Goal: Task Accomplishment & Management: Manage account settings

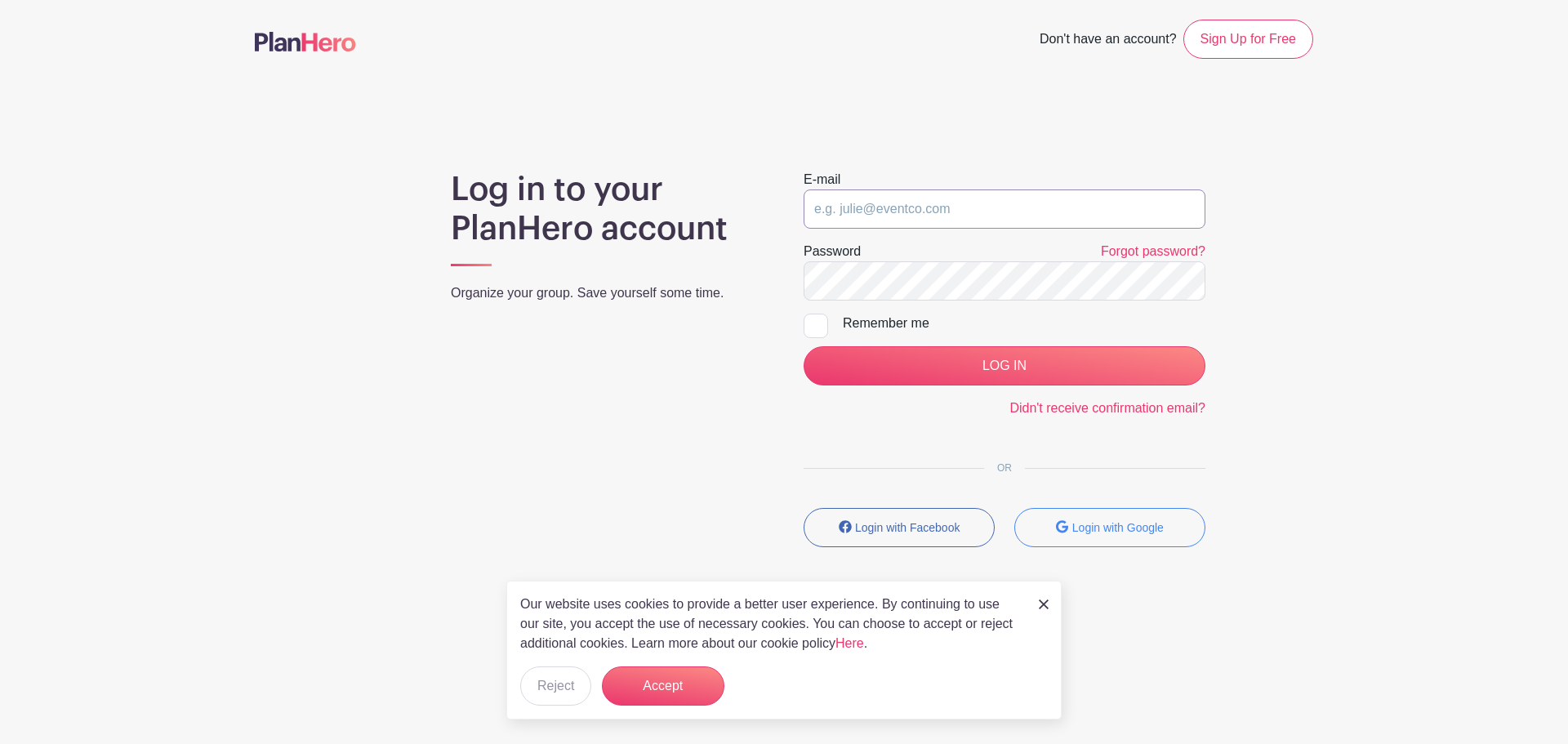
click at [956, 202] on input "email" at bounding box center [1004, 210] width 401 height 40
paste input "[EMAIL_ADDRESS][DOMAIN_NAME]"
type input "[EMAIL_ADDRESS][DOMAIN_NAME]"
click at [886, 327] on div "Remember me" at bounding box center [1024, 324] width 363 height 20
click at [814, 325] on input "Remember me" at bounding box center [808, 319] width 10 height 10
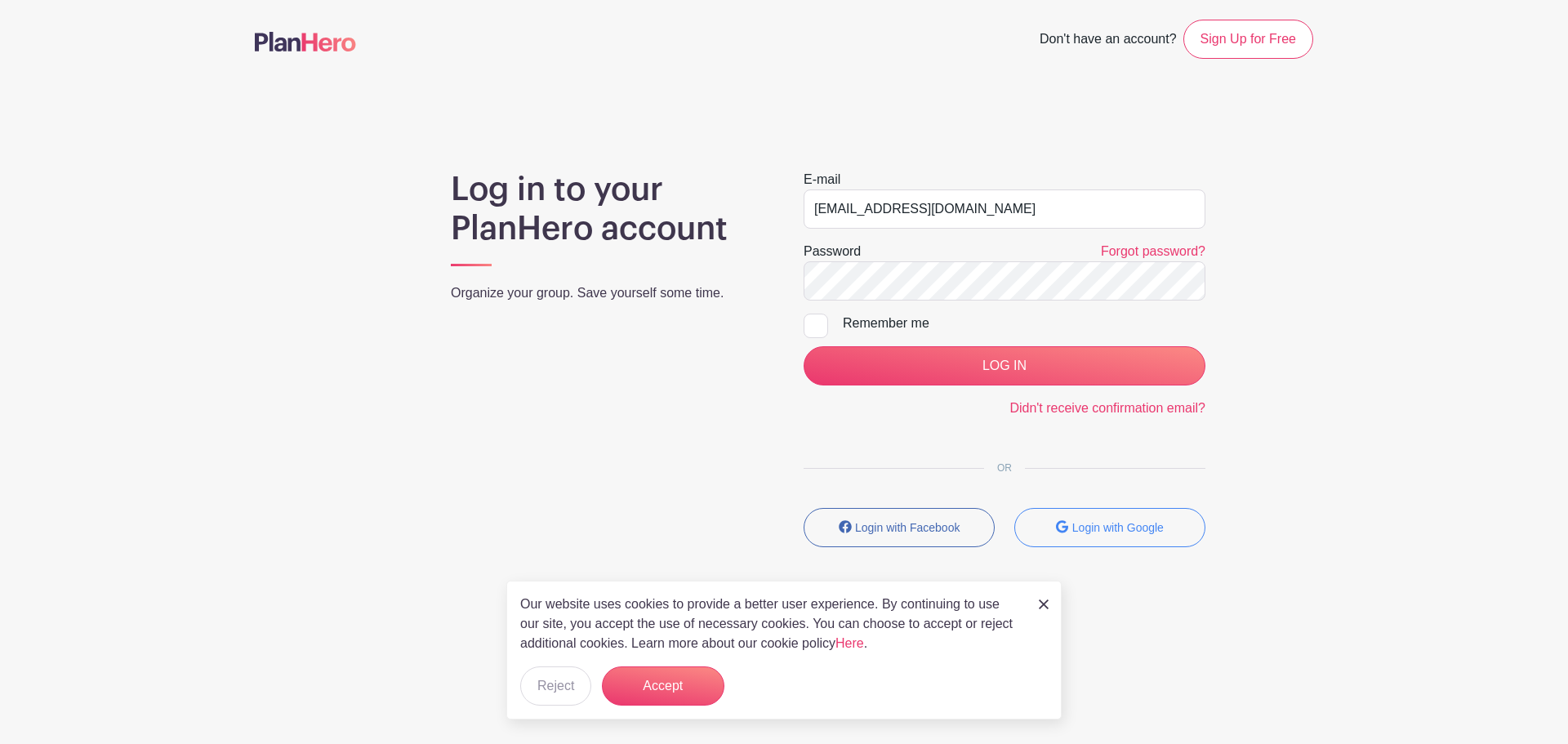
checkbox input "true"
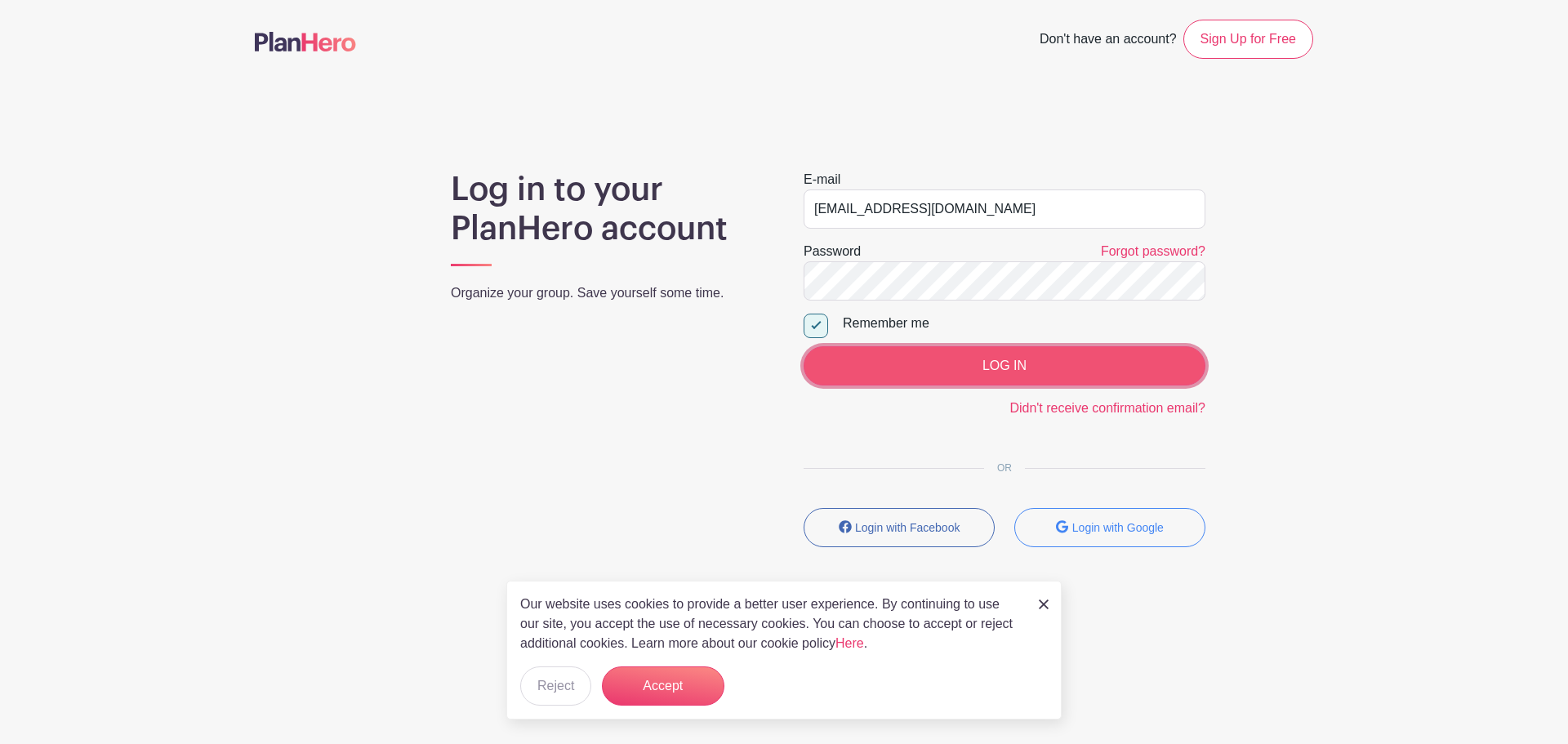
click at [890, 365] on input "LOG IN" at bounding box center [1004, 366] width 401 height 40
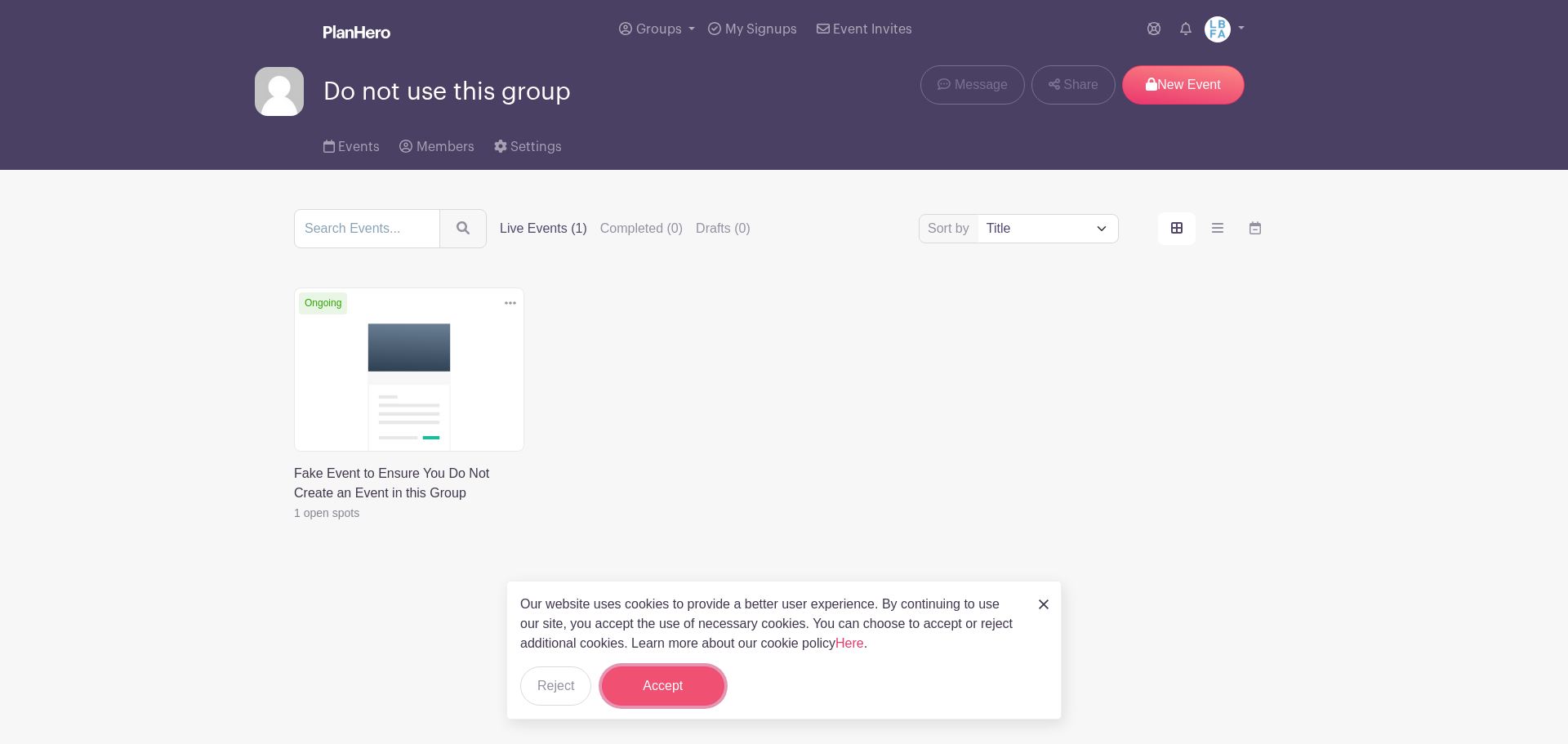
click at [693, 689] on button "Accept" at bounding box center [663, 687] width 122 height 40
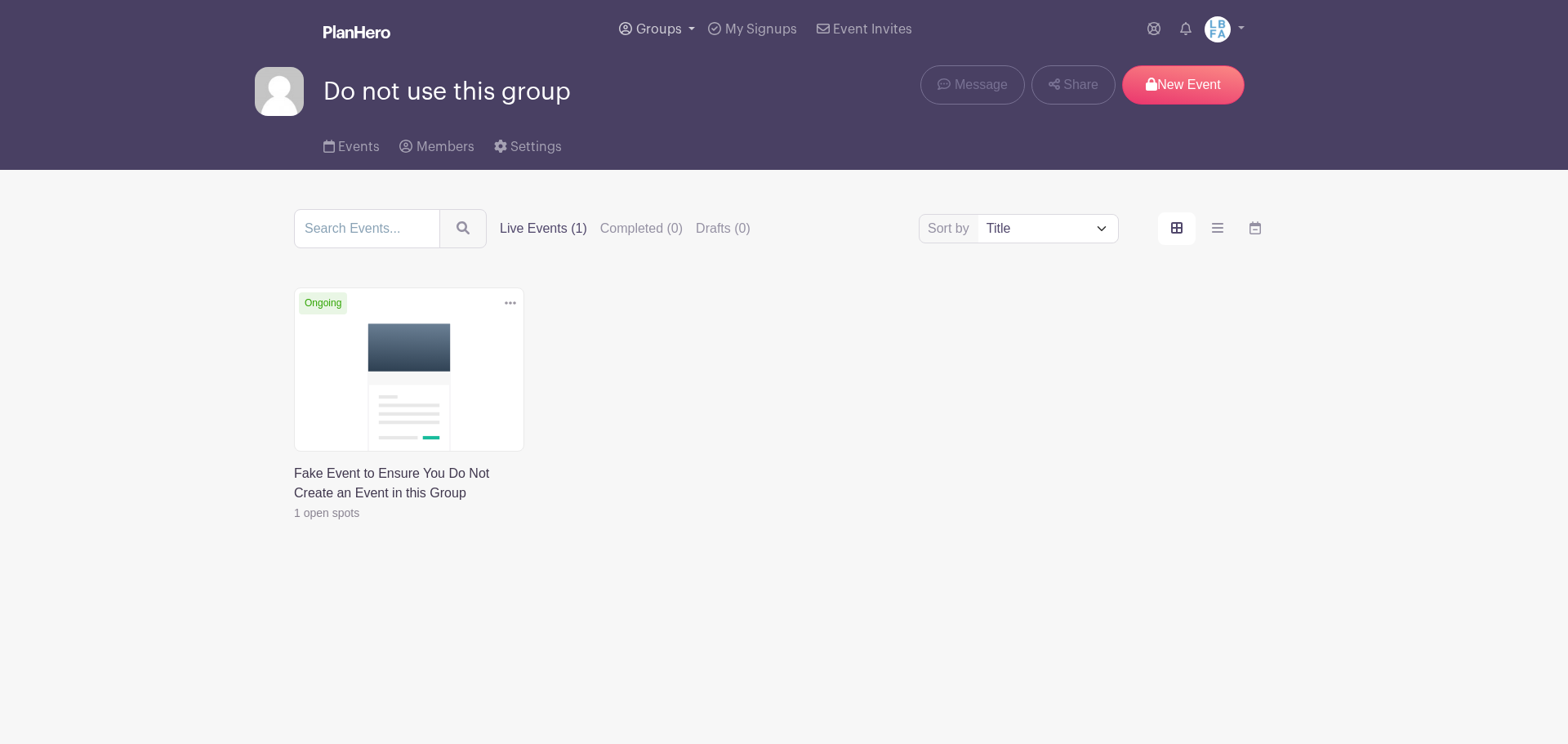
click at [693, 28] on link "Groups" at bounding box center [657, 29] width 89 height 59
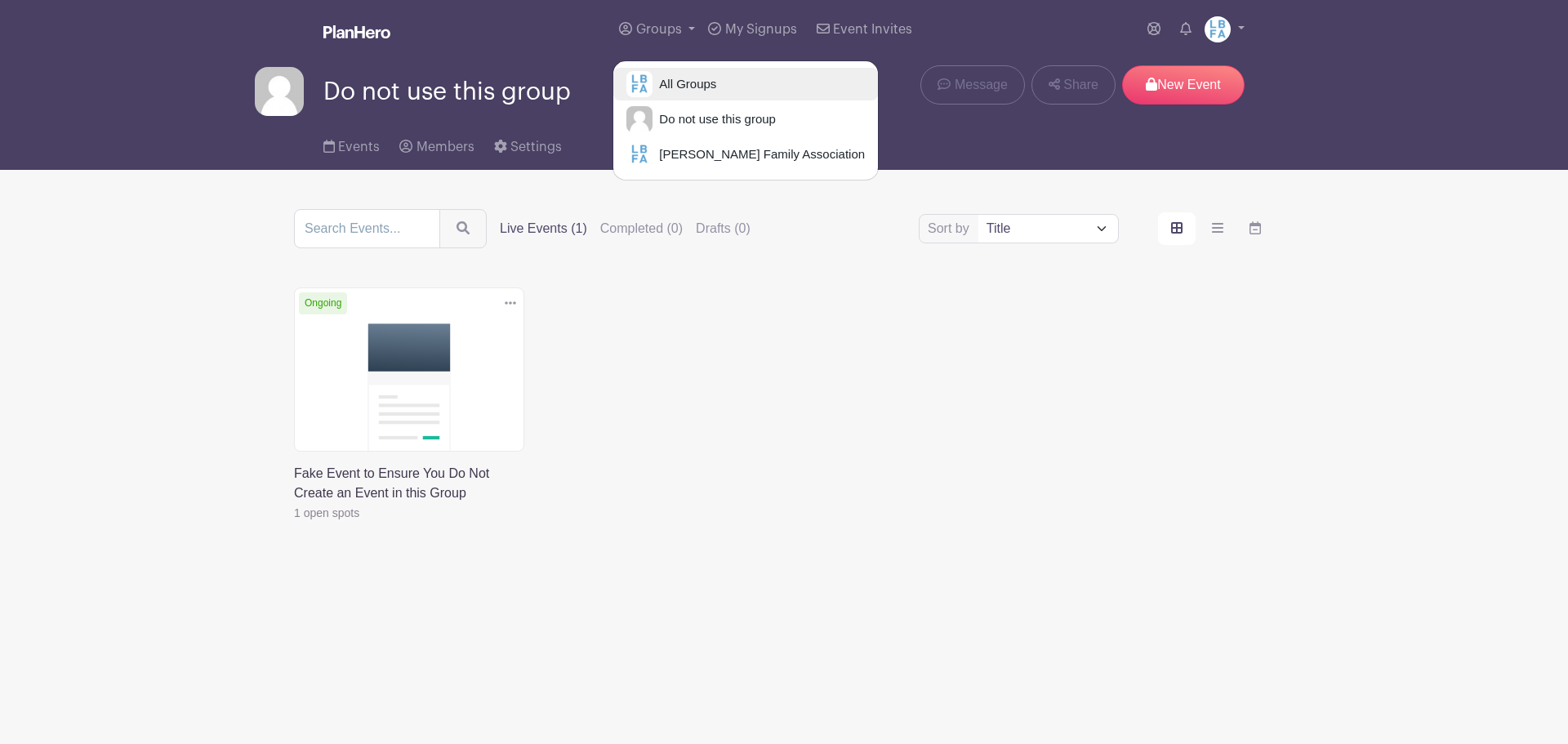
click at [761, 86] on link "All Groups" at bounding box center [745, 84] width 264 height 33
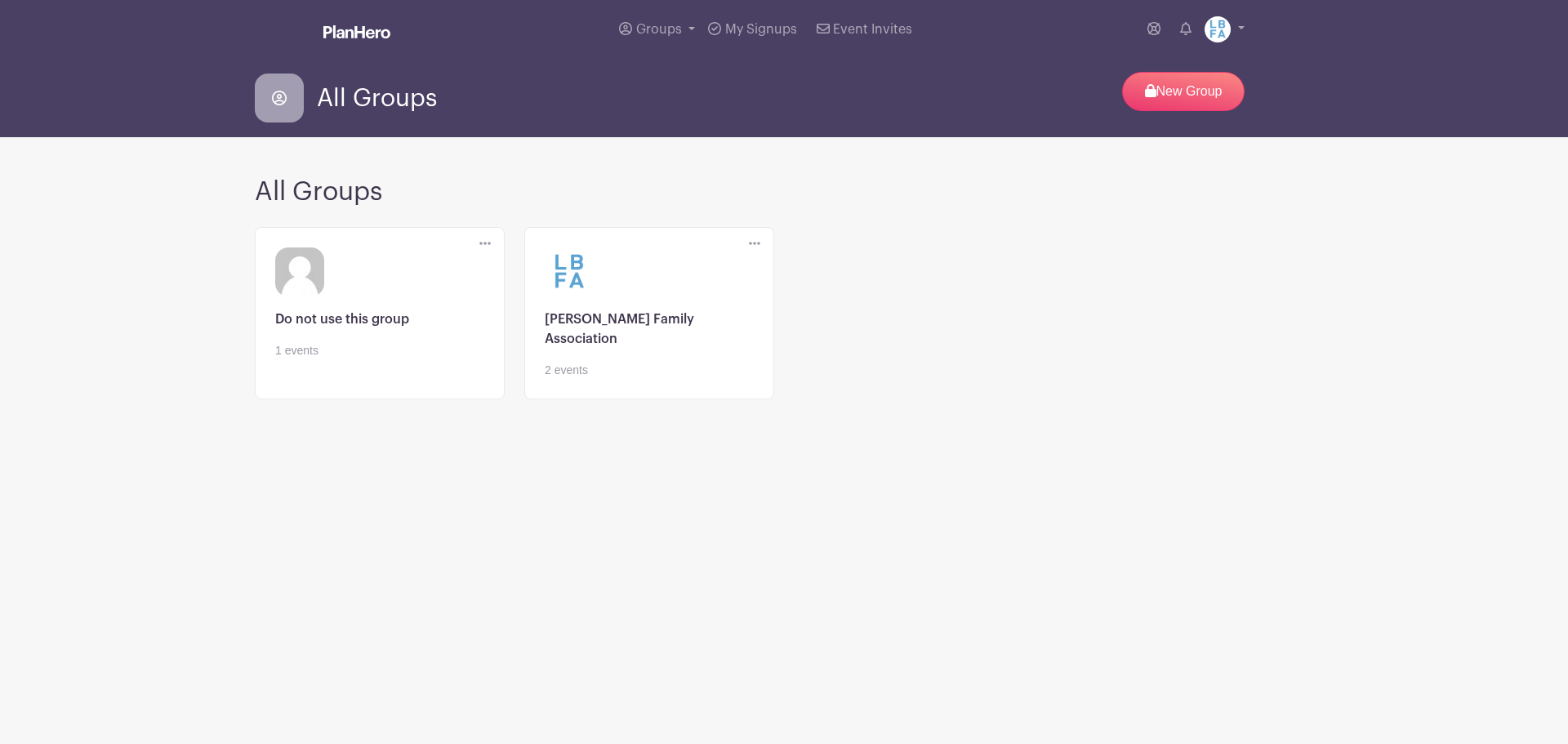
click at [604, 379] on link at bounding box center [649, 379] width 209 height 0
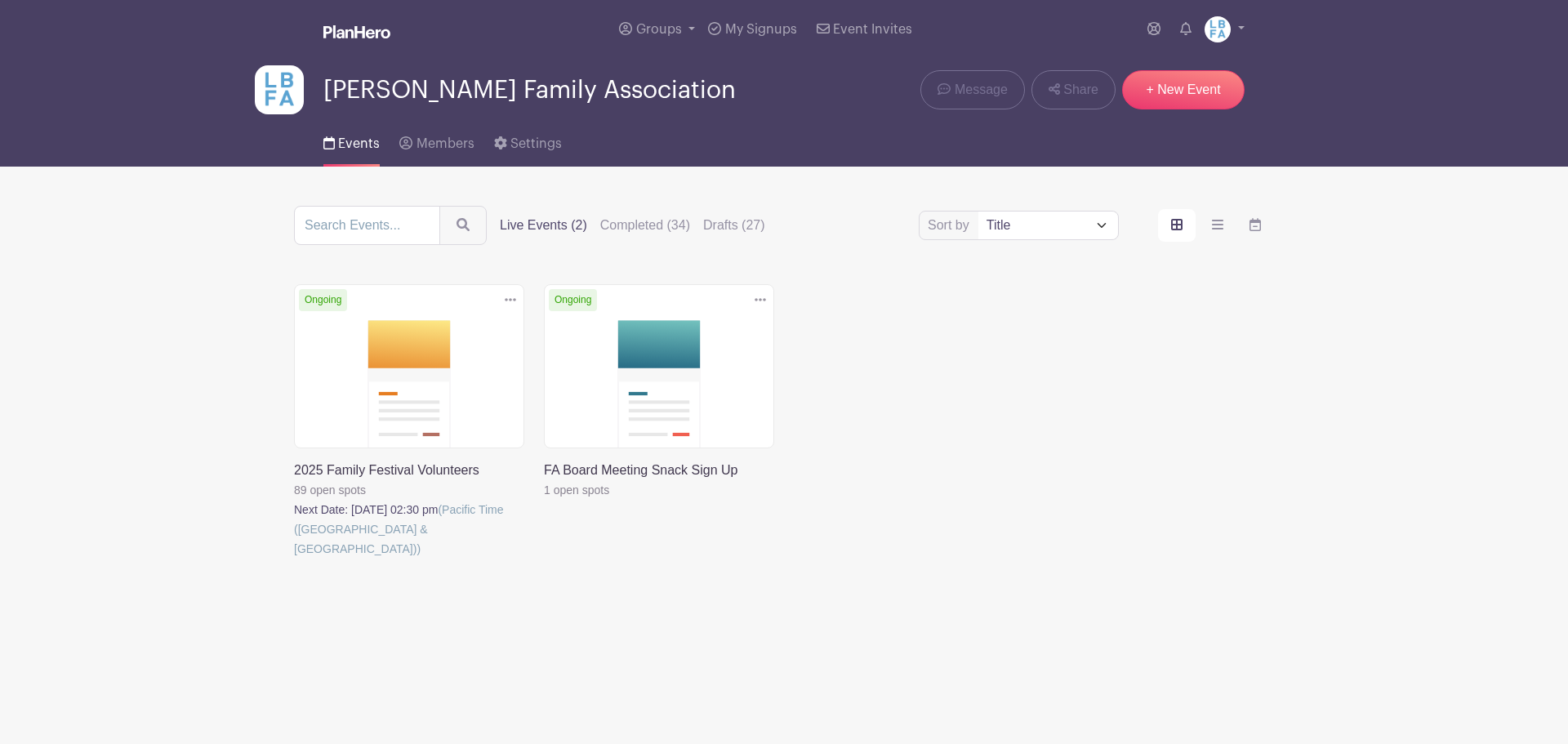
click at [294, 559] on link at bounding box center [294, 559] width 0 height 0
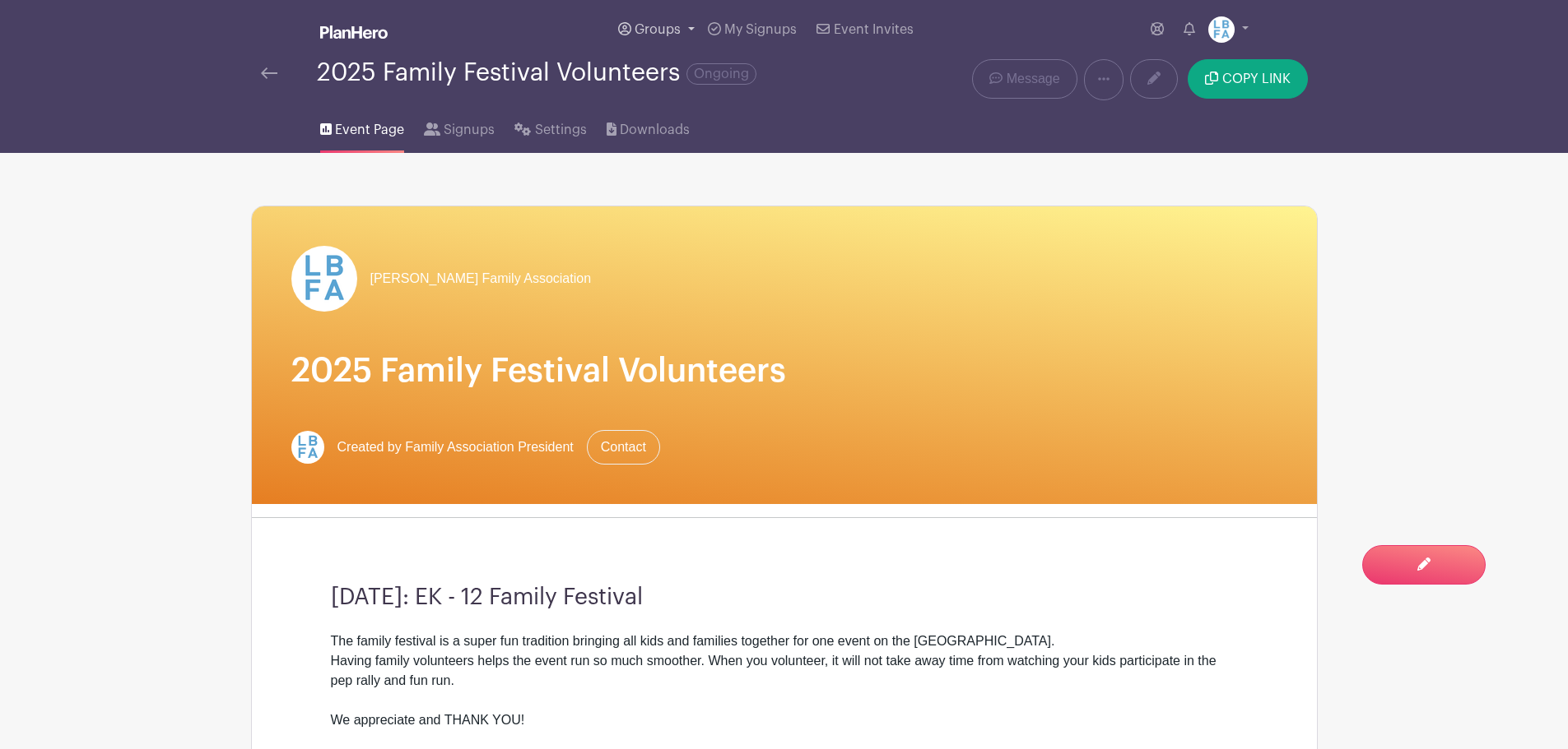
click at [655, 33] on span "Groups" at bounding box center [658, 29] width 46 height 13
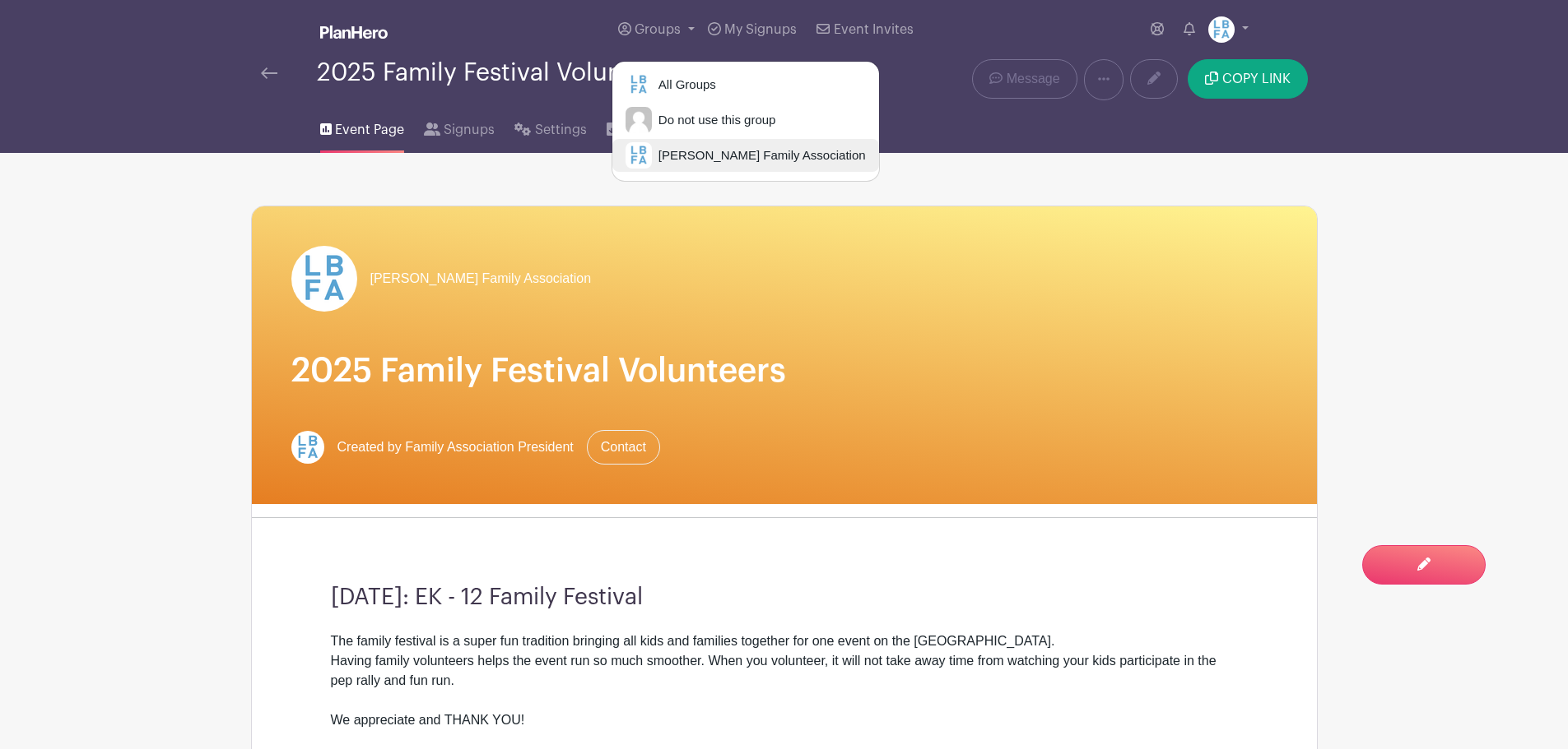
click at [745, 158] on span "[PERSON_NAME] Family Association" at bounding box center [759, 156] width 214 height 19
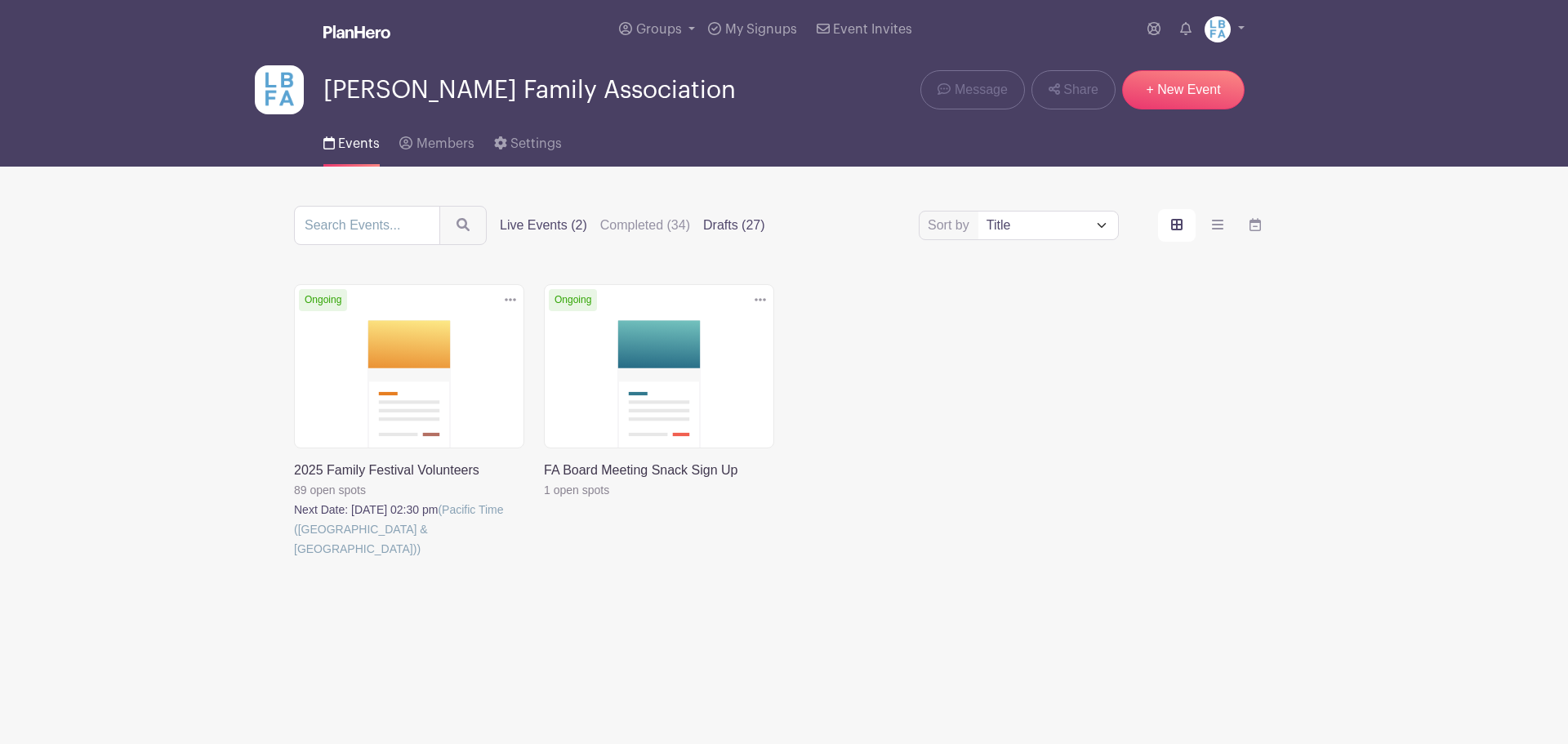
click at [745, 231] on label "Drafts (27)" at bounding box center [734, 225] width 62 height 20
click at [0, 0] on input "Drafts (27)" at bounding box center [0, 0] width 0 height 0
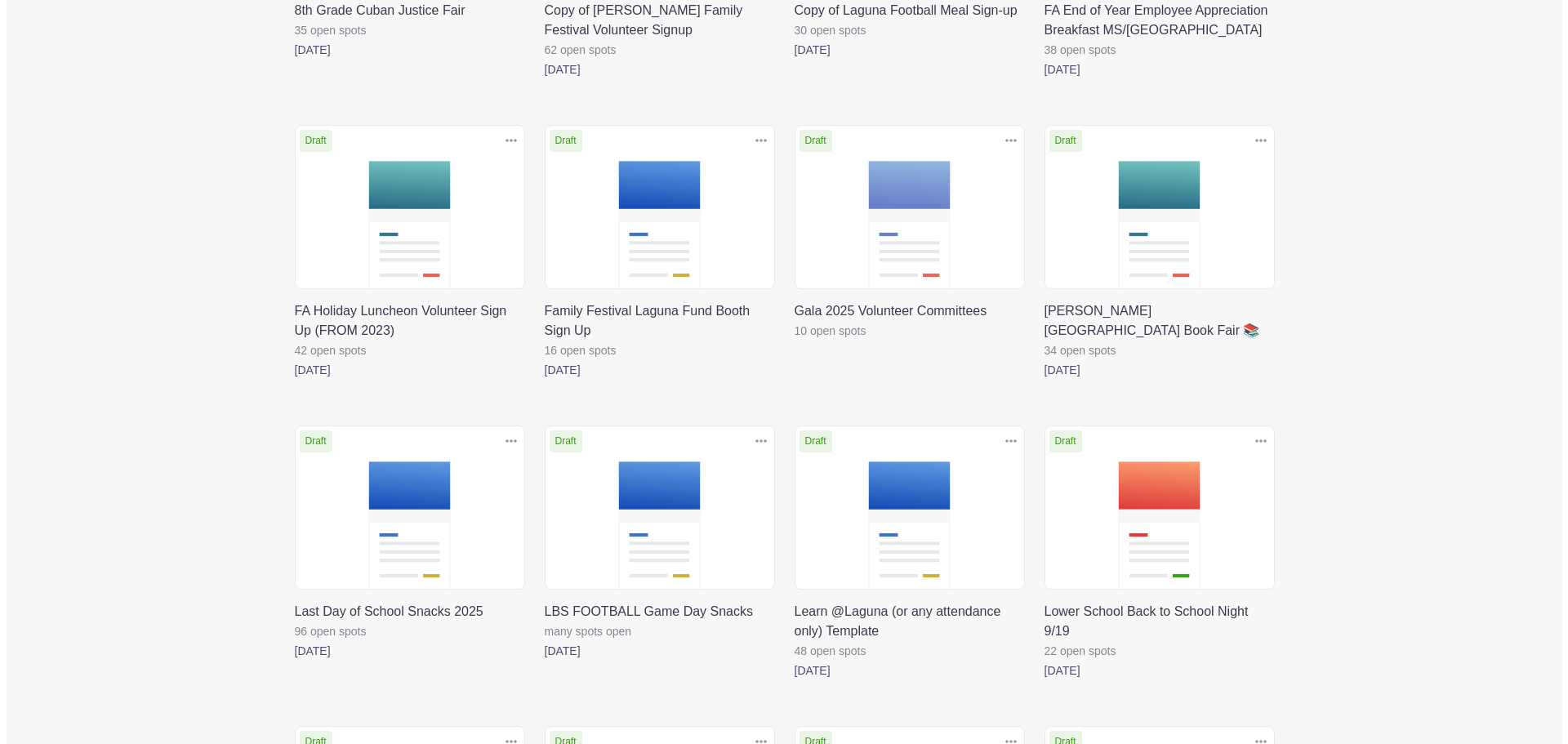
scroll to position [736, 0]
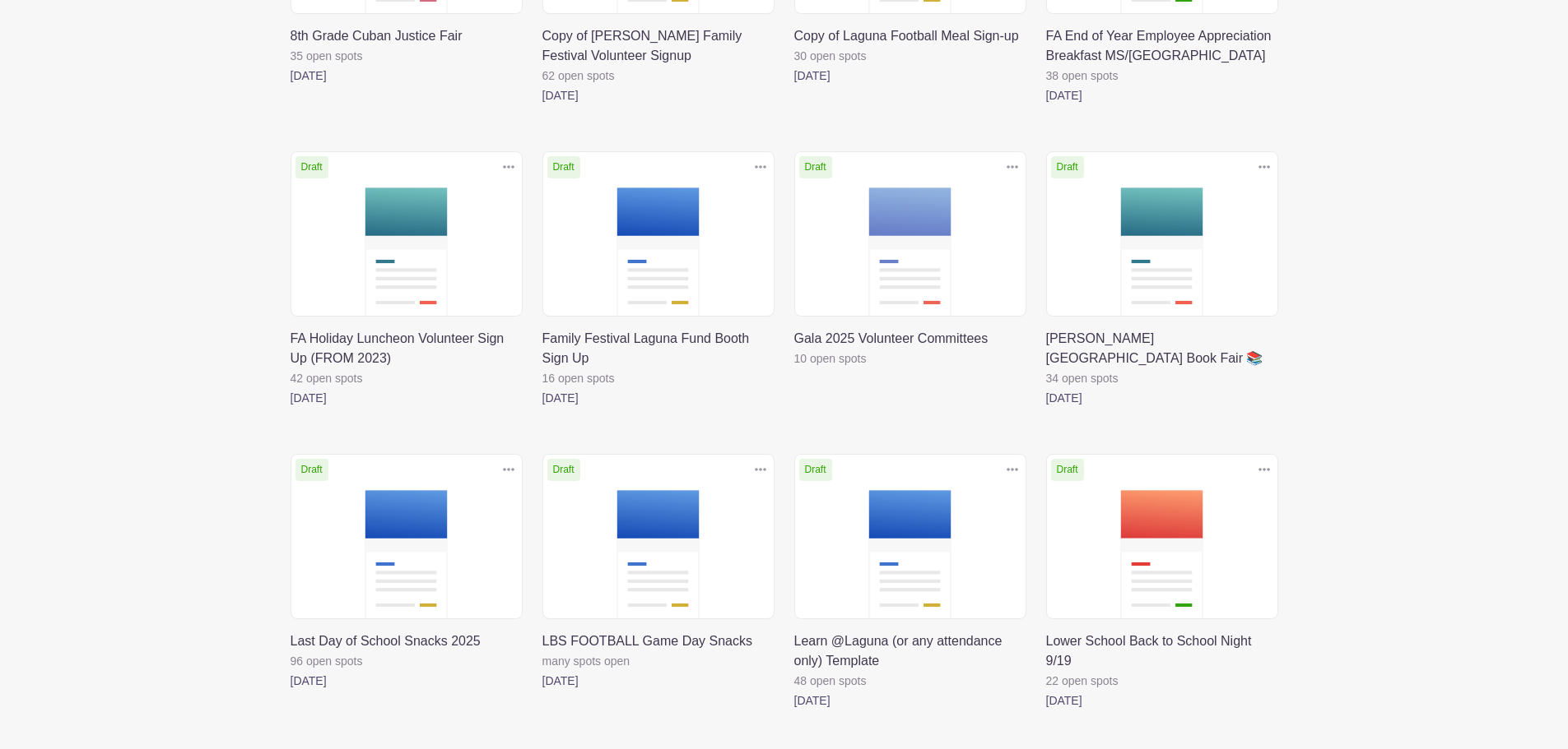
click at [755, 160] on icon at bounding box center [761, 167] width 11 height 13
click at [719, 190] on link "Duplicate" at bounding box center [707, 204] width 130 height 27
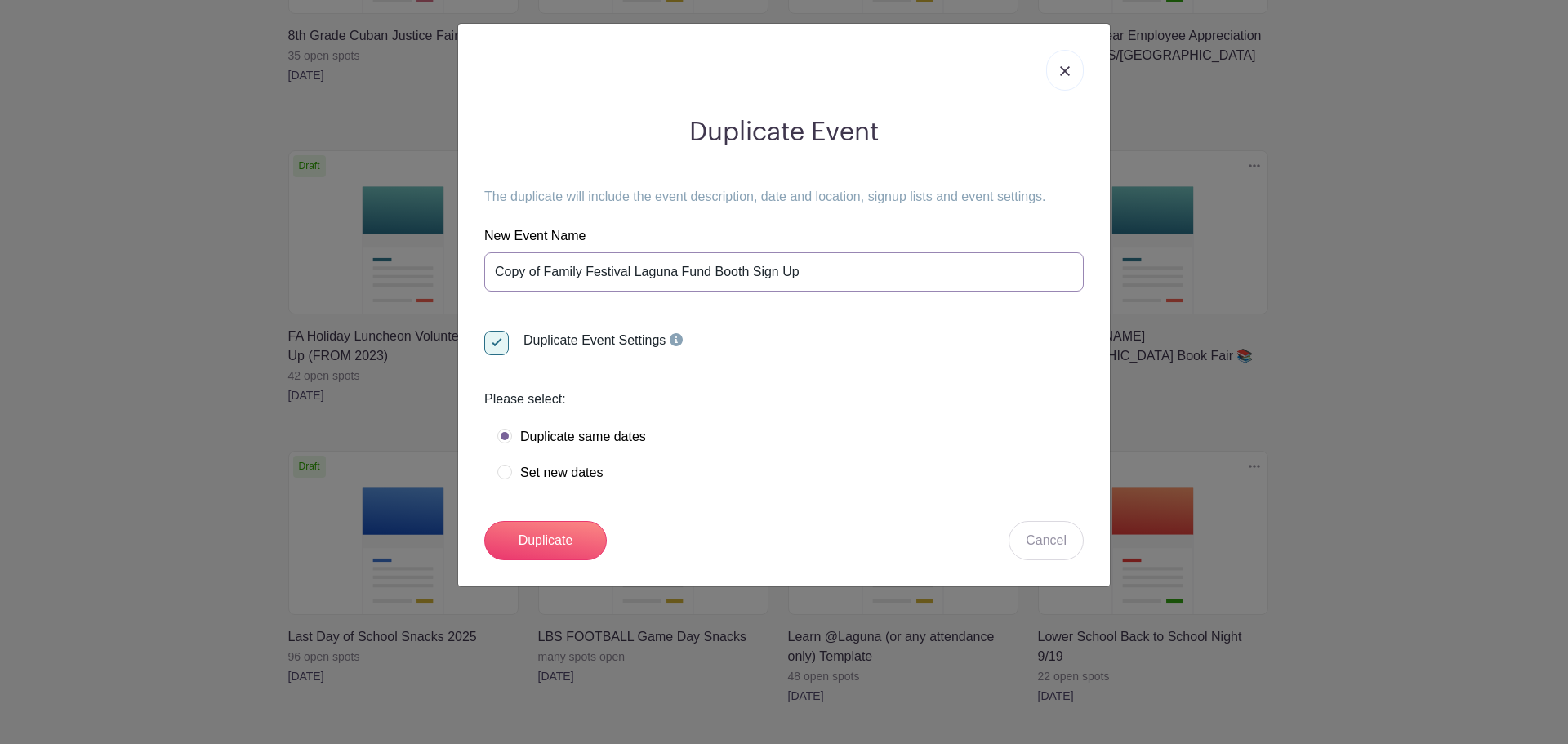
drag, startPoint x: 595, startPoint y: 264, endPoint x: 568, endPoint y: 274, distance: 28.8
click at [594, 264] on input "Copy of Family Festival Laguna Fund Booth Sign Up" at bounding box center [784, 272] width 600 height 40
drag, startPoint x: 544, startPoint y: 265, endPoint x: 464, endPoint y: 264, distance: 80.0
click at [464, 264] on div "Duplicate Event The duplicate will include the event description, date and loca…" at bounding box center [783, 305] width 651 height 563
click at [781, 266] on input "Family Festival Laguna Fund Booth Sign Up" at bounding box center [784, 272] width 600 height 40
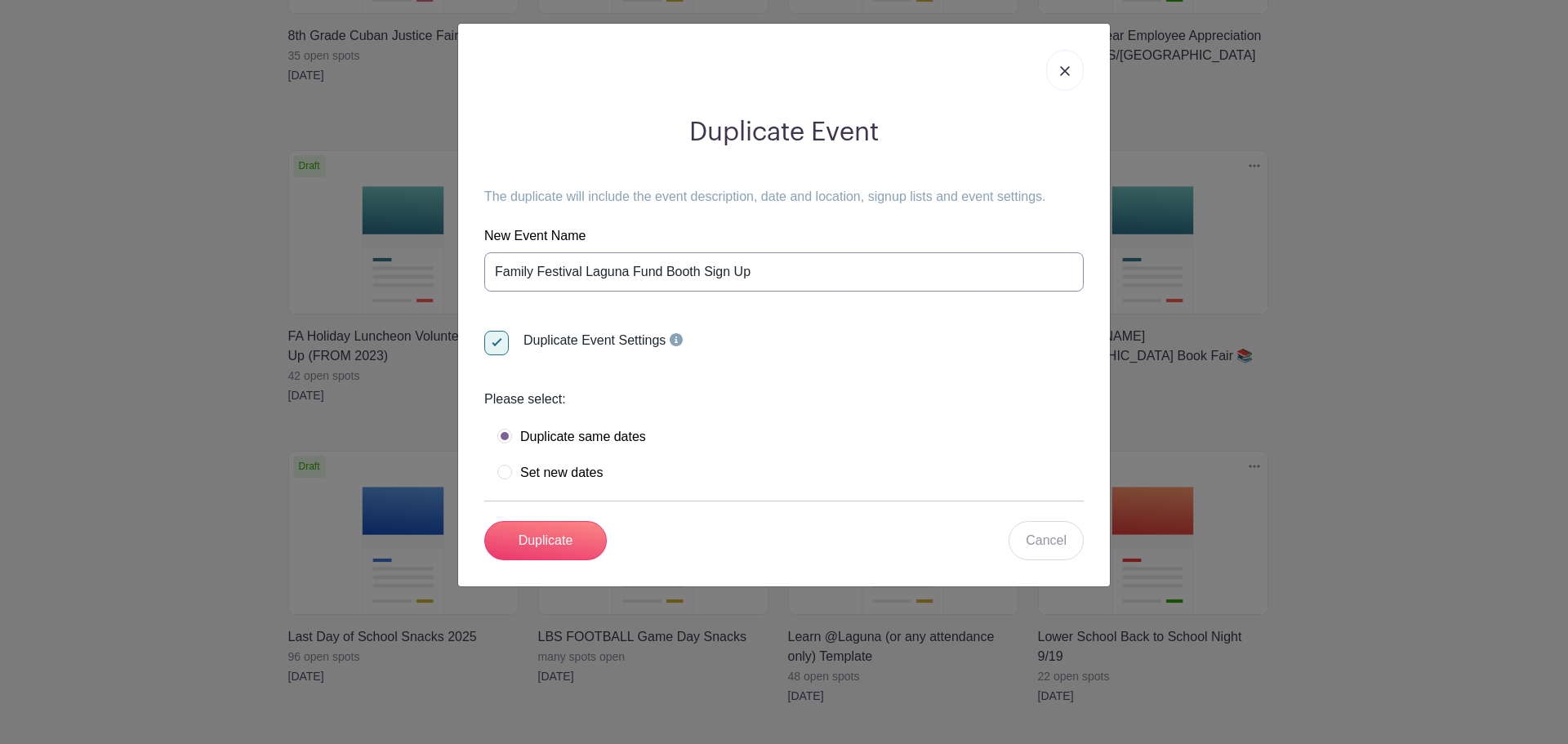
click at [495, 273] on input "Family Festival Laguna Fund Booth Sign Up" at bounding box center [784, 272] width 600 height 40
type input "2025 Family Festival Laguna Fund Booth Sign Up"
click at [556, 482] on label "Set new dates" at bounding box center [550, 472] width 105 height 16
radio input "true"
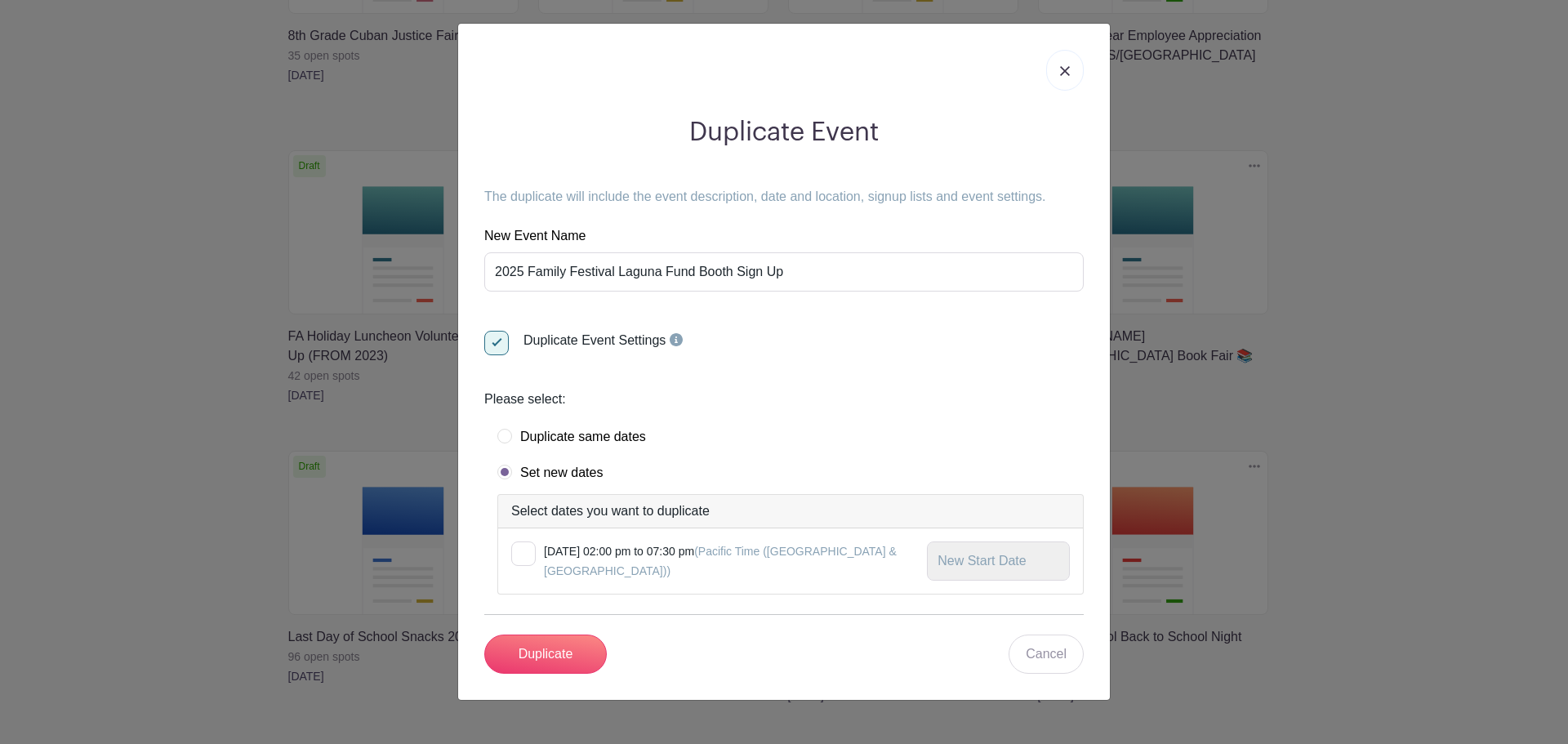
click at [574, 436] on label "Duplicate same dates" at bounding box center [572, 436] width 149 height 16
radio input "true"
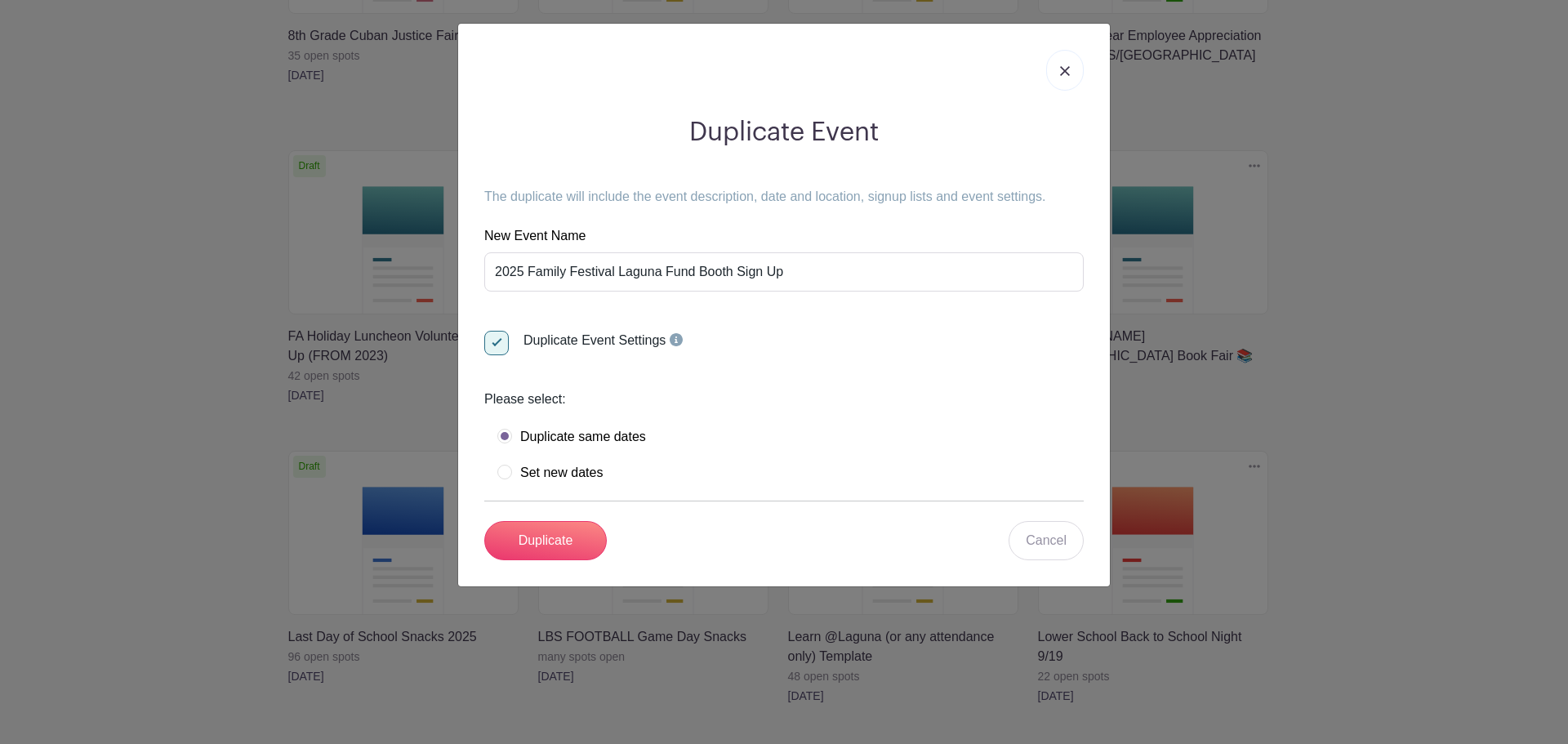
click at [566, 479] on label "Set new dates" at bounding box center [550, 472] width 105 height 16
radio input "true"
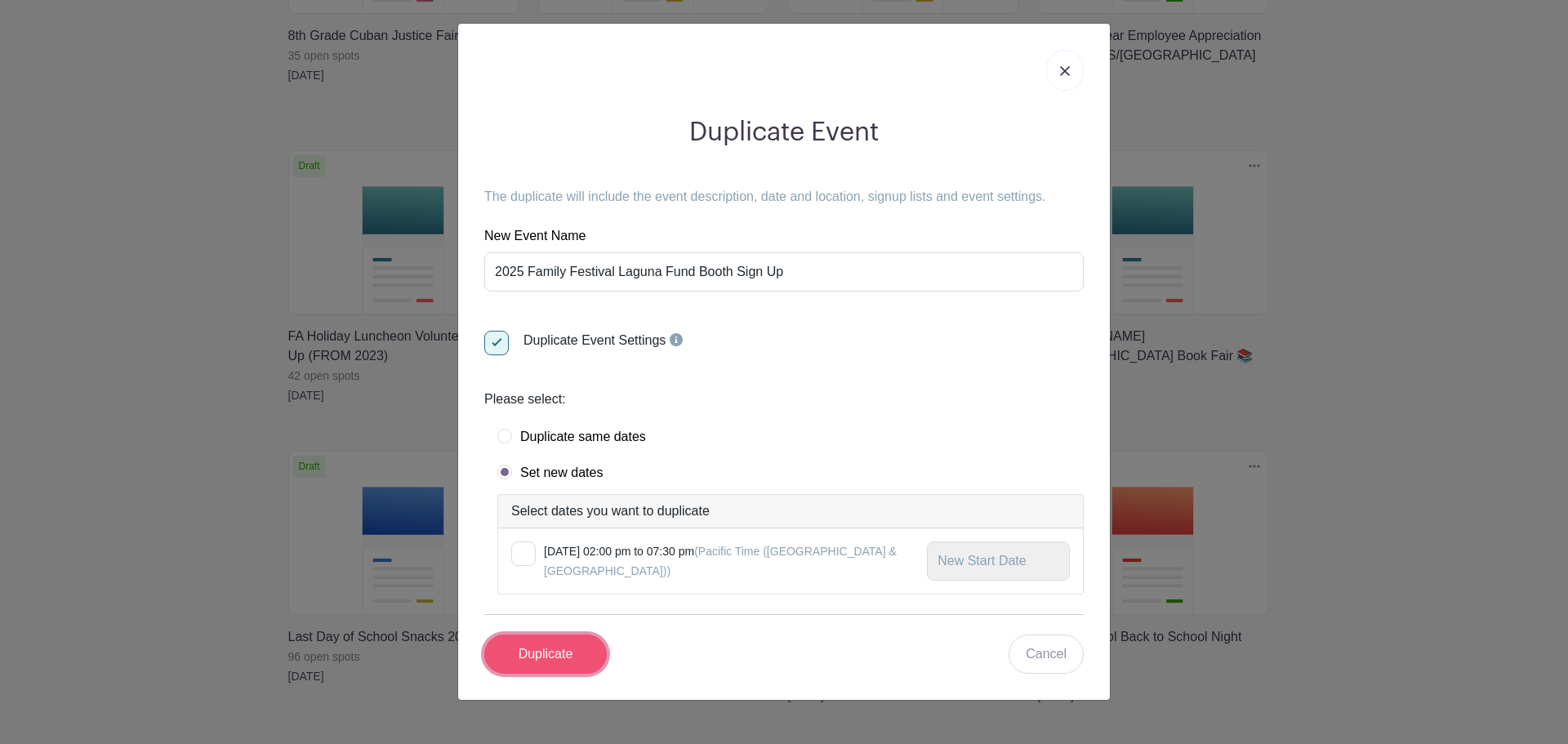
click at [579, 651] on input "Duplicate" at bounding box center [545, 655] width 122 height 40
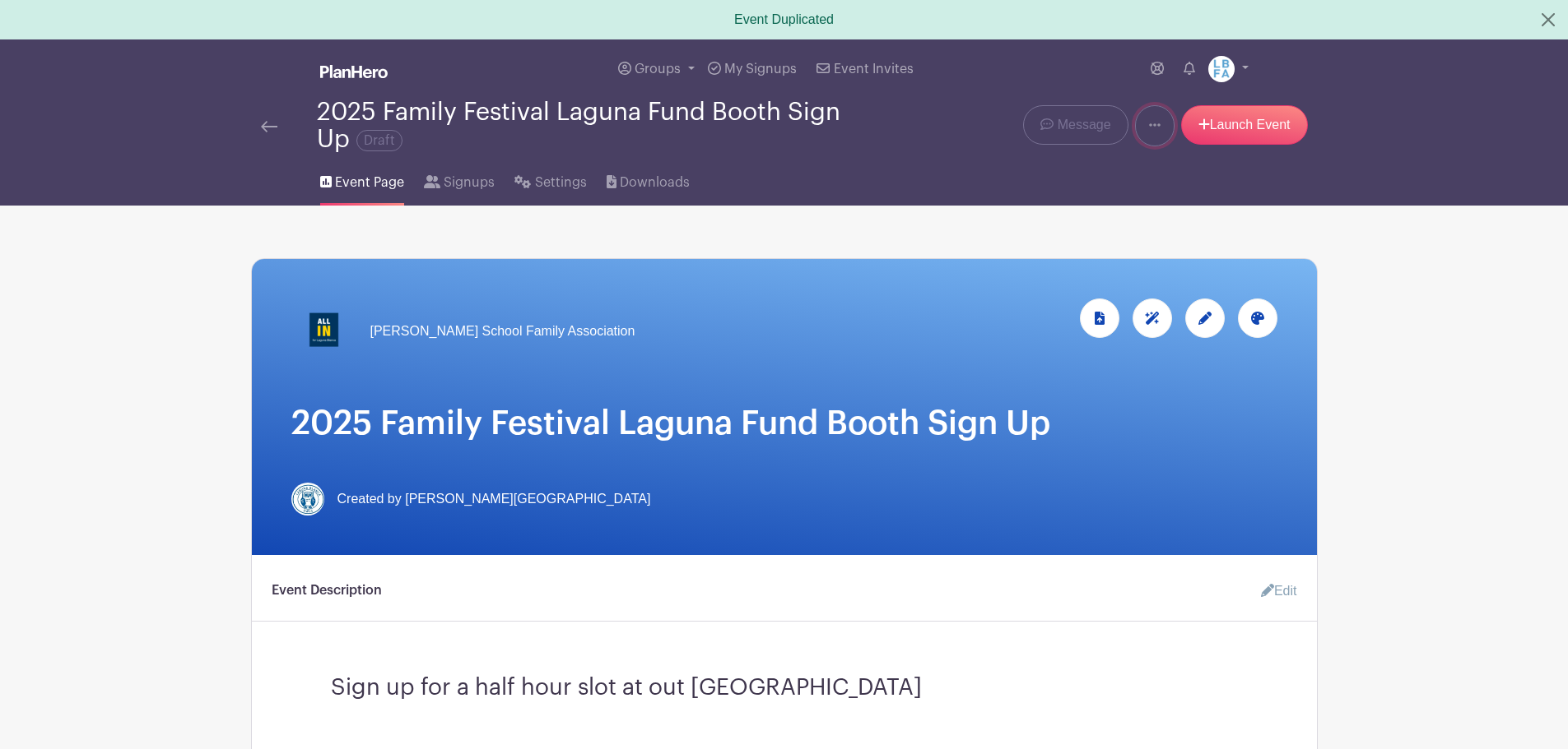
click at [1156, 125] on icon at bounding box center [1155, 125] width 11 height 13
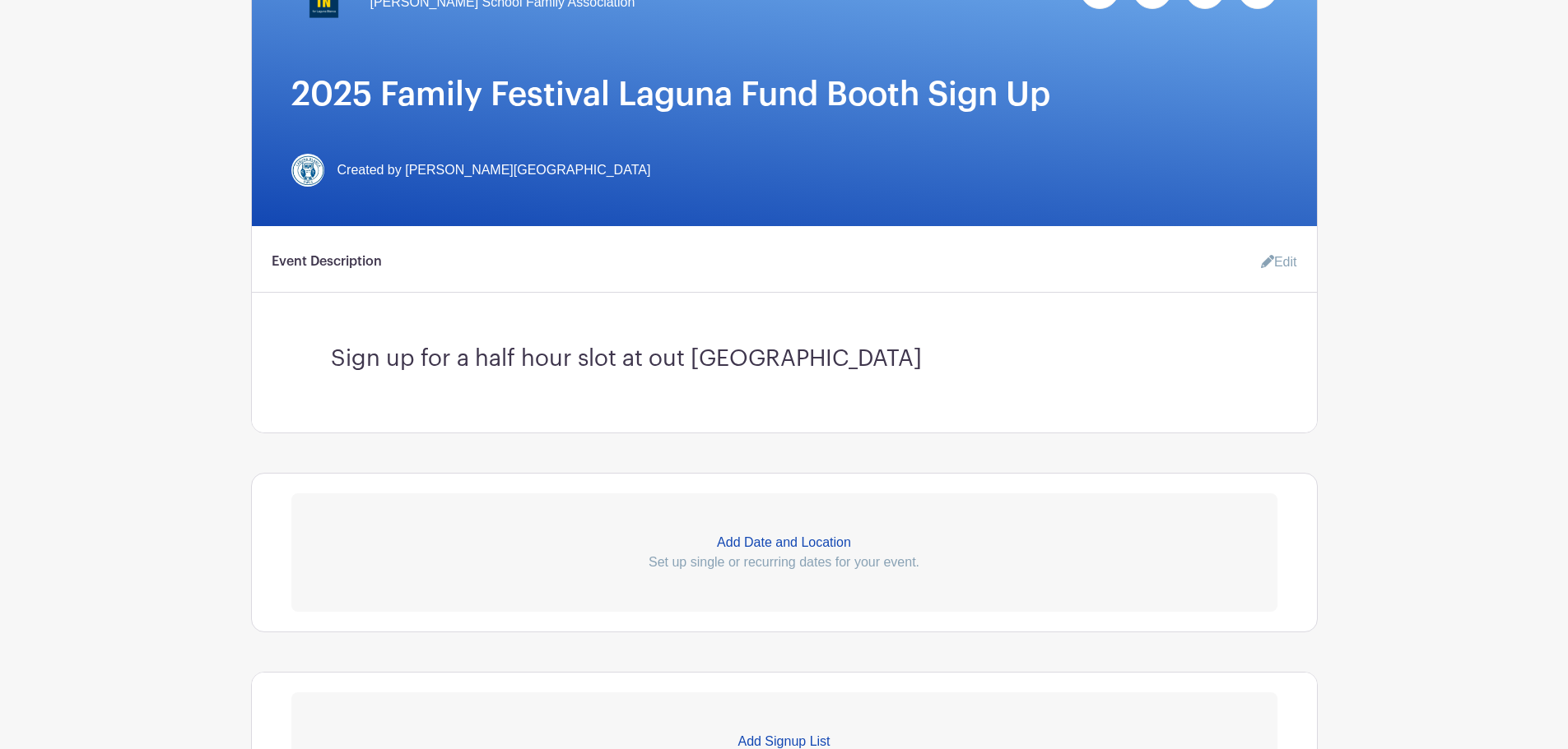
scroll to position [411, 0]
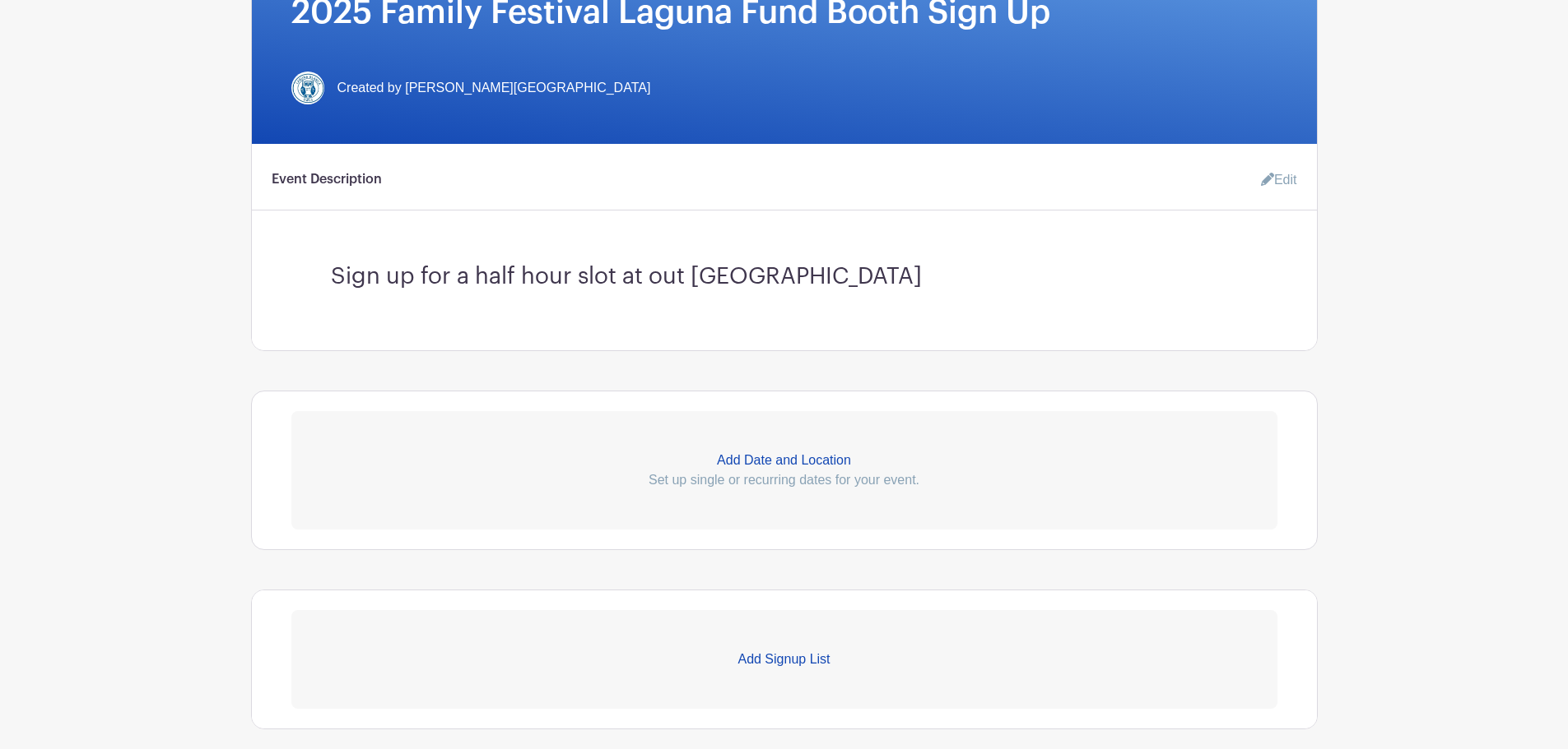
click at [770, 463] on p "Add Date and Location" at bounding box center [784, 460] width 986 height 20
select select "9"
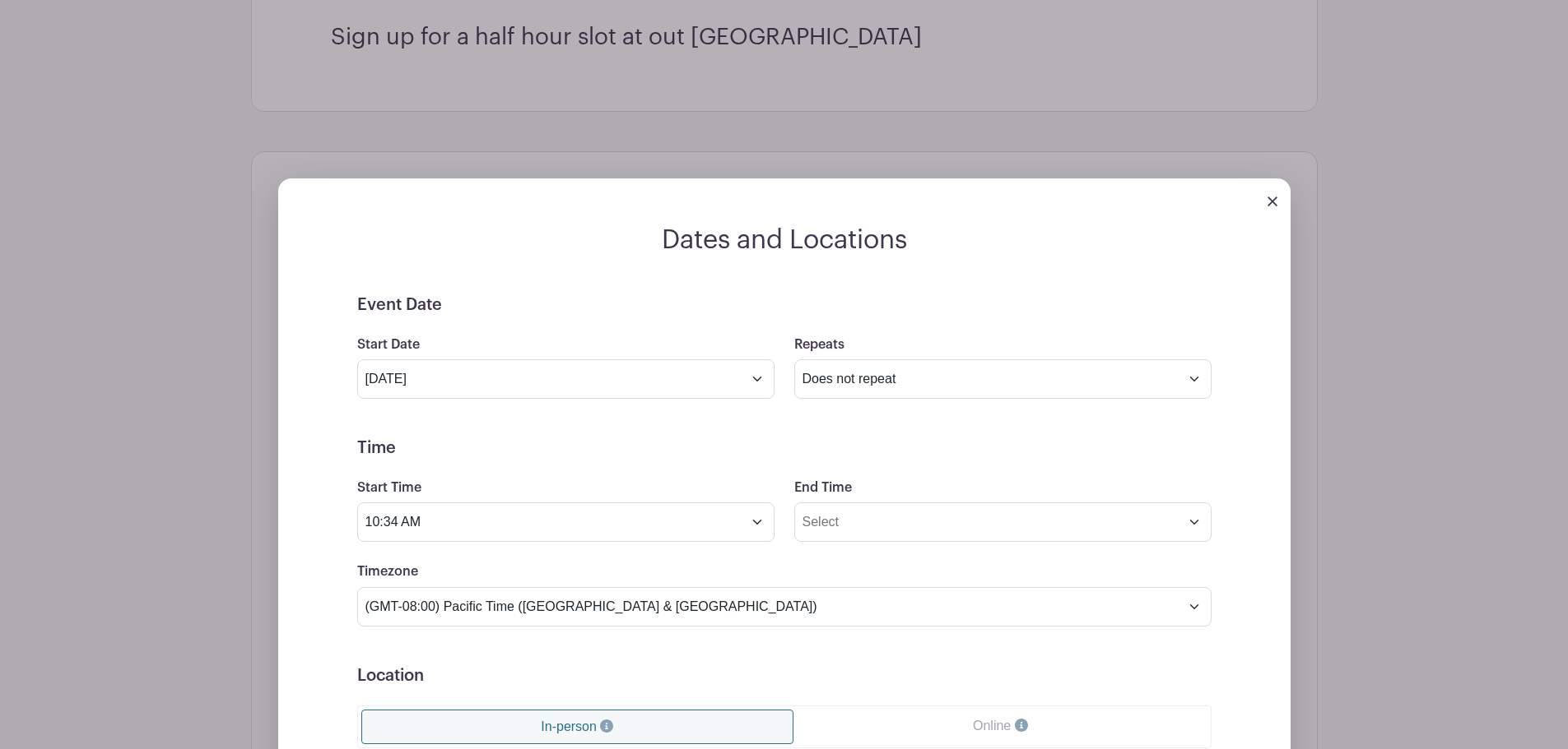
scroll to position [658, 0]
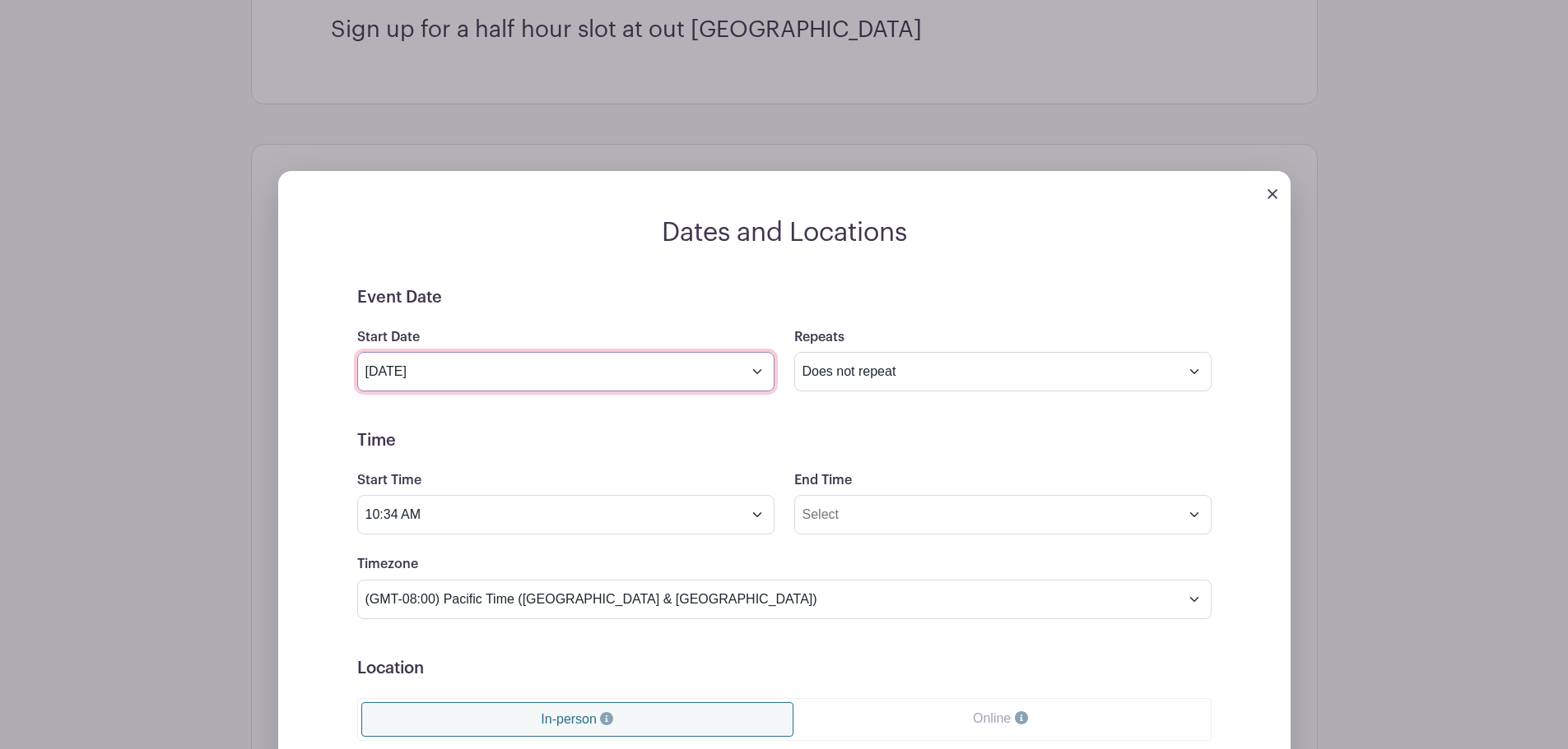
click at [730, 373] on input "[DATE]" at bounding box center [566, 372] width 417 height 40
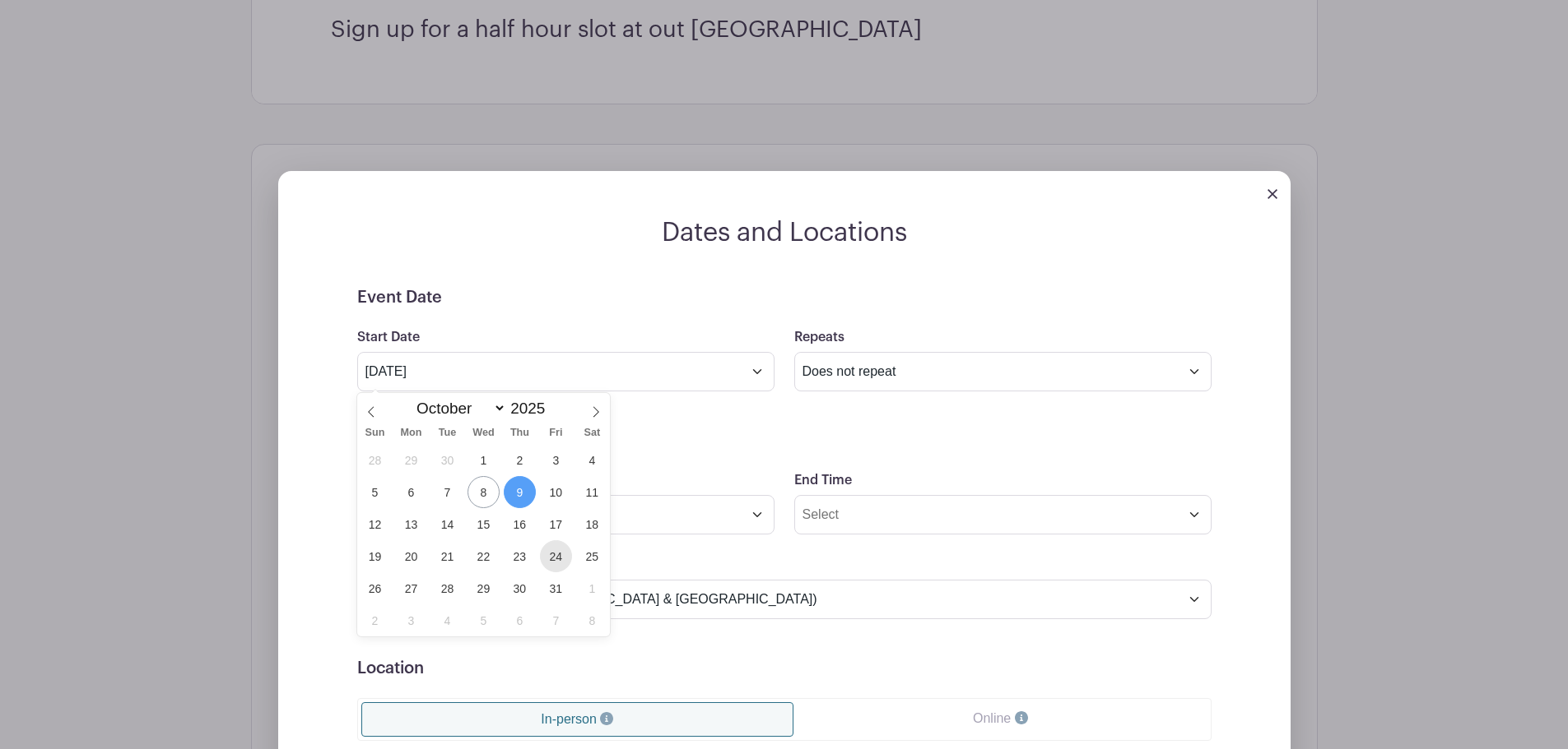
click at [556, 554] on span "24" at bounding box center [556, 557] width 32 height 32
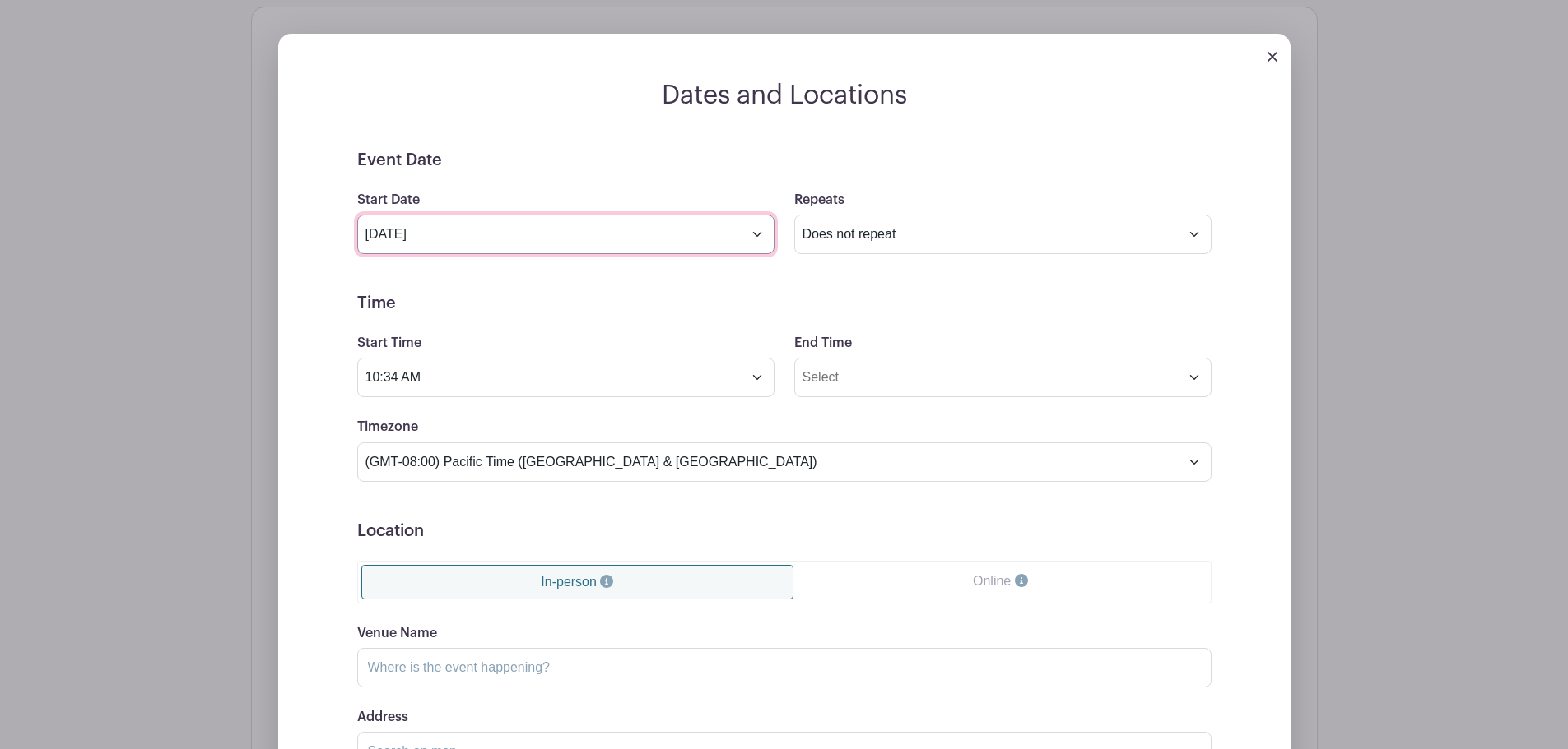
scroll to position [823, 0]
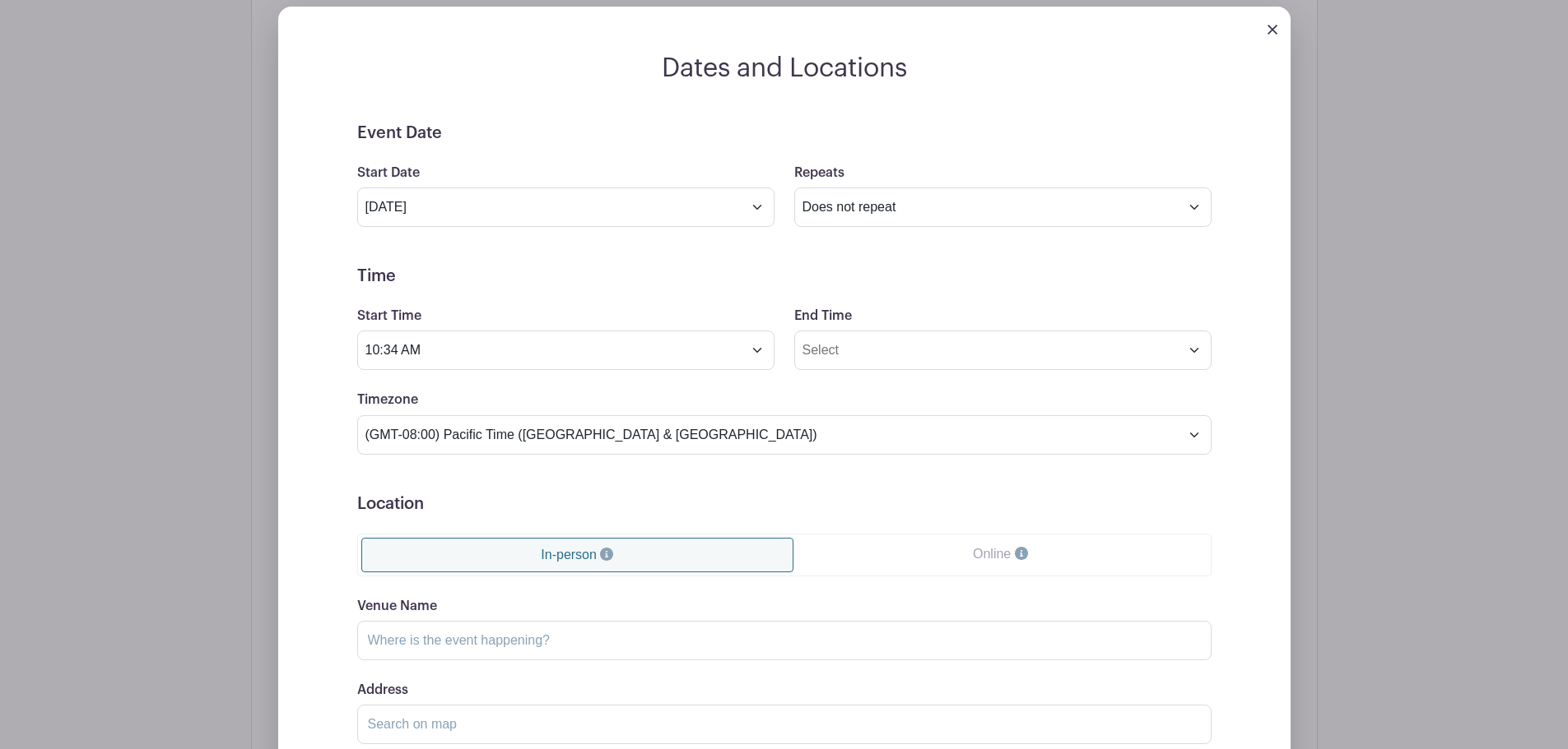
click at [0, 0] on span "18" at bounding box center [0, 0] width 0 height 0
type input "[DATE]"
click at [580, 351] on input "10:34 AM" at bounding box center [566, 350] width 417 height 40
click at [387, 421] on div "10" at bounding box center [387, 423] width 53 height 31
click at [559, 461] on div "11" at bounding box center [570, 458] width 55 height 31
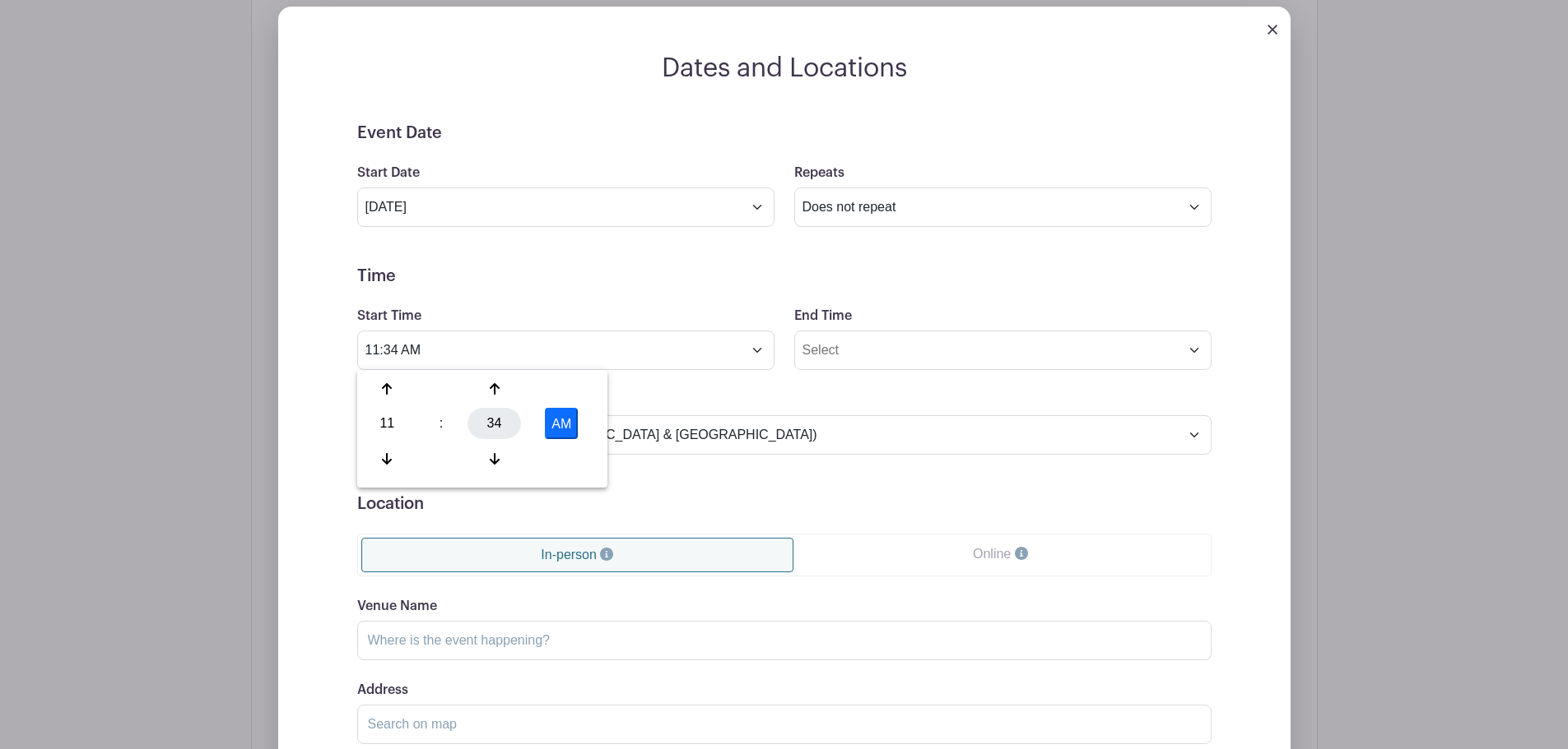
click at [492, 429] on div "34" at bounding box center [494, 423] width 53 height 31
click at [506, 423] on div "30" at bounding box center [510, 423] width 55 height 31
type input "11:30 AM"
click at [930, 349] on input "End Time" at bounding box center [1002, 350] width 417 height 40
type input "10:35 AM"
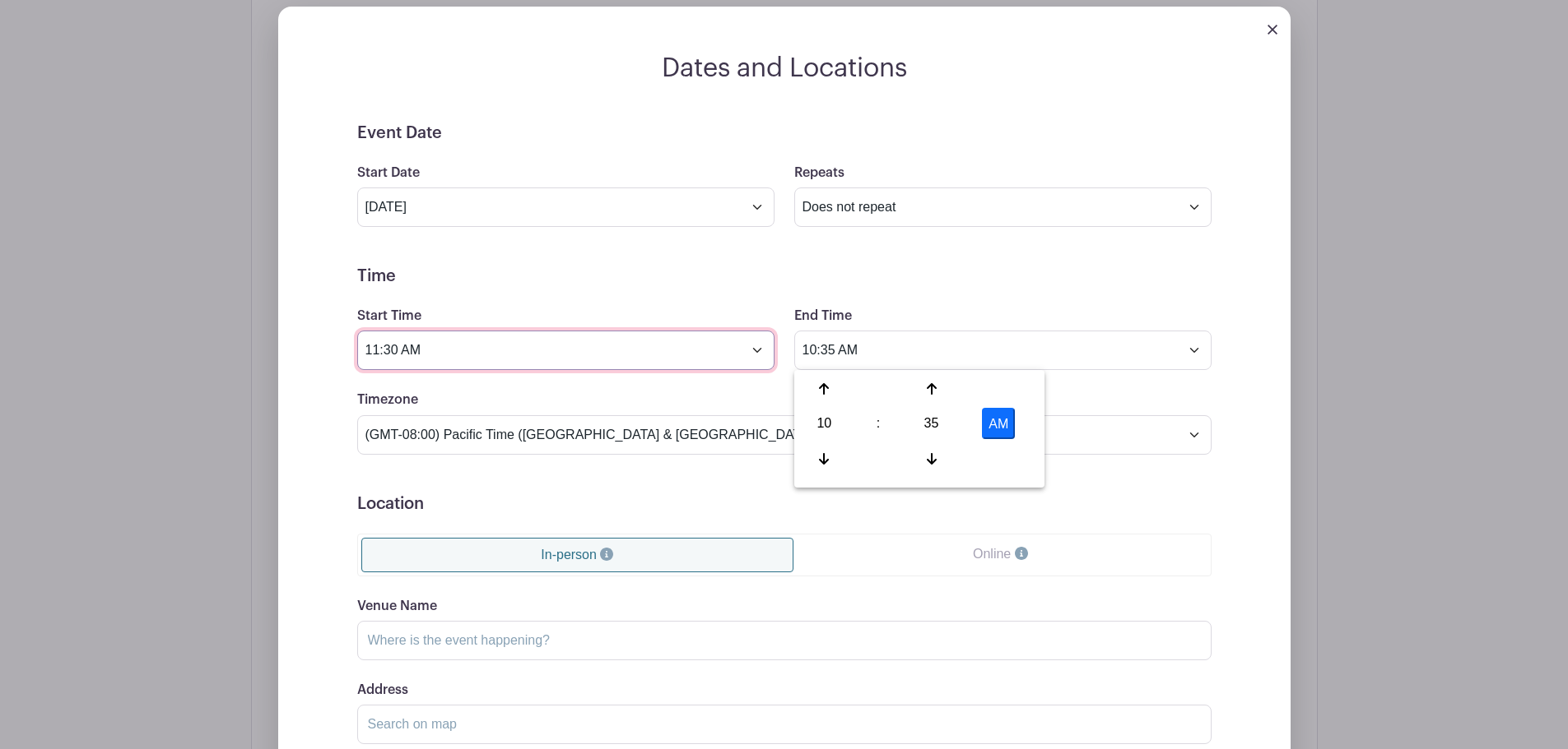
click at [651, 348] on input "11:30 AM" at bounding box center [566, 350] width 417 height 40
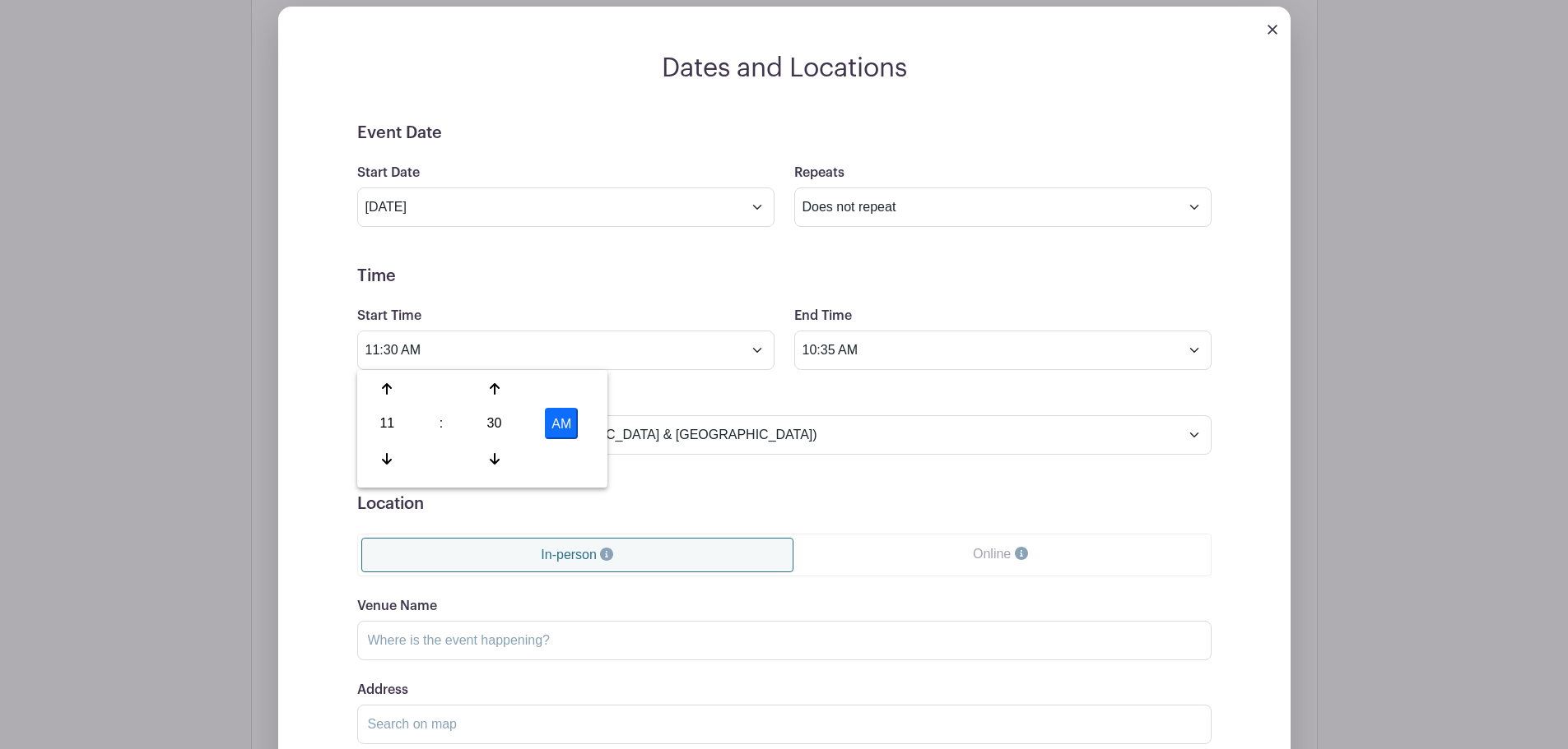
click at [768, 406] on div "Timezone (GMT-12:00) International Date Line West (GMT-11:00) [US_STATE] (GMT-1…" at bounding box center [784, 422] width 874 height 64
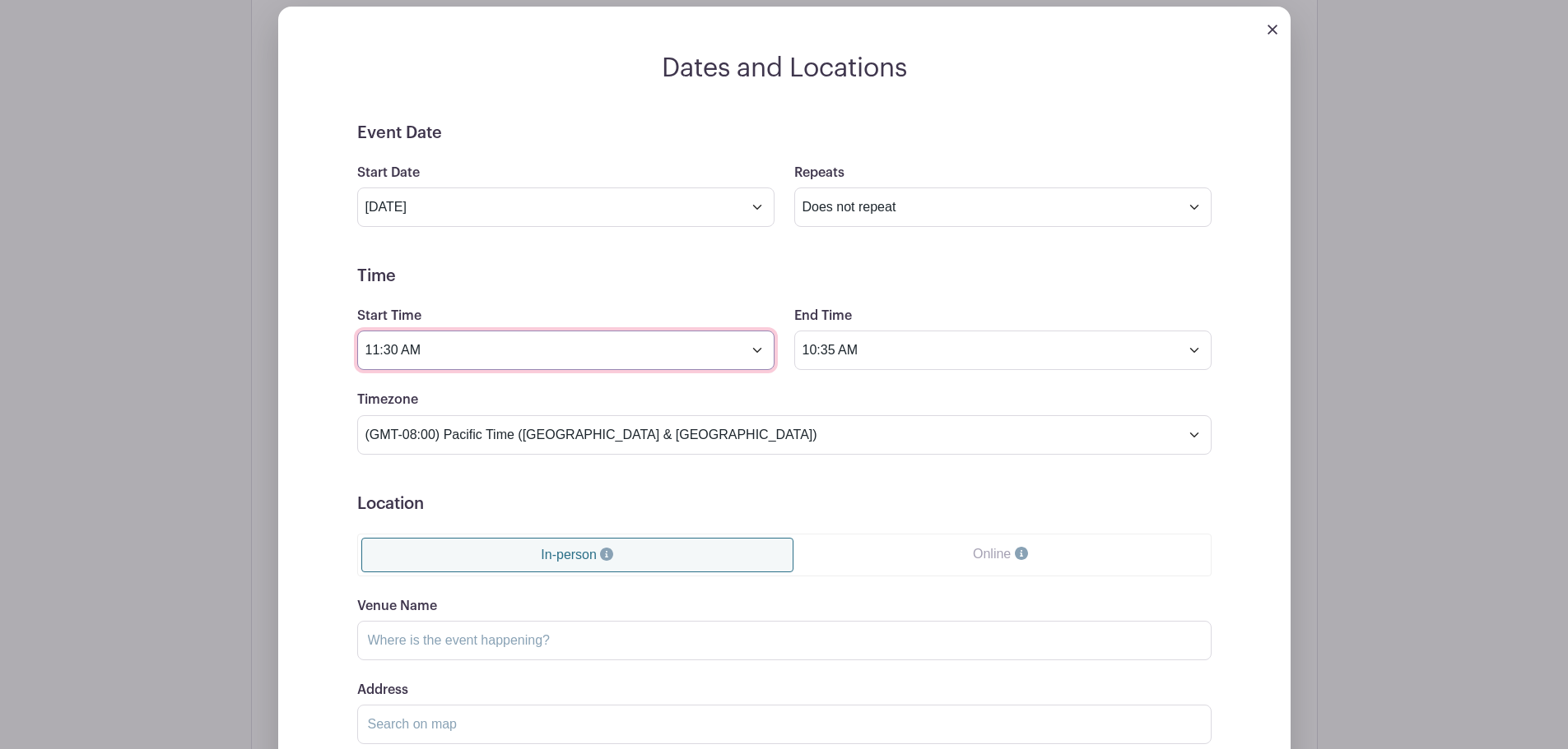
click at [455, 354] on input "11:30 AM" at bounding box center [566, 350] width 417 height 40
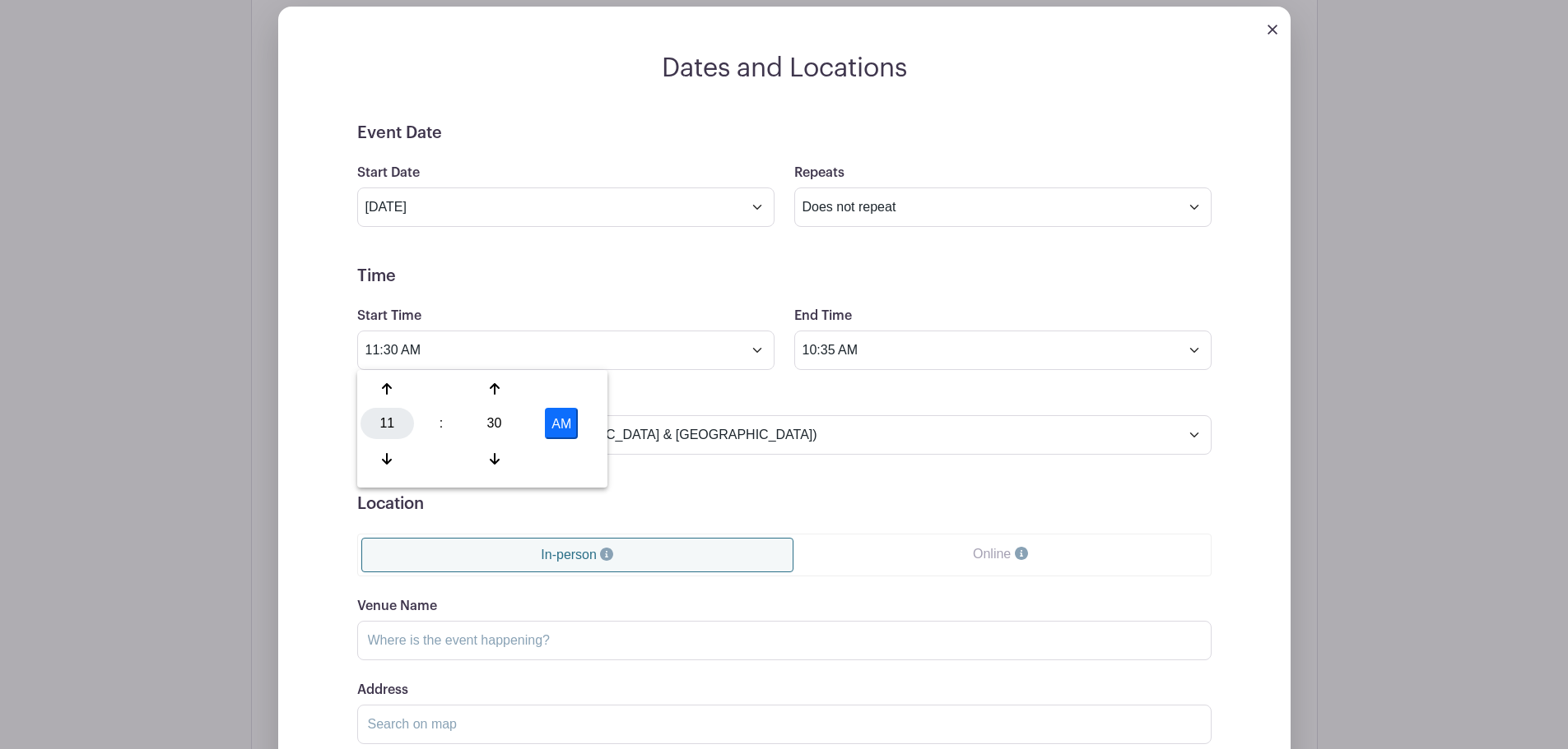
click at [391, 422] on div "11" at bounding box center [387, 423] width 53 height 31
click at [512, 391] on div "02" at bounding box center [510, 388] width 55 height 31
click at [554, 429] on button "AM" at bounding box center [561, 423] width 33 height 31
type input "2:30 PM"
click at [892, 347] on input "10:35 AM" at bounding box center [1002, 350] width 417 height 40
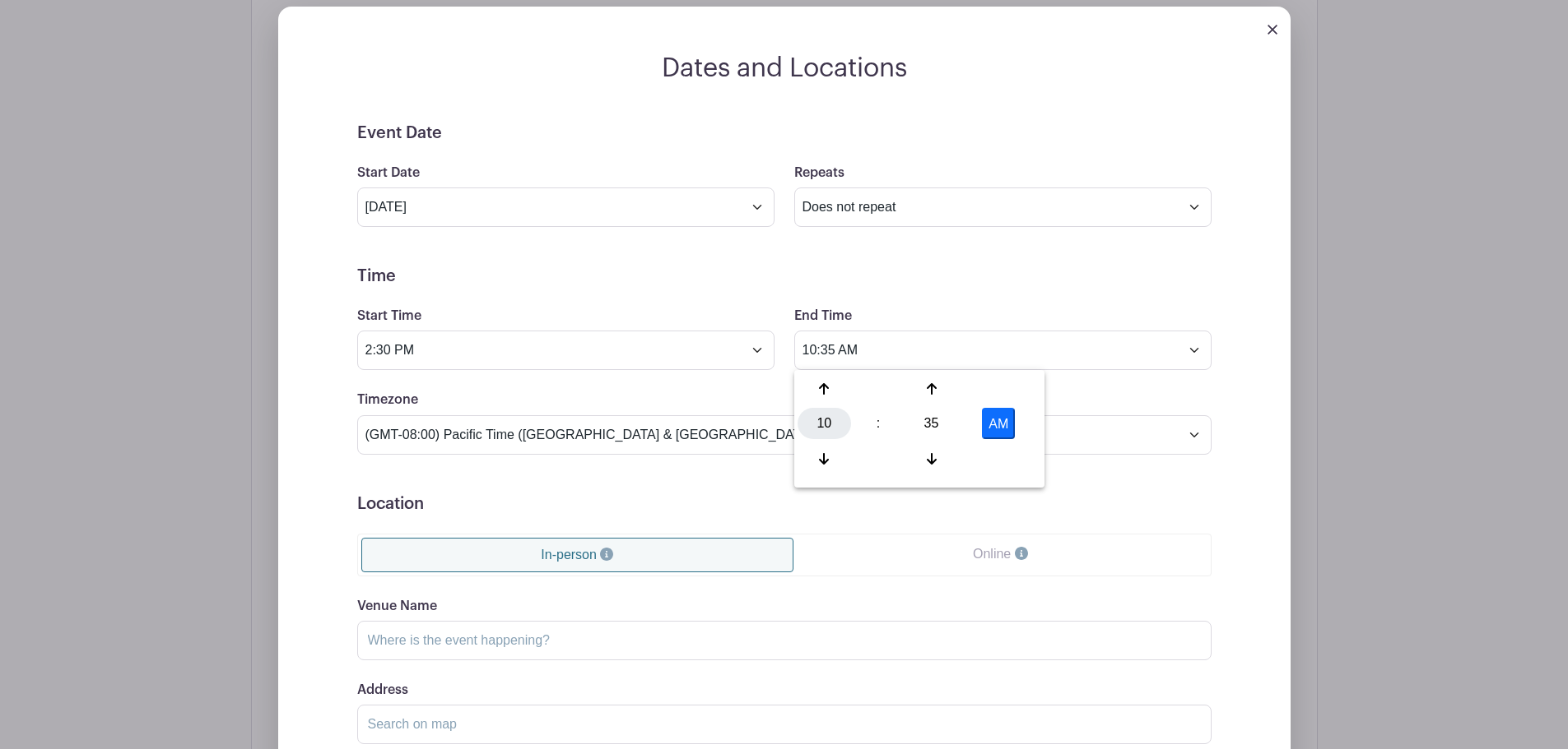
click at [827, 428] on div "10" at bounding box center [824, 423] width 53 height 31
click at [939, 425] on div "06" at bounding box center [946, 423] width 55 height 31
click at [938, 408] on div "35" at bounding box center [931, 423] width 53 height 31
click at [814, 385] on div "00" at bounding box center [825, 388] width 55 height 31
click at [1004, 424] on button "AM" at bounding box center [998, 423] width 33 height 31
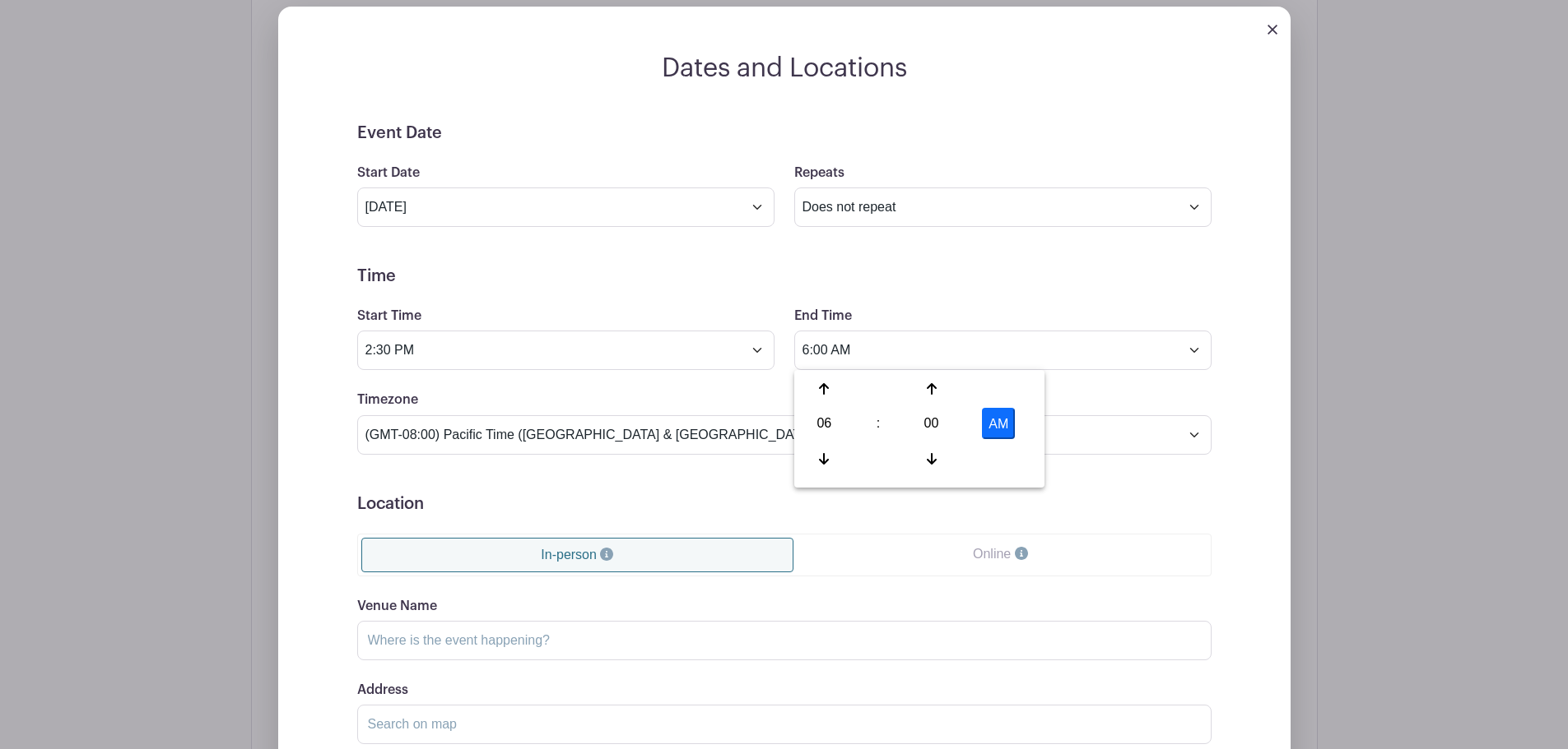
type input "6:00 PM"
click at [725, 398] on div "Timezone (GMT-12:00) International Date Line West (GMT-11:00) [US_STATE] (GMT-1…" at bounding box center [784, 422] width 874 height 64
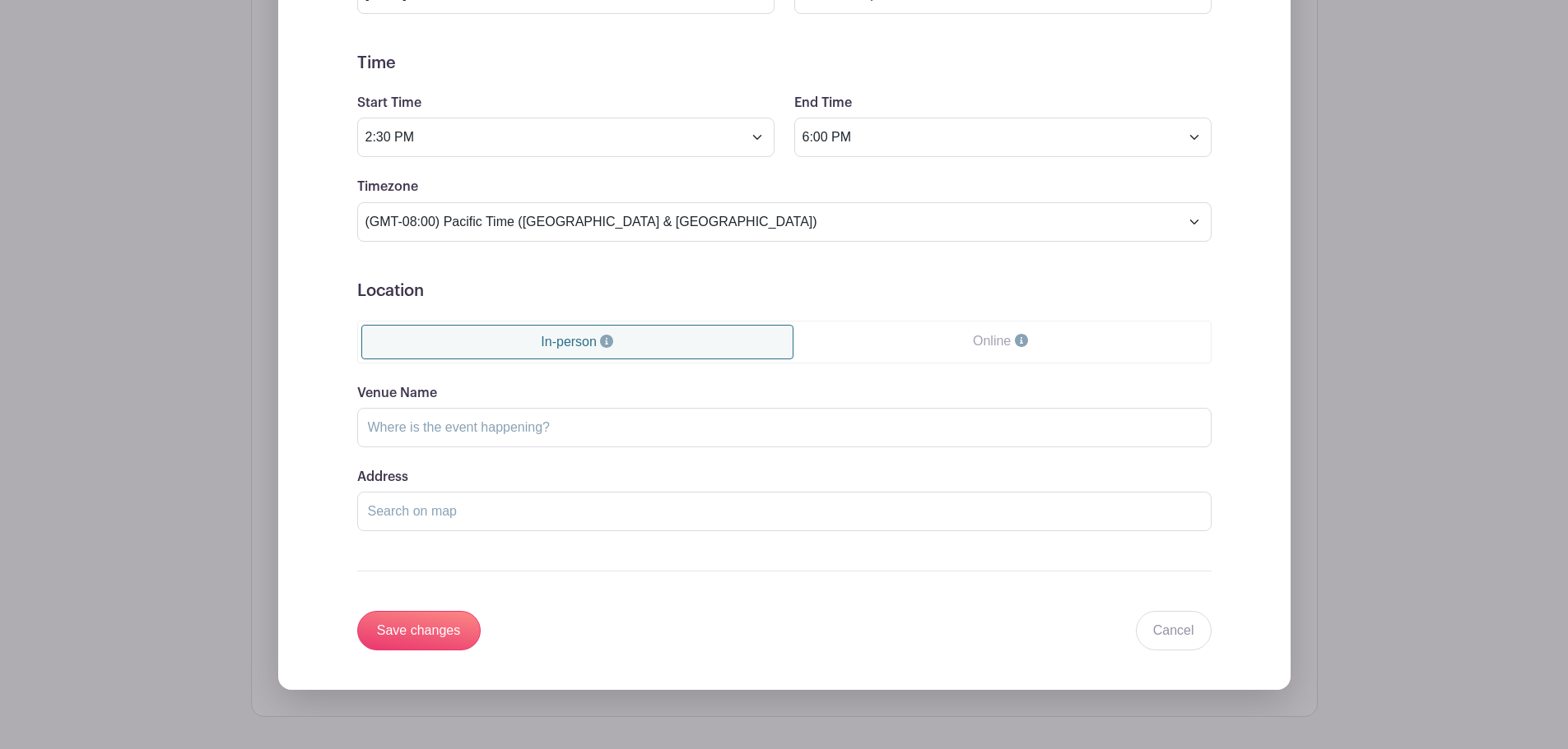
scroll to position [1069, 0]
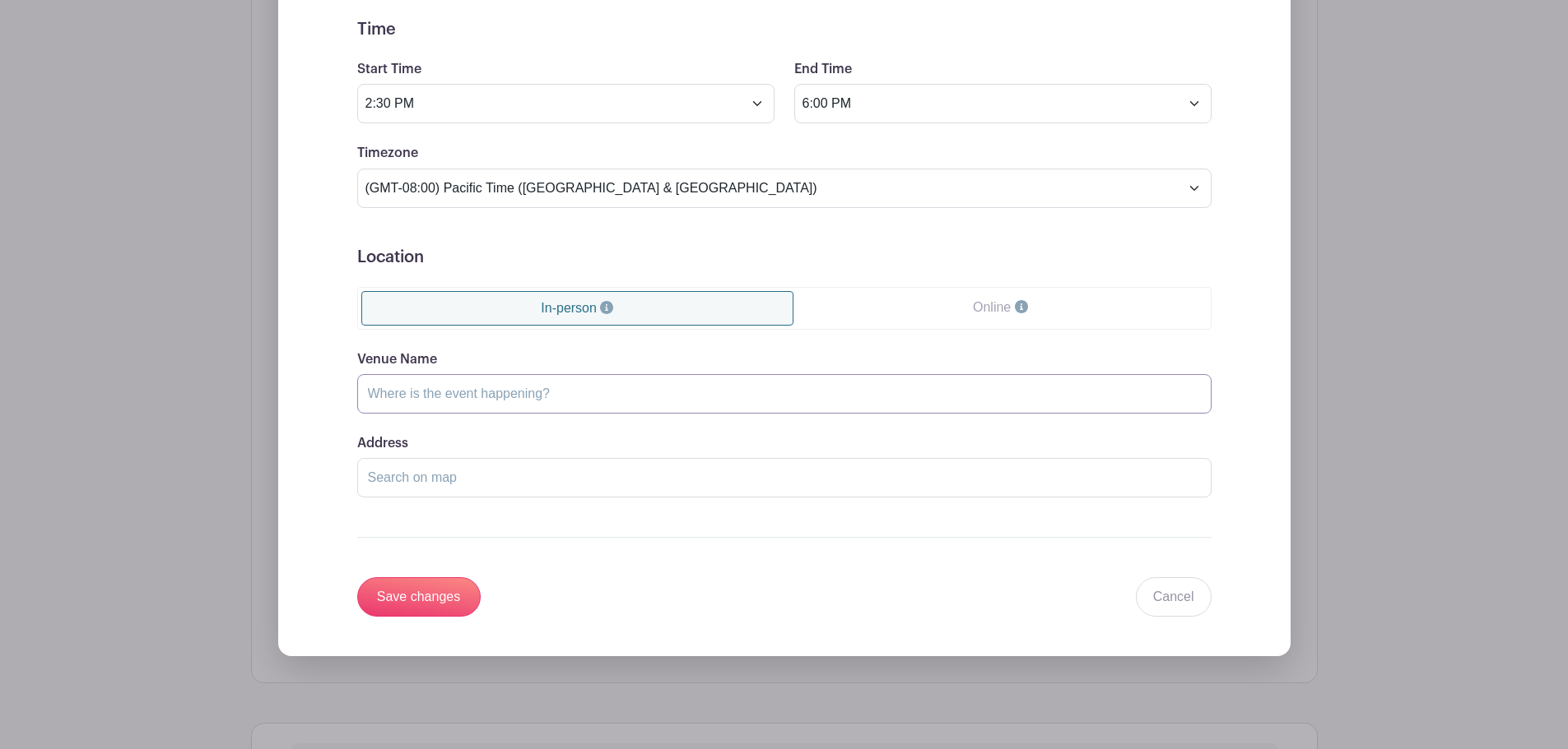
click at [652, 398] on input "Venue Name" at bounding box center [784, 394] width 855 height 40
type input "L"
type input "[GEOGRAPHIC_DATA] - [PERSON_NAME][GEOGRAPHIC_DATA]"
click at [674, 464] on input "Address" at bounding box center [784, 478] width 855 height 40
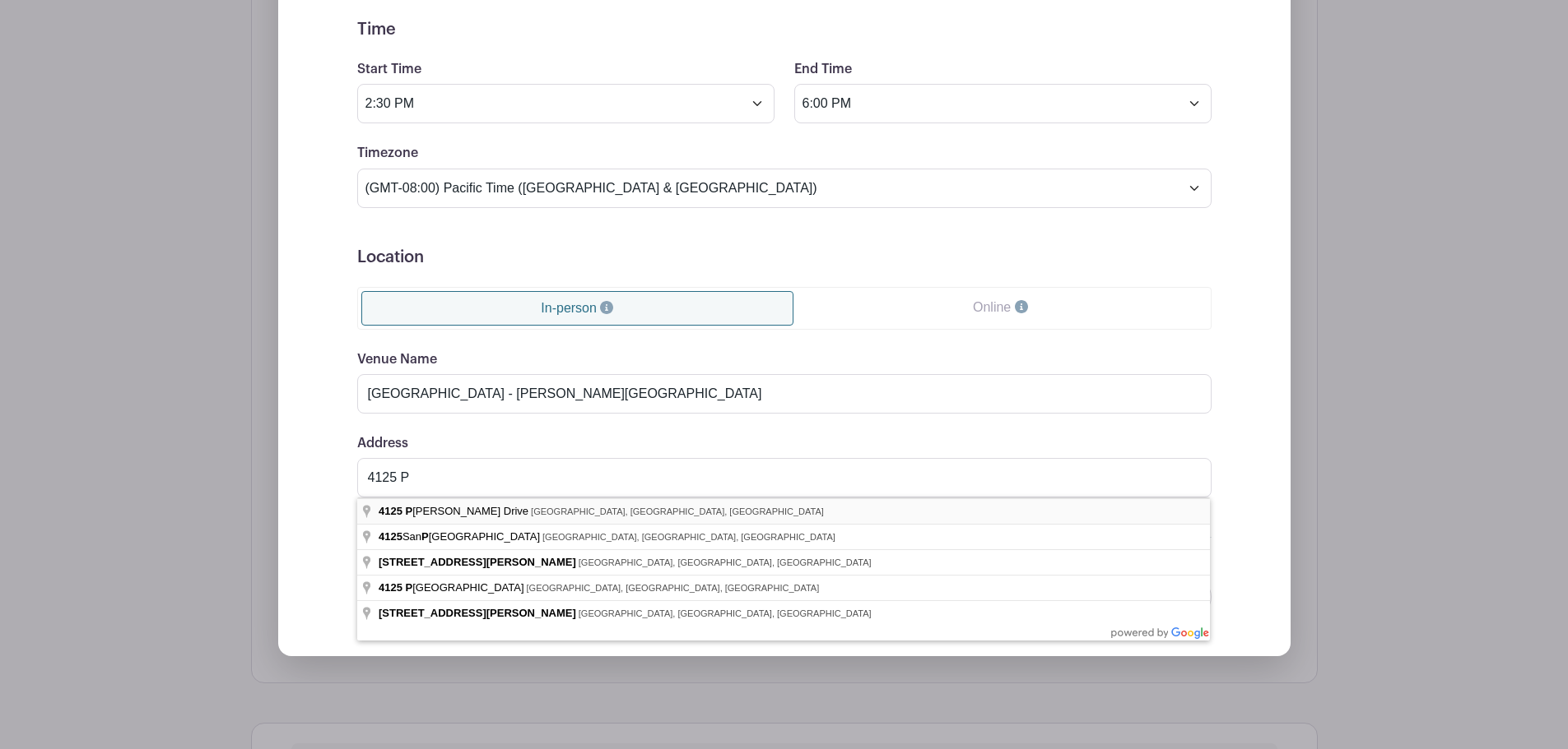
type input "[STREET_ADDRESS]"
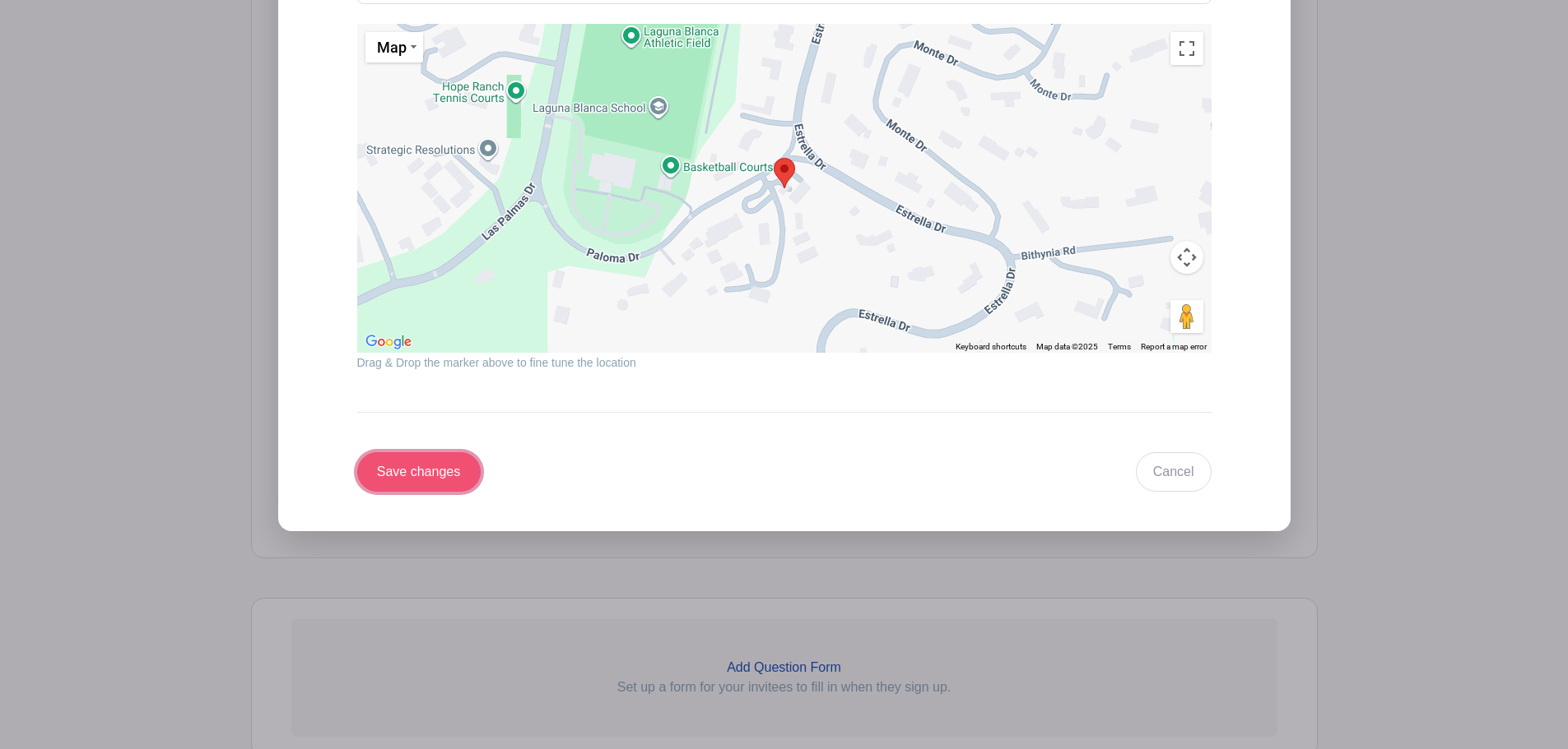
click at [449, 466] on input "Save changes" at bounding box center [419, 473] width 123 height 40
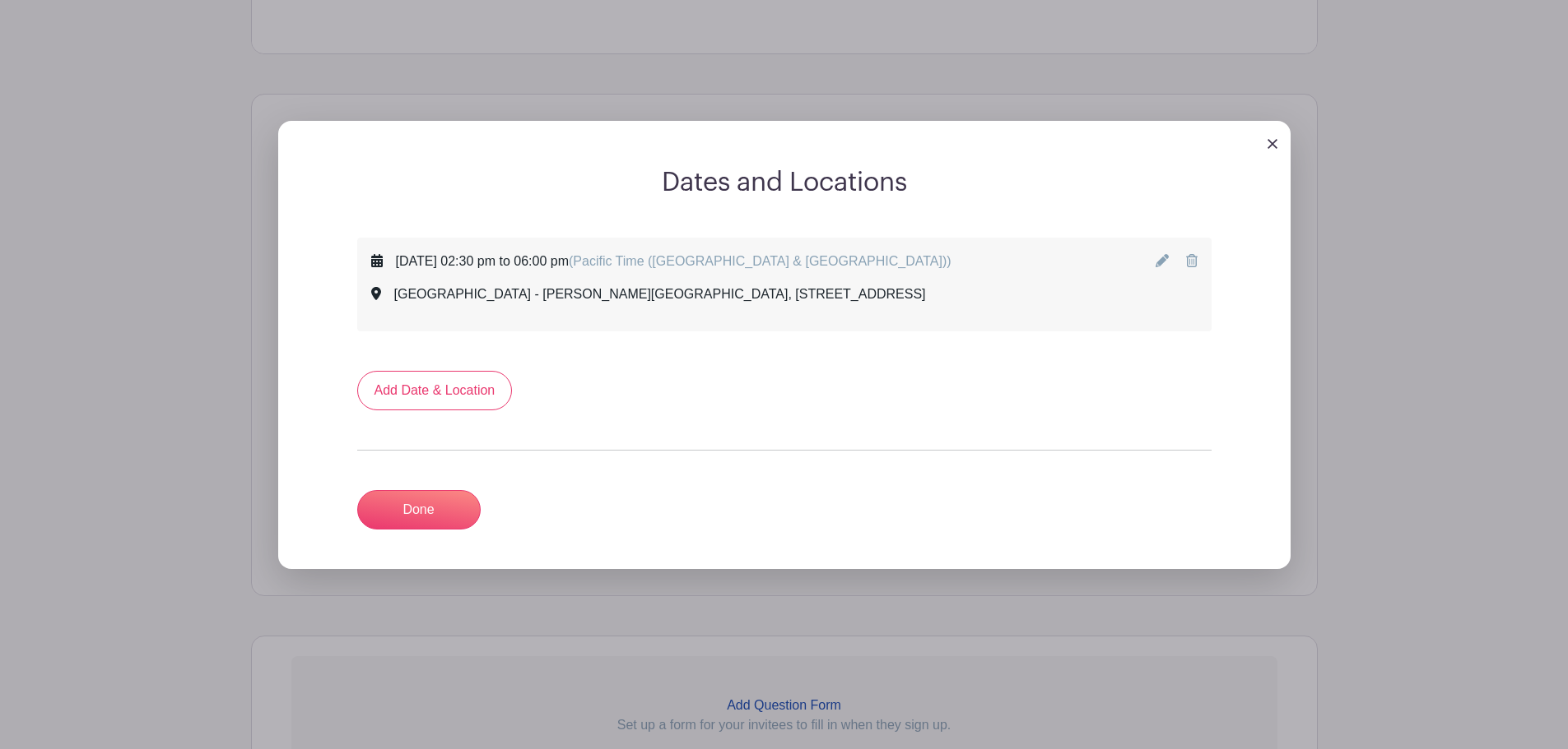
scroll to position [692, 0]
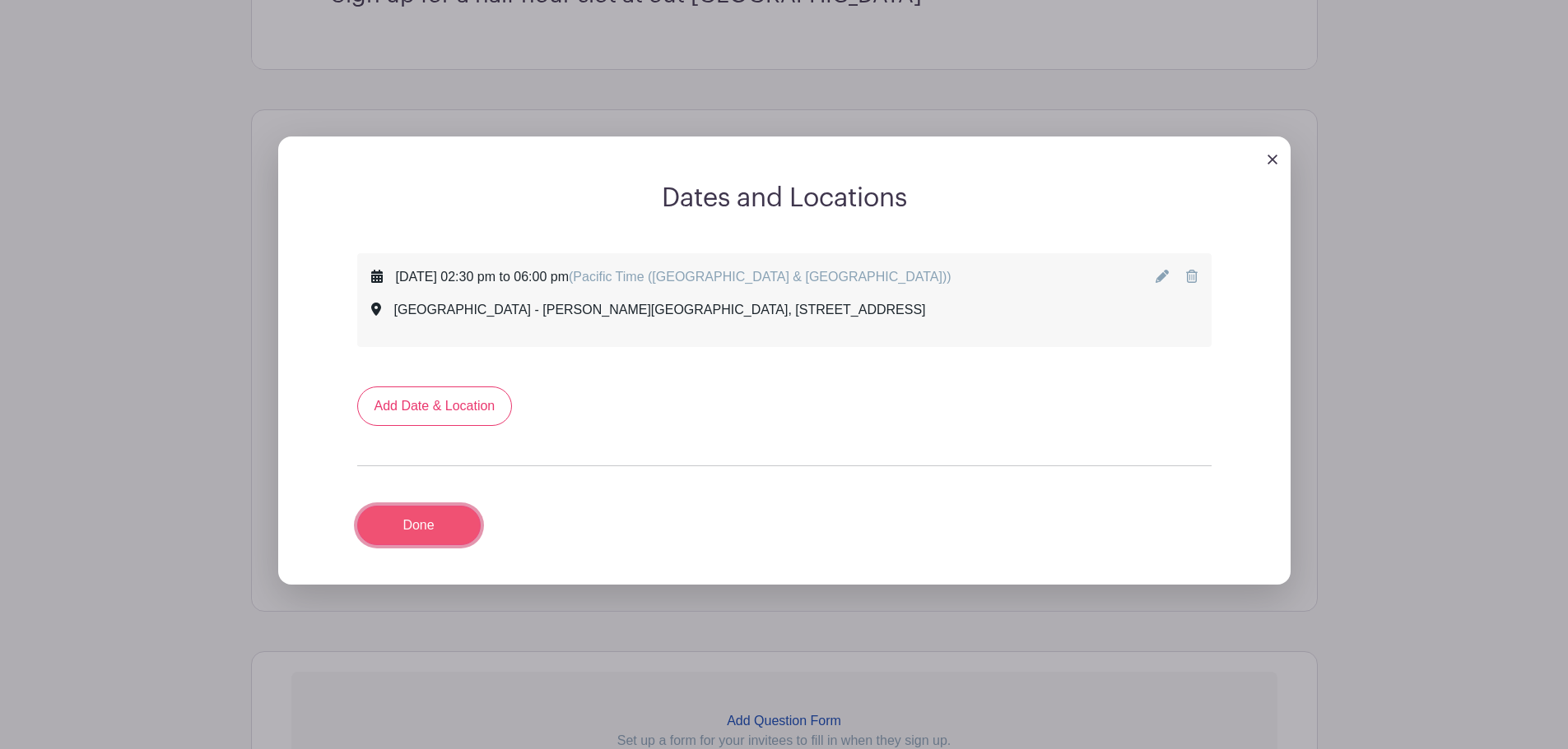
click at [419, 515] on link "Done" at bounding box center [419, 526] width 123 height 40
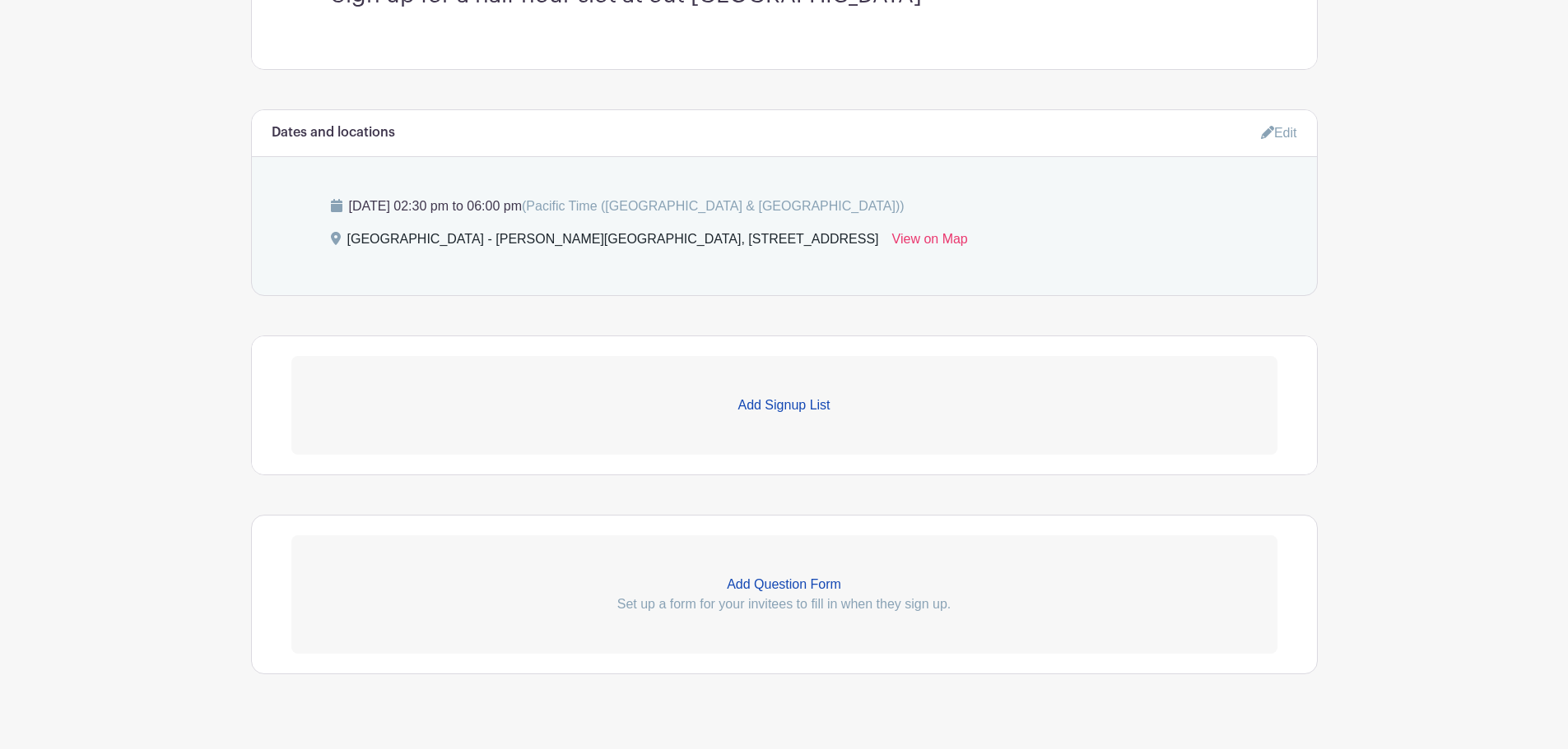
scroll to position [721, 0]
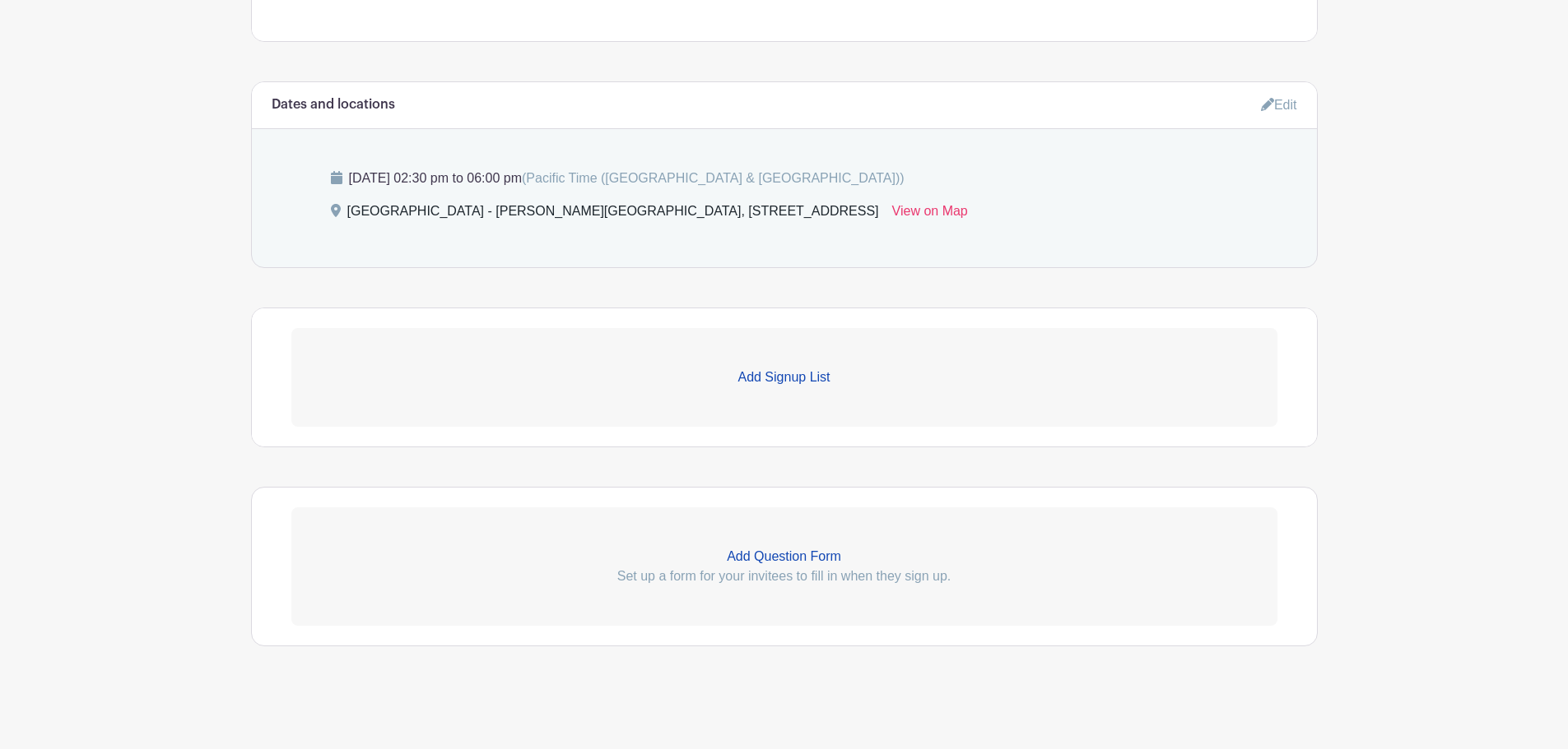
click at [813, 368] on p "Add Signup List" at bounding box center [784, 377] width 986 height 20
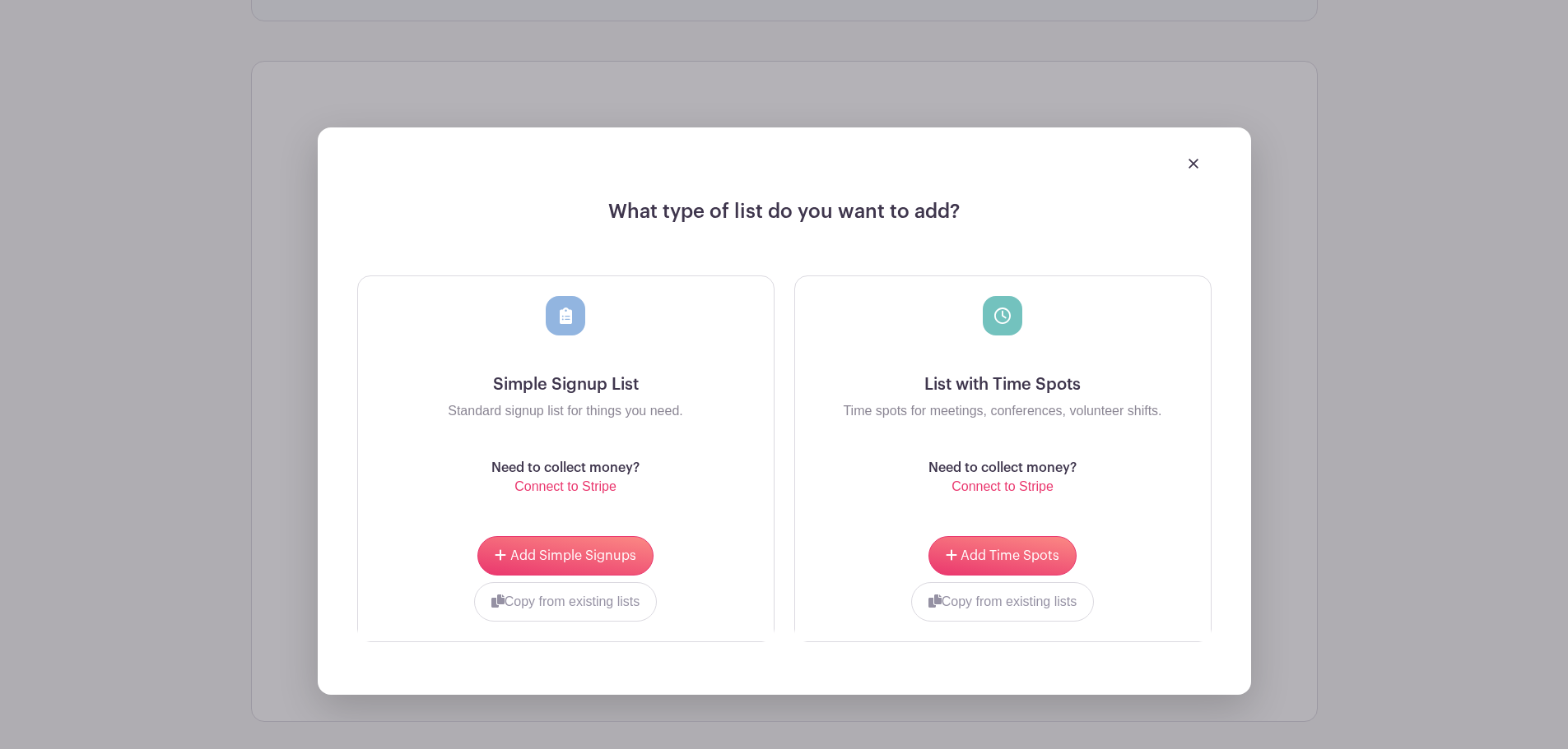
scroll to position [1049, 0]
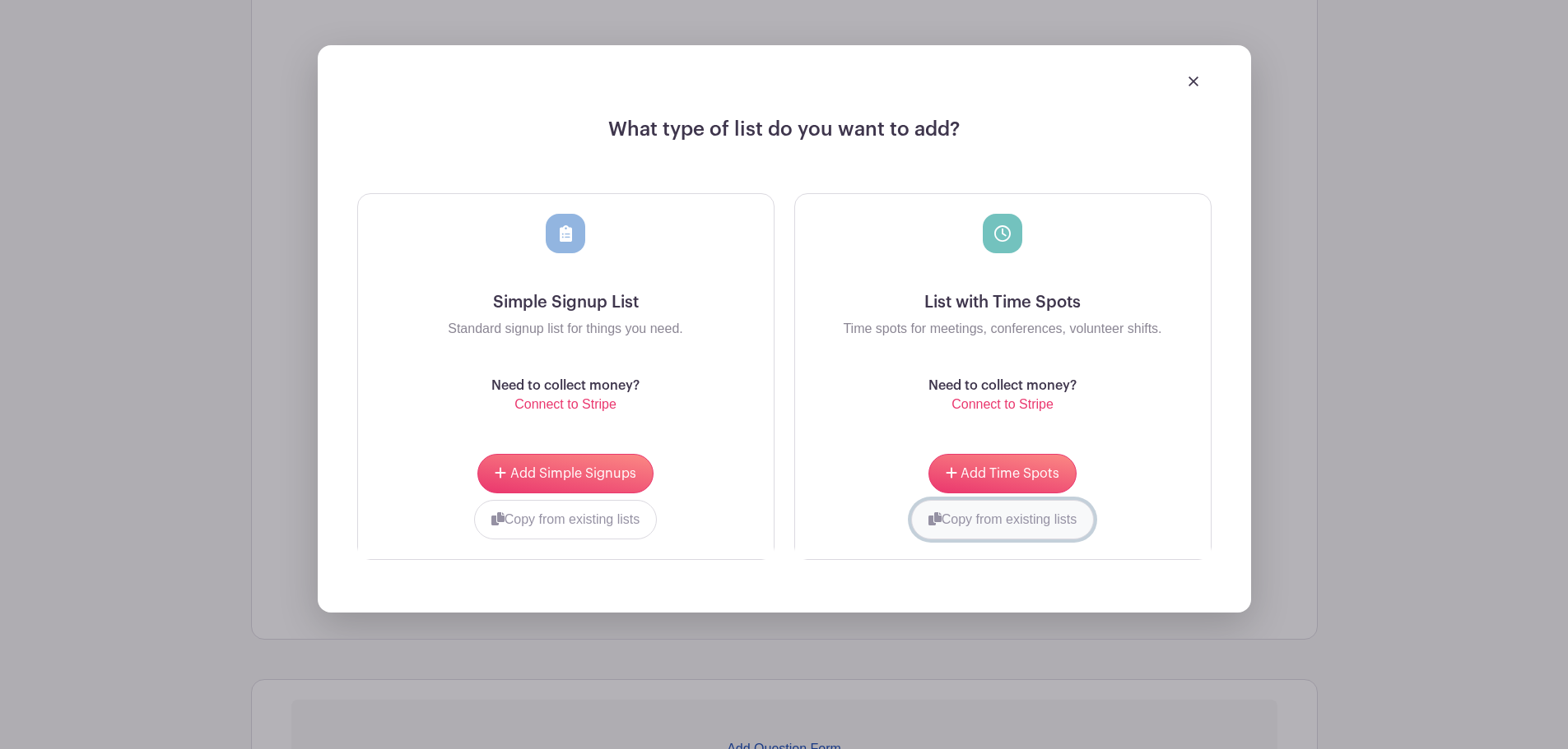
click at [1021, 517] on button "Copy from existing lists" at bounding box center [1003, 520] width 184 height 40
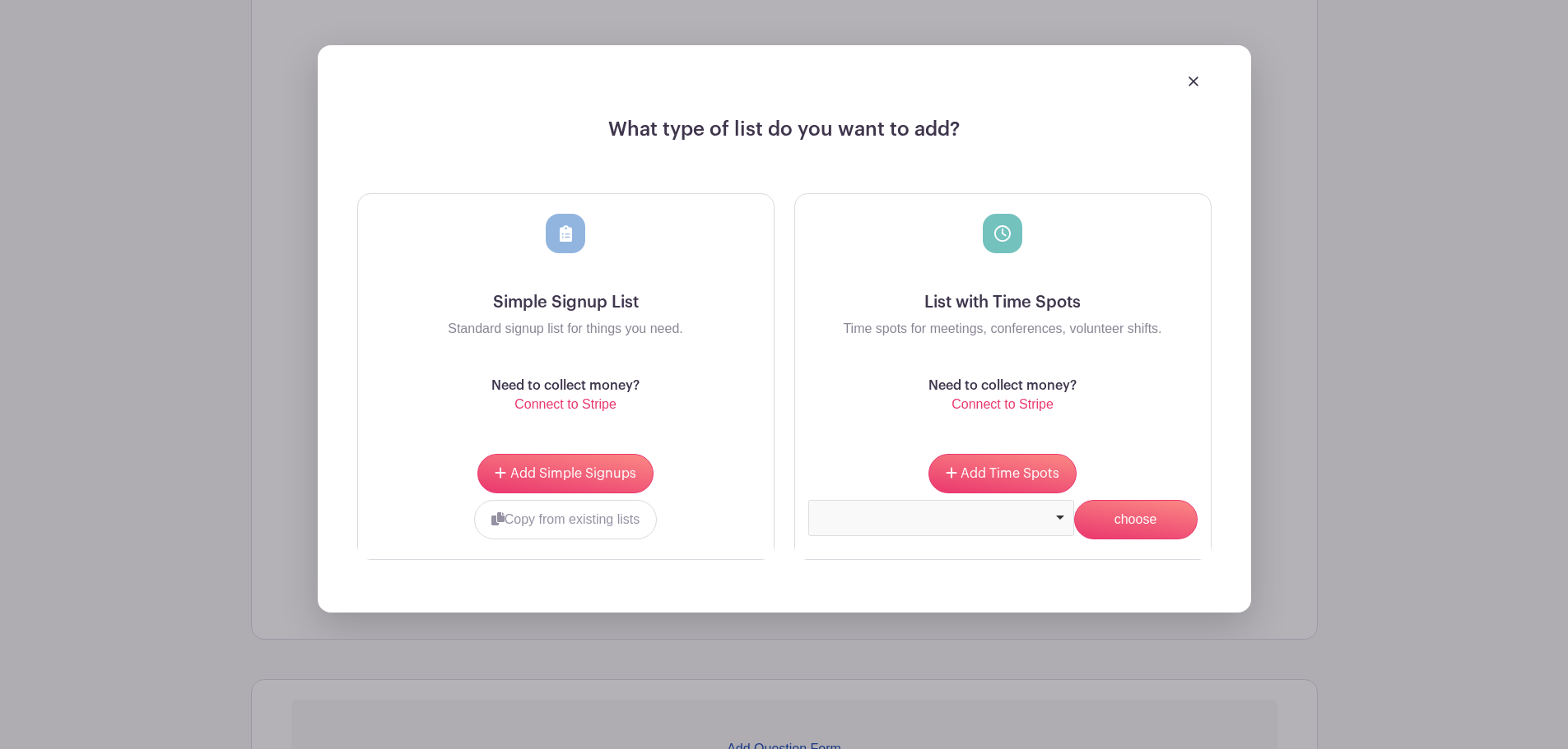
click at [1042, 517] on div at bounding box center [941, 515] width 252 height 7
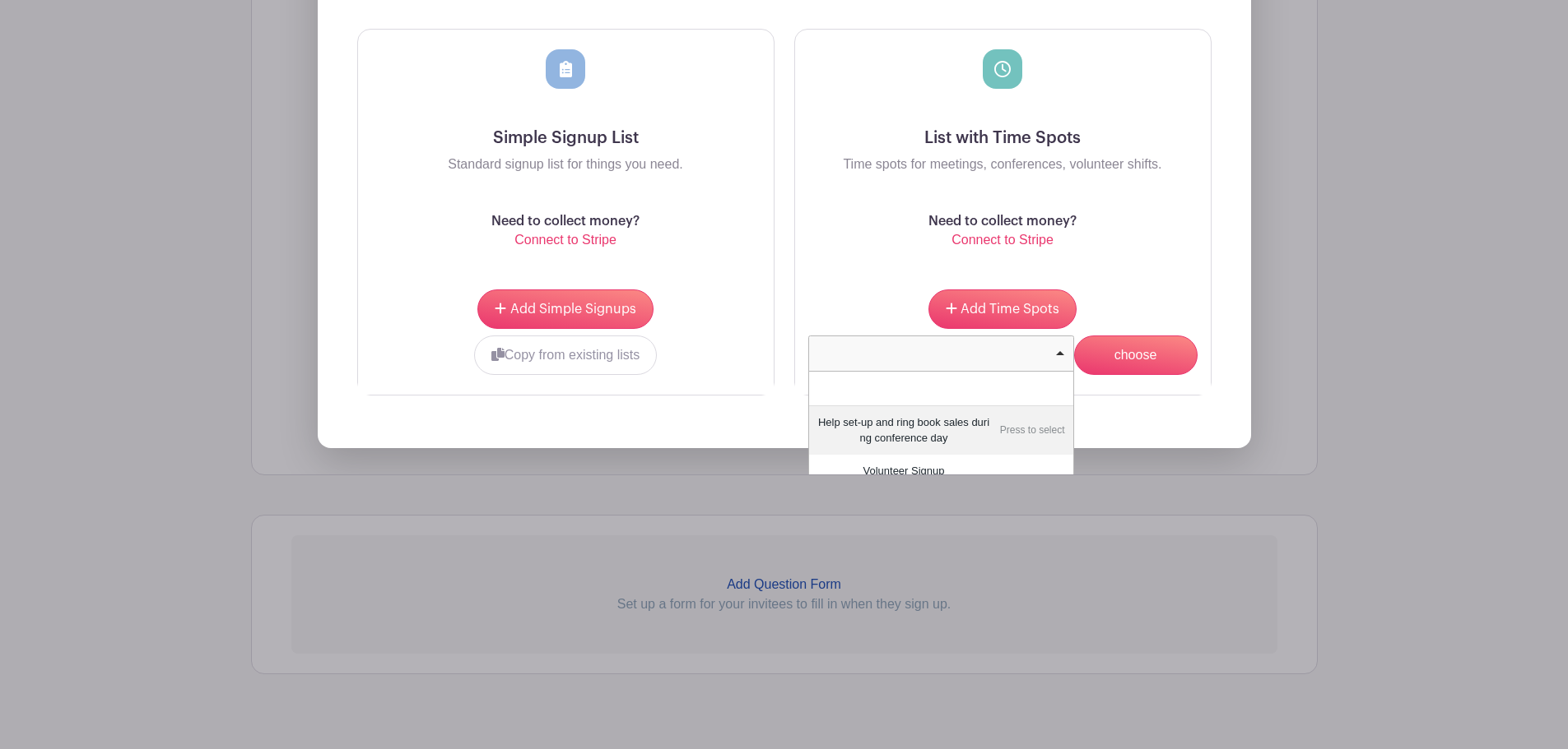
scroll to position [1132, 0]
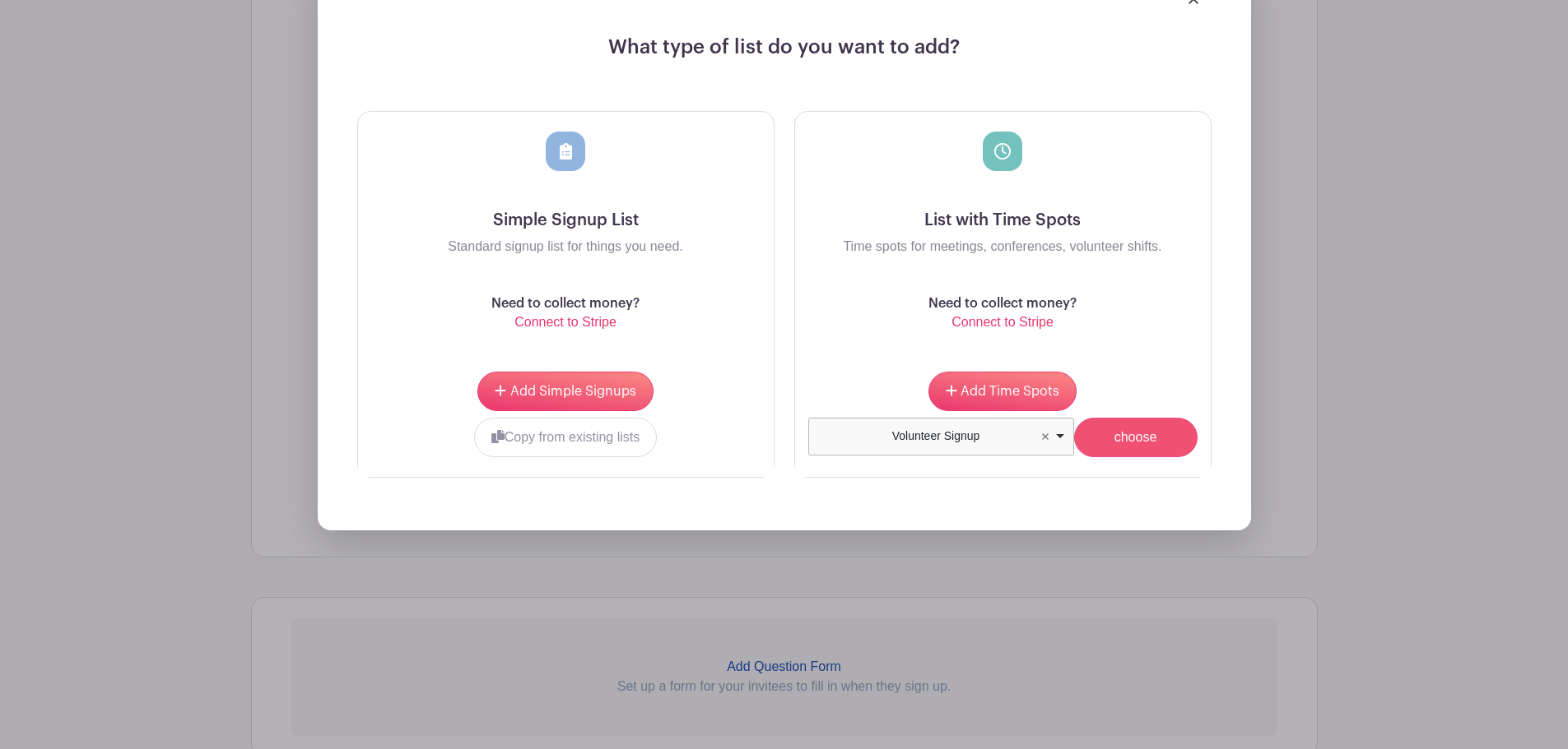
click at [1125, 437] on input "choose" at bounding box center [1136, 437] width 123 height 40
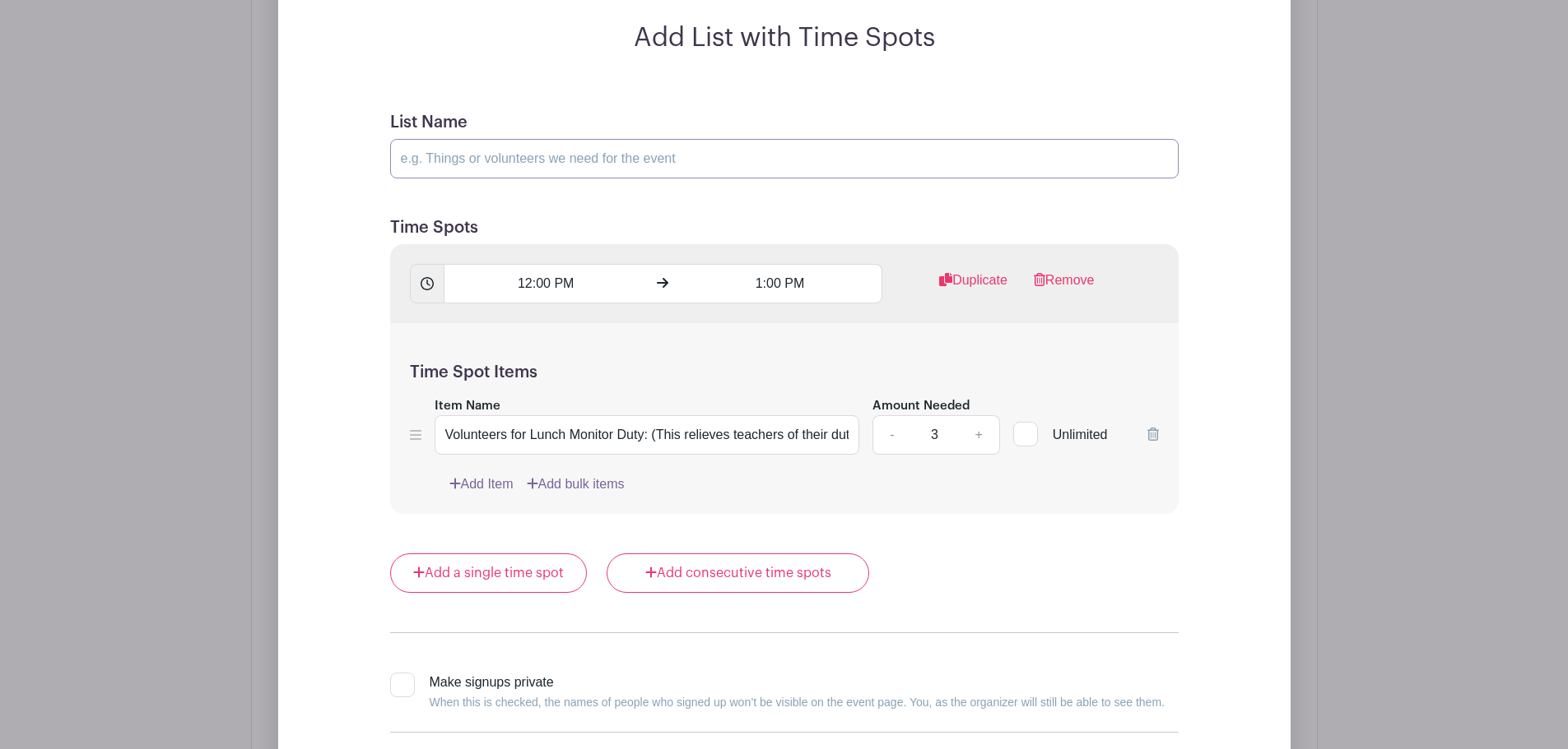
click at [536, 171] on input "List Name" at bounding box center [784, 159] width 788 height 40
type input "Set Up"
click at [530, 281] on input "12:00 PM" at bounding box center [545, 284] width 204 height 40
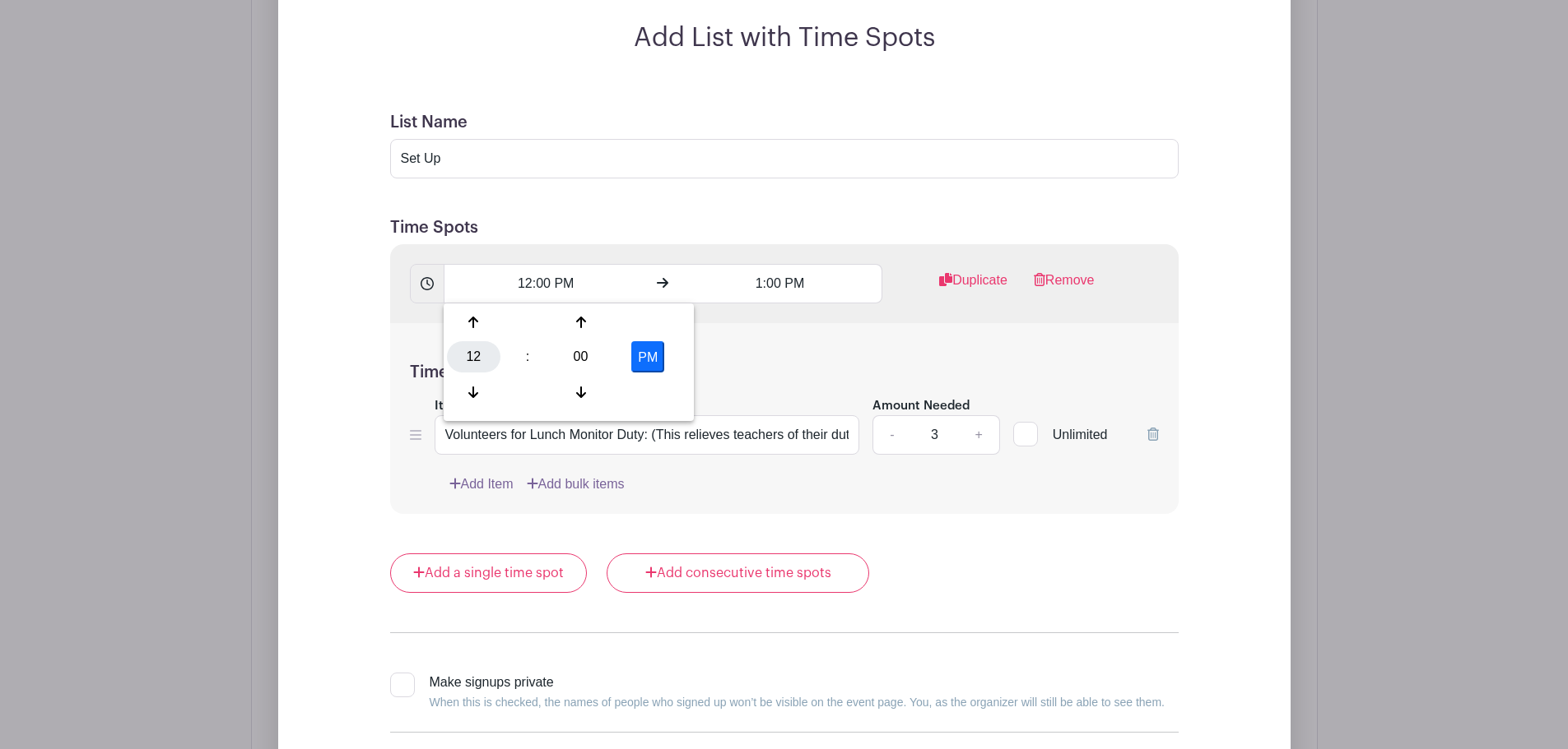
click at [478, 345] on div "12" at bounding box center [474, 356] width 53 height 31
click at [540, 329] on div "01" at bounding box center [535, 322] width 55 height 31
click at [579, 345] on div "00" at bounding box center [581, 356] width 53 height 31
click at [606, 359] on div "30" at bounding box center [596, 356] width 55 height 31
type input "1:30 PM"
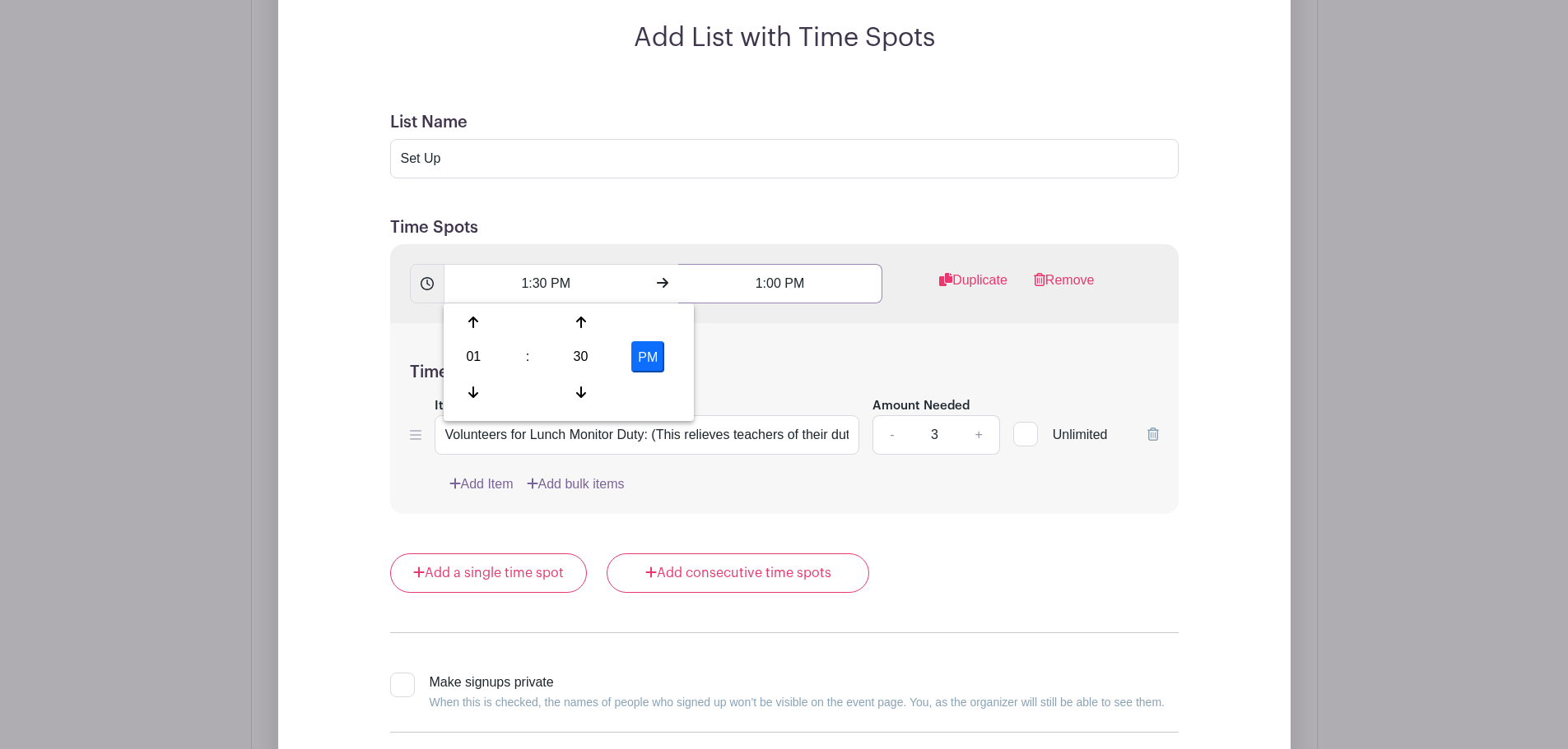
click at [806, 290] on input "1:00 PM" at bounding box center [780, 284] width 204 height 40
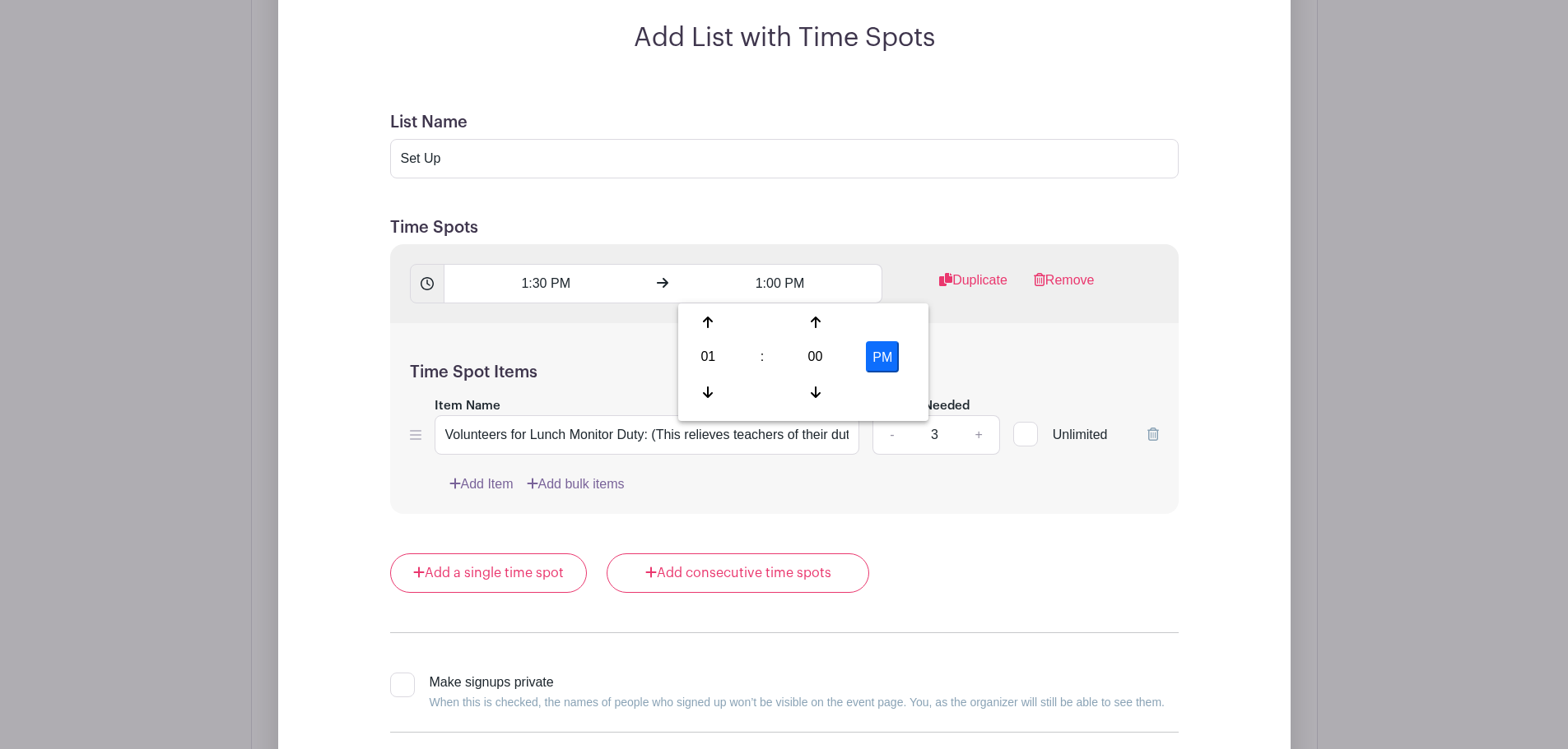
click at [702, 355] on div "01" at bounding box center [708, 356] width 53 height 31
click at [837, 316] on div "02" at bounding box center [831, 322] width 55 height 31
click at [820, 348] on div "00" at bounding box center [815, 356] width 53 height 31
click at [831, 362] on div "30" at bounding box center [831, 356] width 55 height 31
type input "2:30 PM"
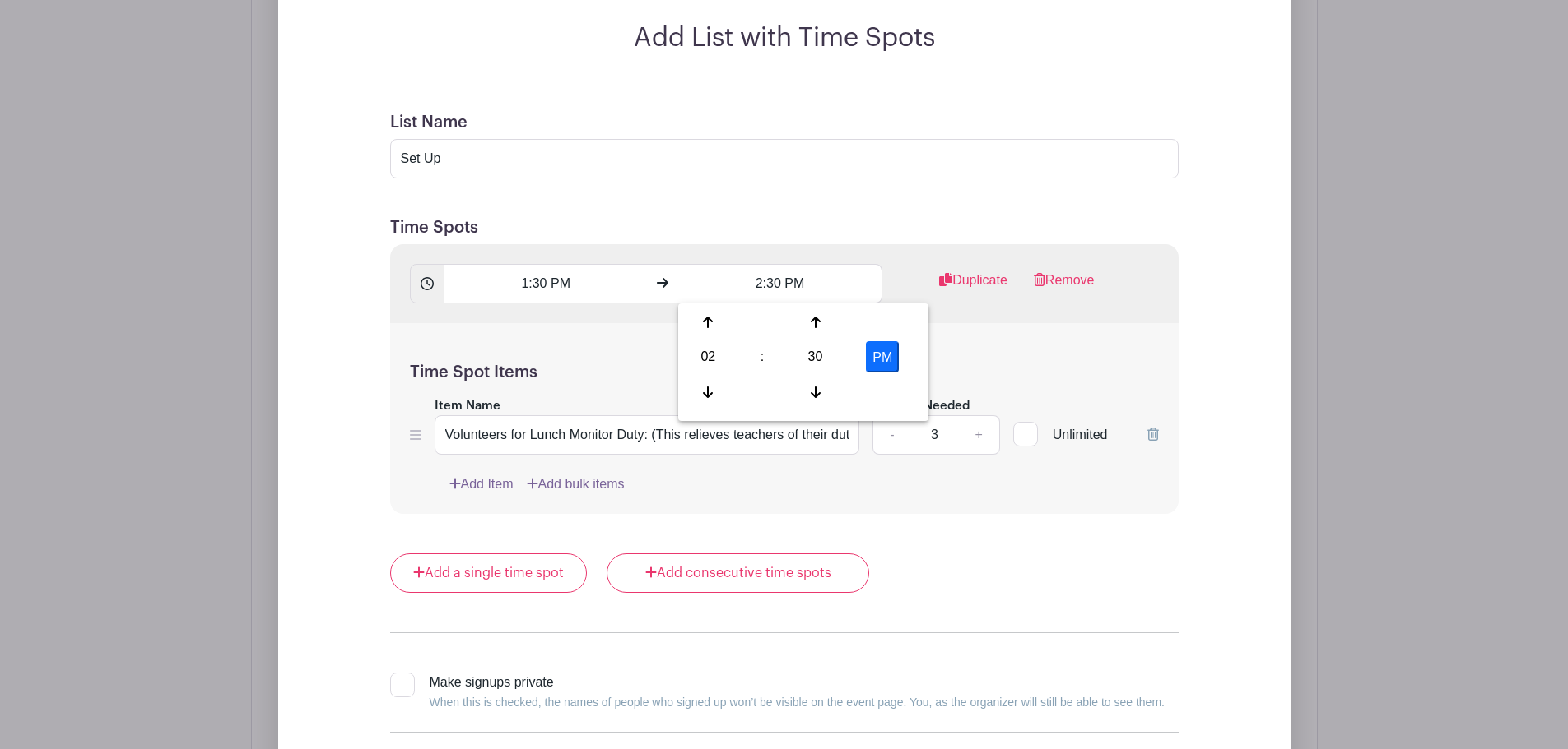
click at [1027, 320] on div "1:30 PM 2:30 PM Duplicate Remove" at bounding box center [784, 283] width 788 height 79
click at [597, 432] on input "Volunteers for Lunch Monitor Duty: (This relieves teachers of their duty and al…" at bounding box center [647, 436] width 425 height 40
click at [684, 432] on input "Volunteers for Lunch Monitor Duty: (This relieves teachers of their duty and al…" at bounding box center [647, 436] width 425 height 40
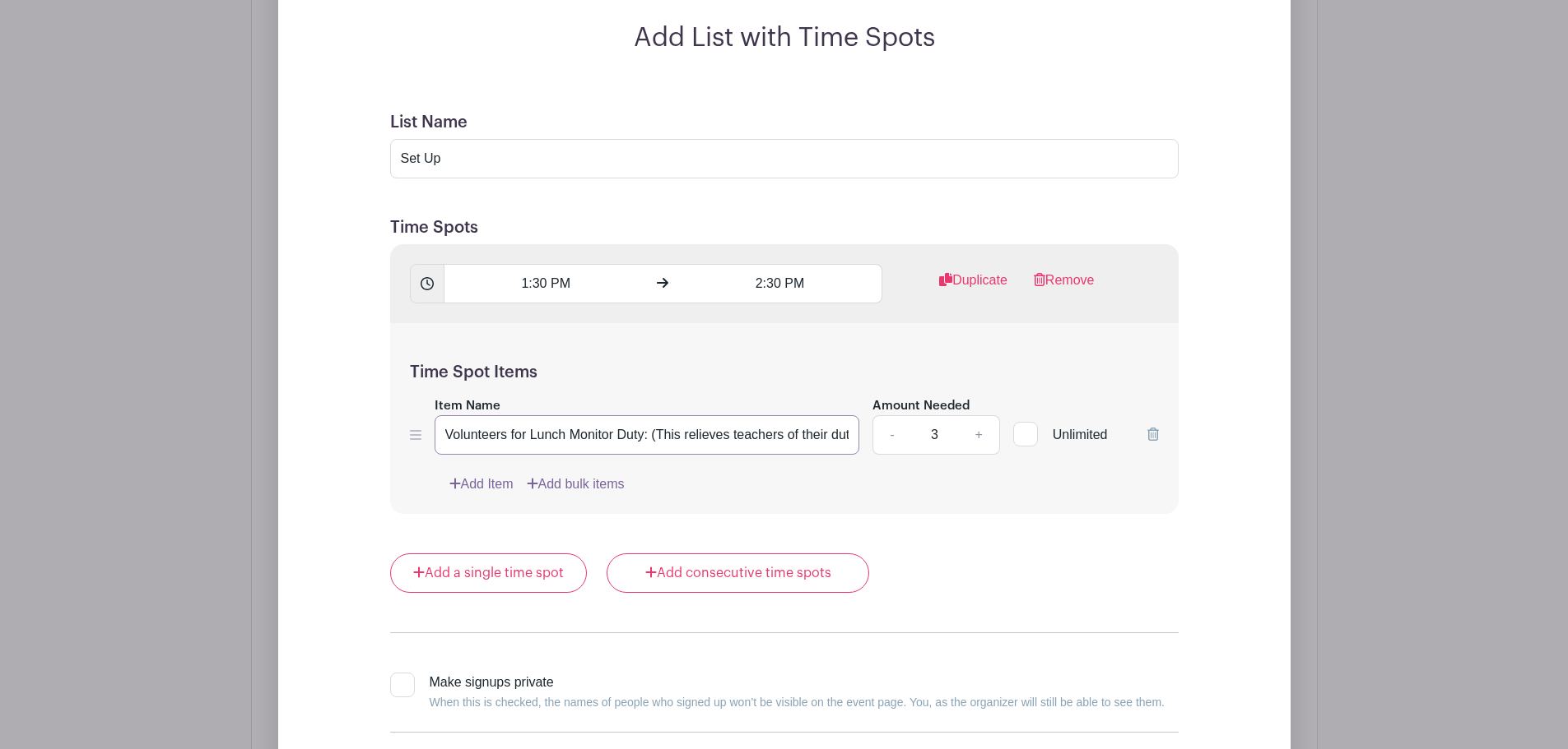
click at [684, 432] on input "Volunteers for Lunch Monitor Duty: (This relieves teachers of their duty and al…" at bounding box center [647, 436] width 425 height 40
click at [780, 432] on input "Volunteers for Lunch Monitor Duty: (This relieves teachers of their duty and al…" at bounding box center [647, 436] width 425 height 40
drag, startPoint x: 850, startPoint y: 437, endPoint x: 640, endPoint y: 441, distance: 210.0
click at [640, 441] on input "Volunteers for Lunch Monitor Duty: (This relieves teachers of their duty and al…" at bounding box center [647, 436] width 425 height 40
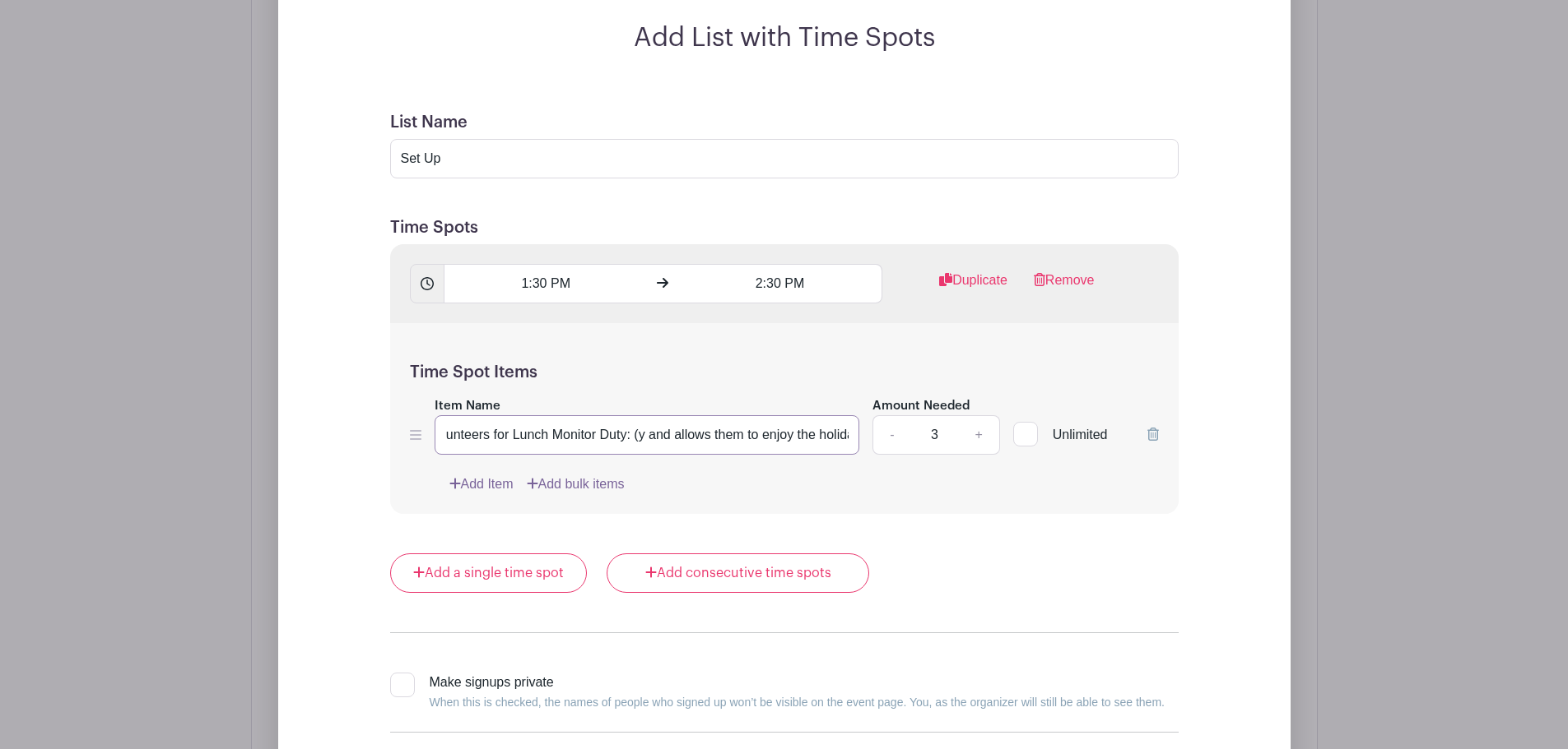
type input "Volunteers for Lunch Monitor Duty: y and allows them to enjoy the holiday lunch…"
click at [767, 436] on input "Volunteers for Lunch Monitor Duty: y and allows them to enjoy the holiday lunch…" at bounding box center [647, 436] width 425 height 40
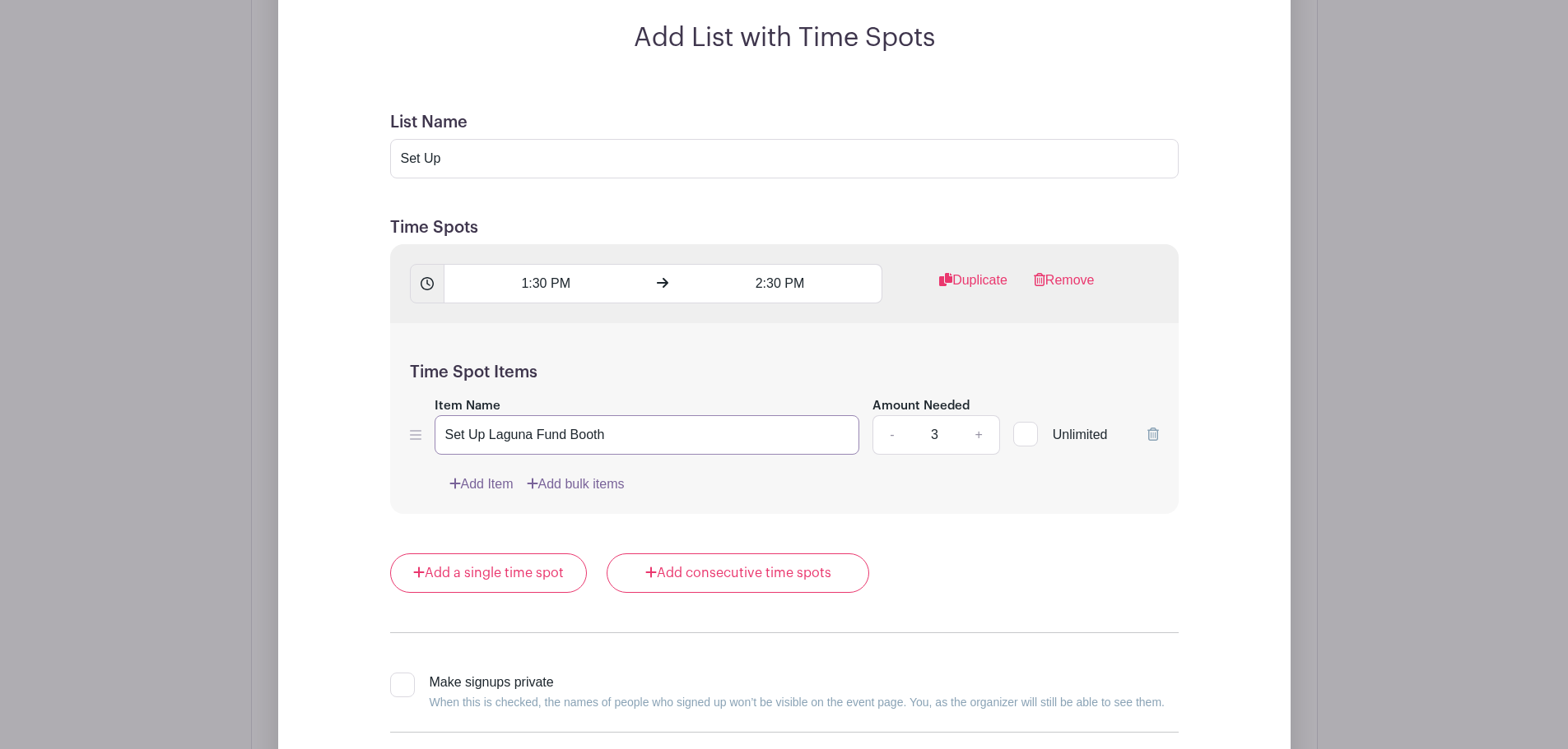
type input "Set Up Laguna Fund Booth"
click at [897, 436] on link "-" at bounding box center [892, 436] width 38 height 40
type input "2"
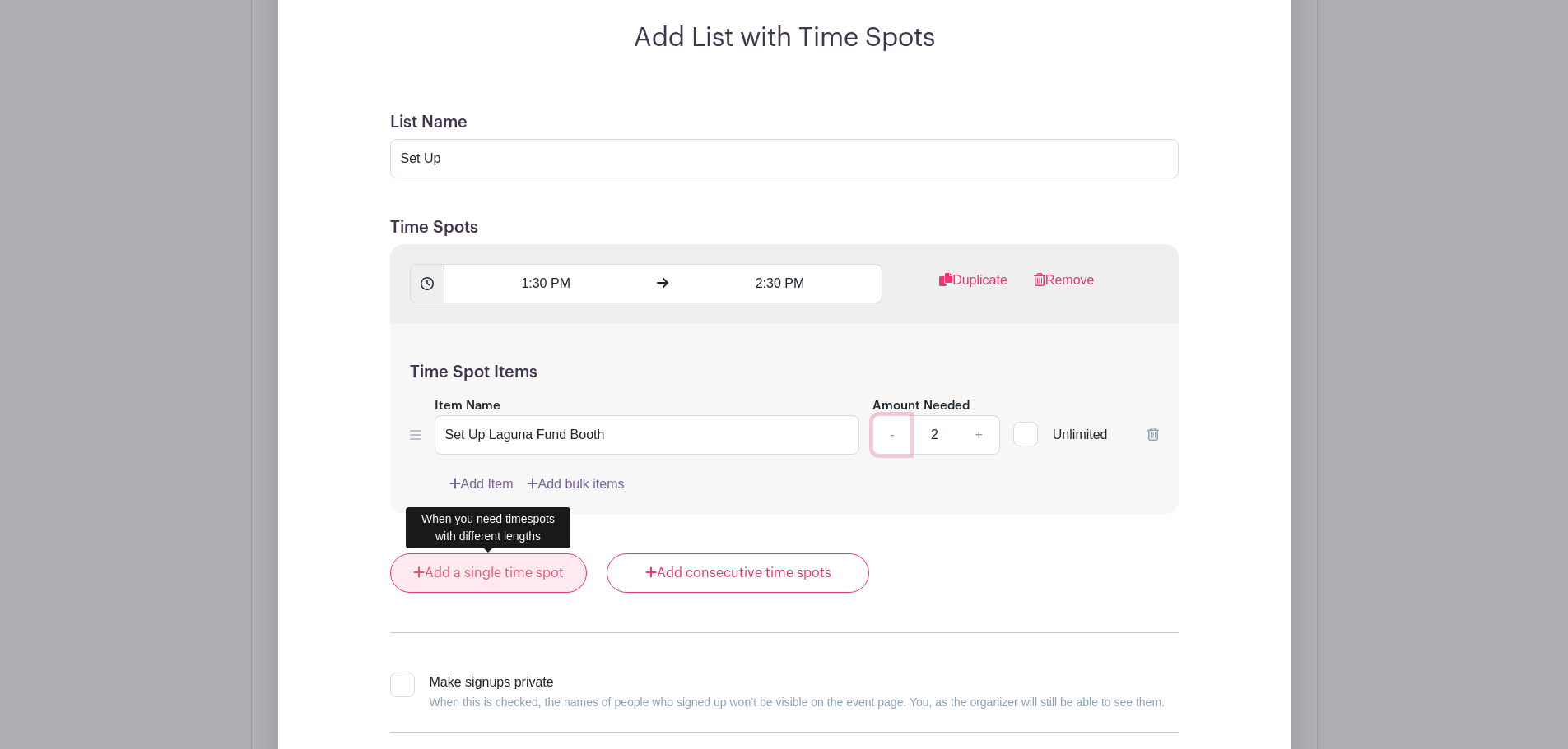
scroll to position [1346, 0]
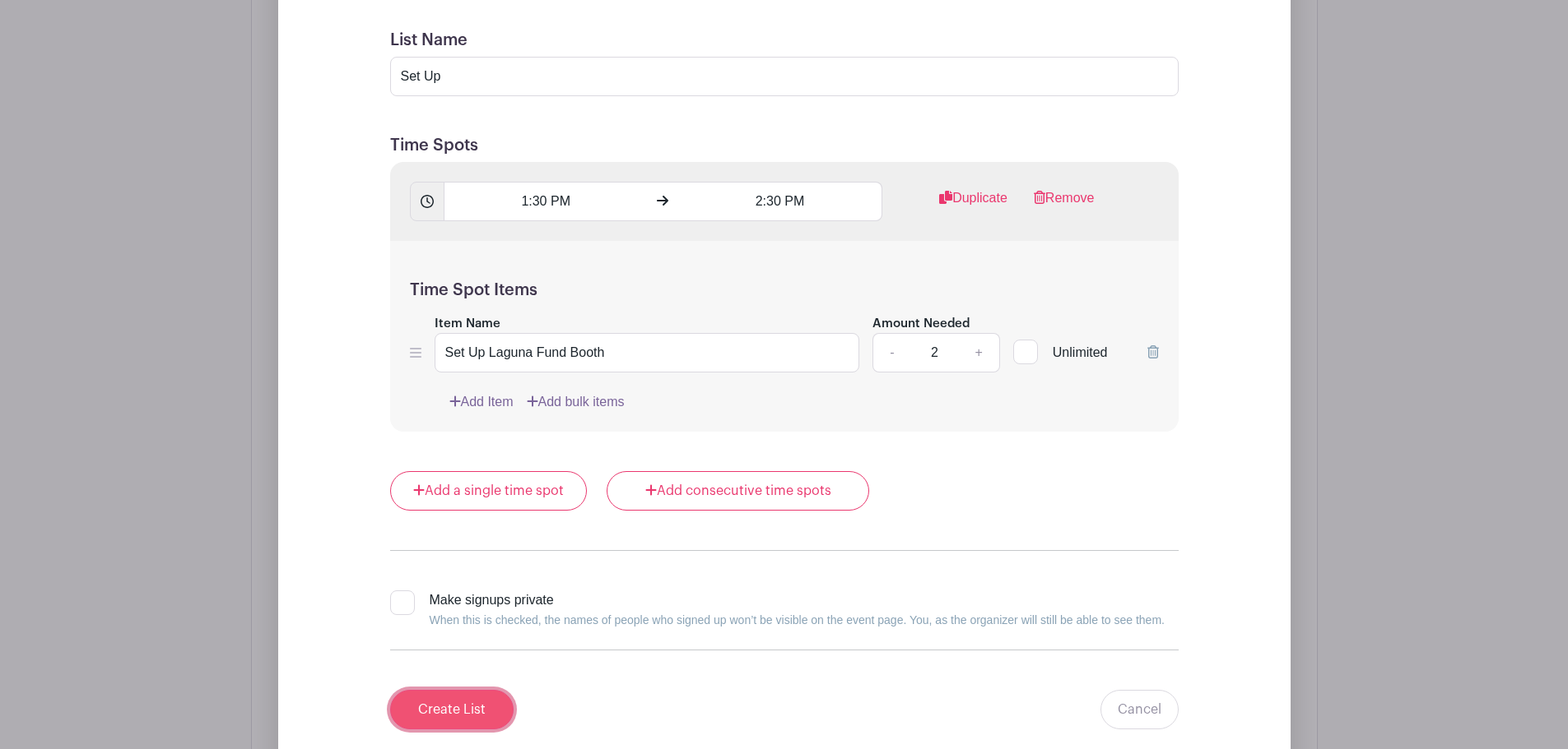
click at [475, 704] on input "Create List" at bounding box center [452, 710] width 123 height 40
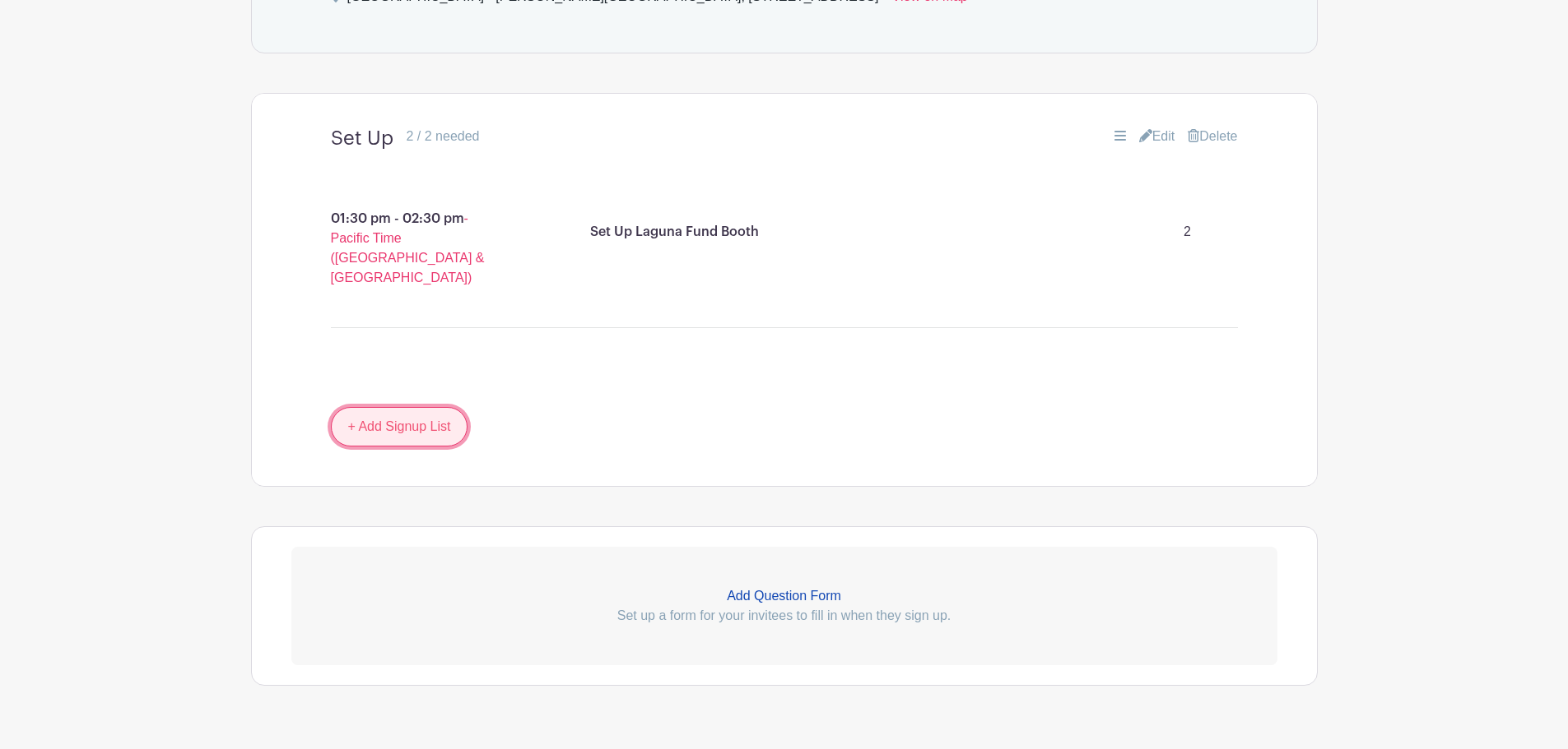
click at [417, 407] on link "+ Add Signup List" at bounding box center [399, 427] width 137 height 40
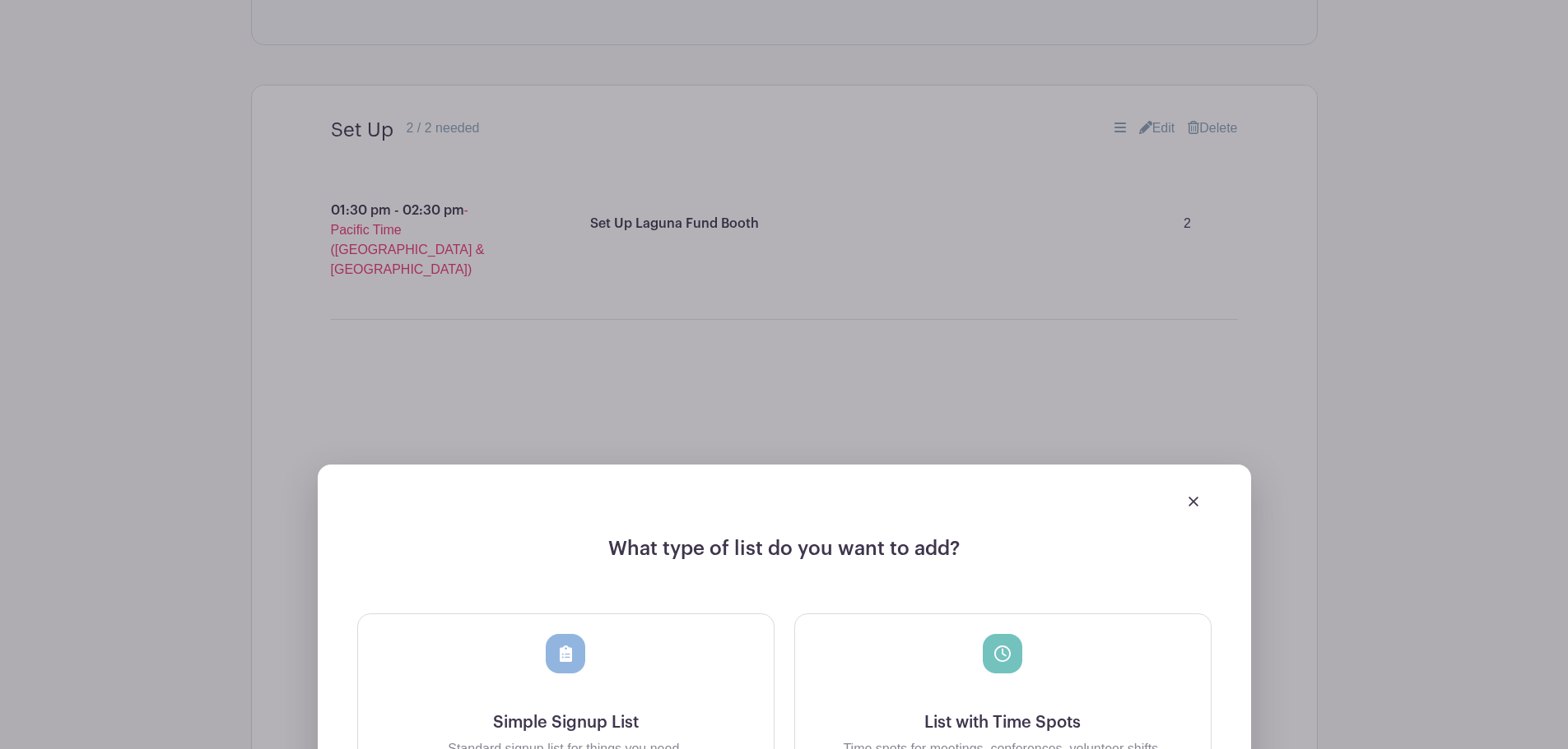
scroll to position [1182, 0]
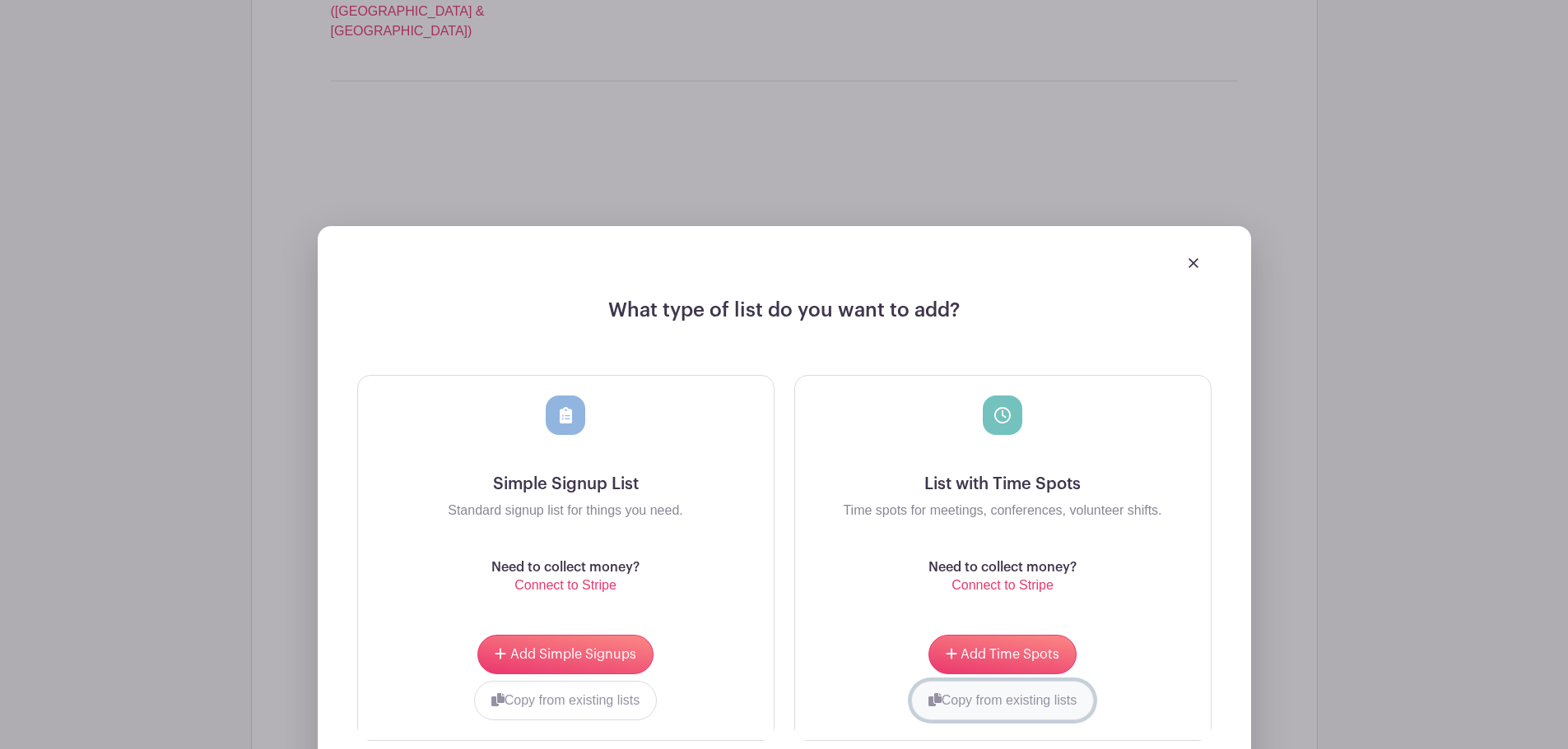
click at [1042, 681] on button "Copy from existing lists" at bounding box center [1003, 701] width 184 height 40
click at [1041, 681] on div at bounding box center [941, 699] width 266 height 36
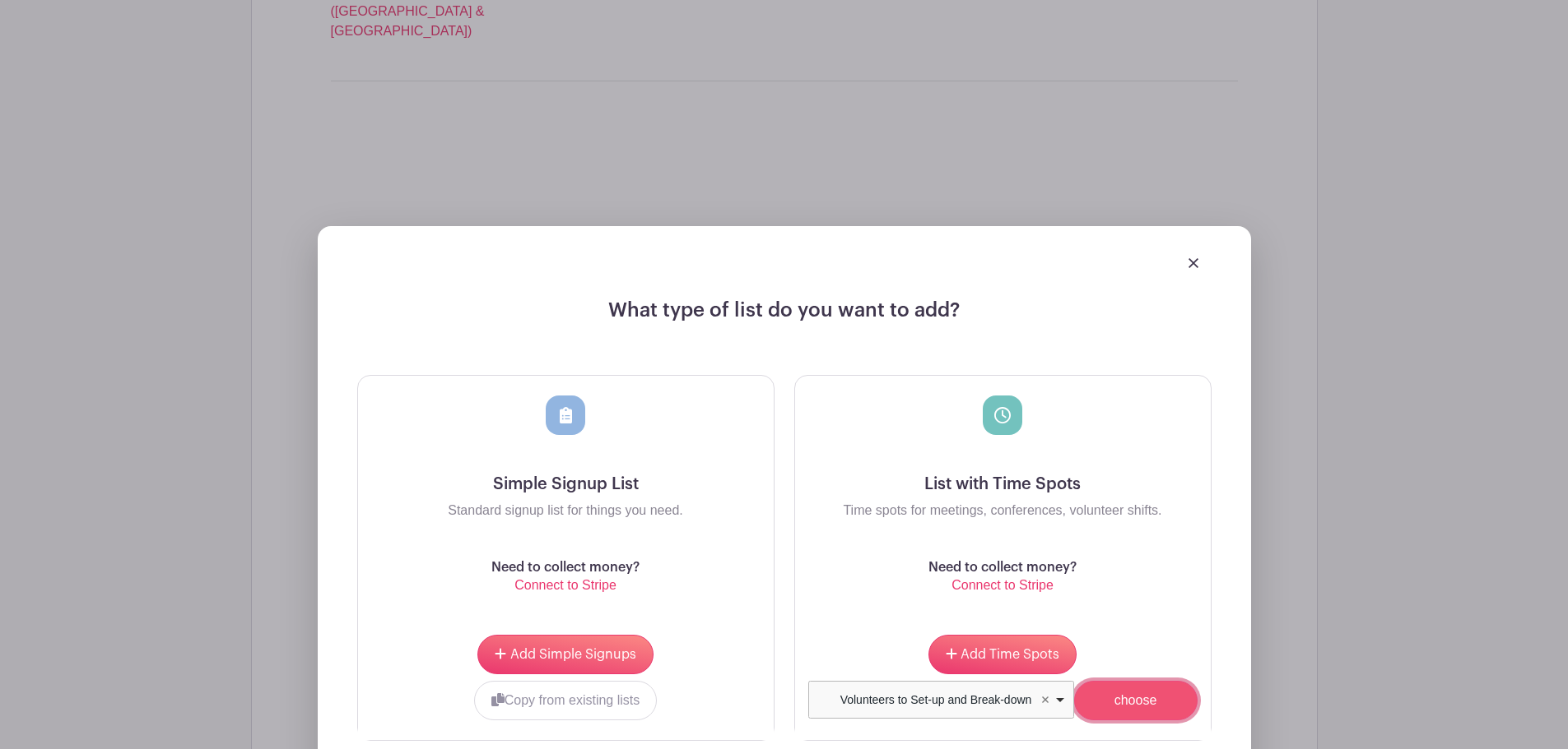
click at [1150, 681] on input "choose" at bounding box center [1136, 701] width 123 height 40
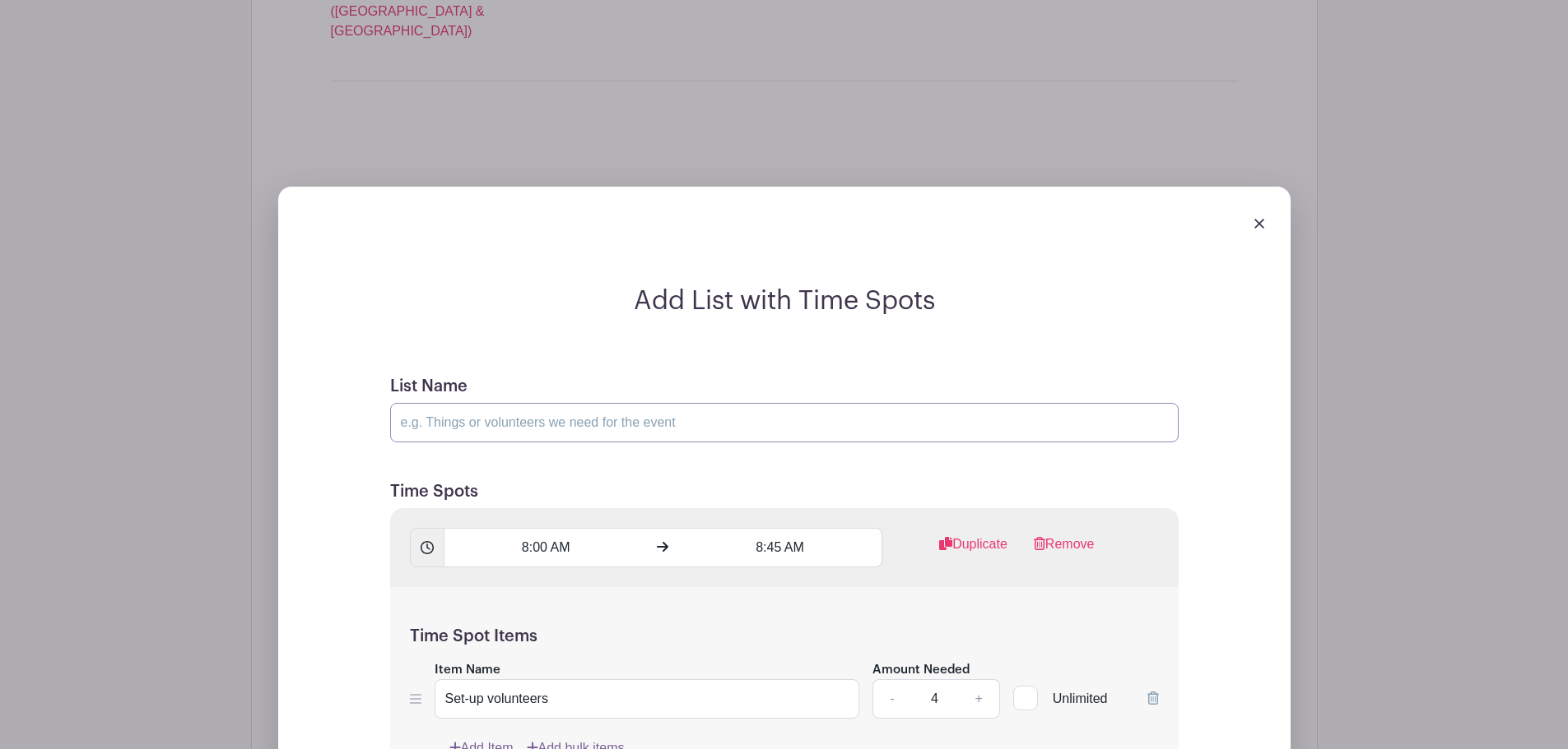
click at [650, 403] on input "List Name" at bounding box center [784, 423] width 788 height 40
type input "Laguna Fund Booth"
click at [540, 528] on input "8:00 AM" at bounding box center [545, 548] width 204 height 40
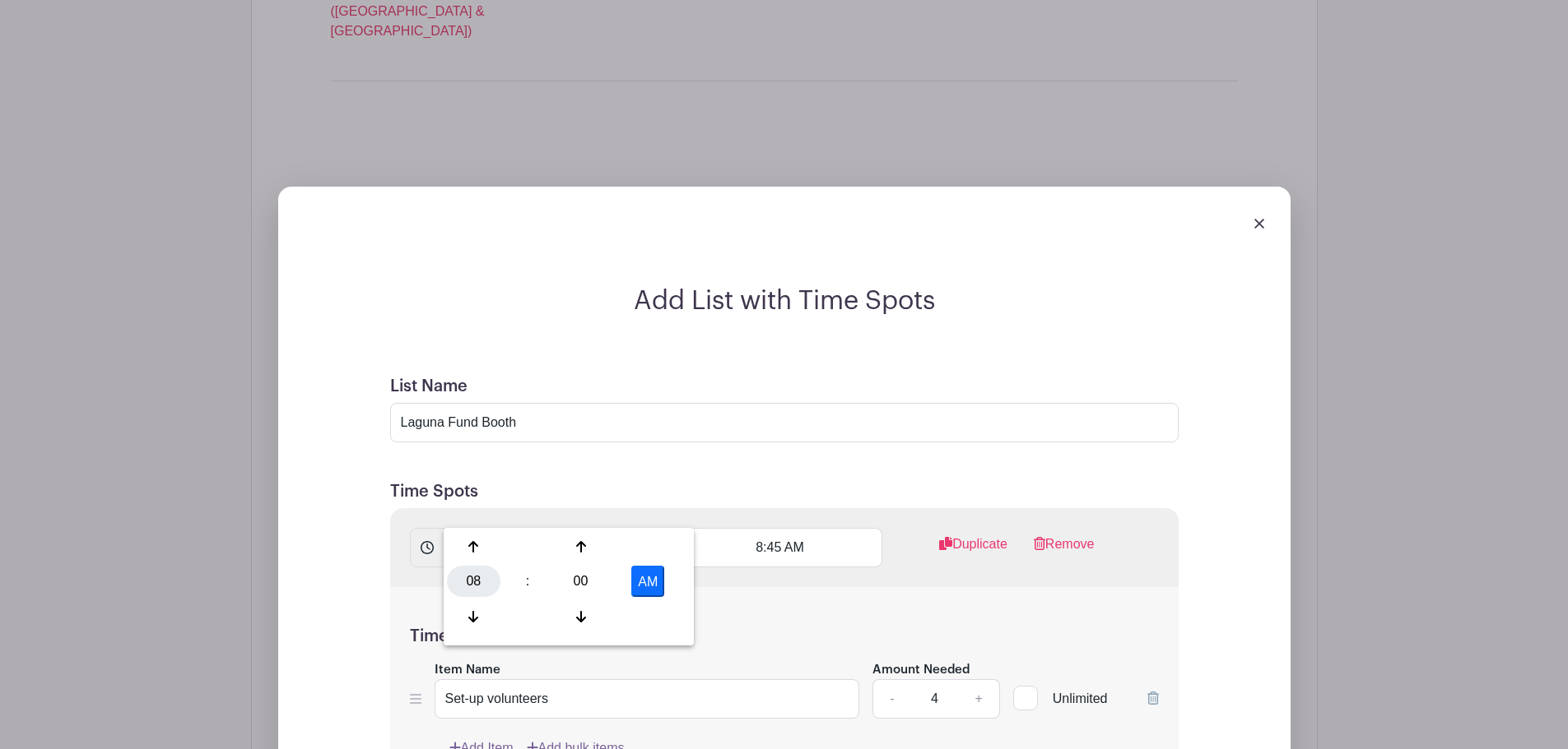
click at [476, 573] on div "08" at bounding box center [474, 581] width 53 height 31
click at [604, 552] on div "02" at bounding box center [596, 546] width 55 height 31
click at [558, 580] on div "00" at bounding box center [581, 581] width 53 height 31
click at [594, 580] on div "30" at bounding box center [596, 581] width 55 height 31
click at [642, 588] on button "AM" at bounding box center [647, 581] width 33 height 31
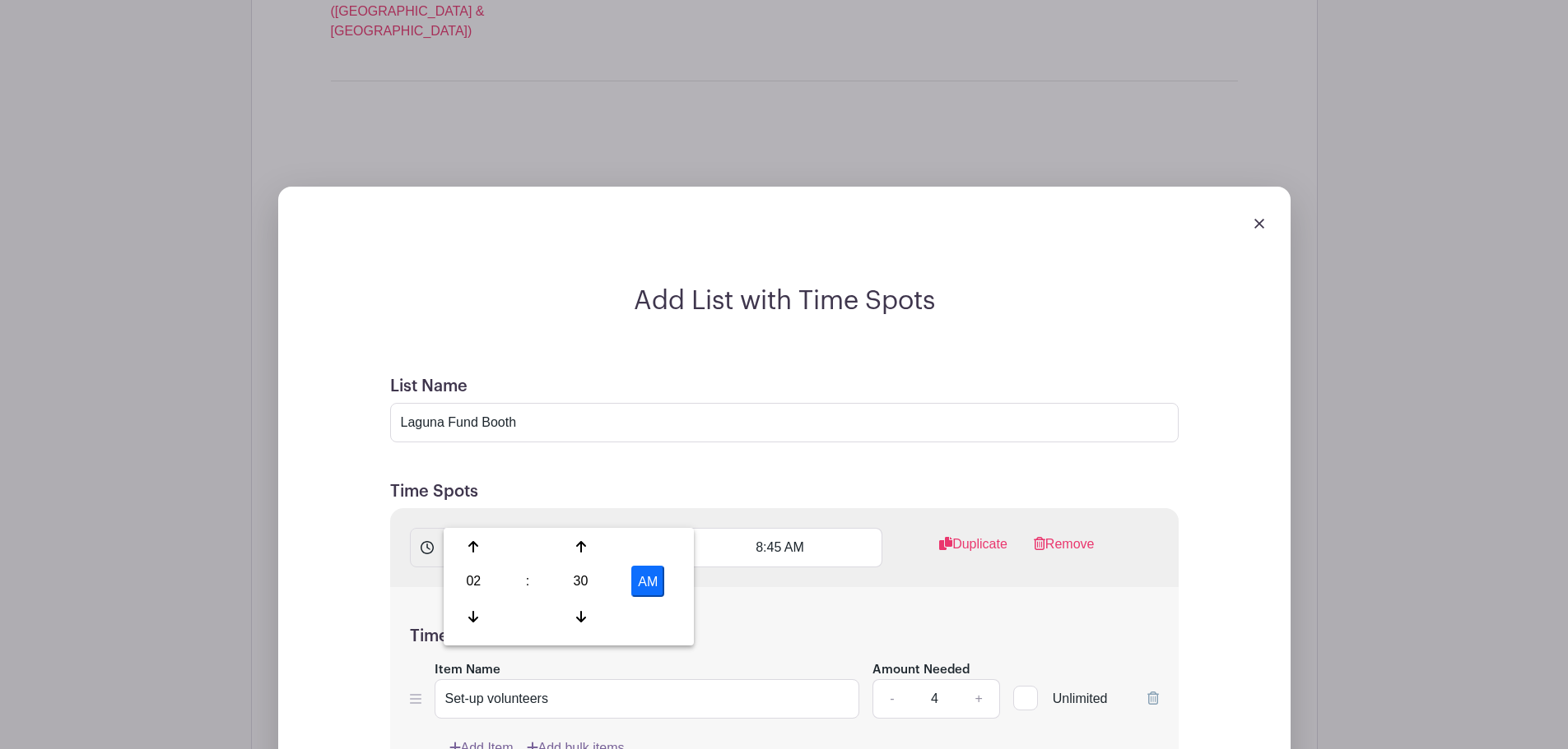
type input "2:30 PM"
click at [777, 528] on input "8:45 AM" at bounding box center [780, 548] width 204 height 40
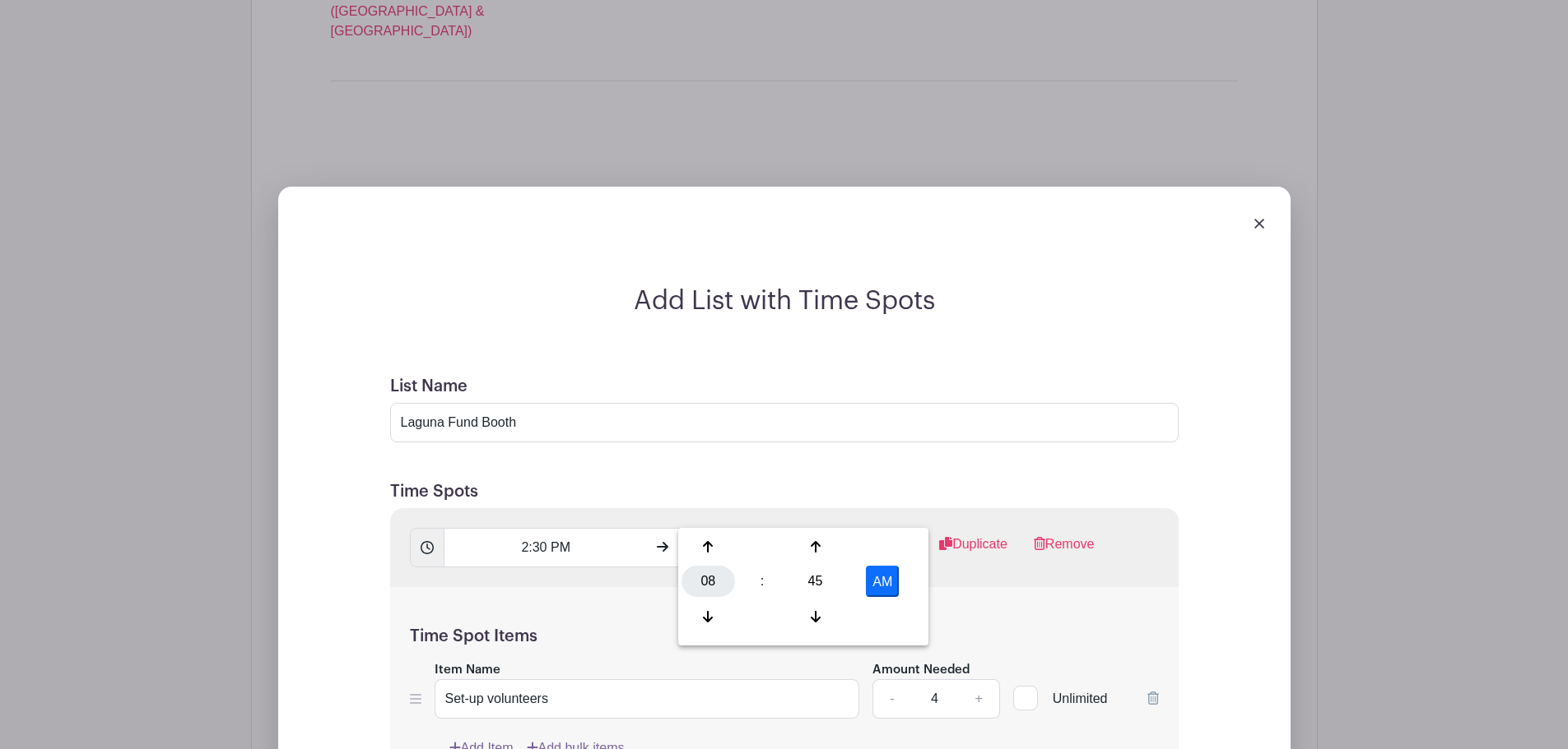
click at [716, 579] on div "08" at bounding box center [708, 581] width 53 height 31
click at [809, 581] on div "06" at bounding box center [831, 581] width 55 height 31
click at [824, 580] on div "45" at bounding box center [815, 581] width 53 height 31
click at [700, 552] on div "00" at bounding box center [709, 546] width 55 height 31
click at [869, 580] on button "AM" at bounding box center [882, 581] width 33 height 31
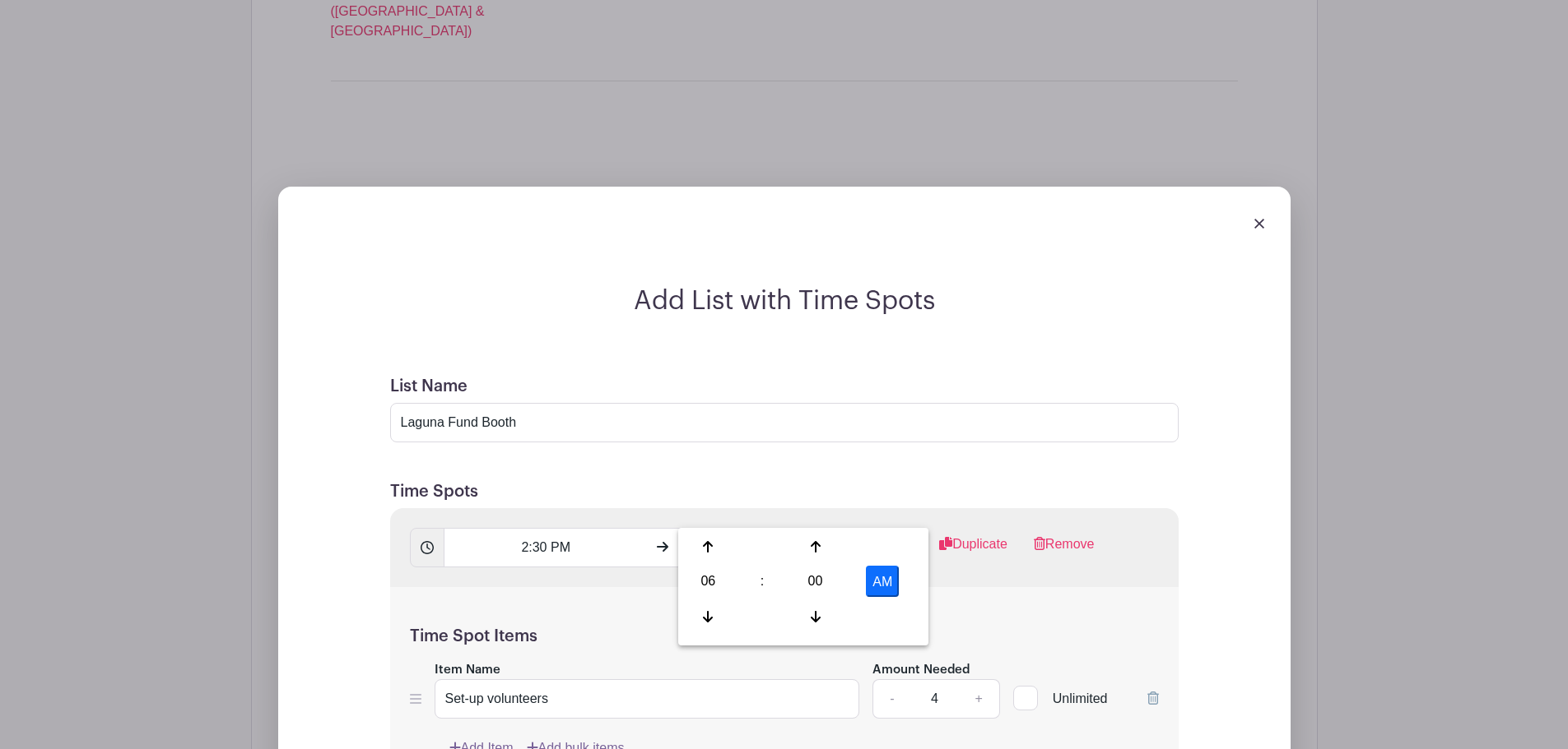
type input "6:00 PM"
click at [984, 587] on div "Time Spot Items Item Name Set-up volunteers Amount Needed - 4 + Unlimited Add I…" at bounding box center [784, 683] width 788 height 191
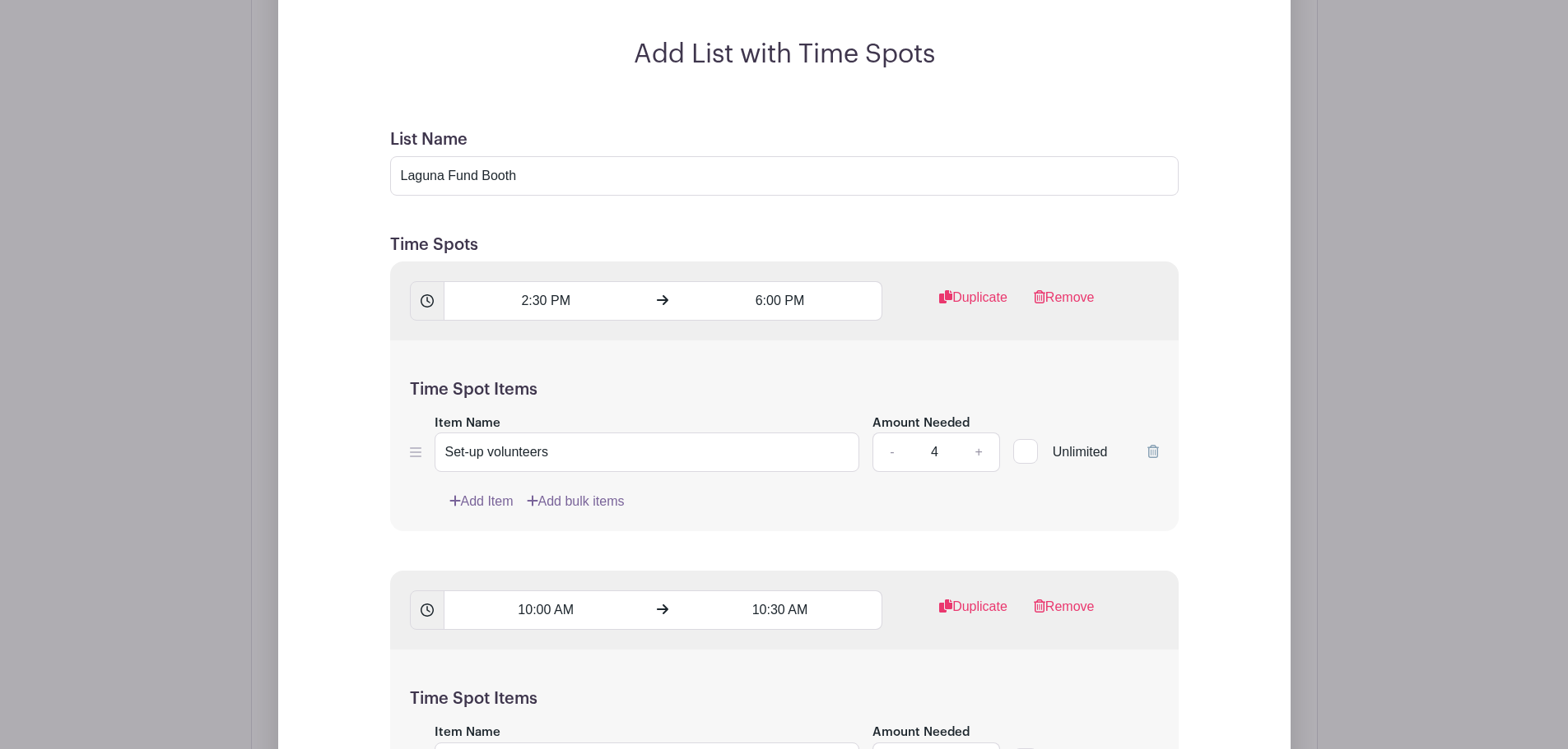
scroll to position [1643, 0]
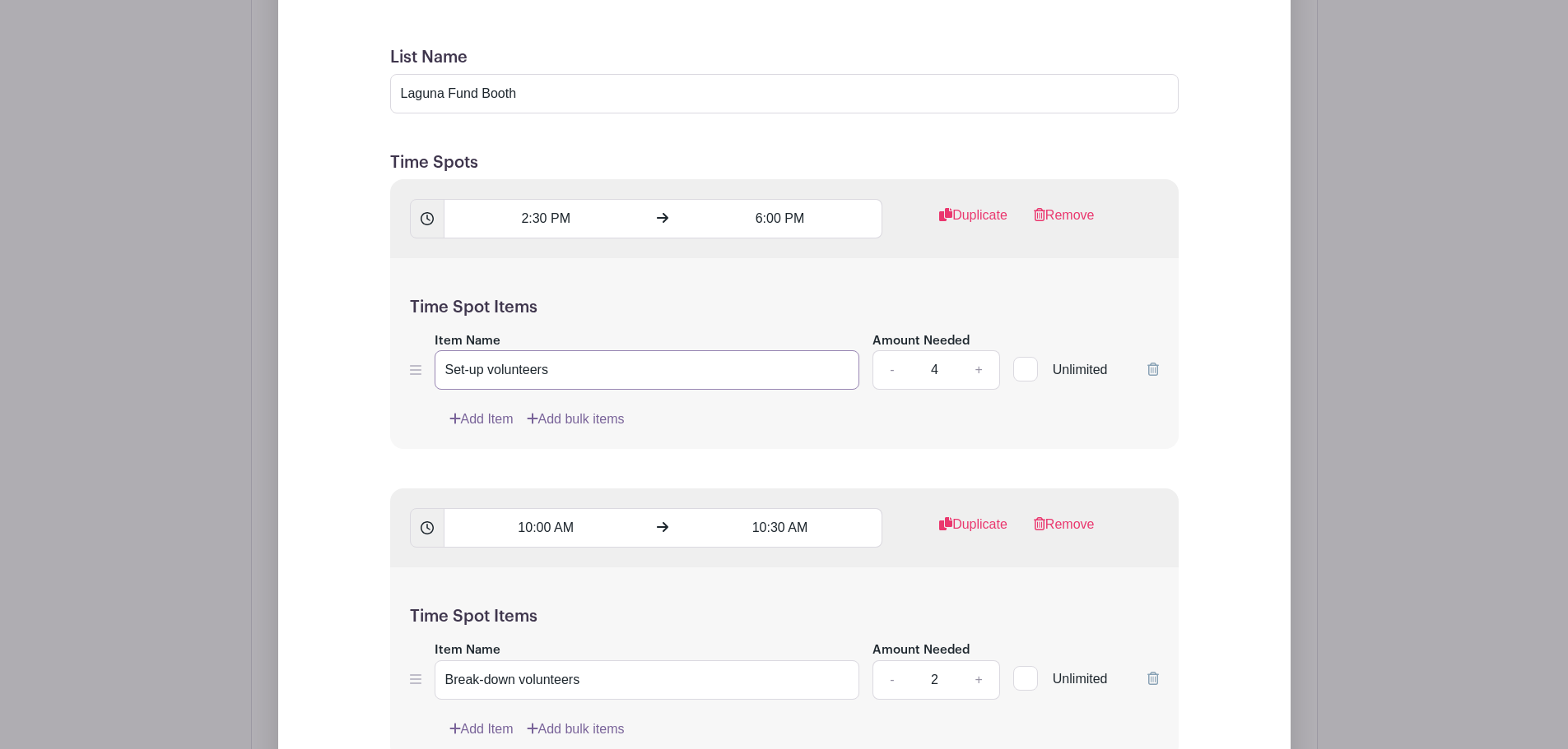
click at [568, 350] on input "Set-up volunteers" at bounding box center [647, 370] width 425 height 40
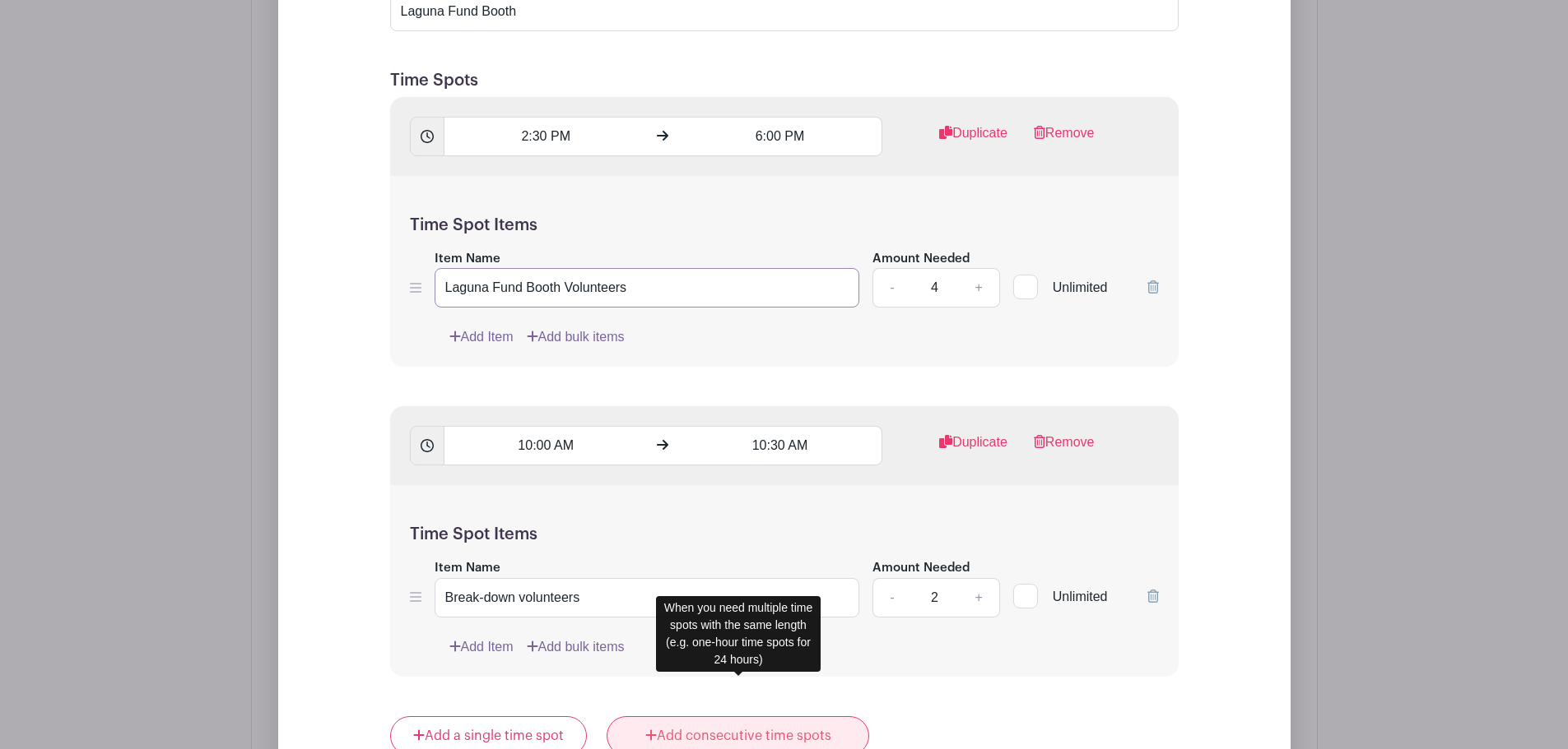
type input "Laguna Fund Booth Volunteers"
click at [805, 717] on link "Add consecutive time spots" at bounding box center [737, 737] width 262 height 40
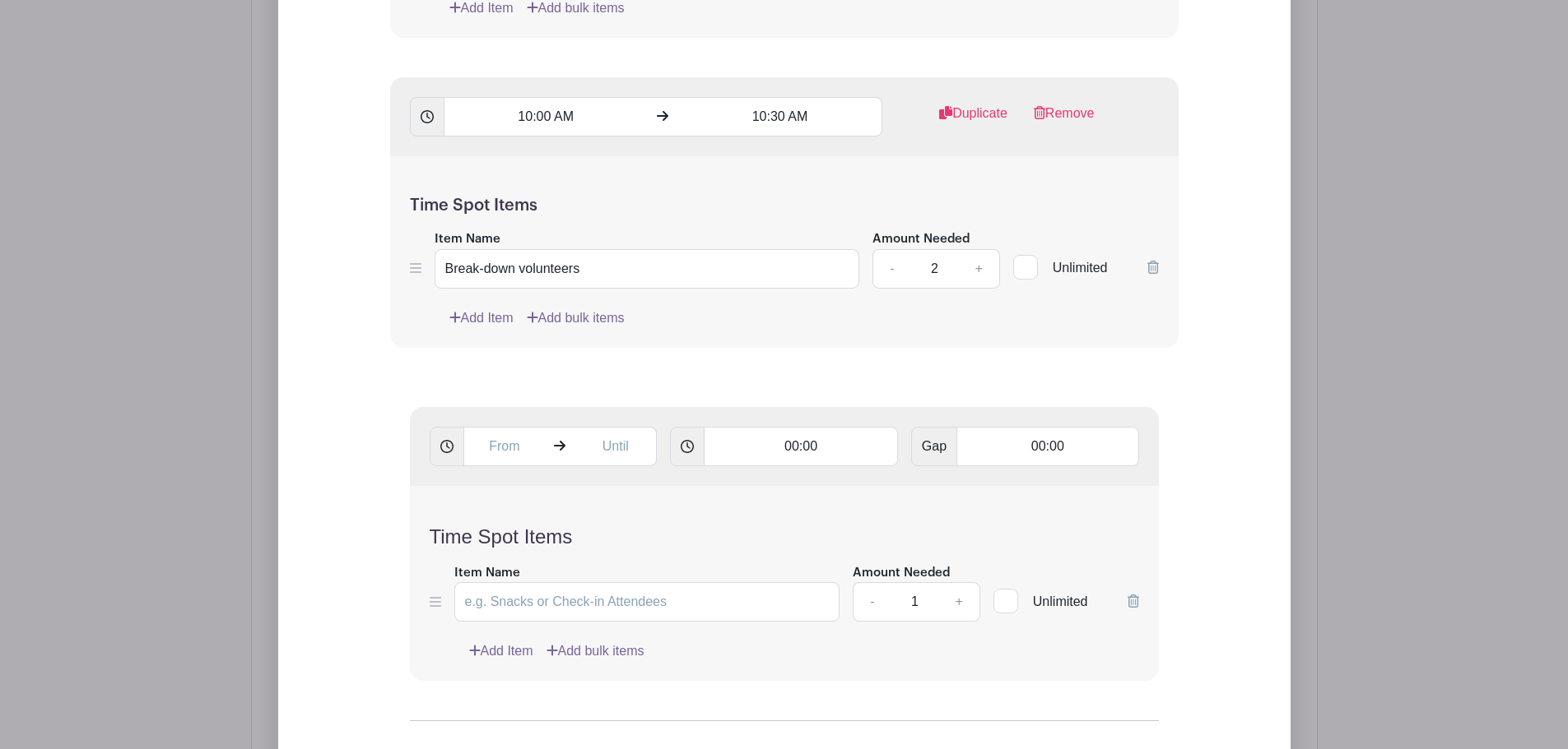
scroll to position [2136, 0]
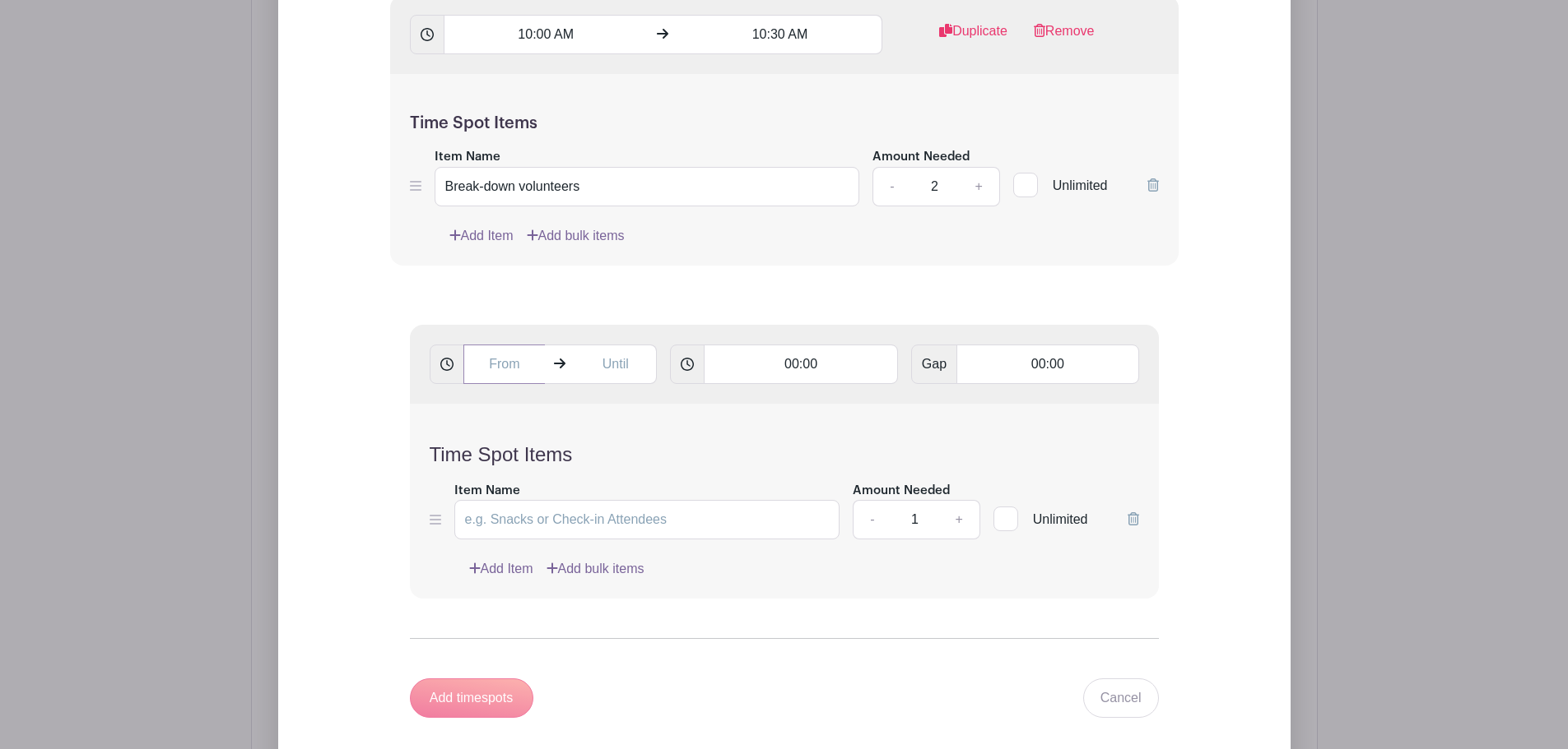
click at [513, 345] on input "text" at bounding box center [504, 365] width 82 height 40
click at [501, 399] on div "10" at bounding box center [494, 398] width 53 height 31
click at [616, 369] on div "02" at bounding box center [616, 363] width 55 height 31
click at [594, 398] on div "38" at bounding box center [600, 398] width 53 height 31
click at [510, 363] on div "00" at bounding box center [495, 363] width 55 height 31
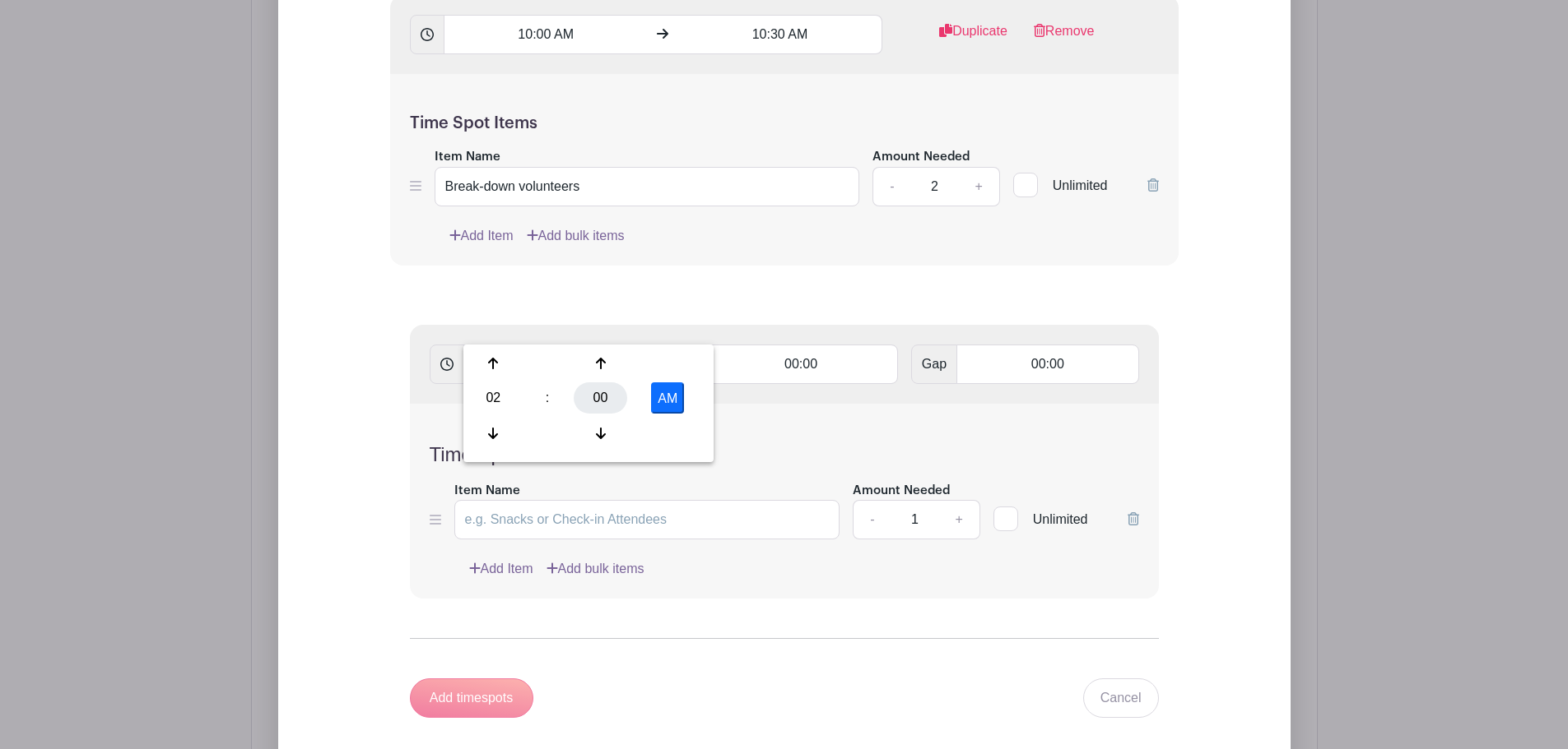
click at [614, 394] on div "00" at bounding box center [600, 398] width 53 height 31
click at [613, 404] on div "30" at bounding box center [616, 398] width 55 height 31
click at [663, 395] on button "AM" at bounding box center [667, 398] width 33 height 31
type input "2:30 PM"
click at [637, 345] on input "text" at bounding box center [615, 365] width 82 height 40
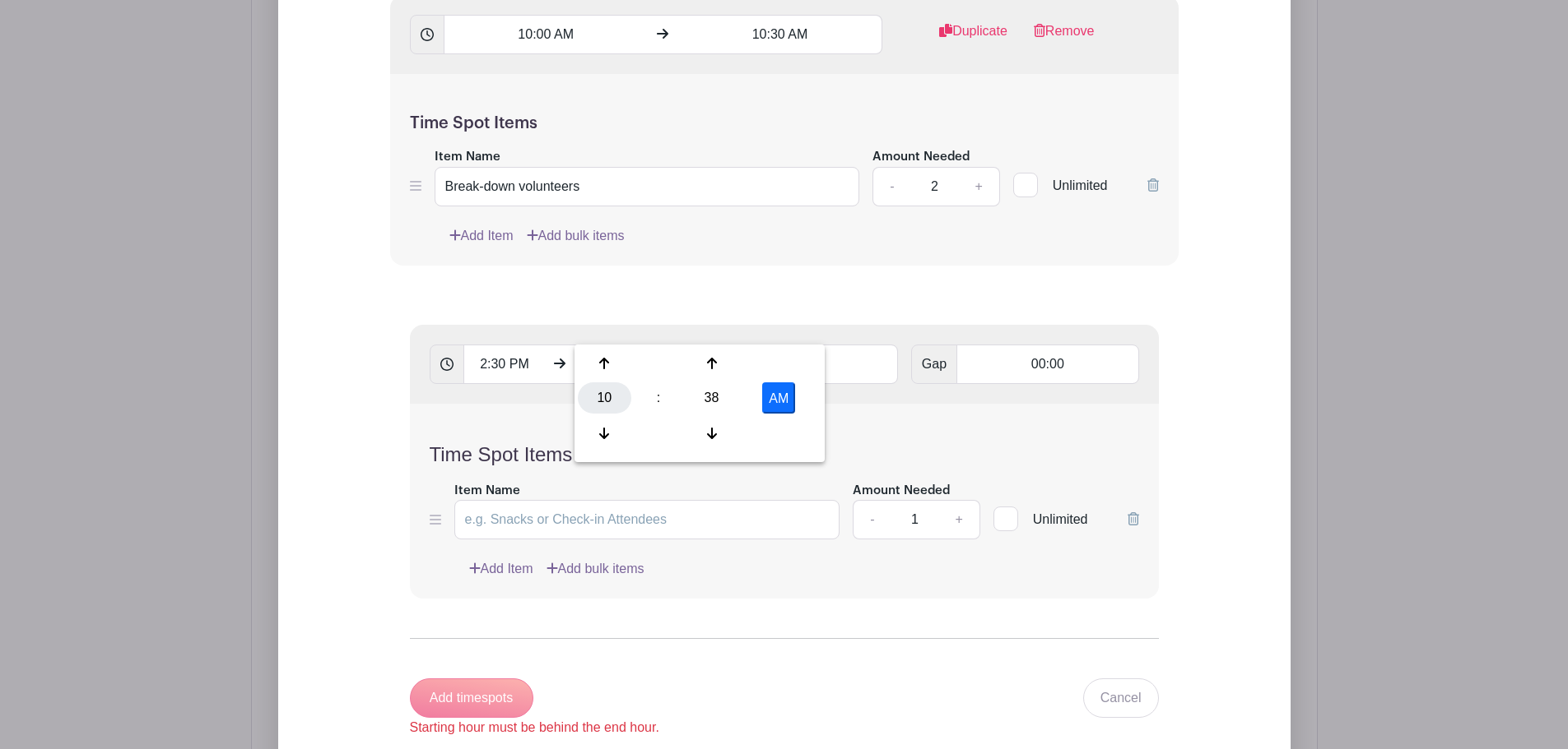
click at [615, 391] on div "10" at bounding box center [604, 398] width 53 height 31
click at [719, 398] on div "06" at bounding box center [727, 398] width 55 height 31
click at [719, 397] on div "38" at bounding box center [712, 398] width 53 height 31
click at [611, 360] on div "00" at bounding box center [605, 363] width 55 height 31
click at [762, 398] on button "AM" at bounding box center [778, 398] width 33 height 31
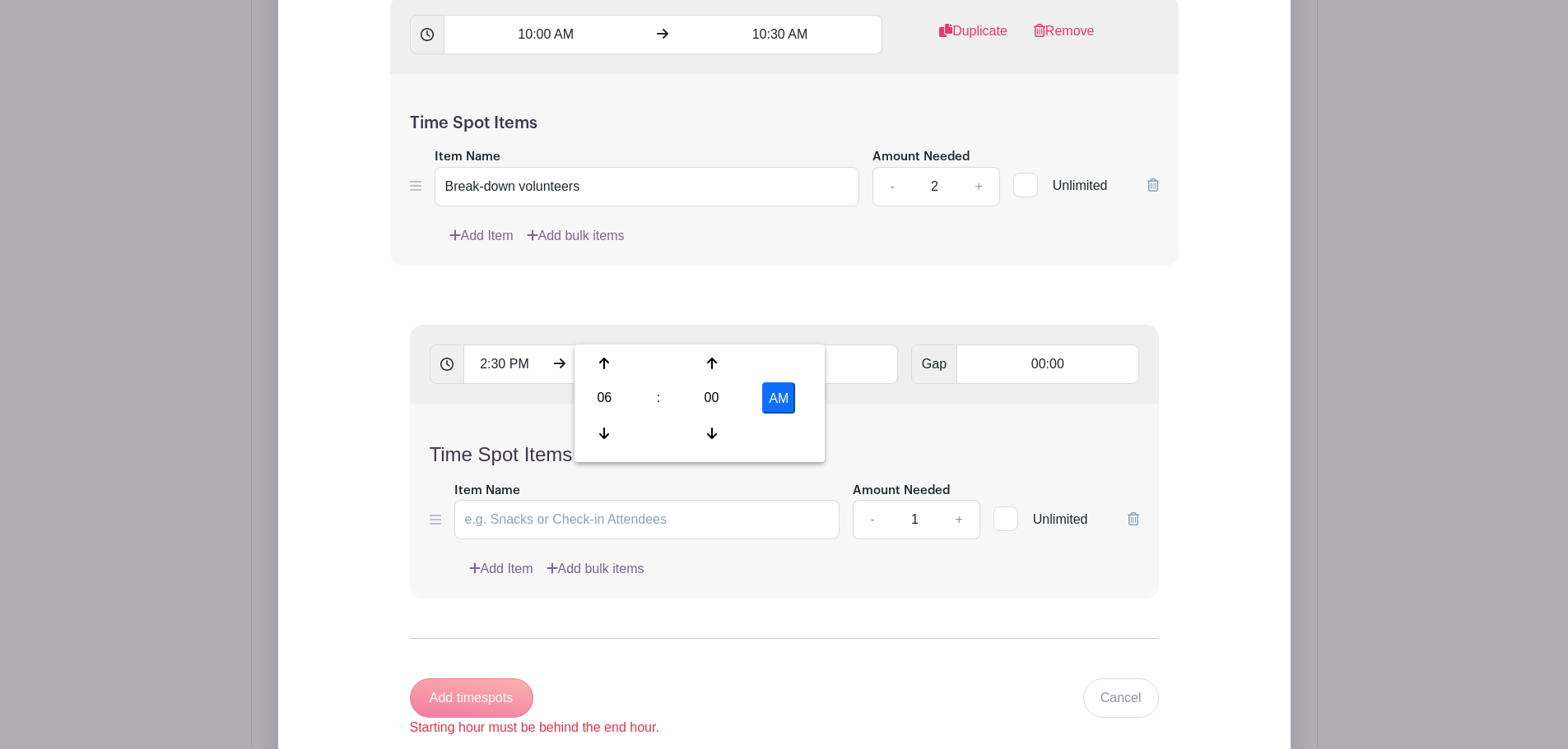
type input "6:00 PM"
click at [932, 404] on div "Time Spot Items Item Name Amount Needed - 1 + Unlimited Add Item Add bulk items" at bounding box center [784, 502] width 748 height 195
click at [814, 345] on input "00:00" at bounding box center [801, 365] width 194 height 40
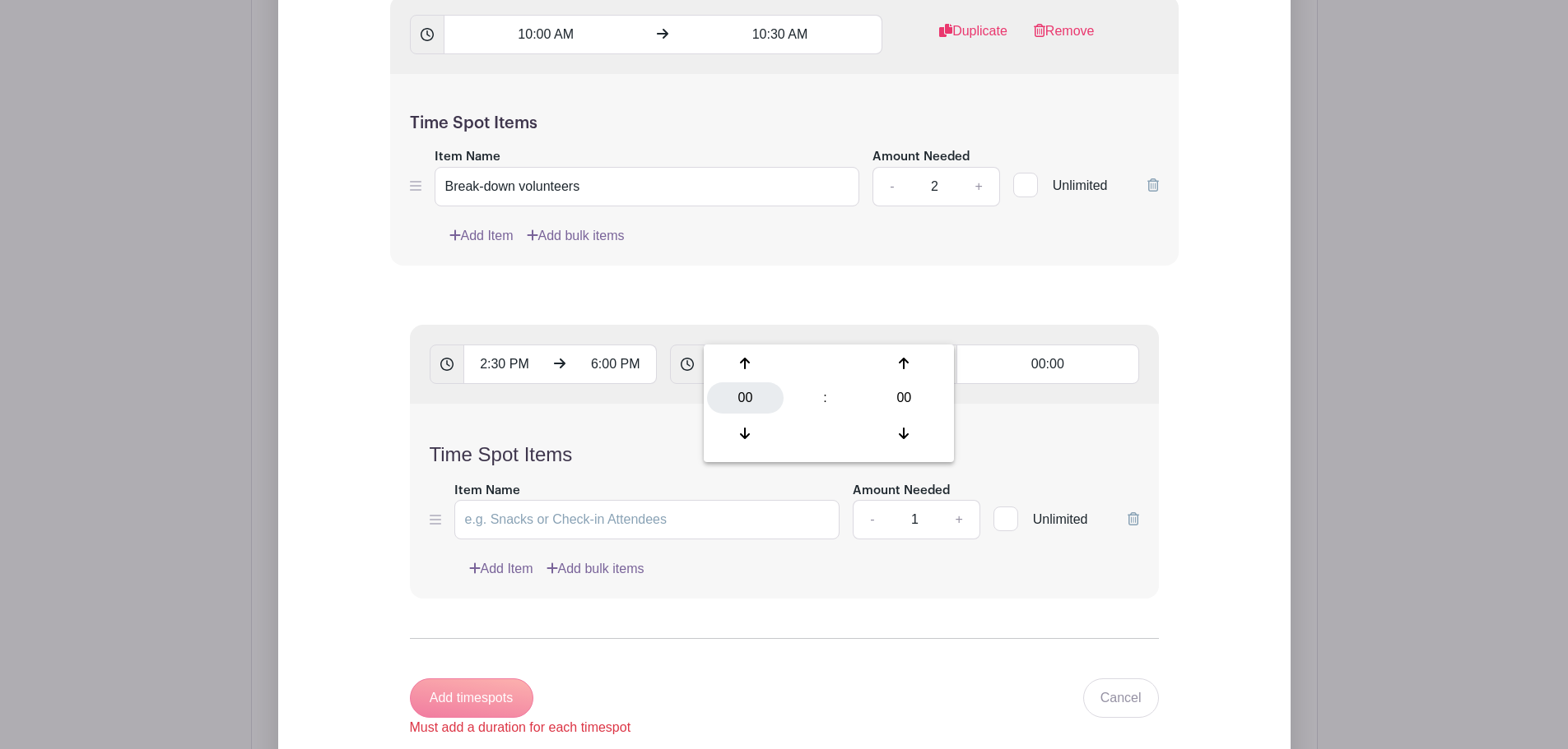
click at [756, 388] on div "00" at bounding box center [745, 398] width 77 height 31
click at [909, 366] on div "03" at bounding box center [917, 363] width 55 height 31
click at [757, 396] on div "03" at bounding box center [745, 398] width 77 height 31
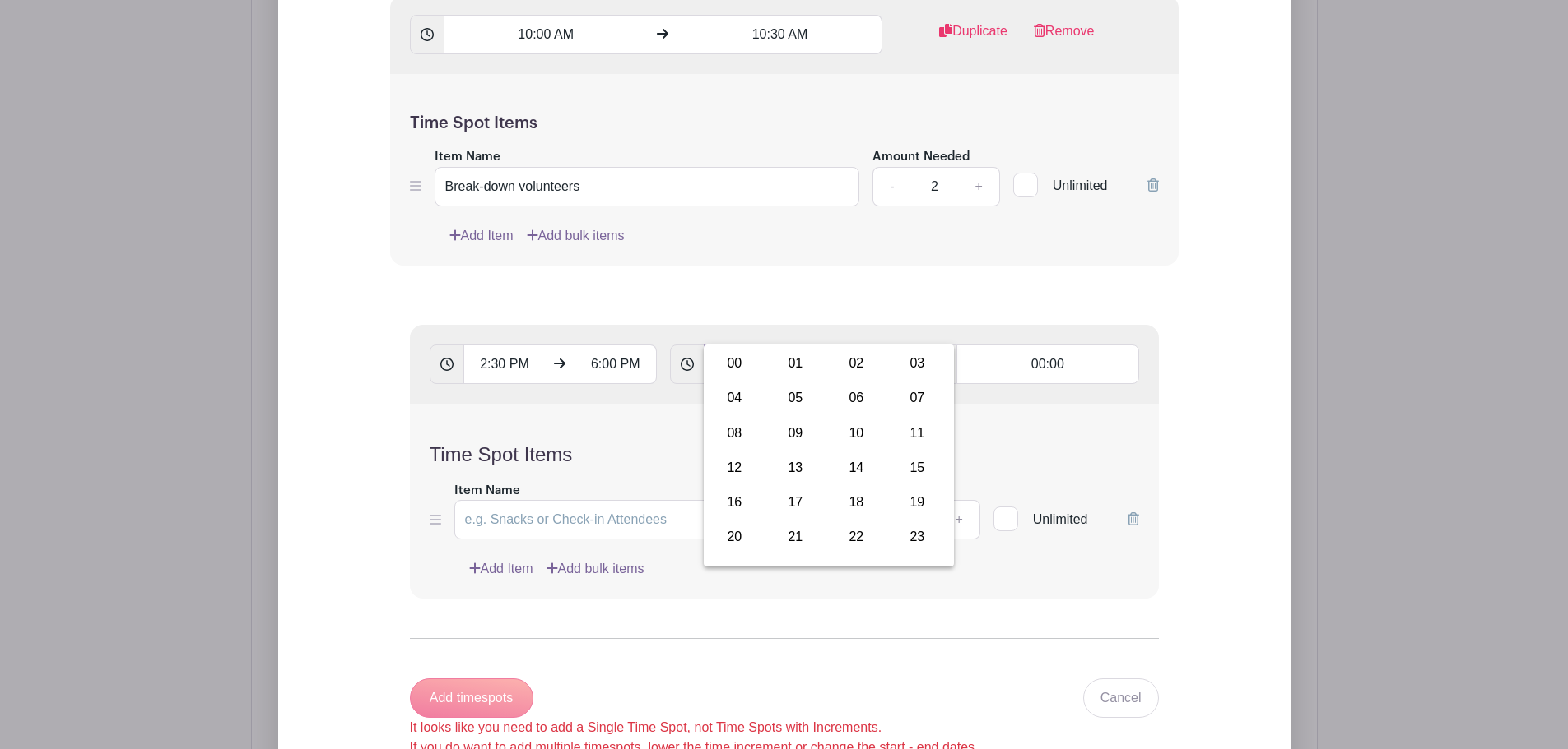
click at [794, 345] on input "03:00" at bounding box center [801, 365] width 194 height 40
type input "30:00"
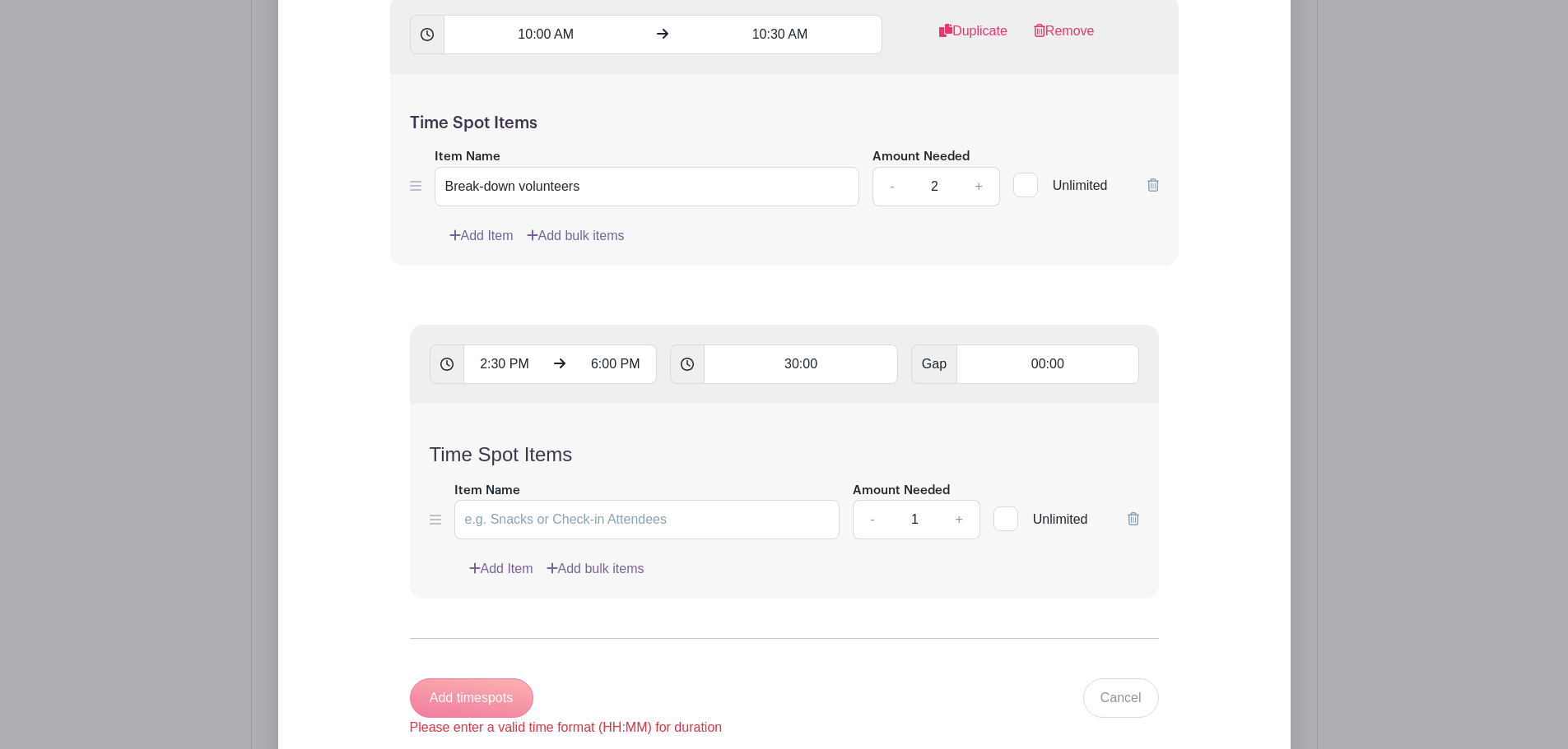
click at [872, 404] on div "Time Spot Items Item Name Amount Needed - 1 + Unlimited Add Item Add bulk items" at bounding box center [784, 502] width 748 height 195
click at [590, 500] on input "Item Name" at bounding box center [647, 520] width 386 height 40
type input "Laguna Fund Booth"
click at [964, 500] on link "+" at bounding box center [958, 520] width 41 height 40
type input "2"
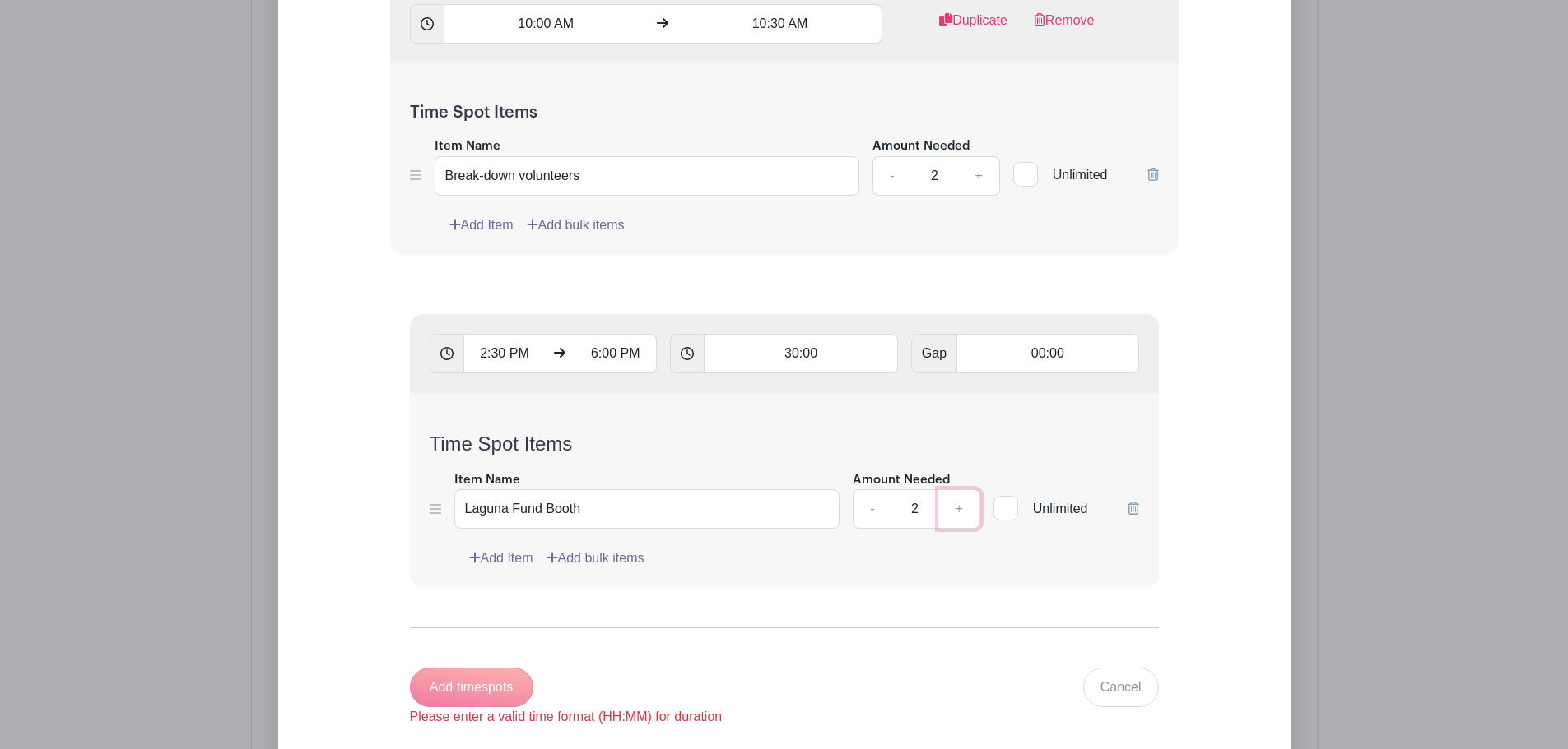
scroll to position [2219, 0]
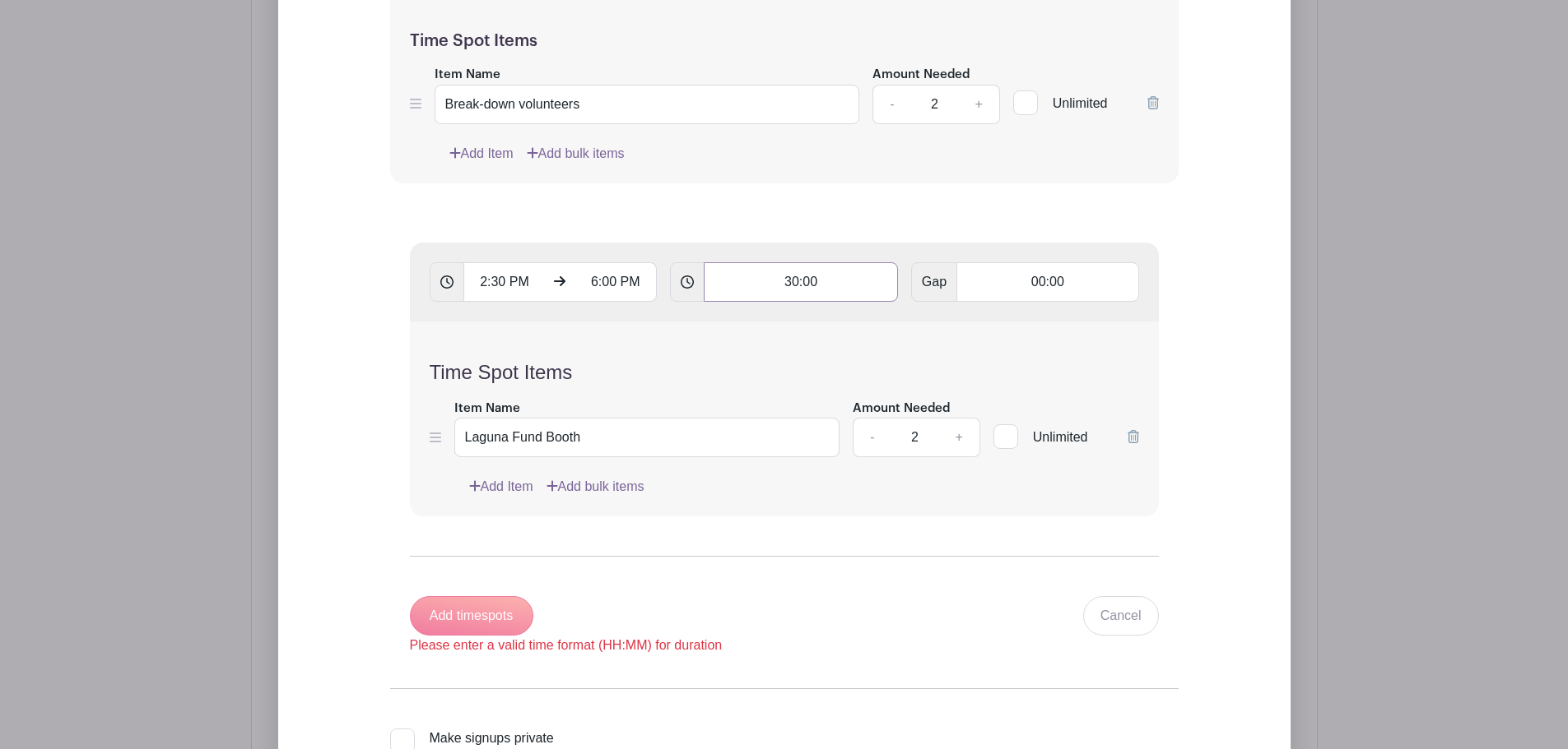
click at [869, 262] on input "30:00" at bounding box center [801, 282] width 194 height 40
click at [855, 262] on input "30:00" at bounding box center [801, 282] width 194 height 40
click at [688, 276] on icon at bounding box center [687, 282] width 13 height 13
click at [439, 262] on span at bounding box center [446, 282] width 34 height 40
click at [846, 262] on input "30:00" at bounding box center [801, 282] width 194 height 40
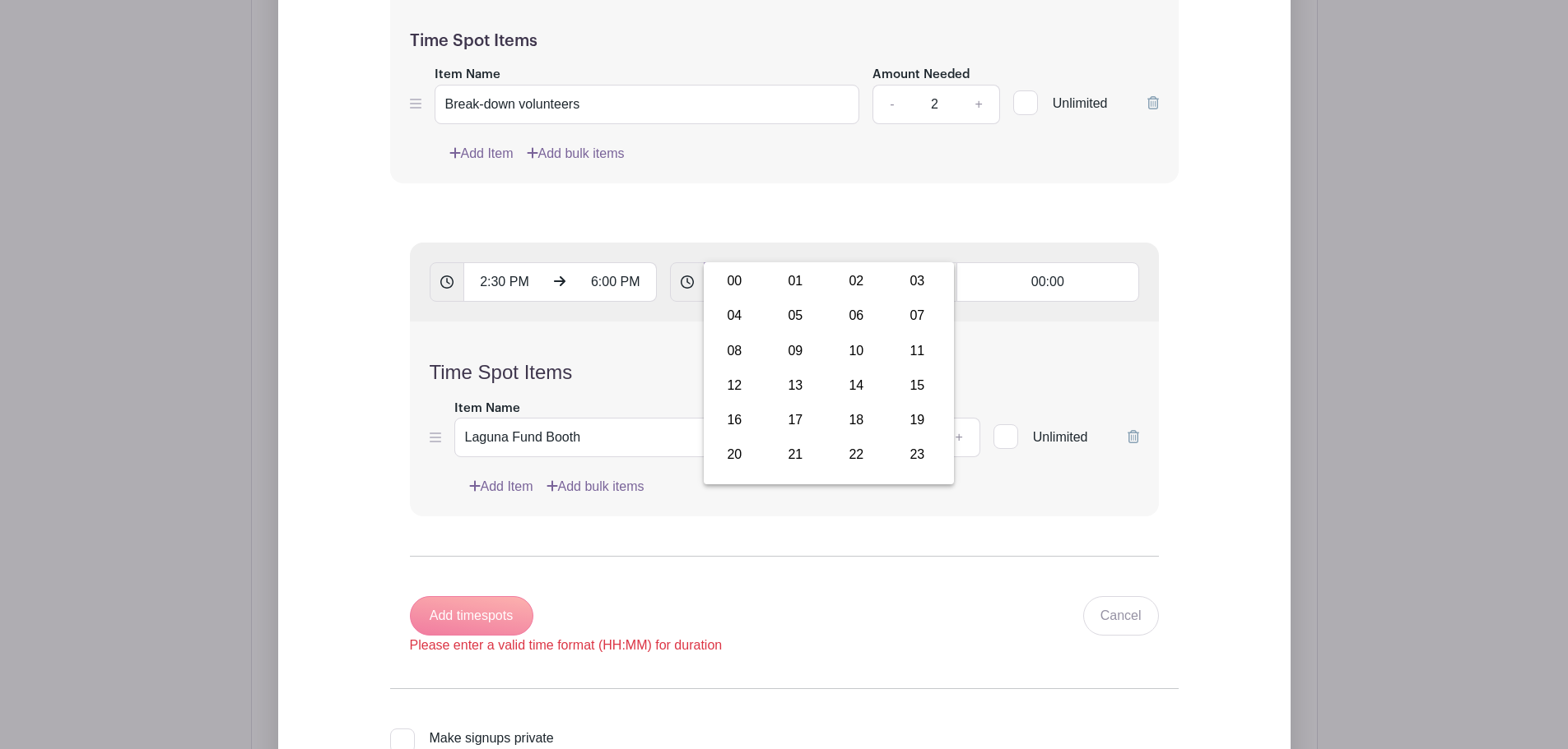
click at [846, 262] on input "30:00" at bounding box center [801, 282] width 194 height 40
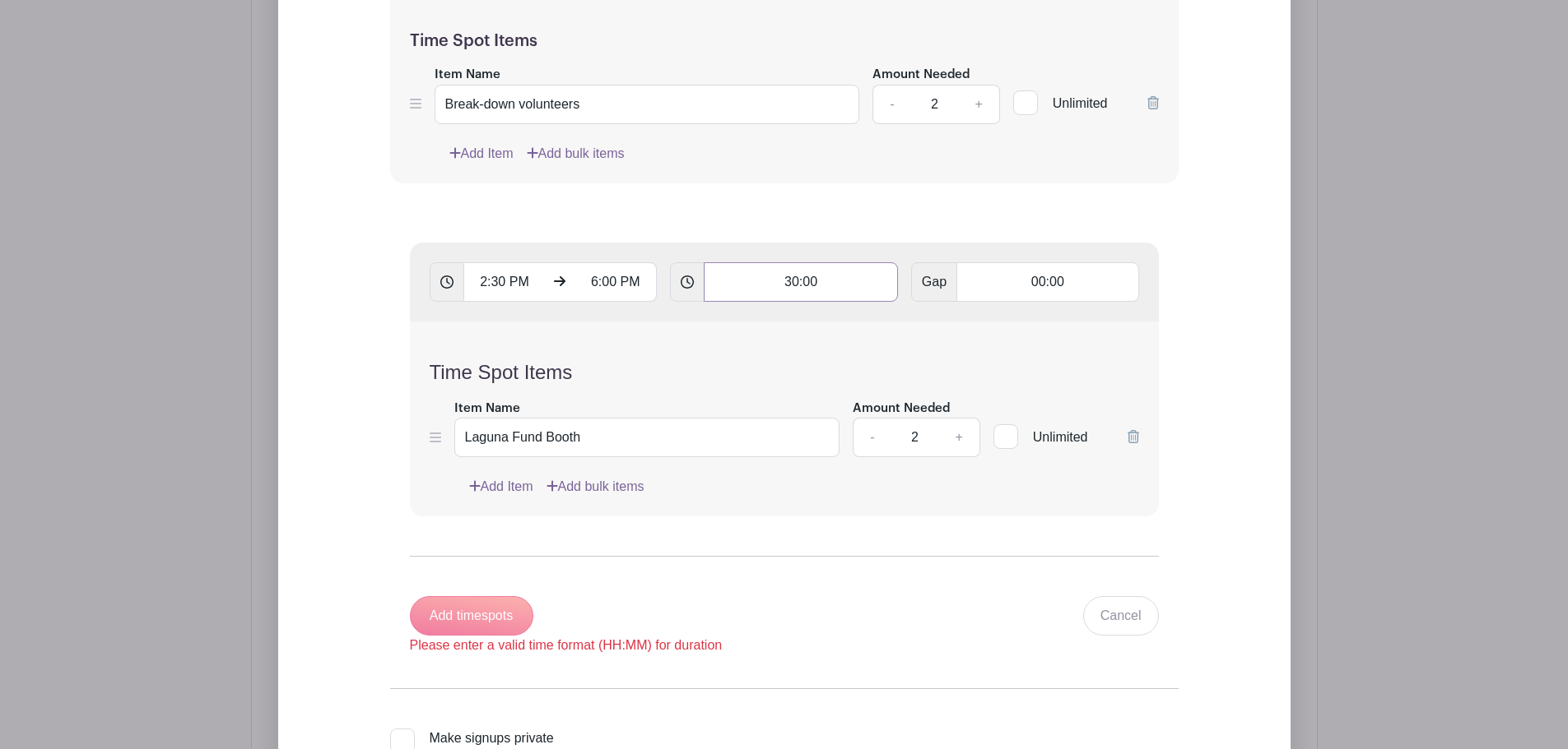
click at [841, 262] on input "30:00" at bounding box center [801, 282] width 194 height 40
click at [861, 294] on div "02" at bounding box center [856, 281] width 55 height 31
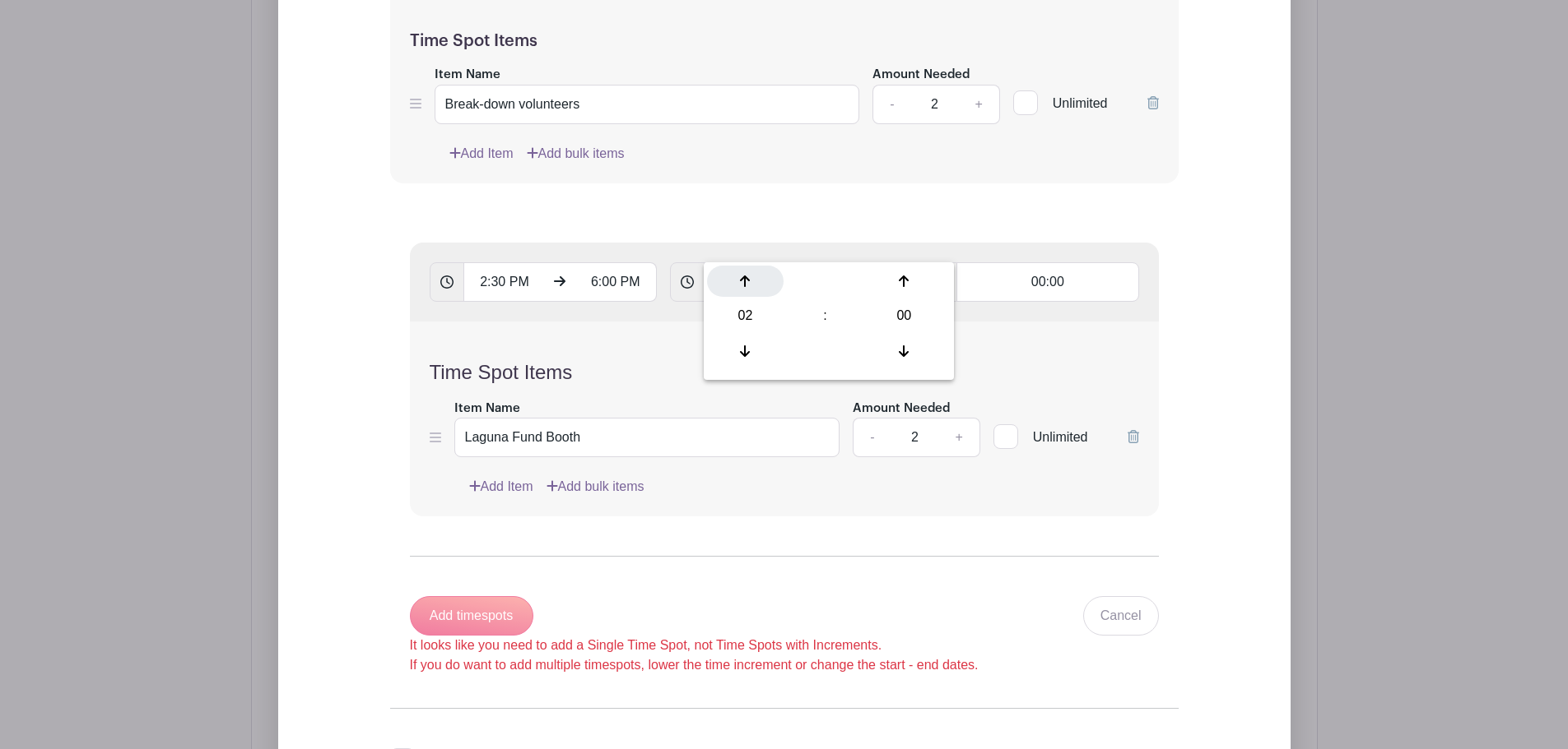
click at [761, 280] on div at bounding box center [745, 281] width 77 height 31
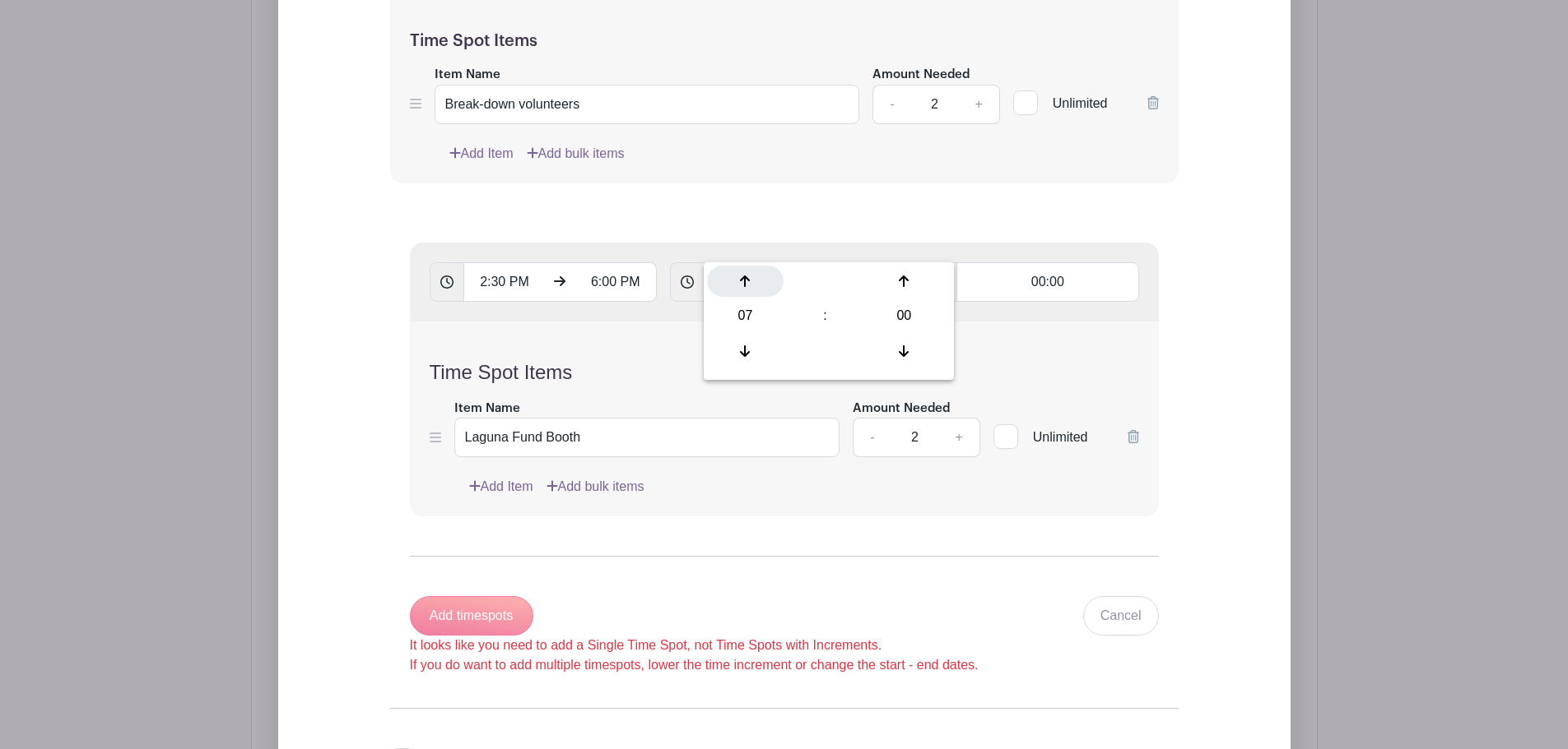
click at [761, 280] on div at bounding box center [745, 281] width 77 height 31
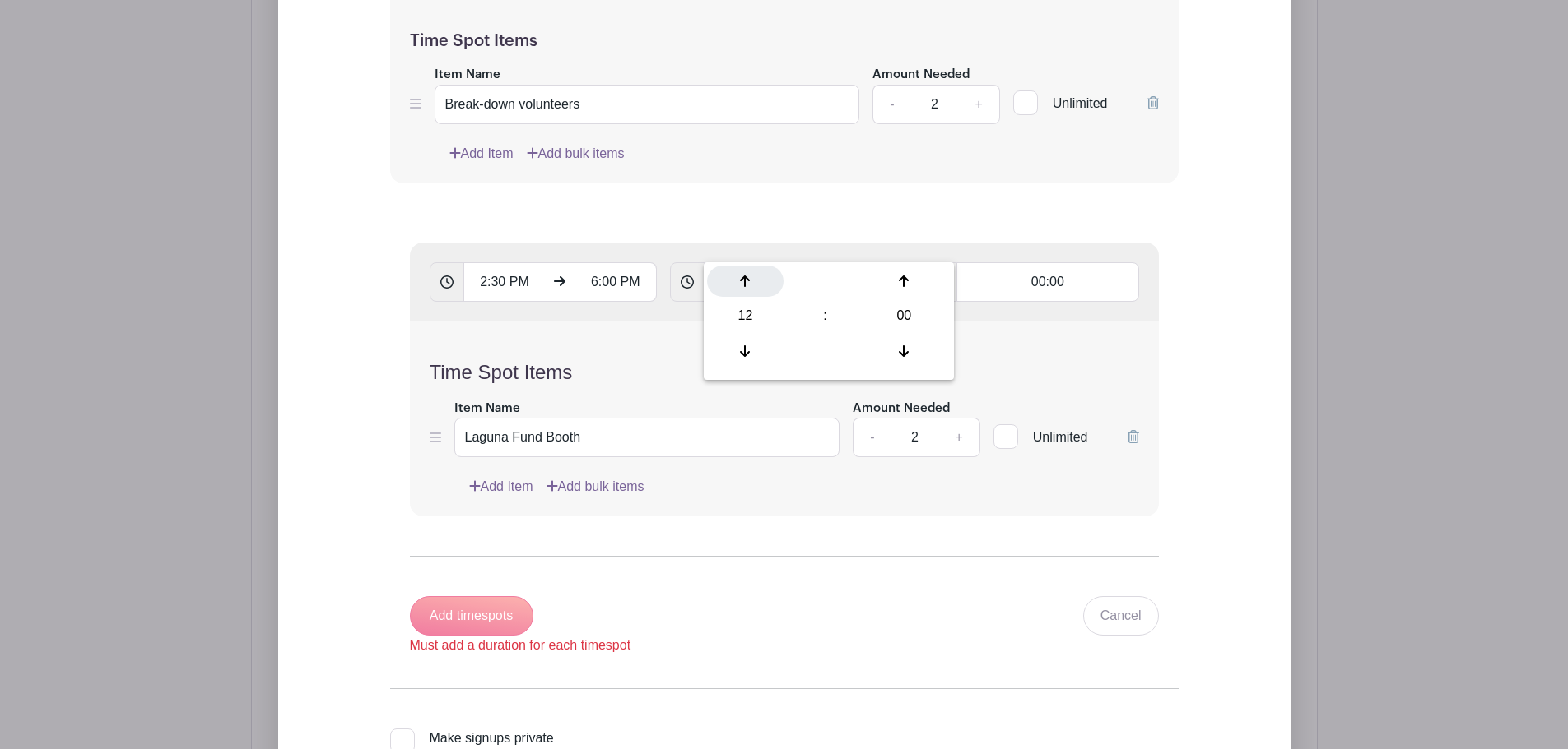
click at [761, 280] on div at bounding box center [745, 281] width 77 height 31
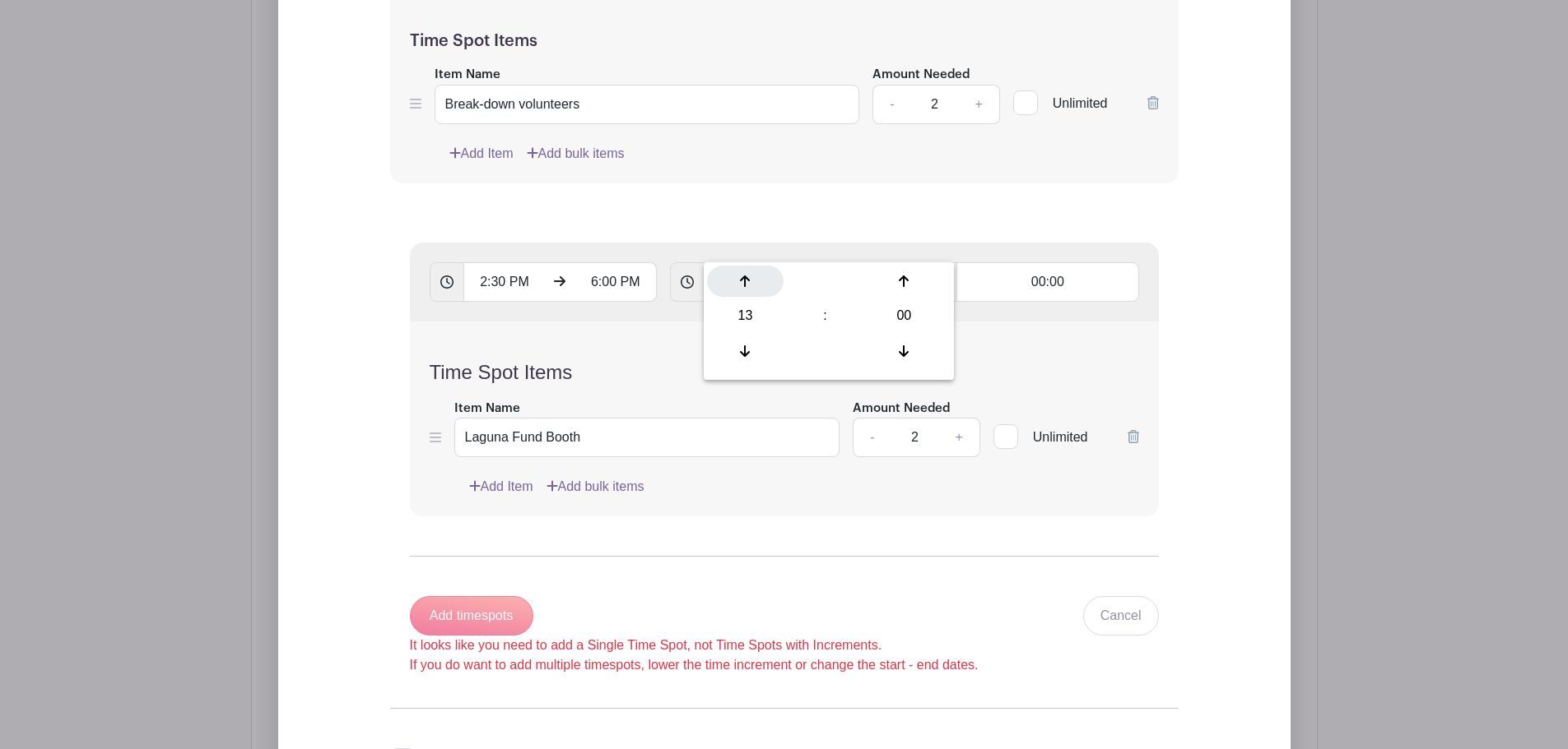
click at [761, 280] on div at bounding box center [745, 281] width 77 height 31
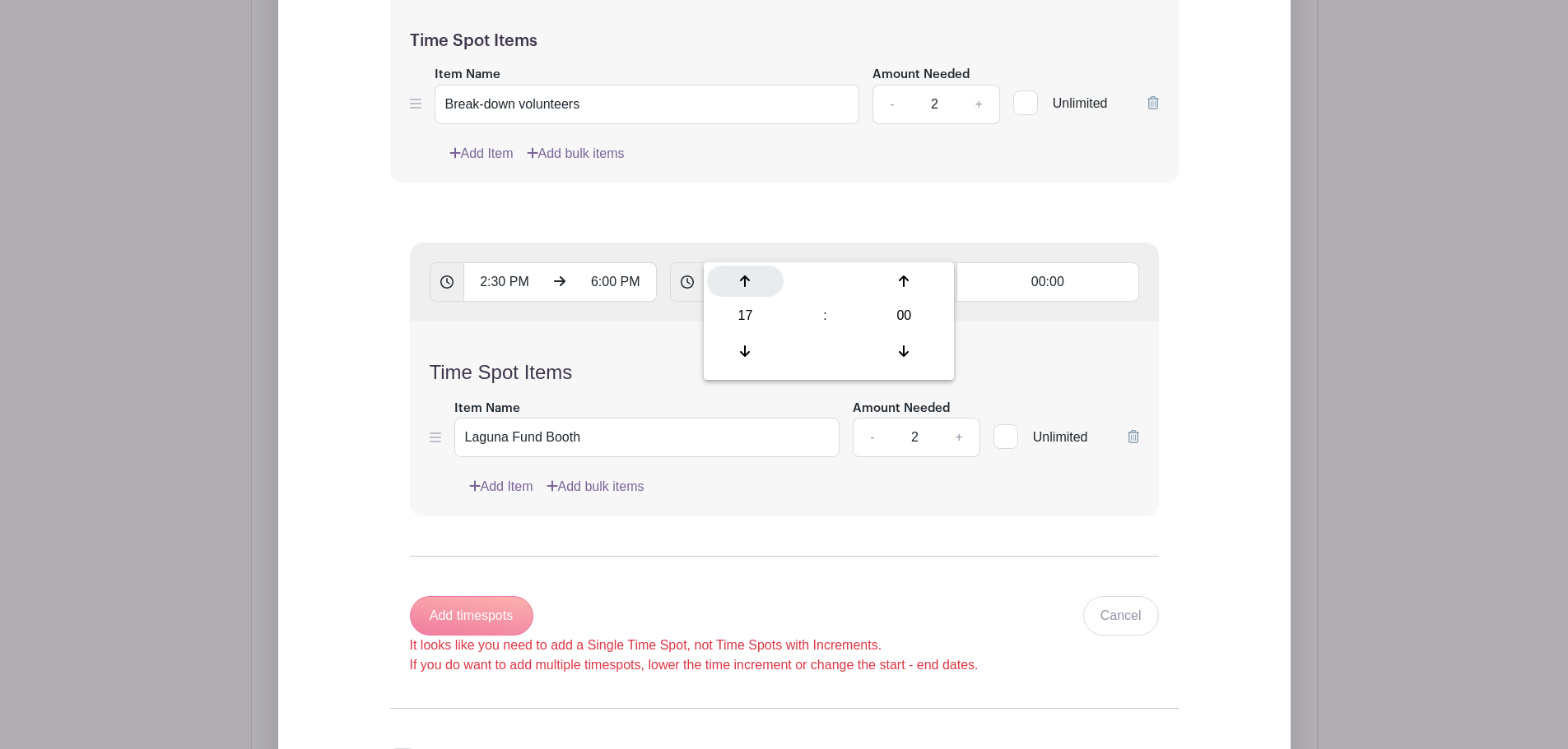
click at [761, 280] on div at bounding box center [745, 281] width 77 height 31
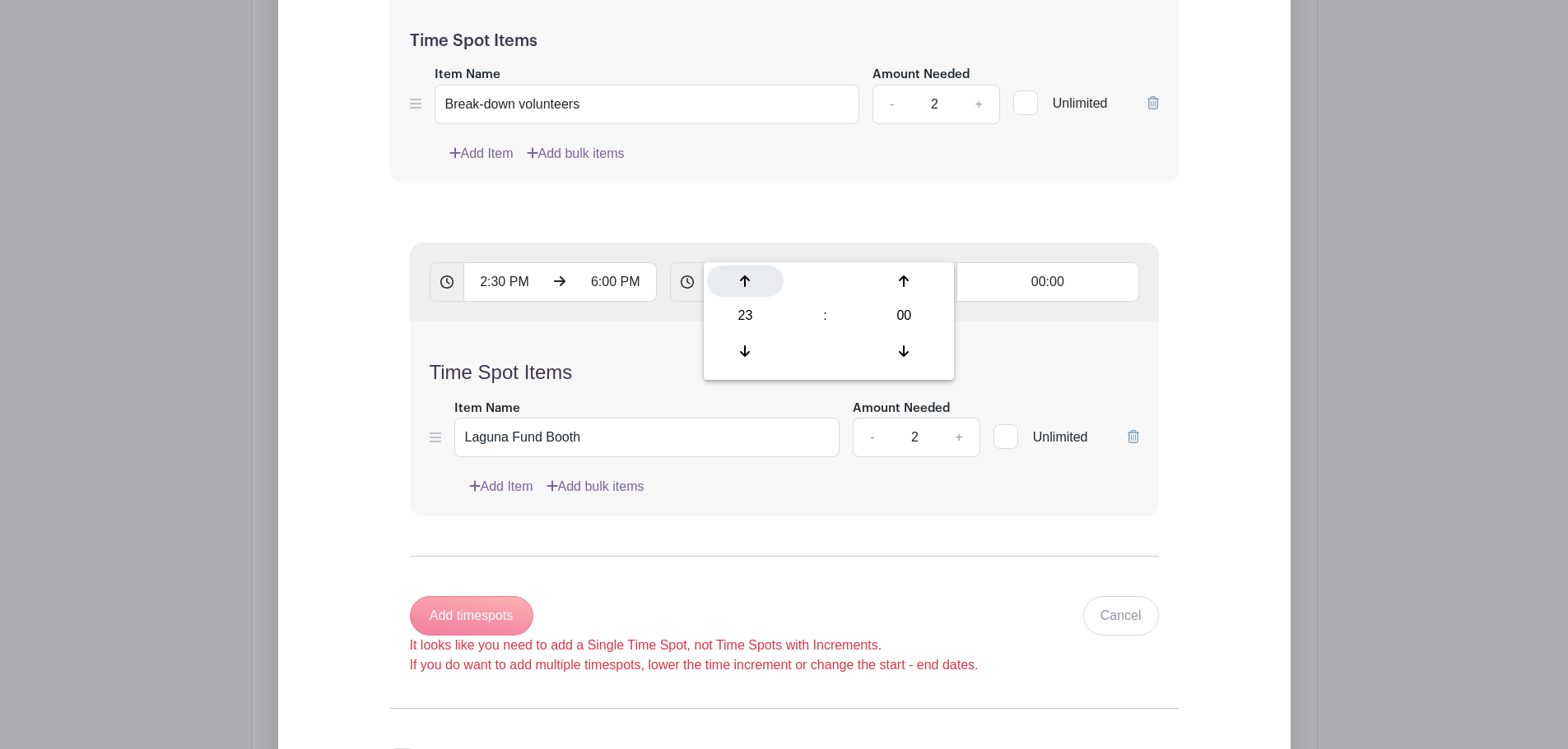
click at [760, 280] on div at bounding box center [745, 281] width 77 height 31
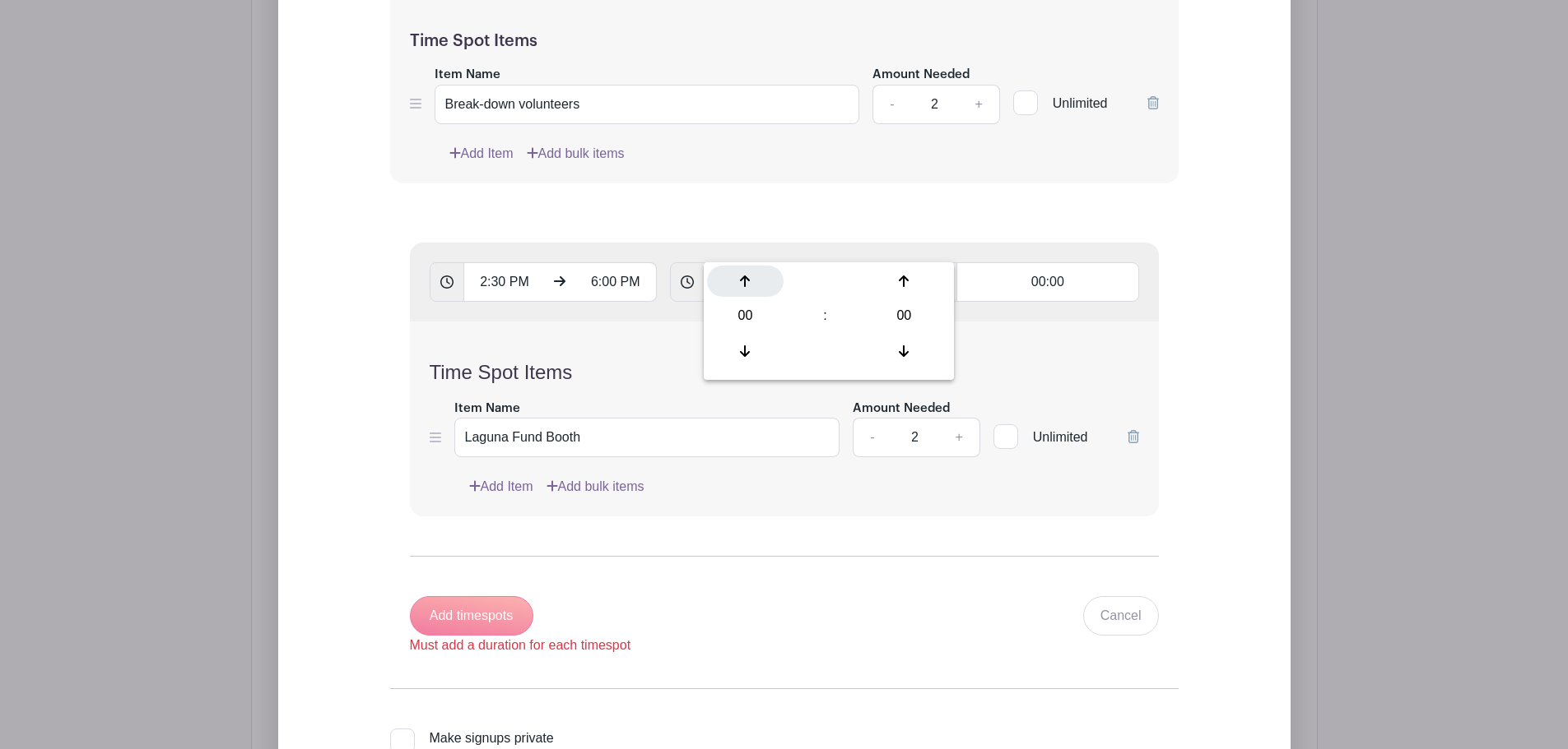
click at [760, 280] on div at bounding box center [745, 281] width 77 height 31
type input "01:00"
type input "Add 4 timespots"
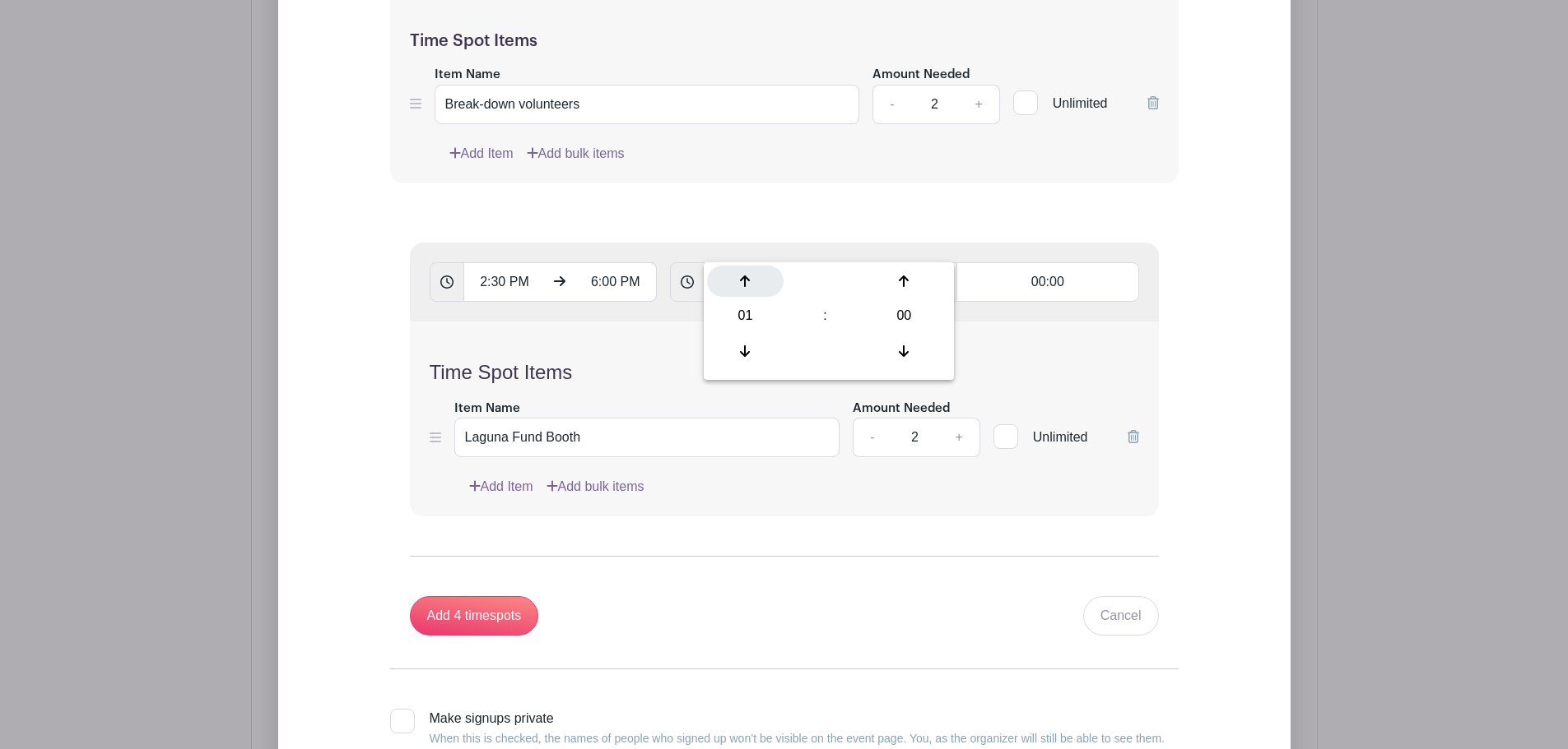
click at [760, 280] on div at bounding box center [745, 281] width 77 height 31
type input "02:00"
type input "Add timespots"
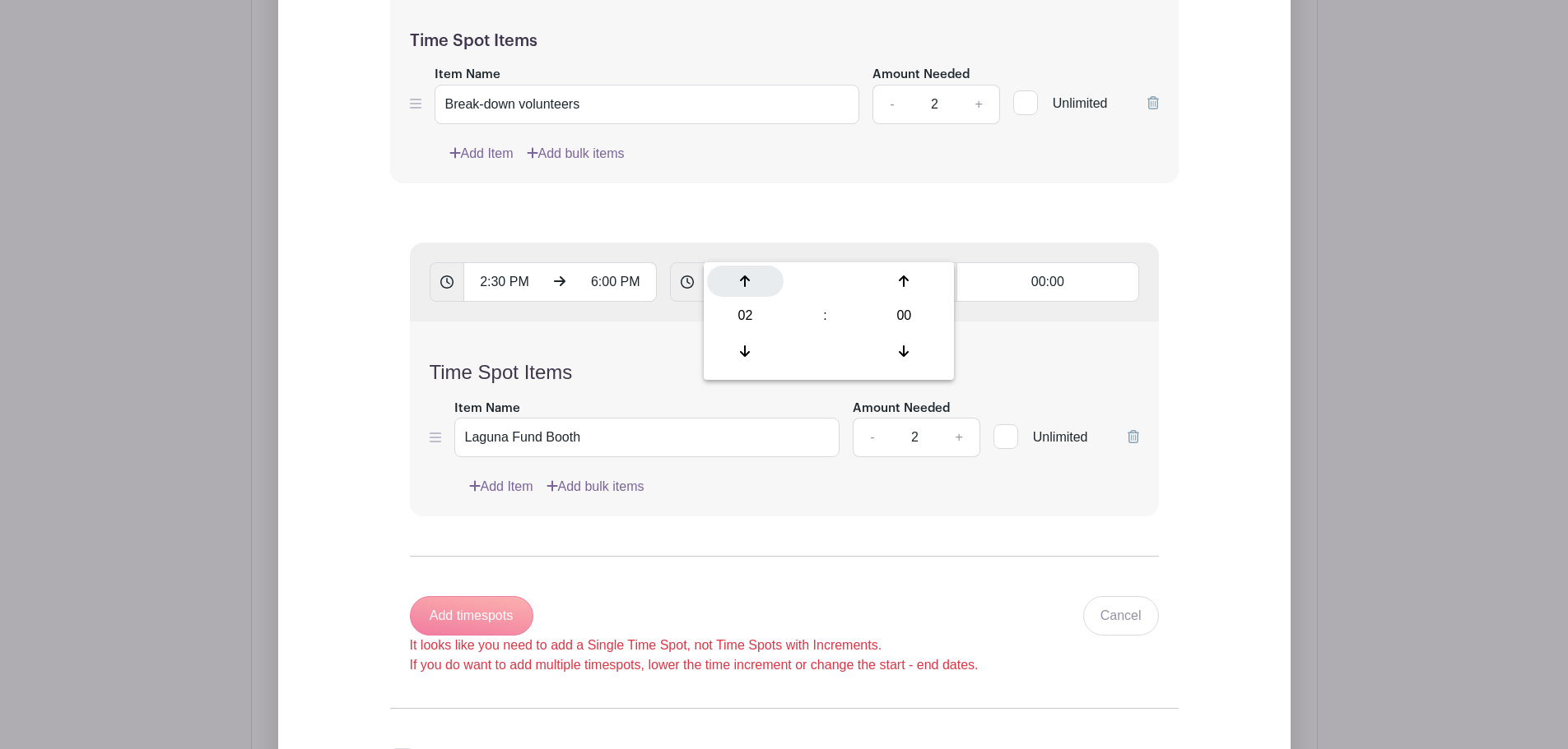
click at [760, 280] on div at bounding box center [745, 281] width 77 height 31
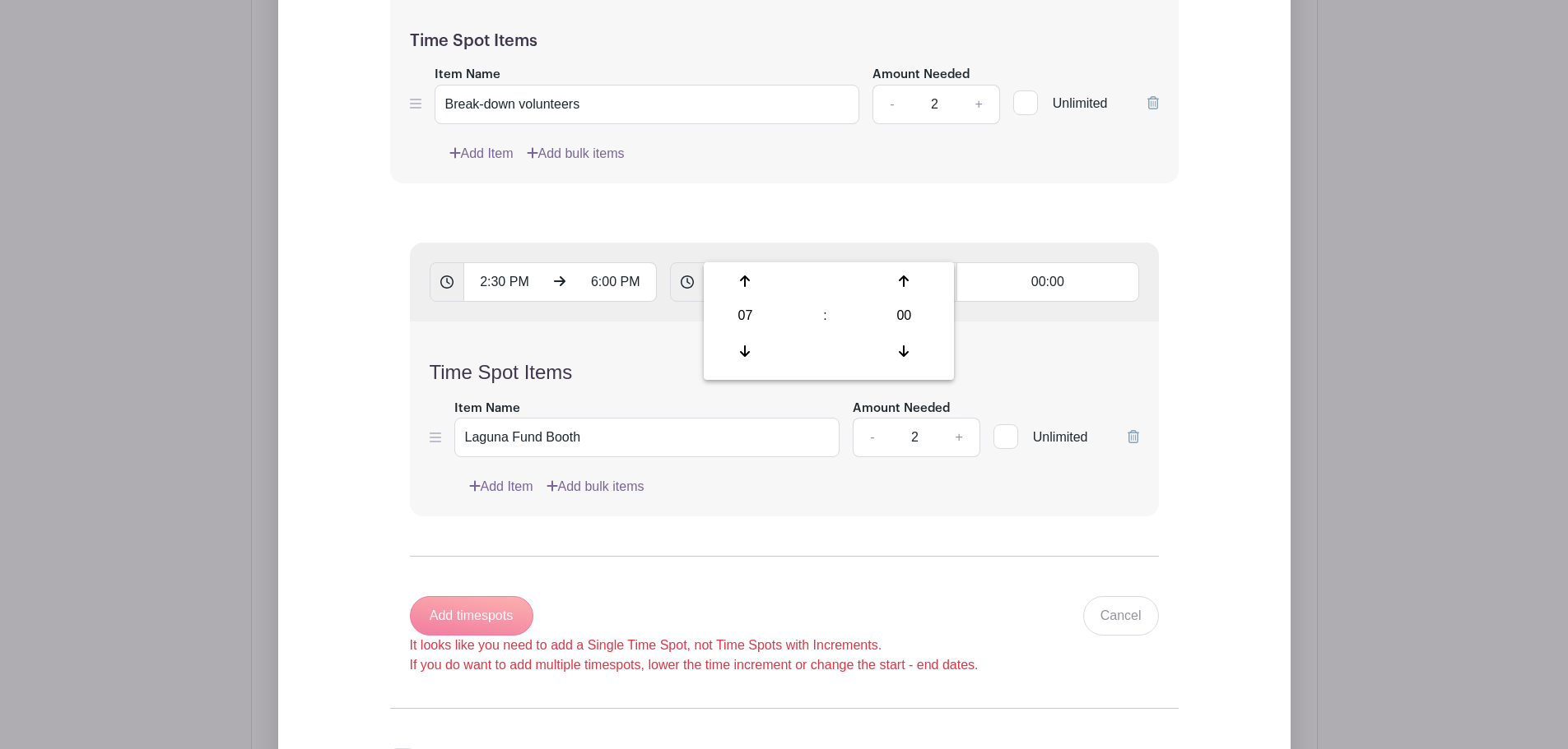
click at [817, 176] on form "List Name Laguna Fund Booth Time Spots 2:30 PM 6:00 PM Duplicate Remove Time Sp…" at bounding box center [784, 179] width 828 height 1455
click at [801, 262] on input "07:00" at bounding box center [801, 282] width 194 height 40
click at [802, 262] on input "07:00" at bounding box center [801, 282] width 194 height 40
type input "00:30"
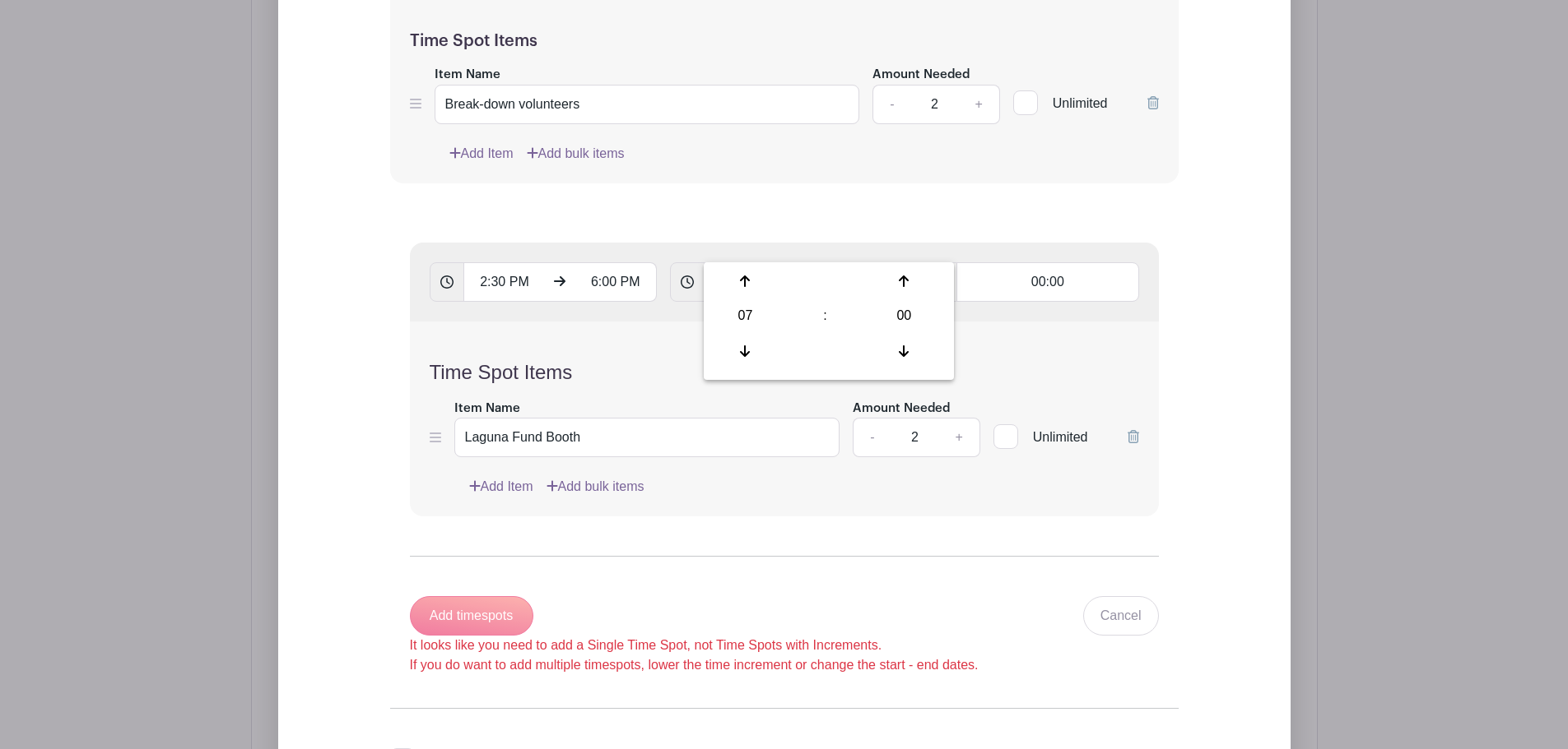
type input "Add 7 timespots"
click at [820, 170] on form "List Name Laguna Fund Booth Time Spots 2:30 PM 6:00 PM Duplicate Remove Time Sp…" at bounding box center [784, 179] width 828 height 1455
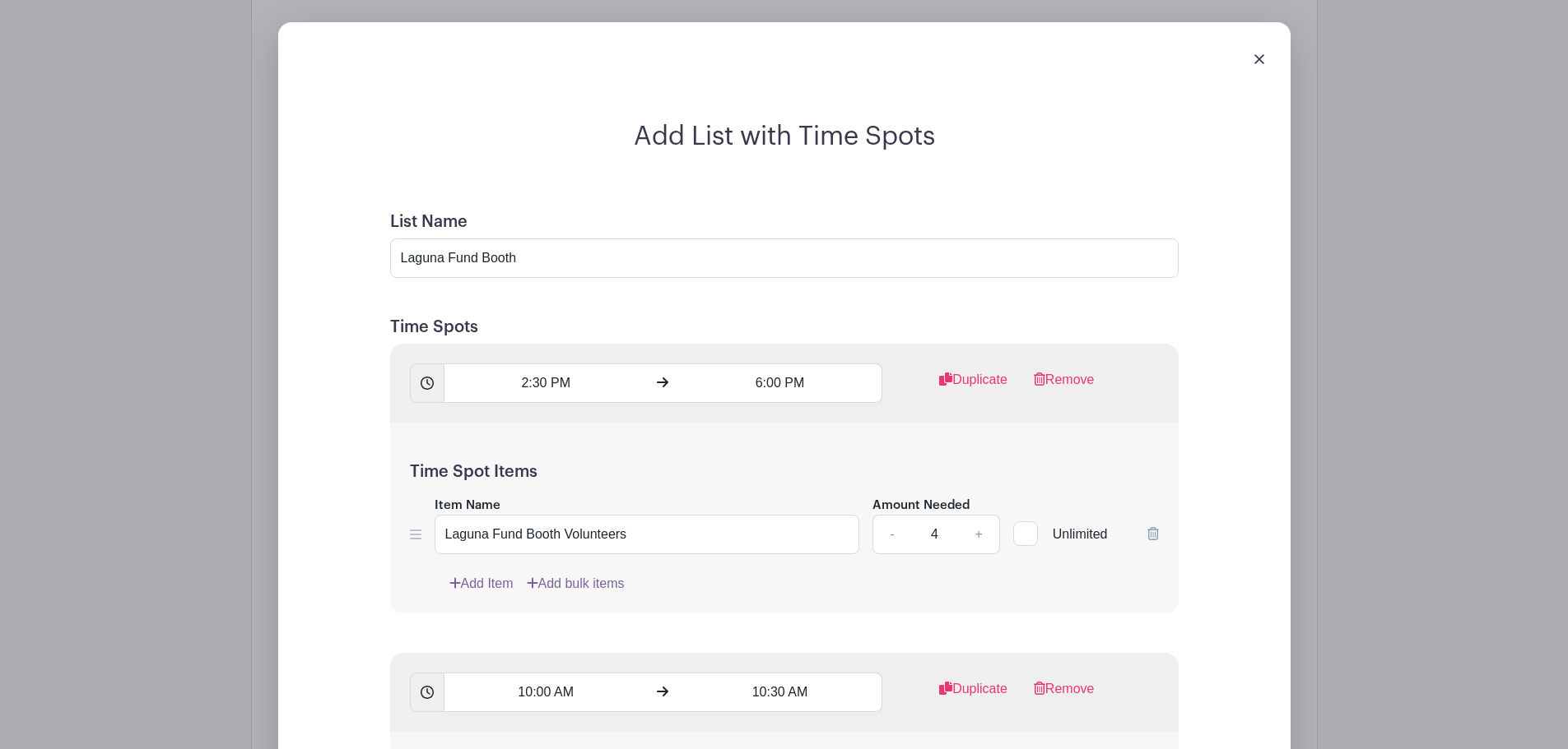
scroll to position [1560, 0]
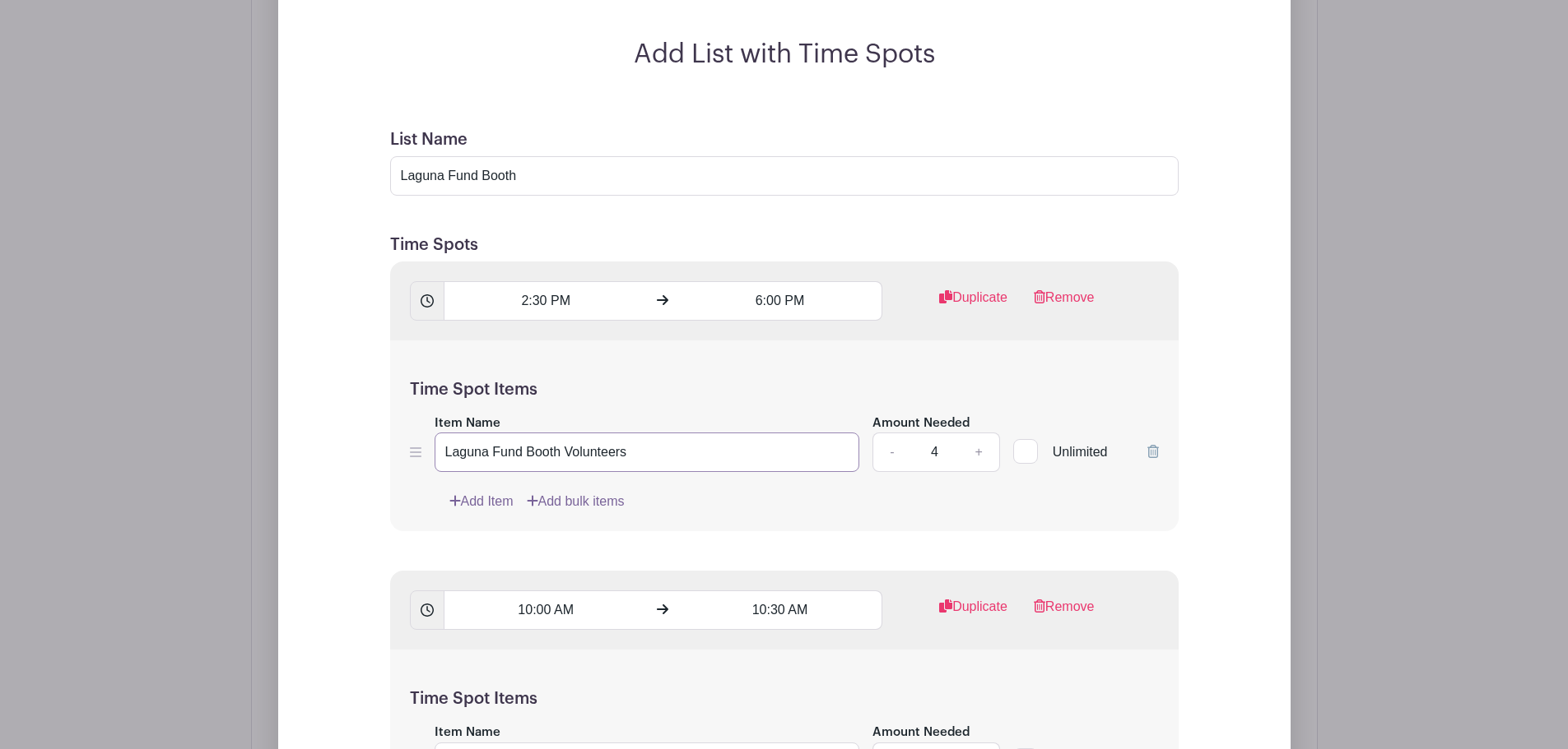
click at [677, 433] on input "Laguna Fund Booth Volunteers" at bounding box center [647, 453] width 425 height 40
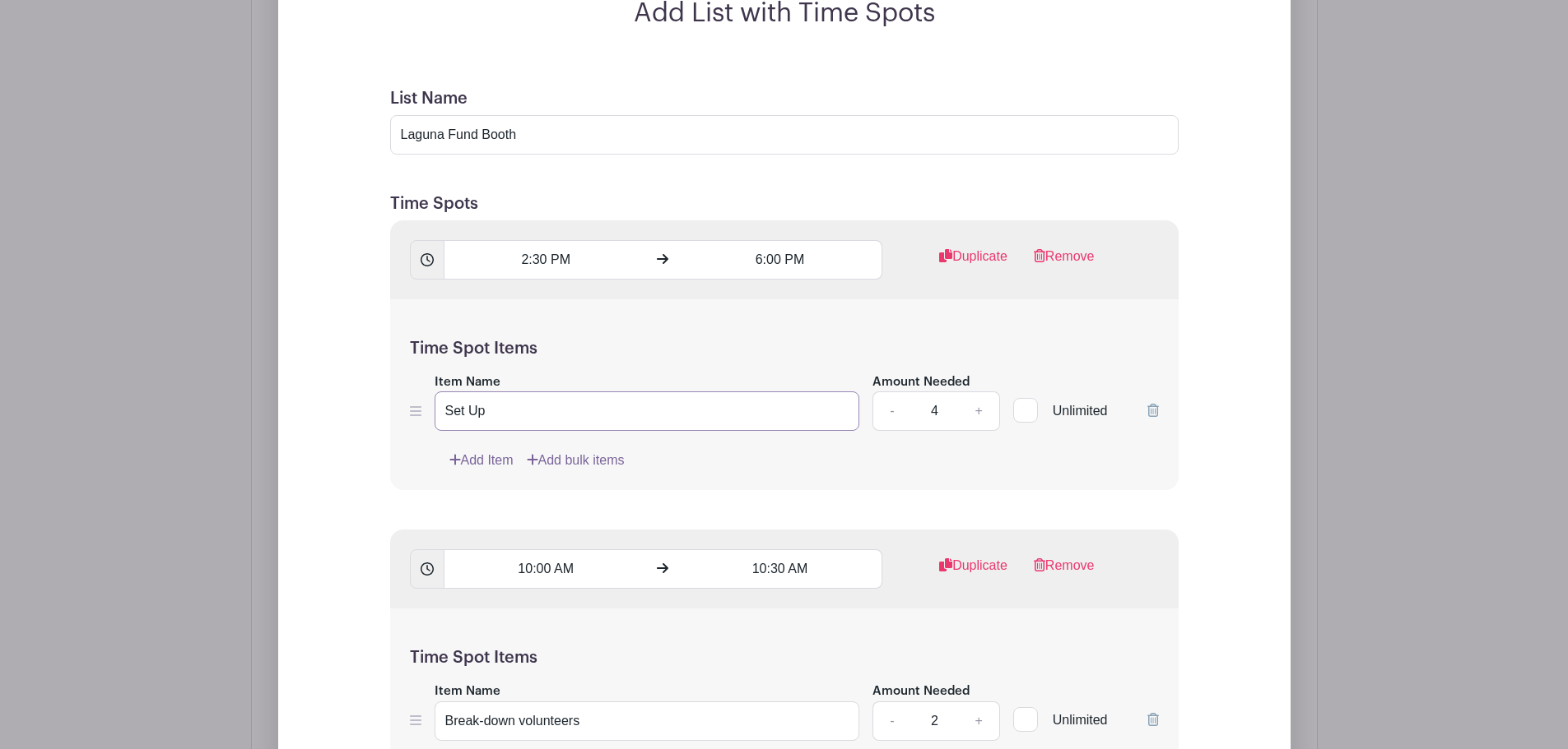
scroll to position [1643, 0]
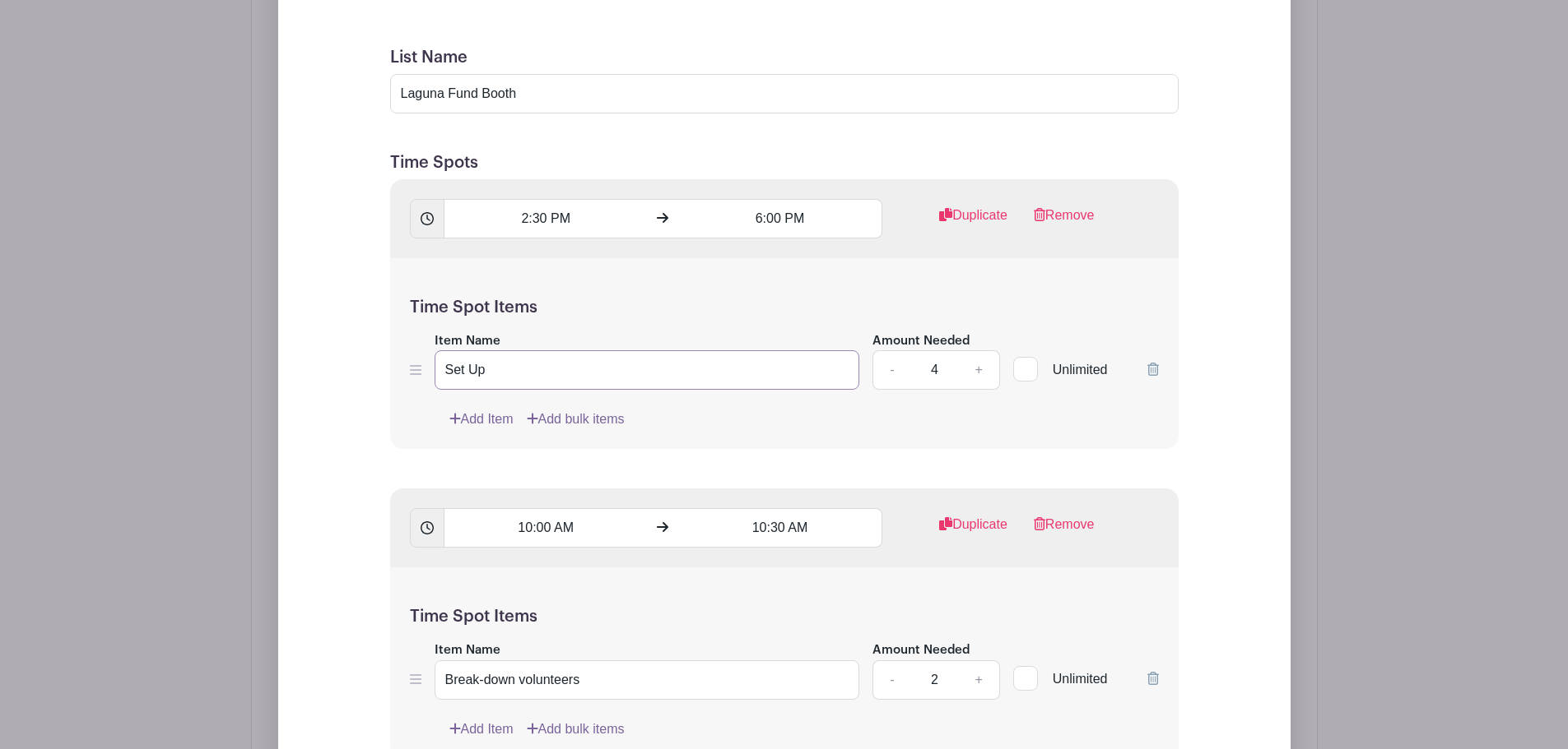
type input "Set Up"
click at [890, 350] on link "-" at bounding box center [892, 370] width 38 height 40
type input "2"
click at [540, 199] on input "2:30 PM" at bounding box center [545, 219] width 204 height 40
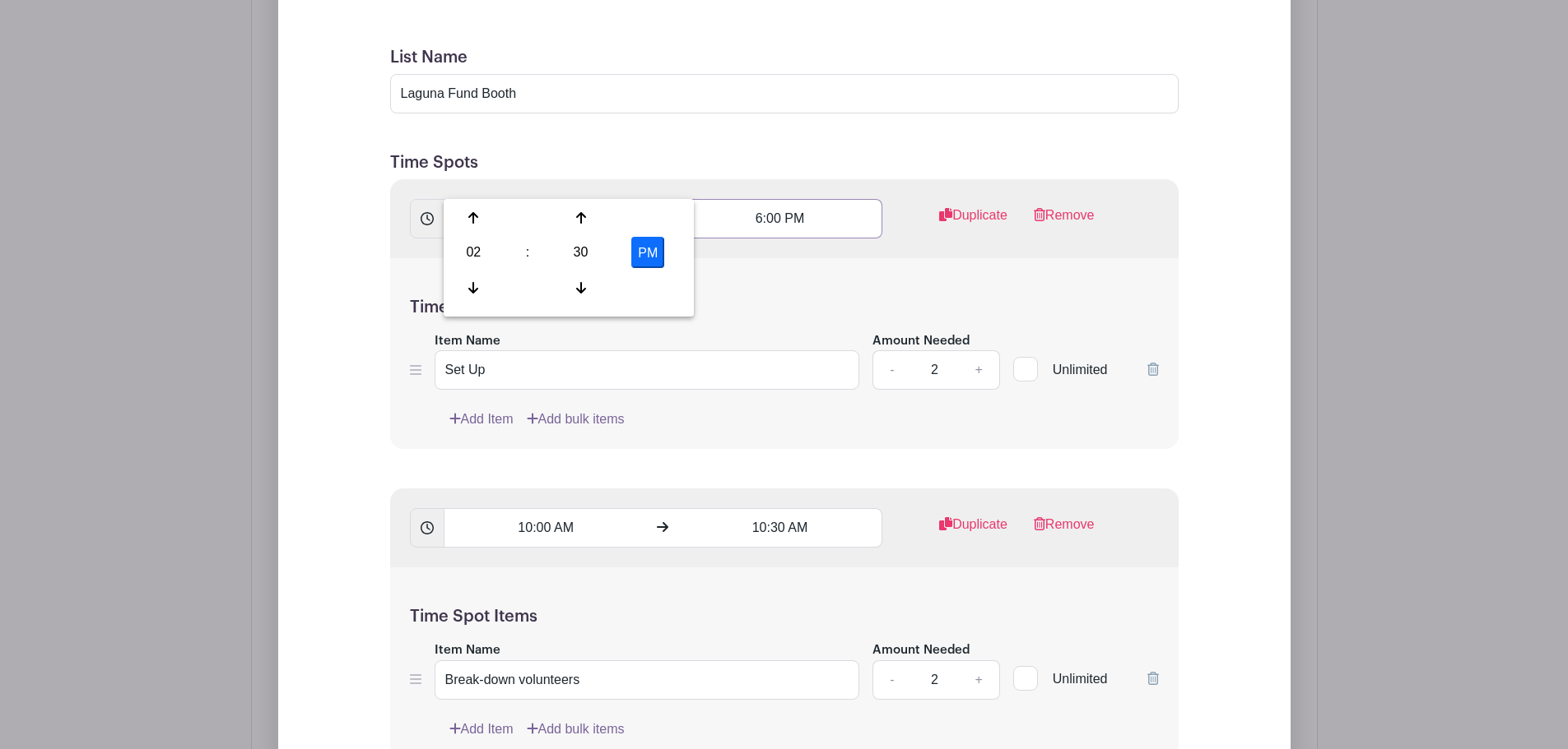
click at [790, 199] on input "6:00 PM" at bounding box center [780, 219] width 204 height 40
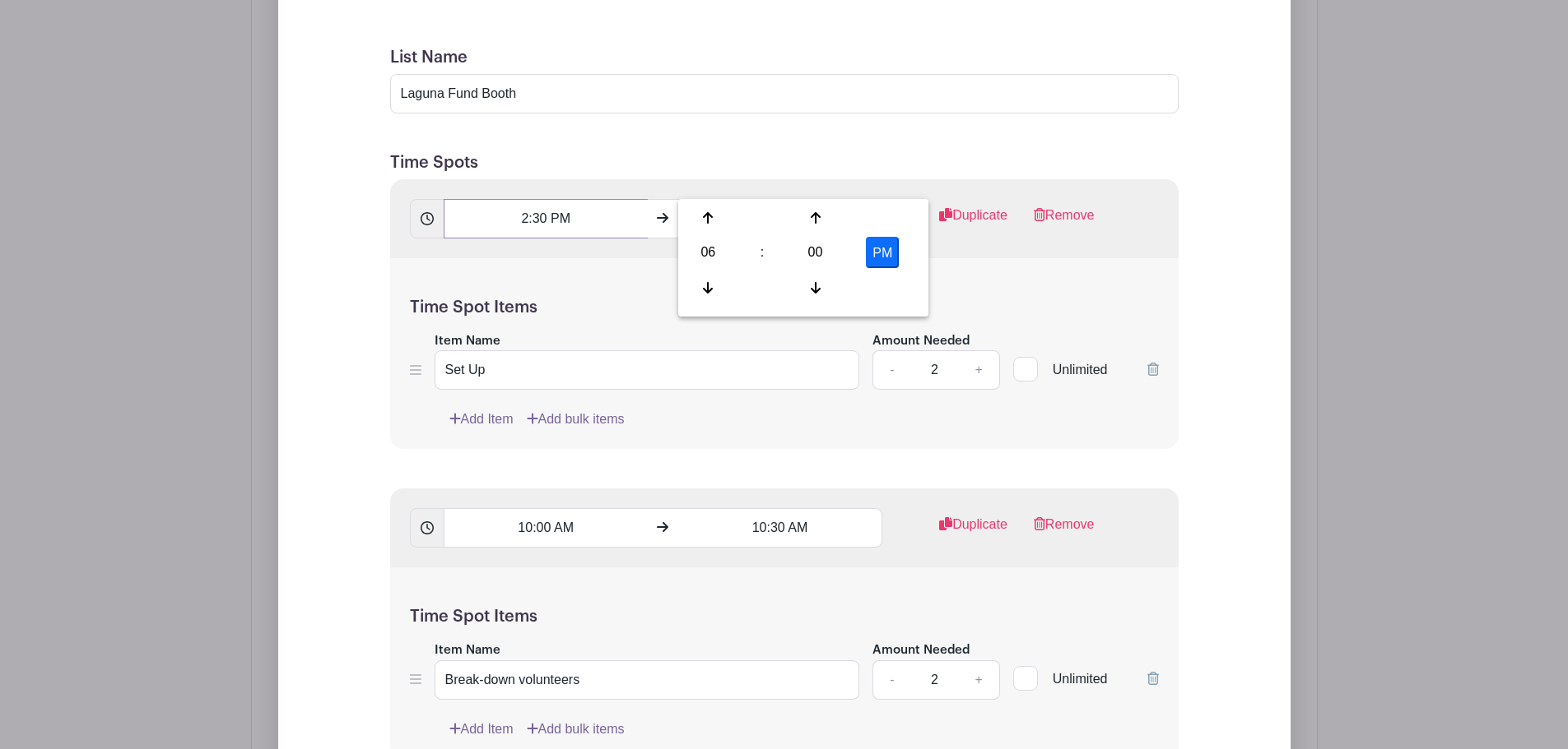
click at [532, 199] on input "2:30 PM" at bounding box center [545, 219] width 204 height 40
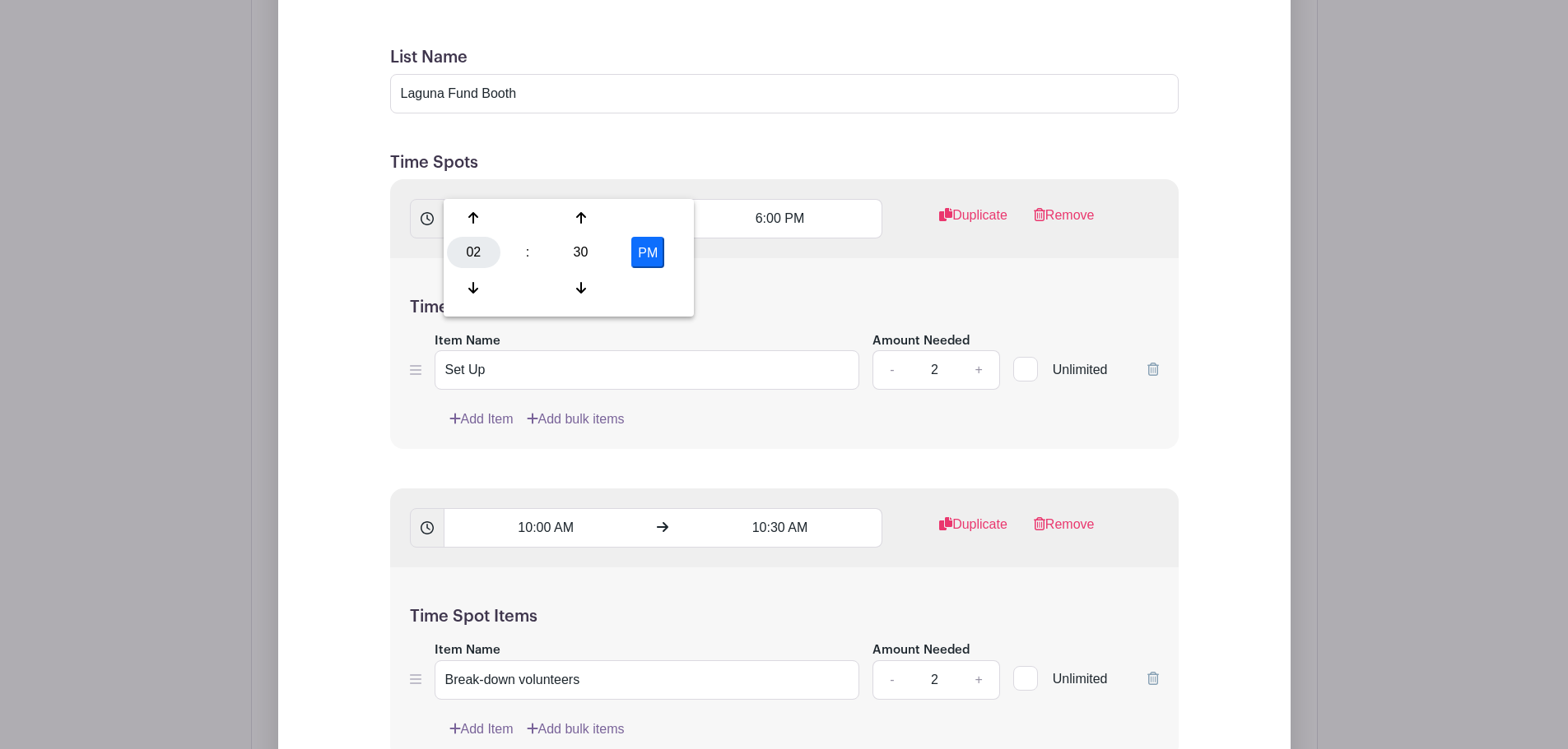
click at [467, 254] on div "02" at bounding box center [474, 252] width 53 height 31
click at [538, 223] on div "01" at bounding box center [535, 218] width 55 height 31
type input "1:30 PM"
click at [749, 199] on input "6:00 PM" at bounding box center [780, 219] width 204 height 40
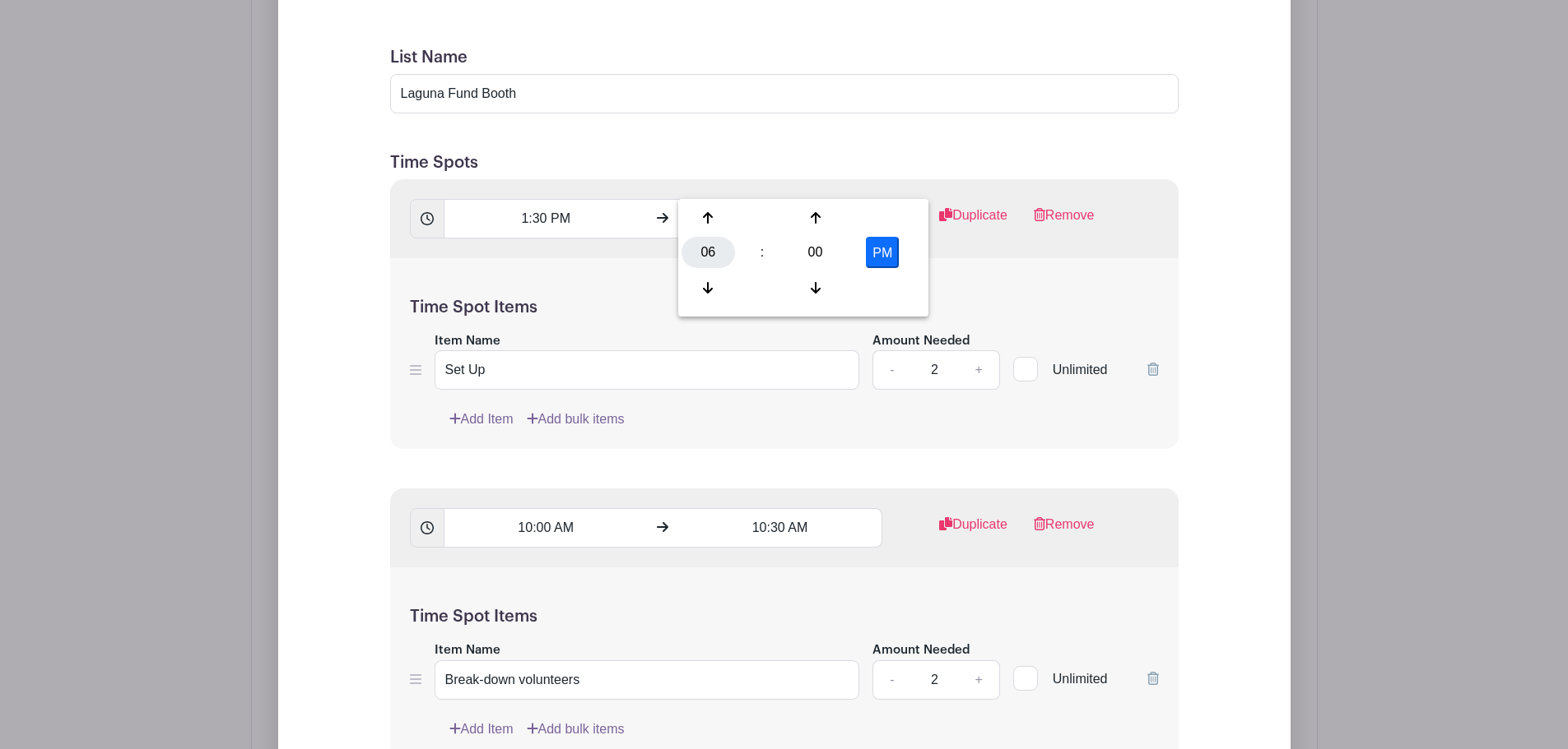
click at [705, 247] on div "06" at bounding box center [708, 252] width 53 height 31
click at [828, 223] on div "02" at bounding box center [831, 218] width 55 height 31
click at [814, 252] on div "00" at bounding box center [815, 252] width 53 height 31
click at [845, 241] on div "30" at bounding box center [831, 252] width 55 height 31
type input "2:30 PM"
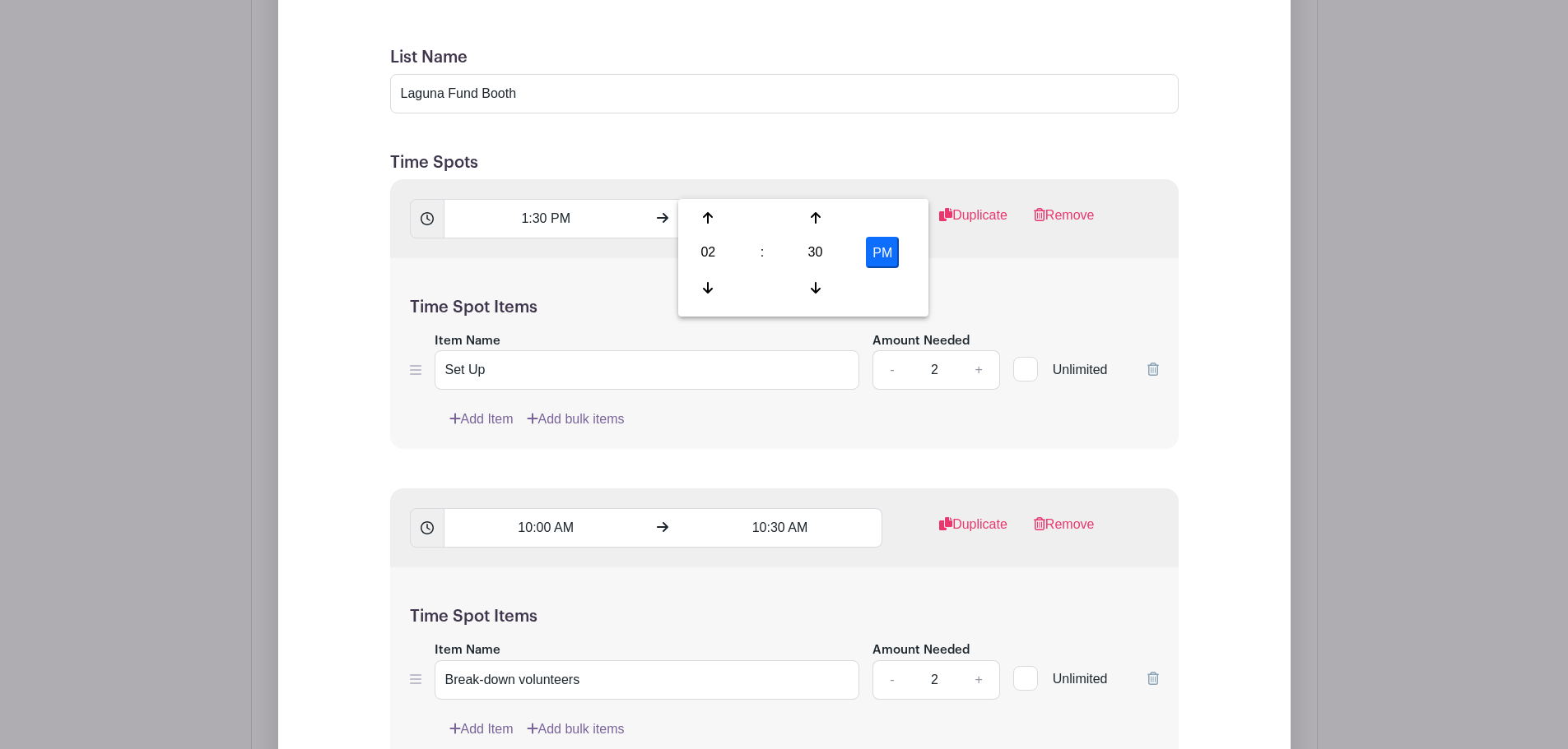
click at [622, 259] on div "Time Spot Items Item Name Set Up Amount Needed - 2 + Unlimited Add Item Add bul…" at bounding box center [784, 354] width 788 height 191
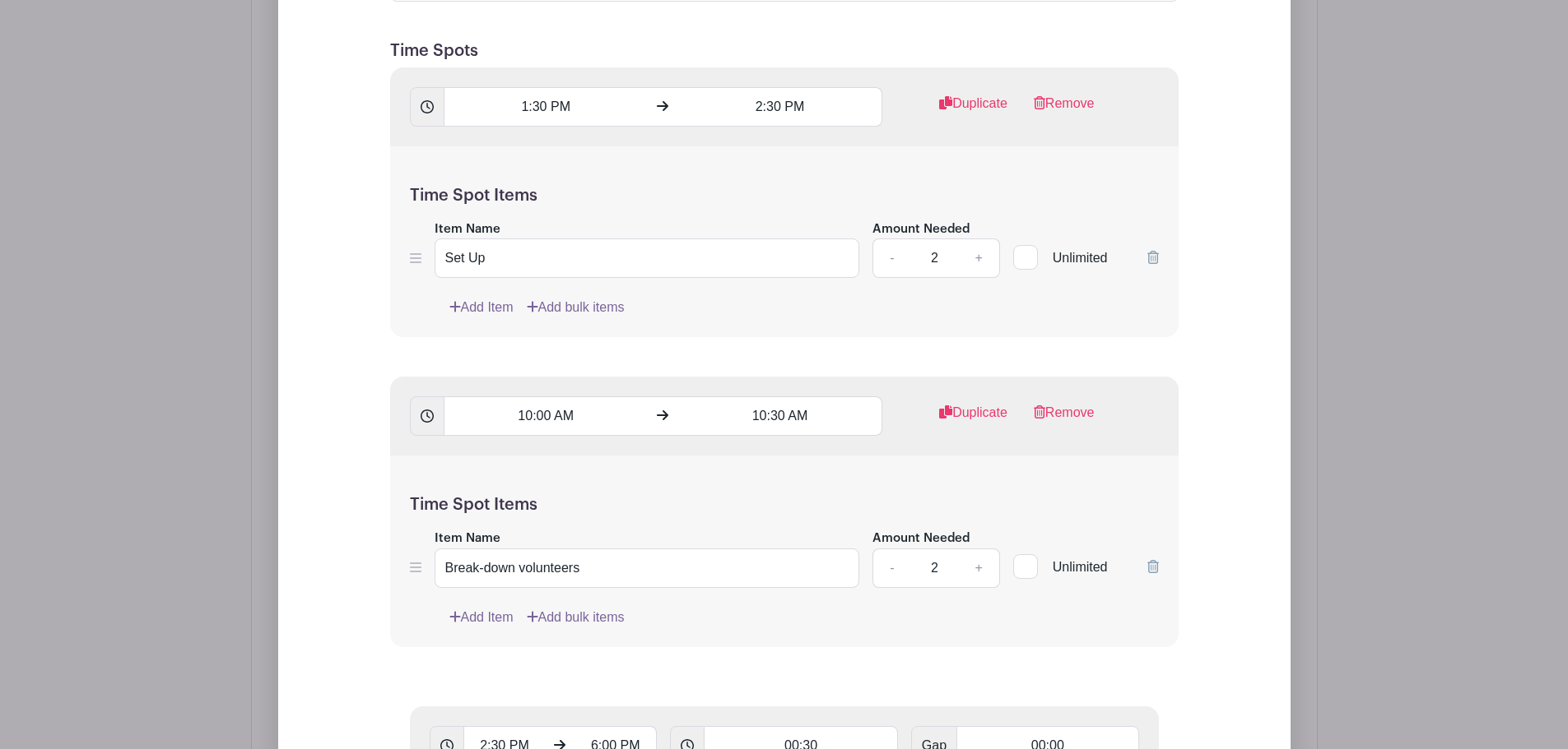
scroll to position [1725, 0]
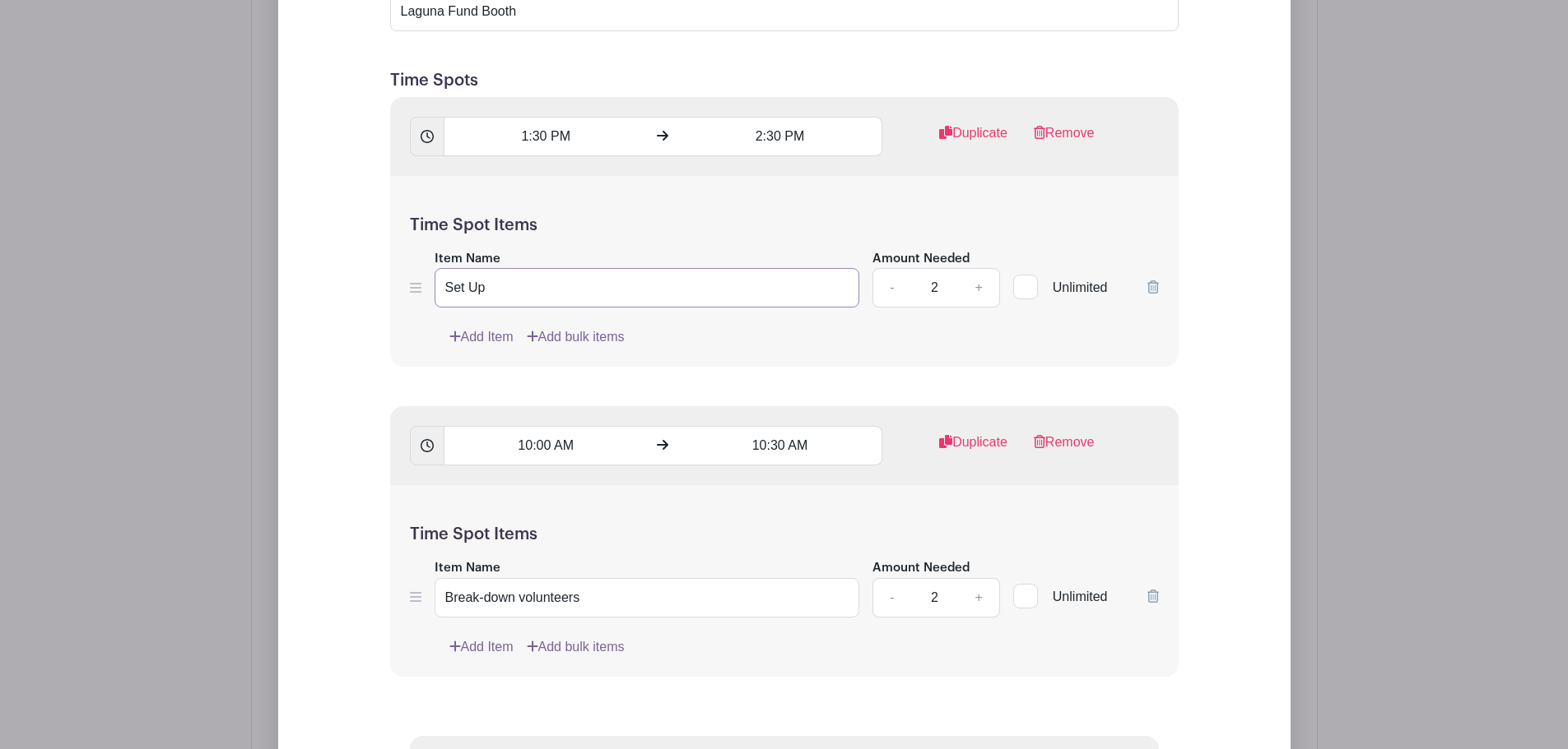
click at [529, 268] on input "Set Up" at bounding box center [647, 288] width 425 height 40
type input "Set Up Volunteers"
click at [607, 579] on input "Break-down volunteers" at bounding box center [647, 598] width 425 height 40
click at [568, 426] on input "10:00 AM" at bounding box center [545, 446] width 204 height 40
click at [481, 473] on div "10" at bounding box center [474, 479] width 53 height 31
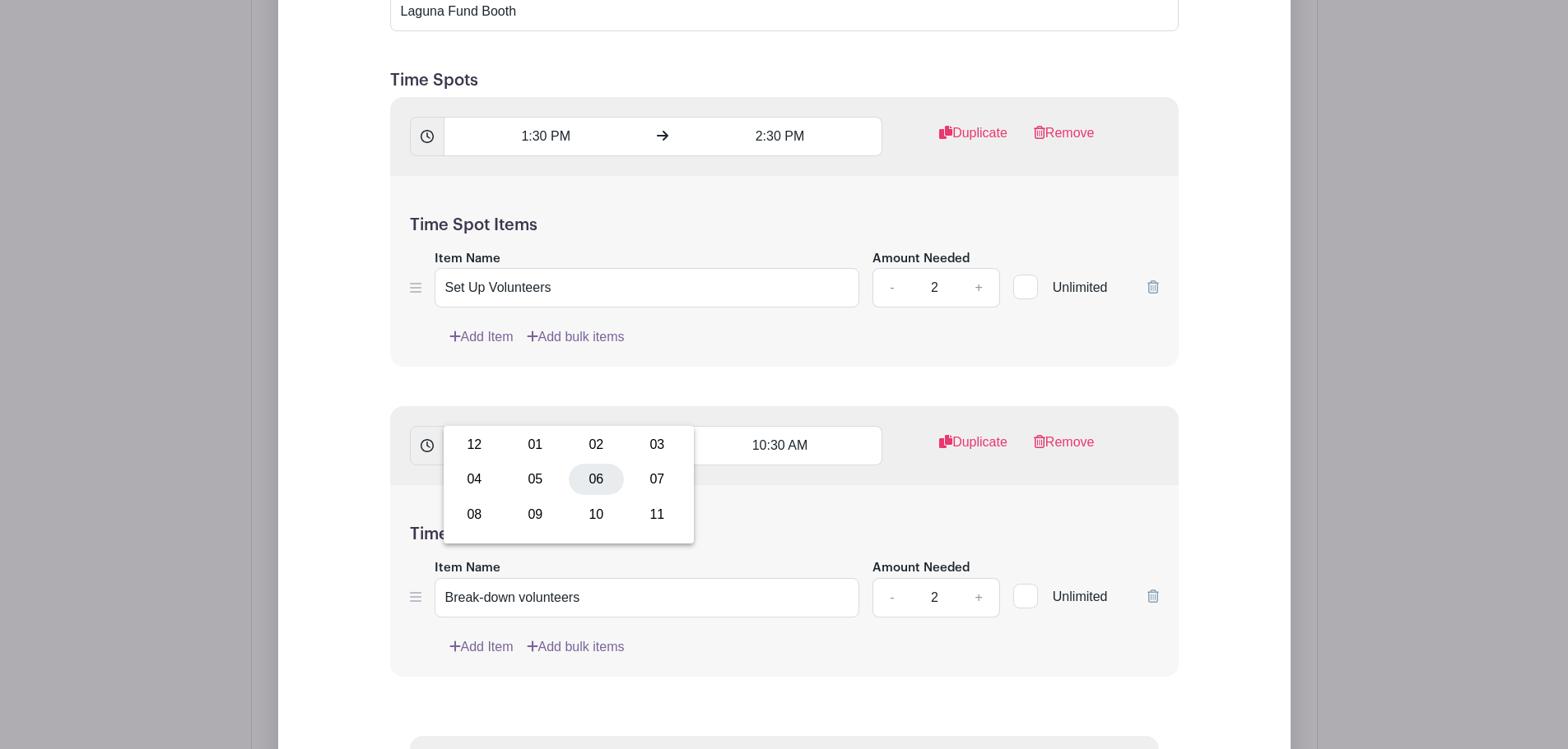
click at [588, 479] on div "06" at bounding box center [596, 479] width 55 height 31
click at [588, 479] on div "00" at bounding box center [581, 479] width 53 height 31
click at [468, 448] on div "00" at bounding box center [475, 444] width 55 height 31
click at [640, 476] on button "AM" at bounding box center [647, 479] width 33 height 31
type input "6:00 PM"
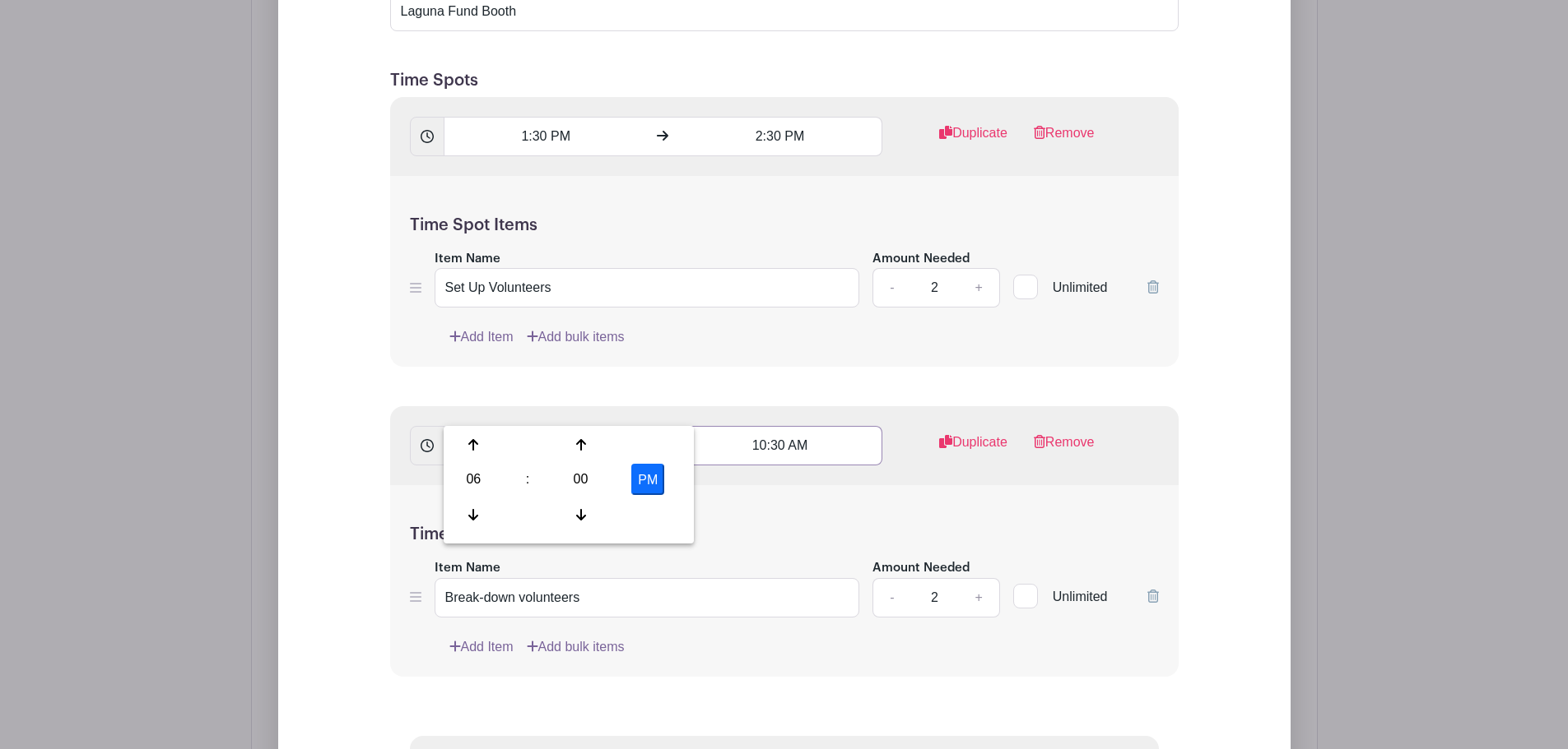
click at [790, 426] on input "10:30 AM" at bounding box center [780, 446] width 204 height 40
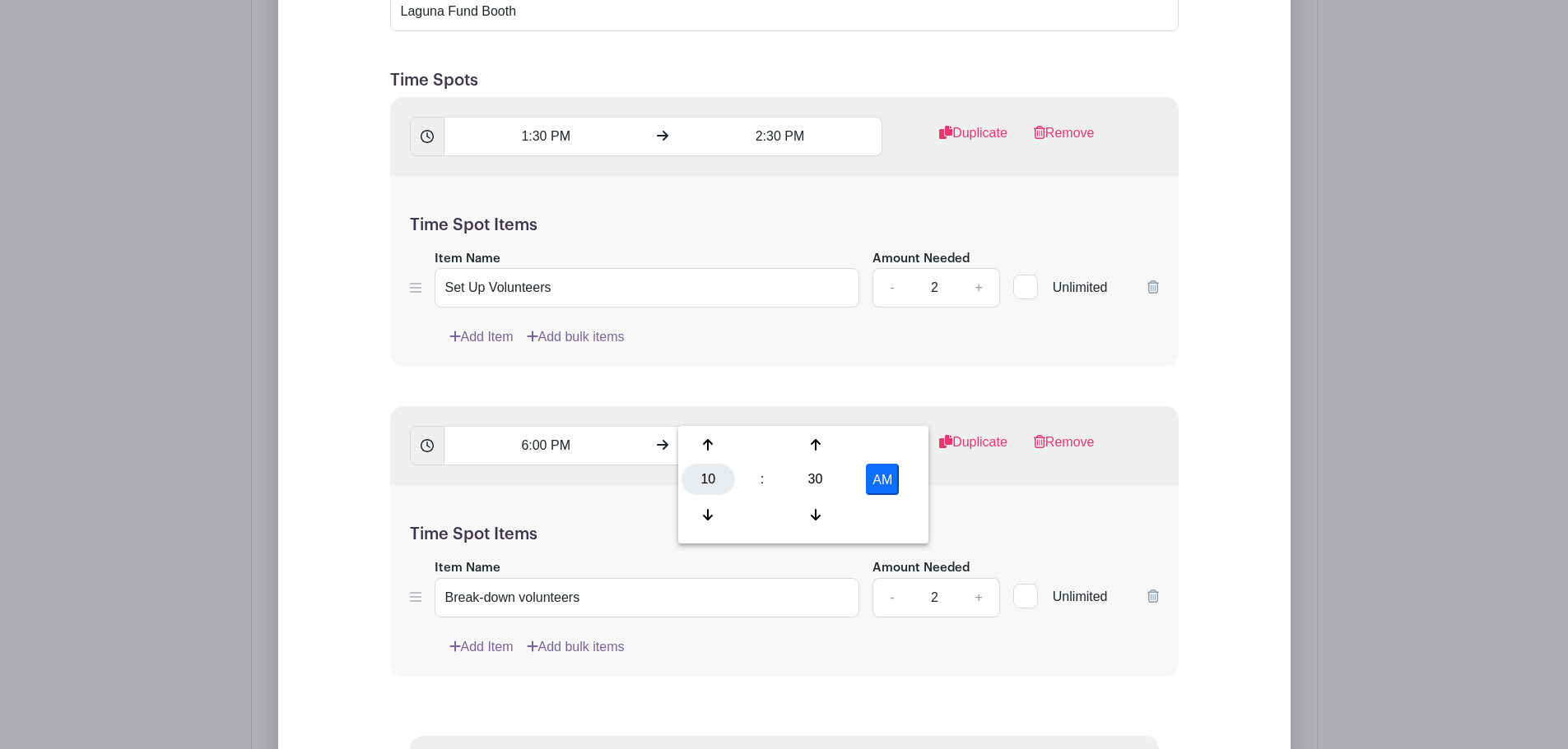
click at [722, 483] on div "10" at bounding box center [708, 479] width 53 height 31
click at [875, 475] on div "07" at bounding box center [892, 479] width 55 height 31
click at [828, 473] on div "30" at bounding box center [815, 479] width 53 height 31
click at [699, 450] on div "00" at bounding box center [709, 444] width 55 height 31
click at [880, 477] on button "AM" at bounding box center [882, 479] width 33 height 31
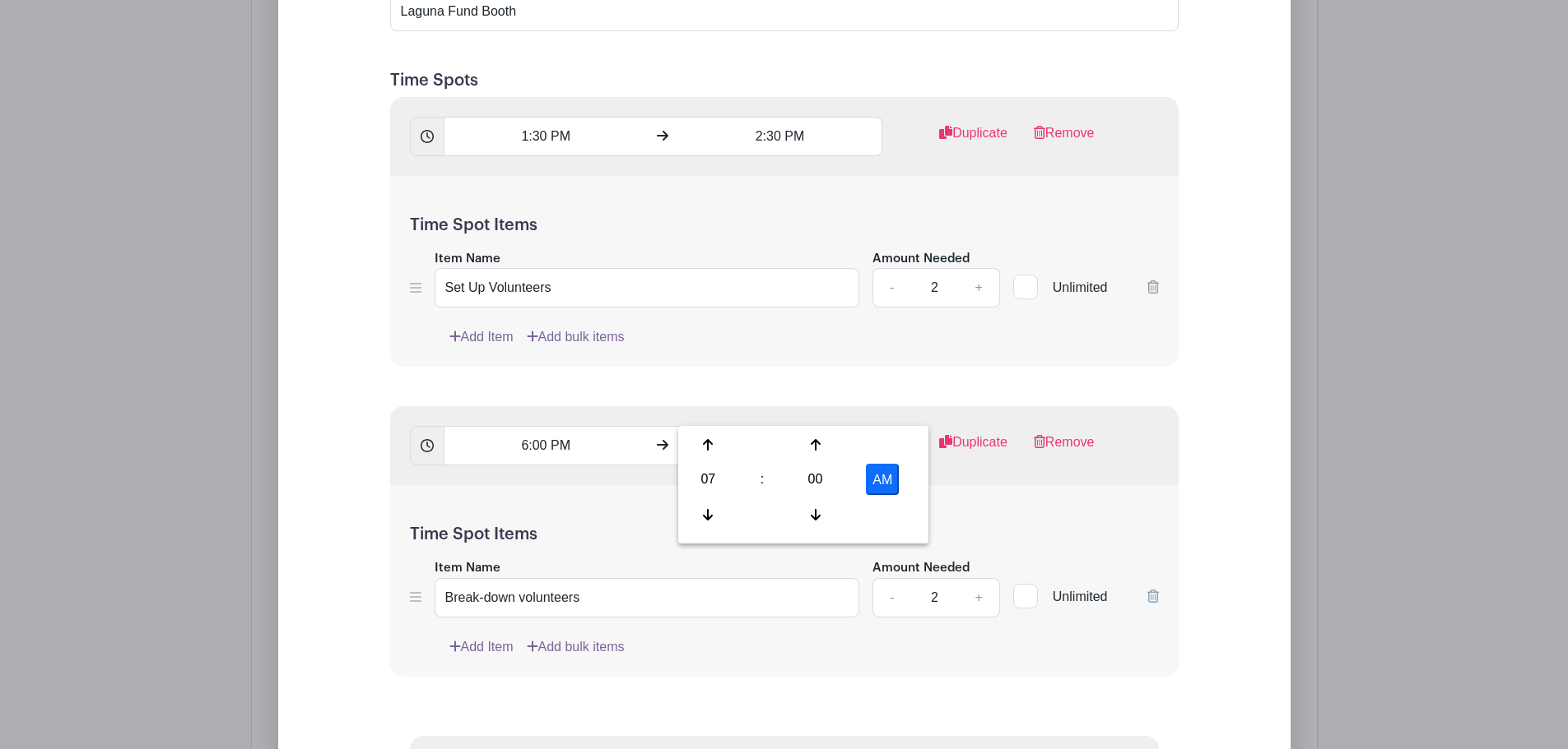
type input "7:00 PM"
click at [357, 580] on div "Add List with Time Spots List Name Laguna Fund Booth Time Spots 1:30 PM 2:30 PM…" at bounding box center [784, 617] width 907 height 1488
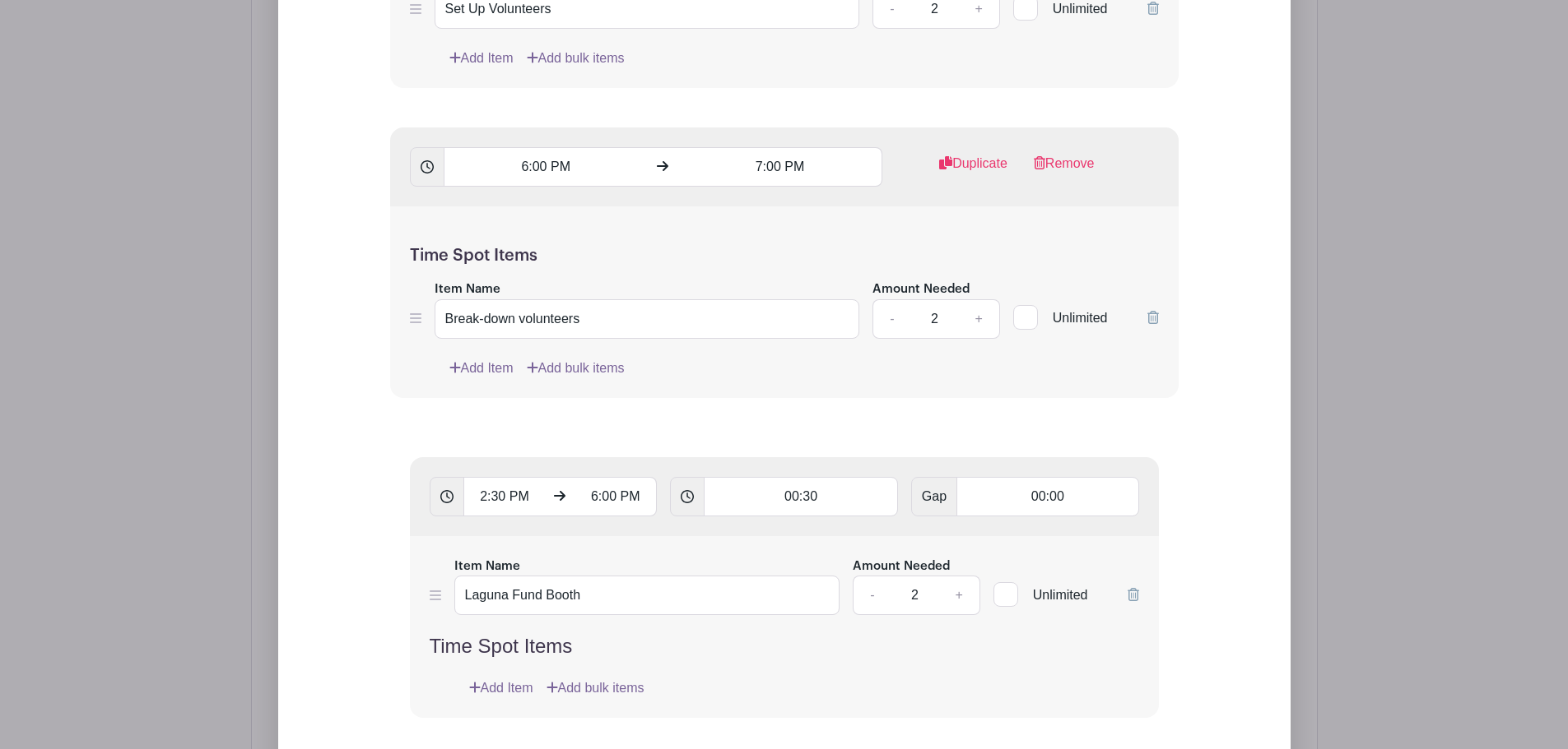
scroll to position [2054, 0]
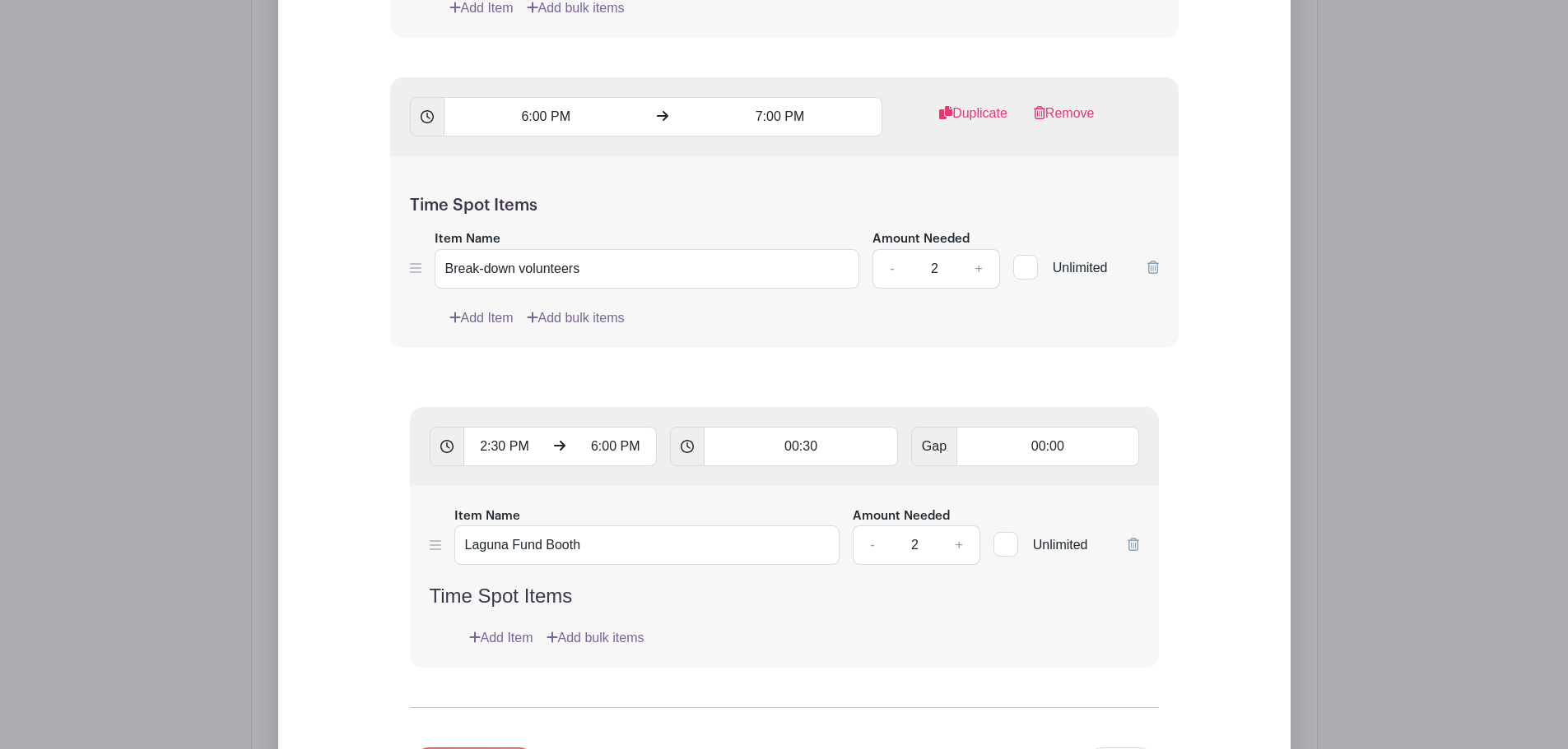
click at [406, 225] on div "Time Spot Items Item Name Break-down volunteers Amount Needed - 2 + Unlimited A…" at bounding box center [784, 252] width 788 height 191
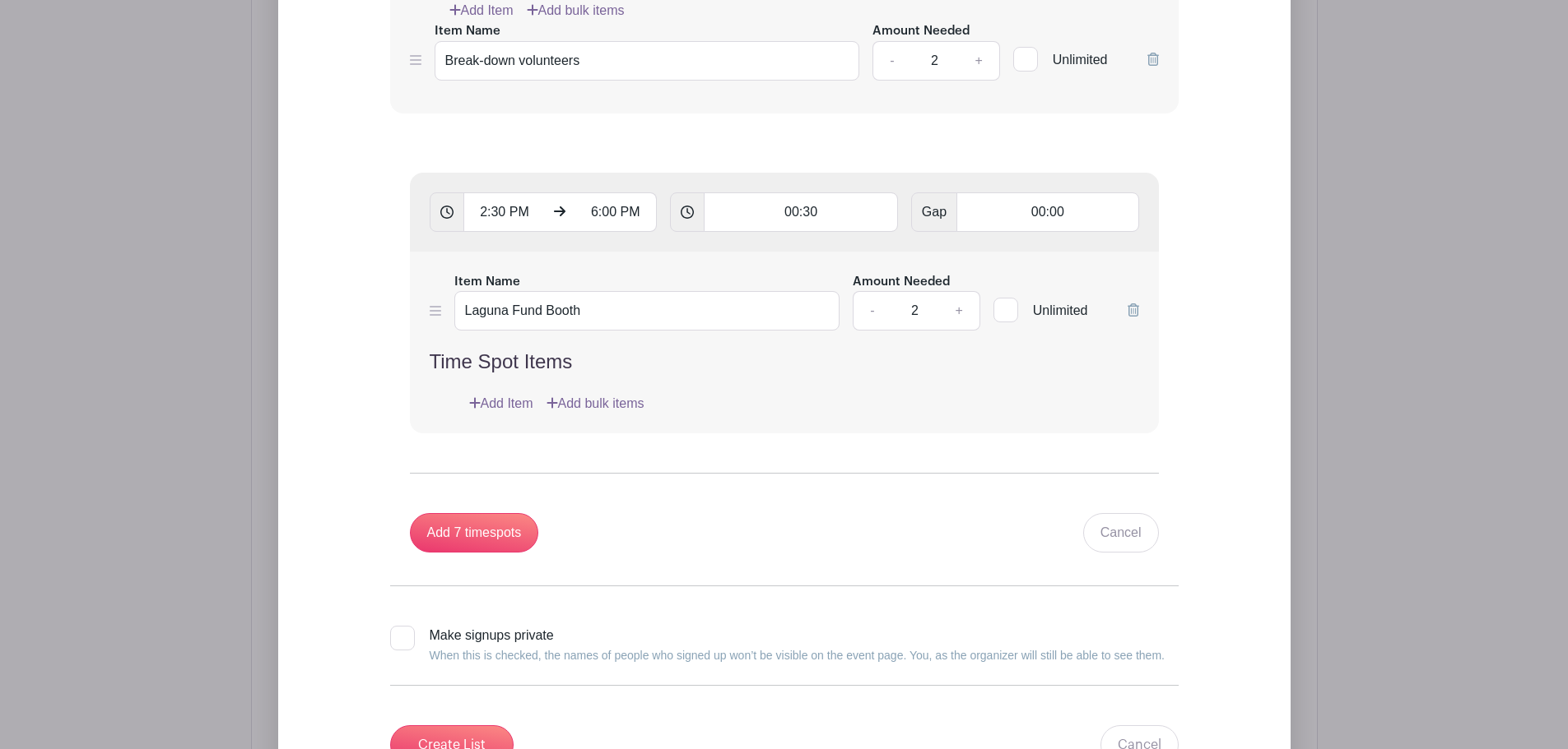
scroll to position [2383, 0]
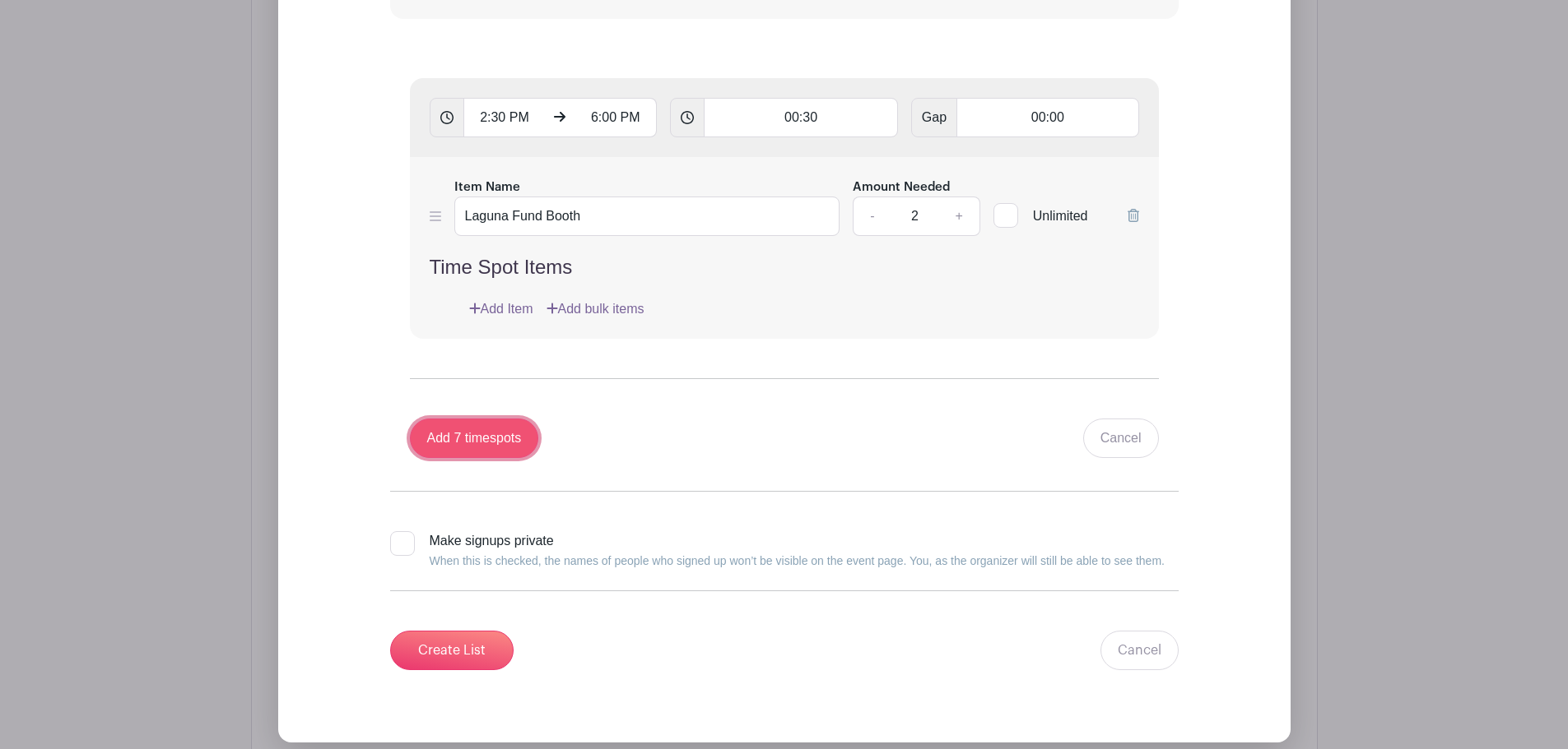
click at [517, 419] on input "Add 7 timespots" at bounding box center [475, 438] width 129 height 40
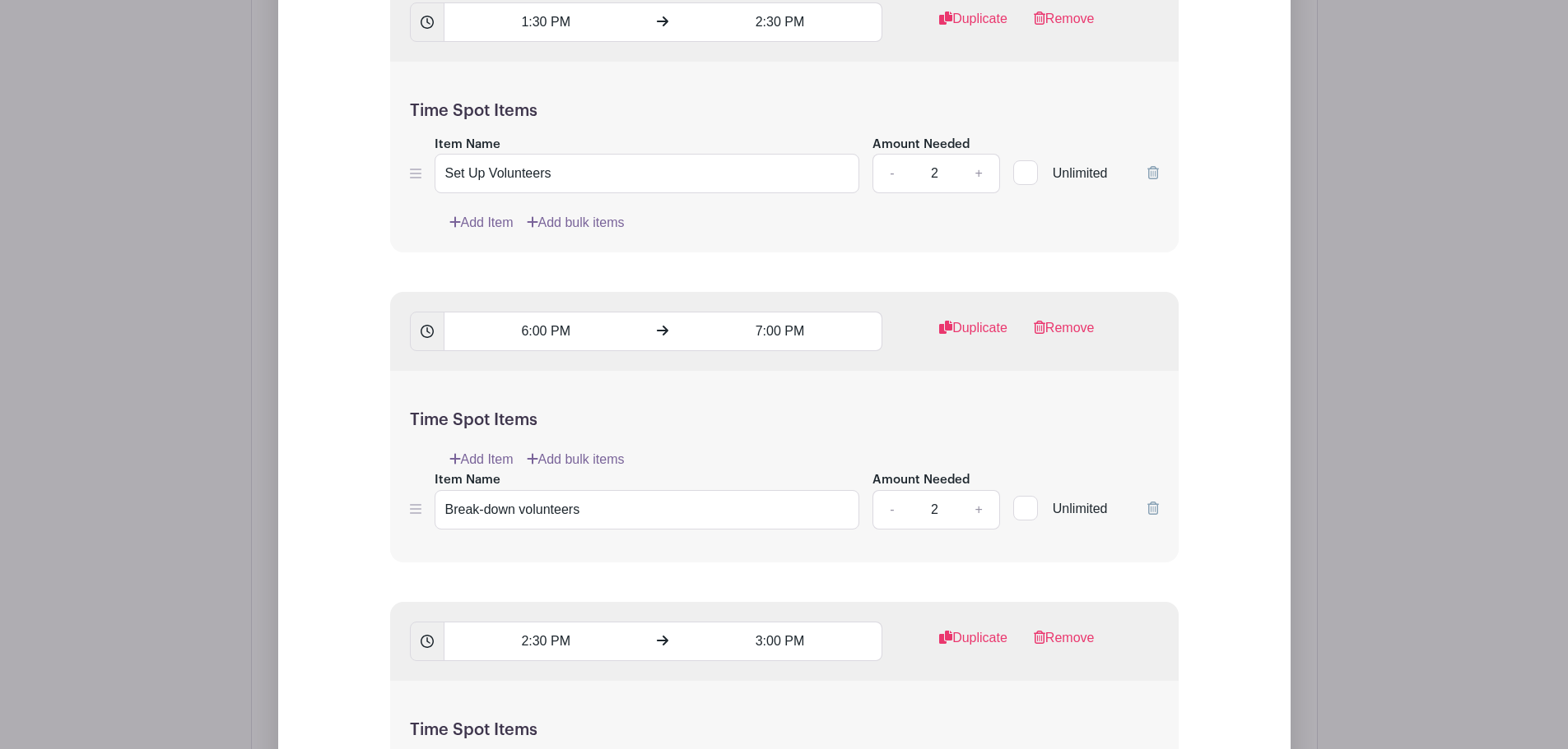
scroll to position [1679, 0]
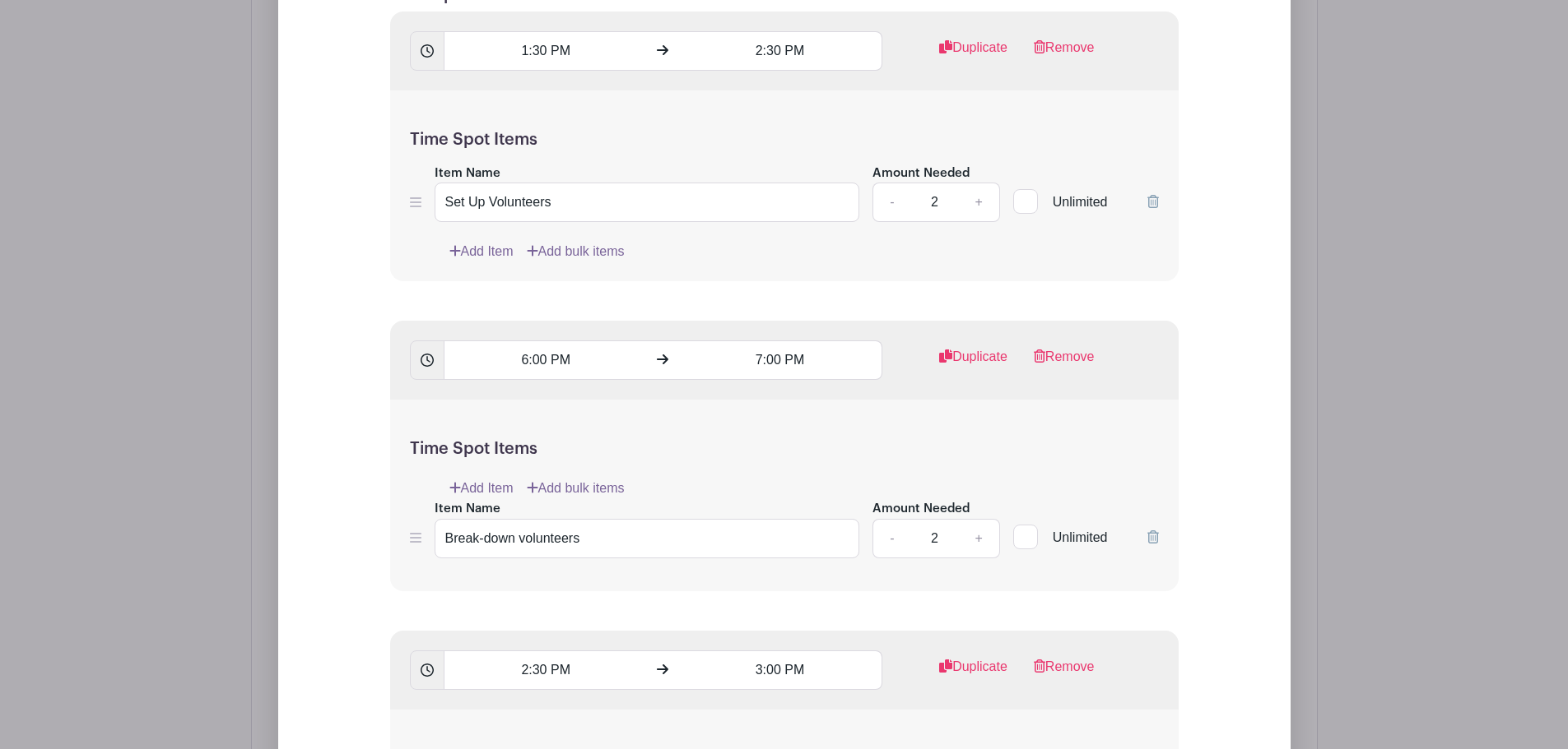
click at [1149, 530] on icon at bounding box center [1153, 537] width 11 height 13
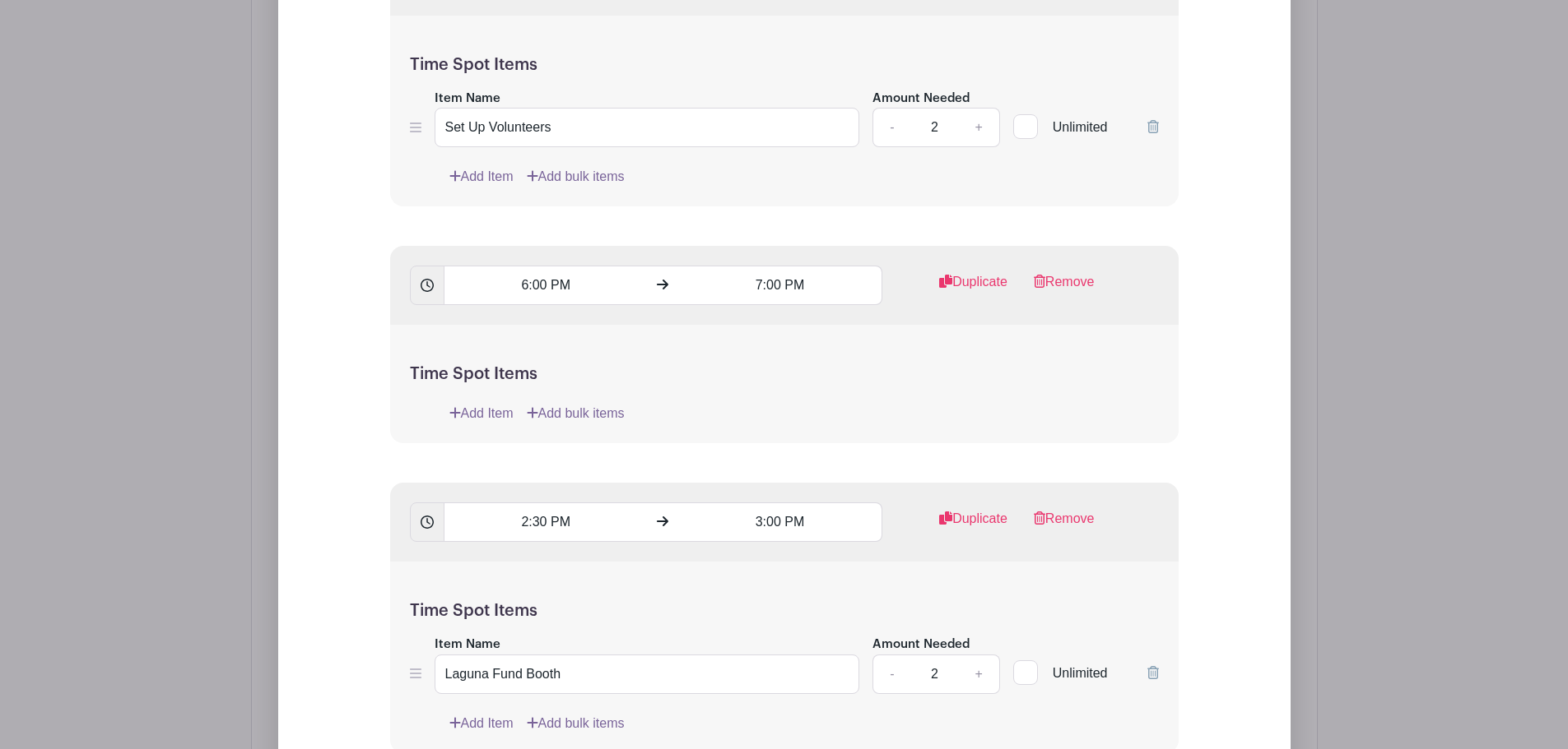
scroll to position [1761, 0]
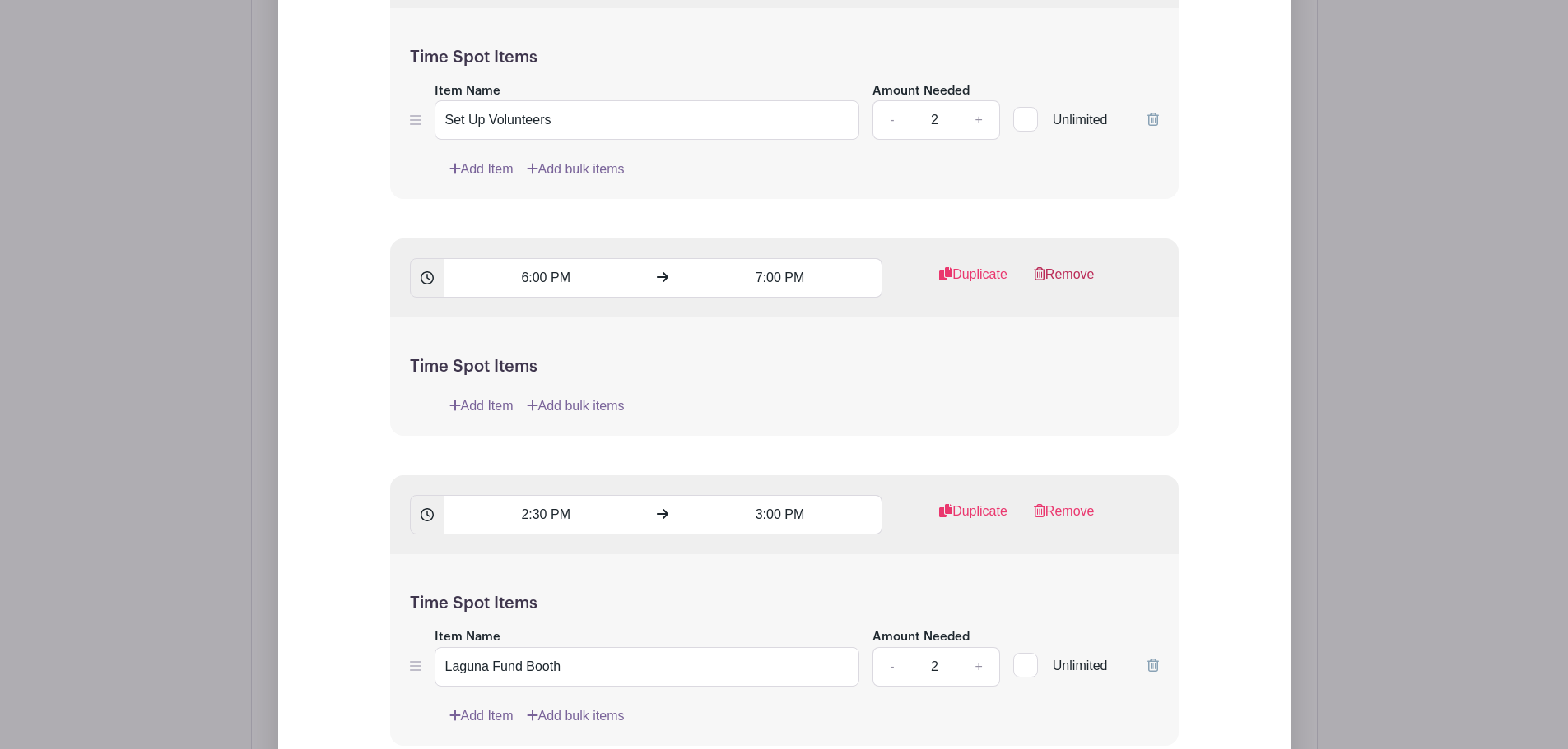
click at [1072, 265] on link "Remove" at bounding box center [1064, 281] width 61 height 33
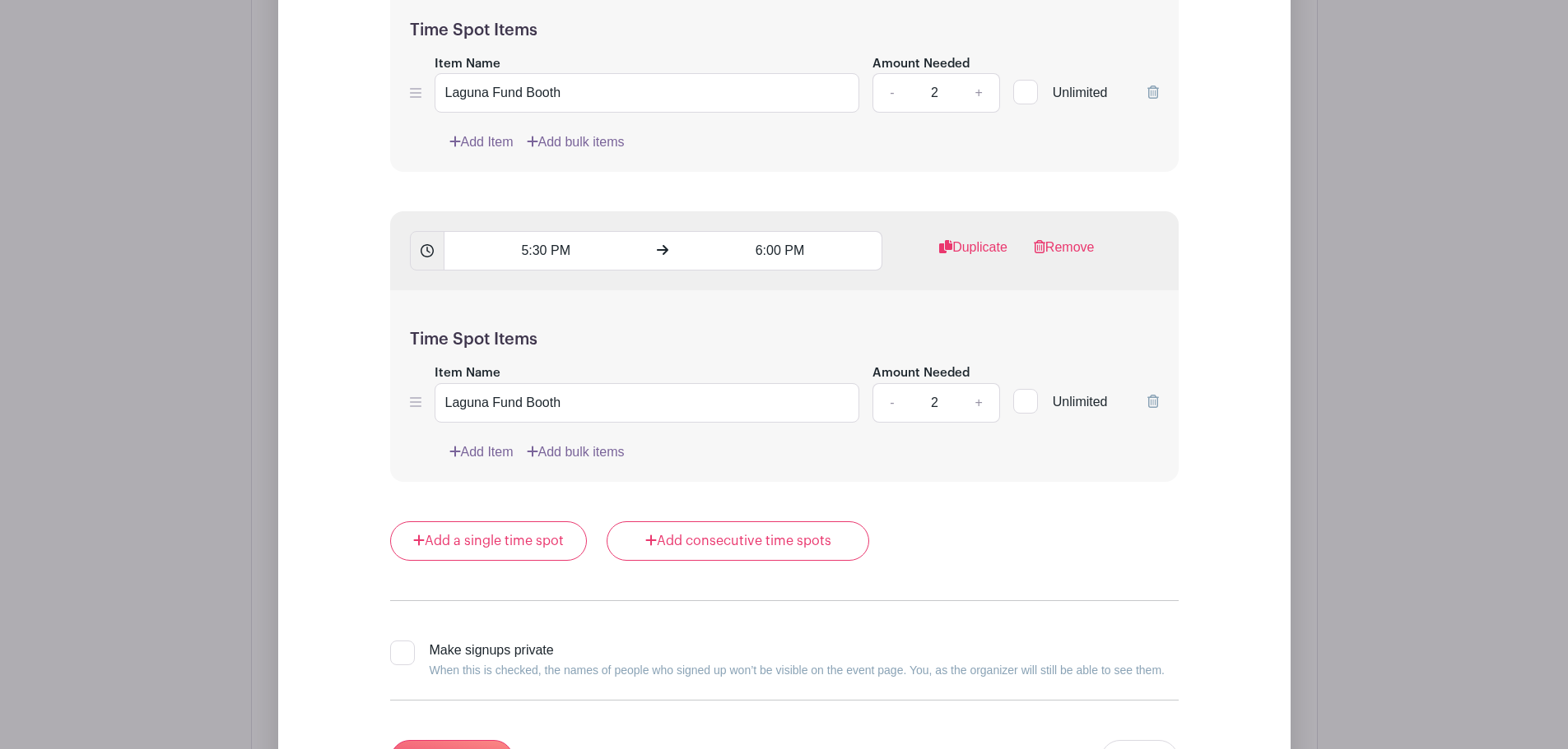
scroll to position [3653, 0]
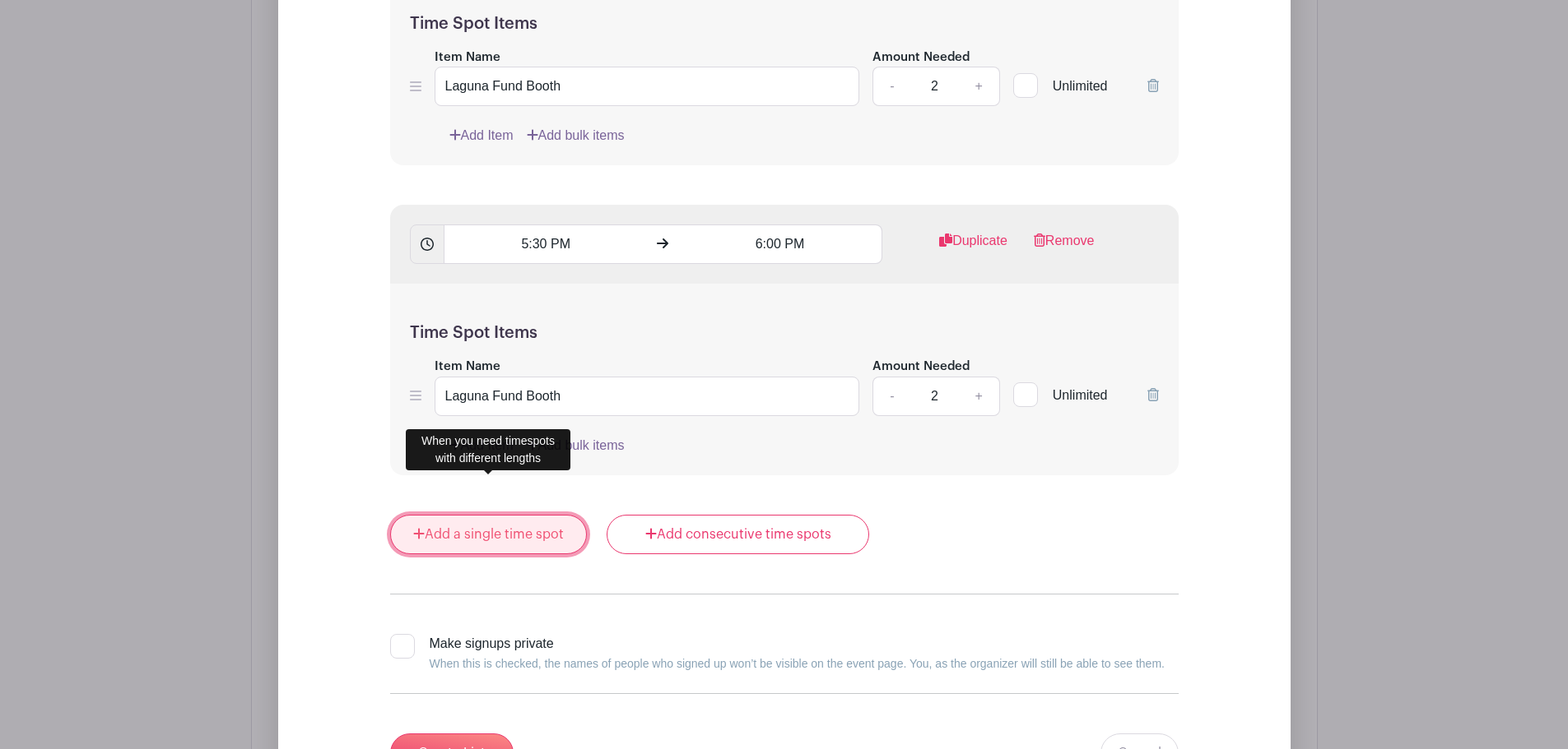
click at [561, 515] on link "Add a single time spot" at bounding box center [489, 535] width 197 height 40
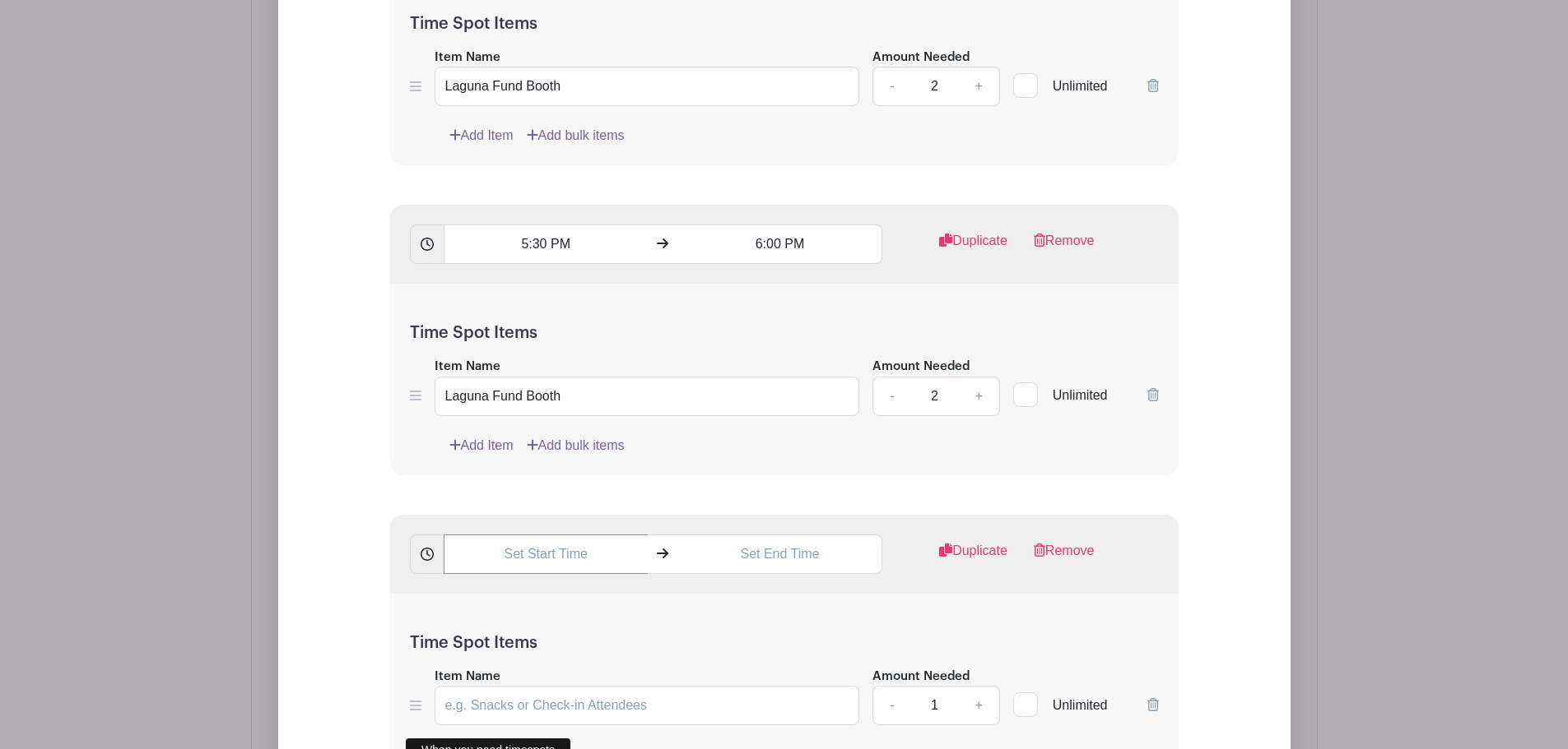
click at [561, 535] on input "text" at bounding box center [545, 555] width 204 height 40
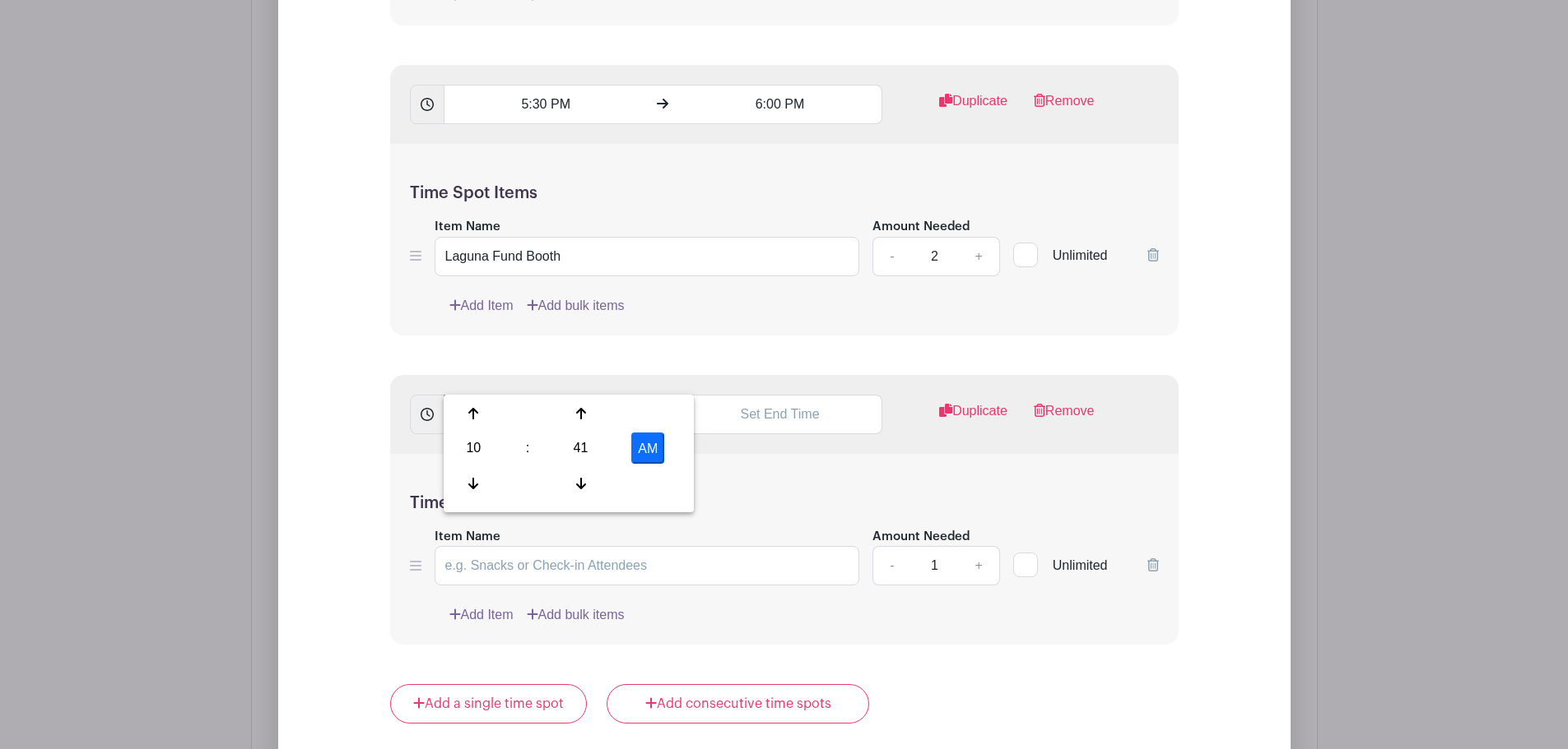
scroll to position [3817, 0]
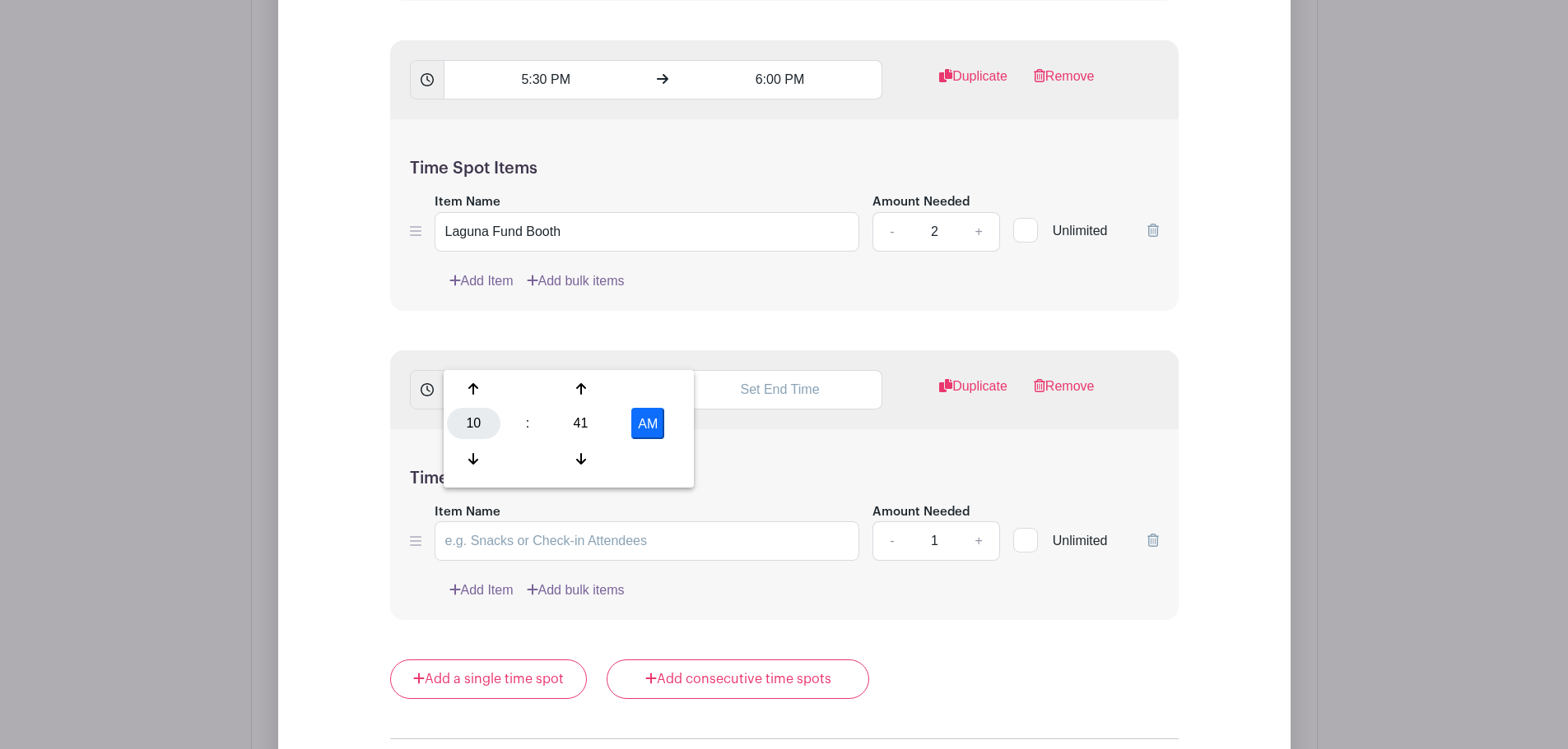
click at [483, 422] on div "10" at bounding box center [474, 423] width 53 height 31
click at [592, 422] on div "06" at bounding box center [596, 423] width 55 height 31
click at [592, 418] on div "41" at bounding box center [581, 423] width 53 height 31
click at [480, 391] on div "00" at bounding box center [475, 388] width 55 height 31
click at [658, 436] on button "AM" at bounding box center [647, 423] width 33 height 31
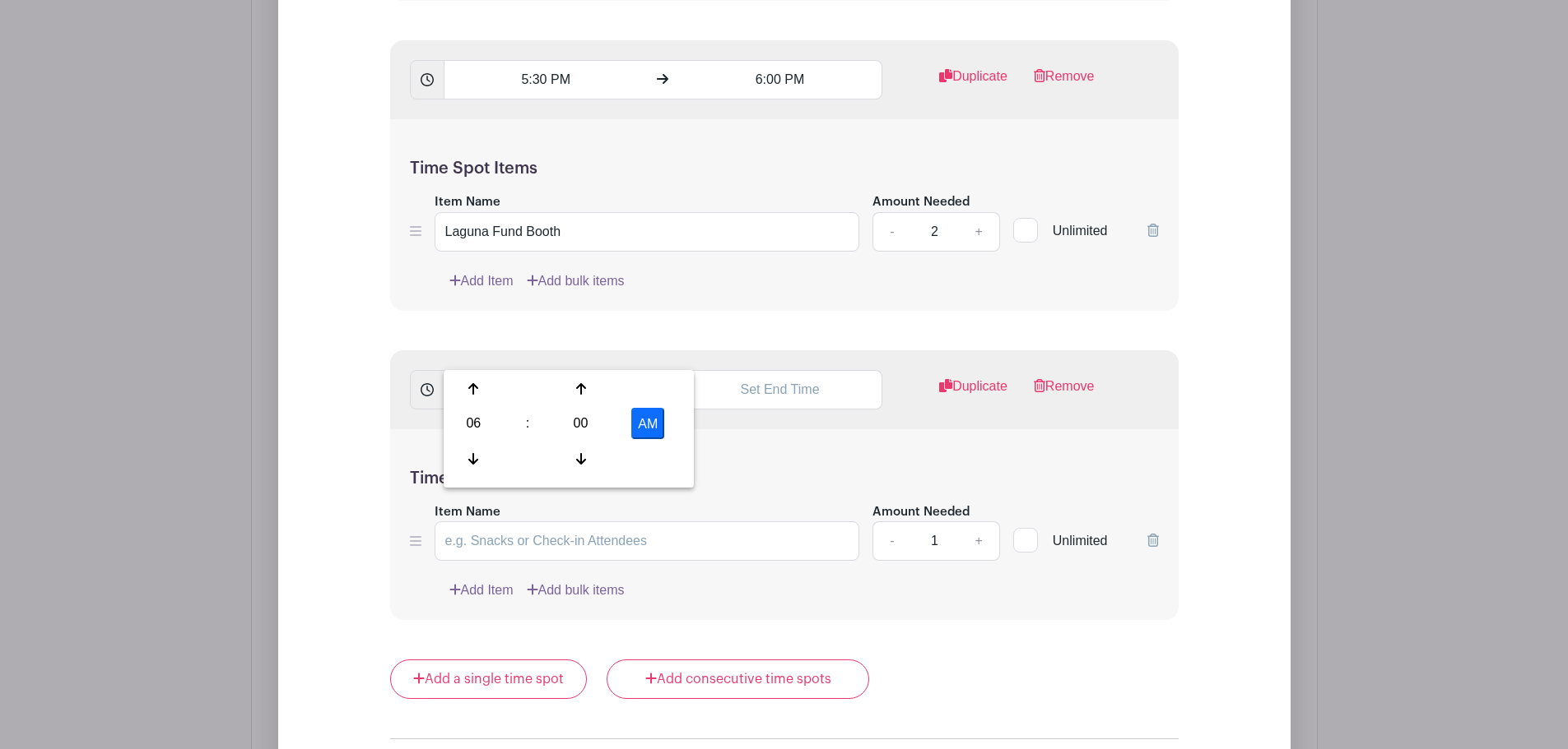
type input "6:00 PM"
click at [804, 370] on input "text" at bounding box center [780, 390] width 204 height 40
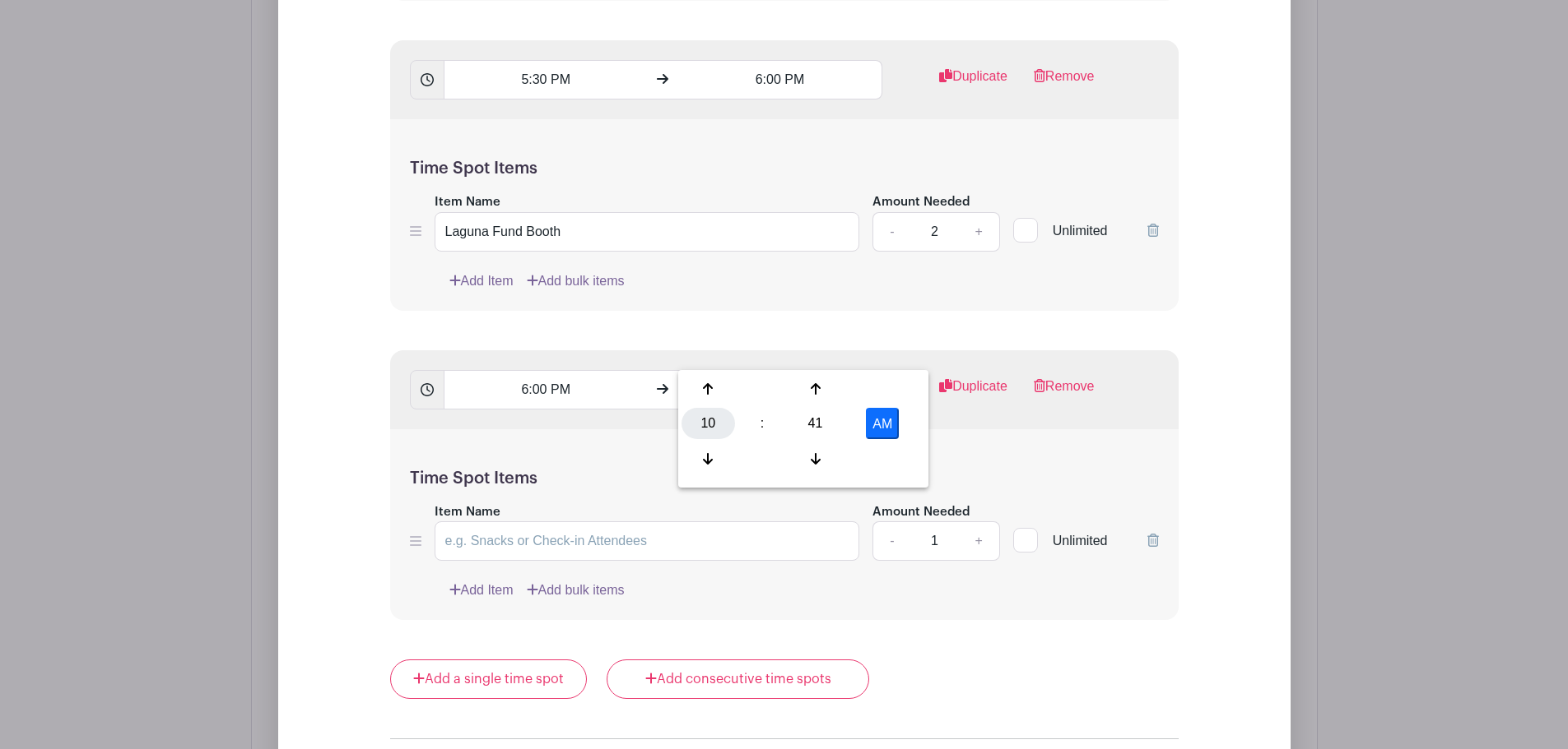
click at [718, 413] on div "10" at bounding box center [708, 423] width 53 height 31
click at [886, 422] on div "07" at bounding box center [892, 423] width 55 height 31
click at [799, 423] on div "41" at bounding box center [815, 423] width 53 height 31
click at [712, 388] on div "00" at bounding box center [709, 388] width 55 height 31
click at [874, 418] on button "AM" at bounding box center [882, 423] width 33 height 31
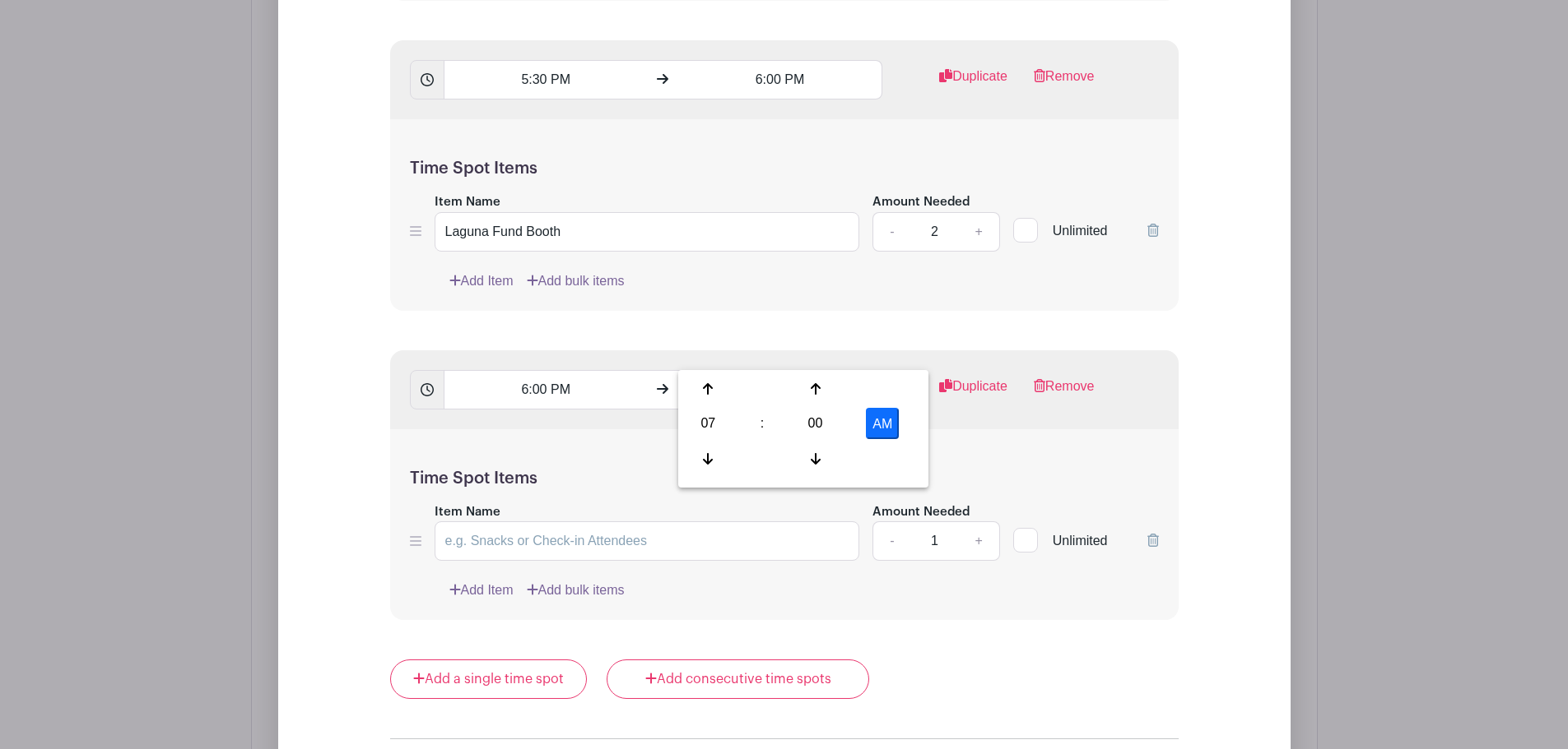
type input "7:00 PM"
click at [598, 522] on input "Item Name" at bounding box center [647, 542] width 425 height 40
type input "Clean Up Volunteers"
click at [978, 522] on link "+" at bounding box center [978, 542] width 41 height 40
type input "2"
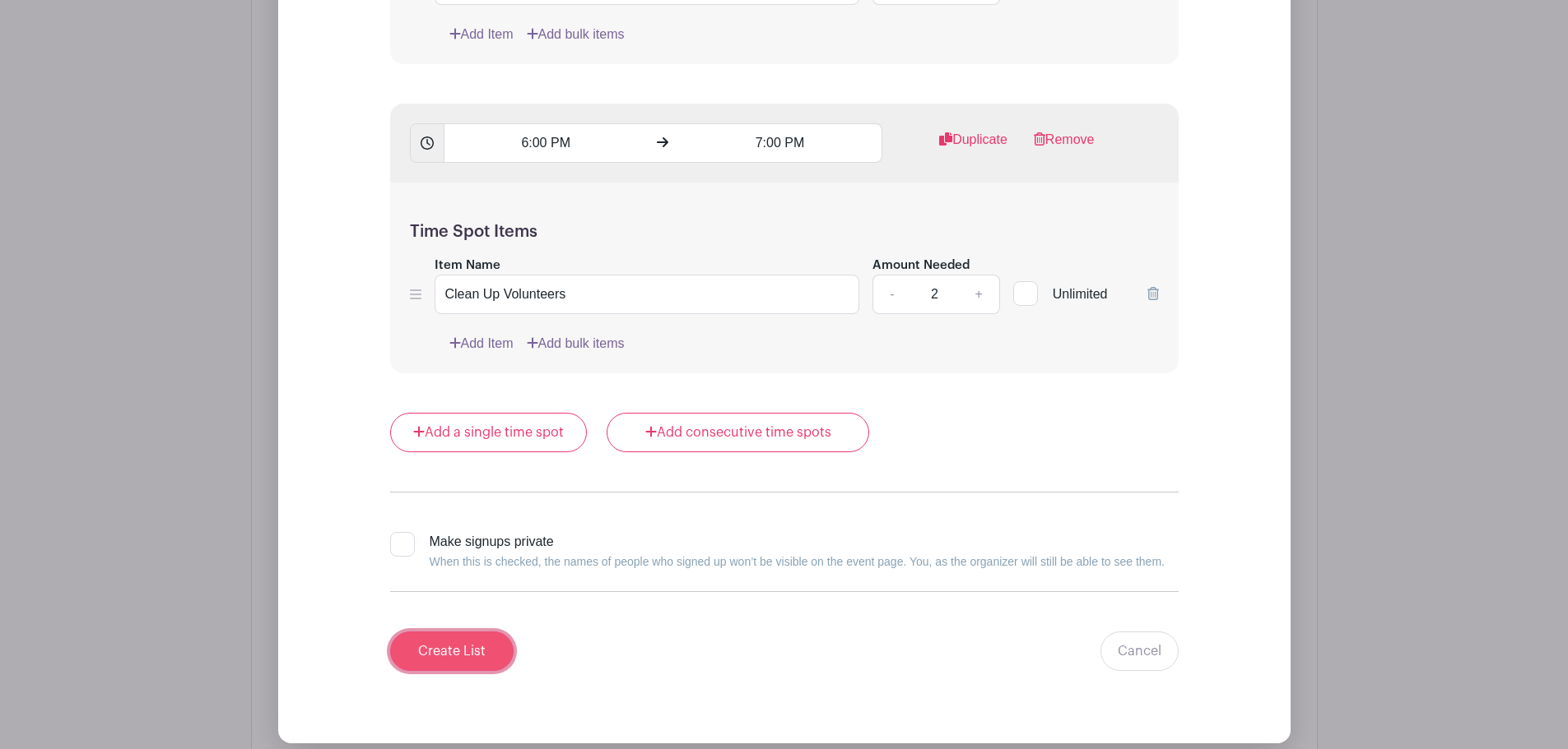
click at [472, 632] on input "Create List" at bounding box center [452, 651] width 123 height 40
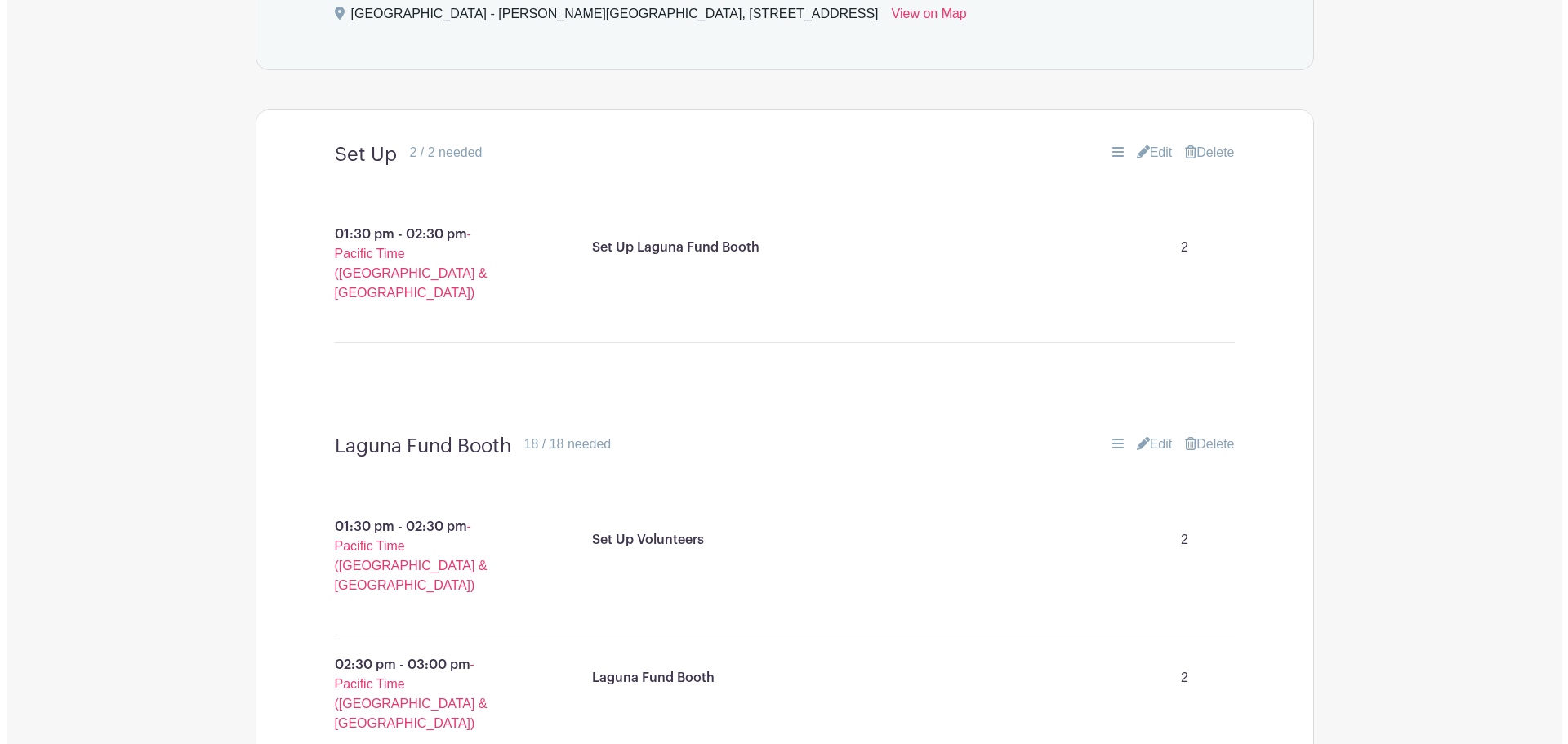
scroll to position [830, 0]
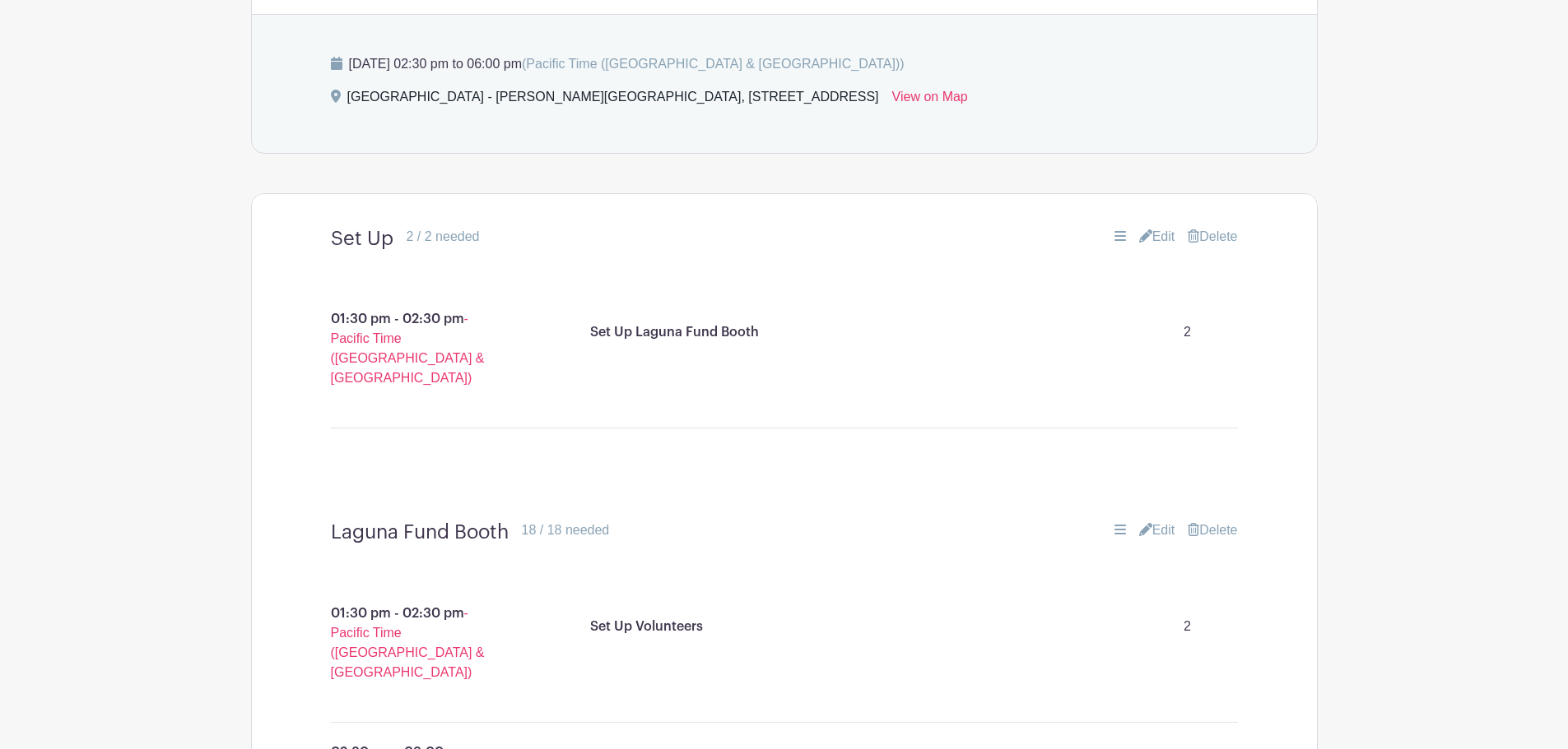
click at [1206, 238] on link "Delete" at bounding box center [1212, 237] width 49 height 20
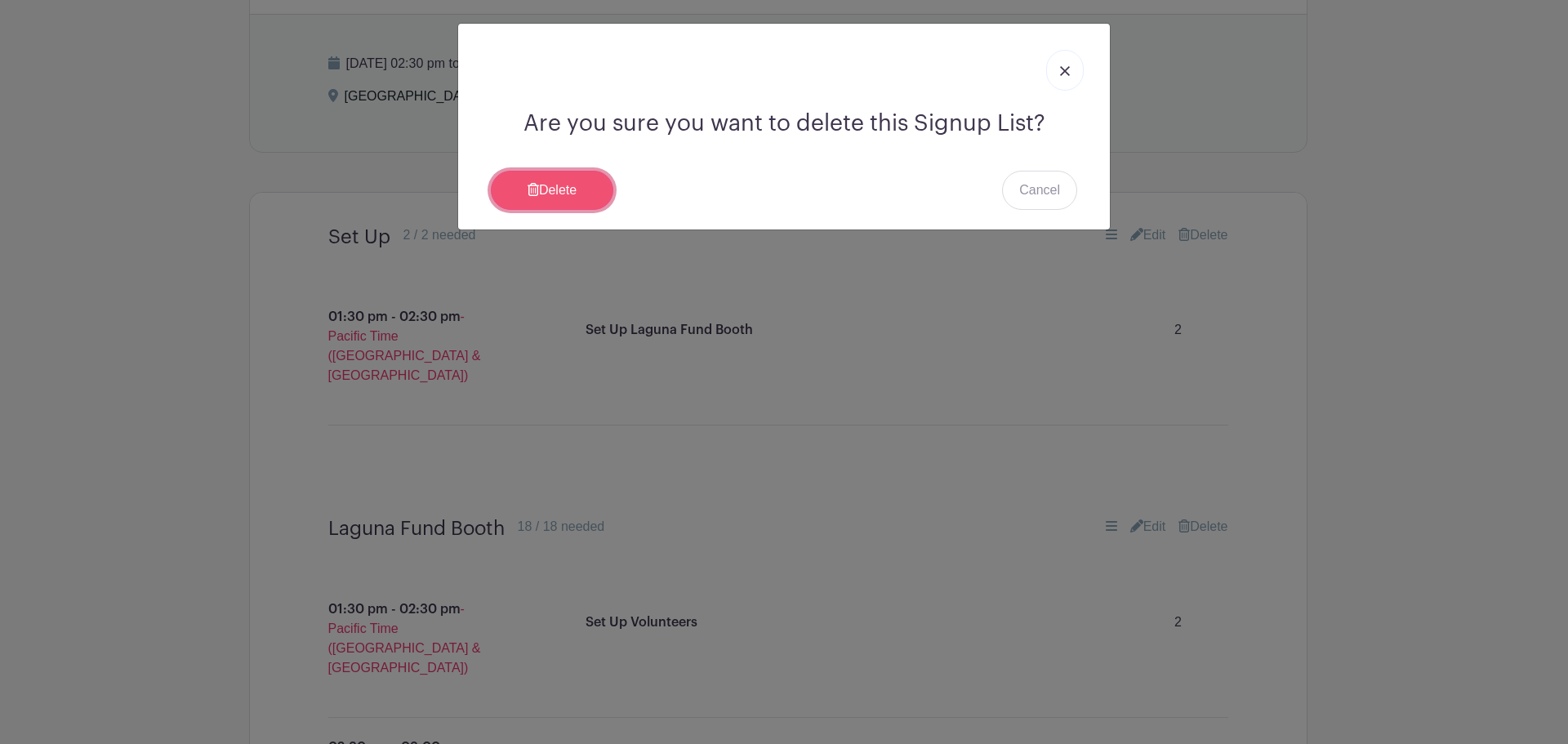
click at [593, 193] on link "Delete" at bounding box center [552, 191] width 122 height 40
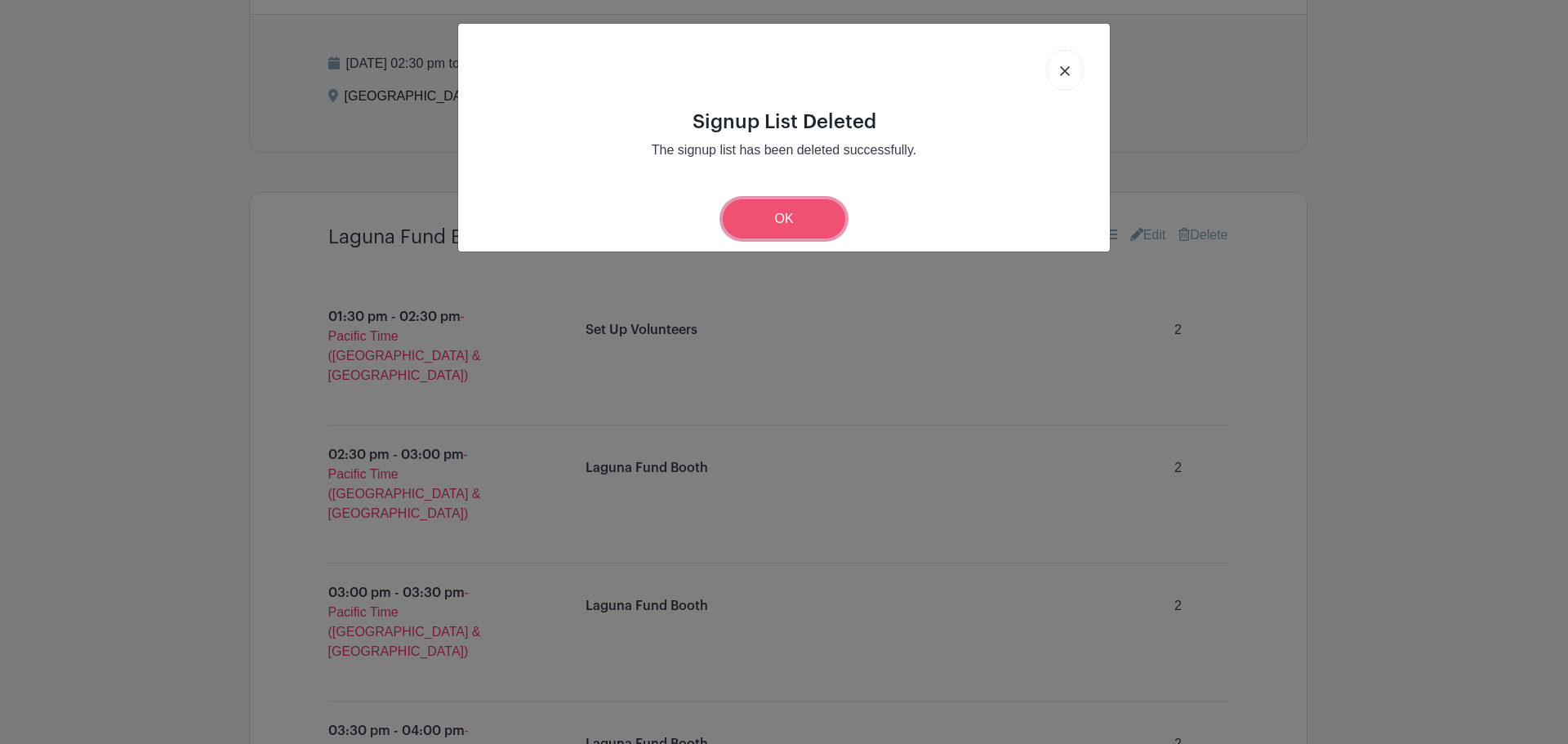
click at [800, 221] on link "OK" at bounding box center [784, 219] width 122 height 40
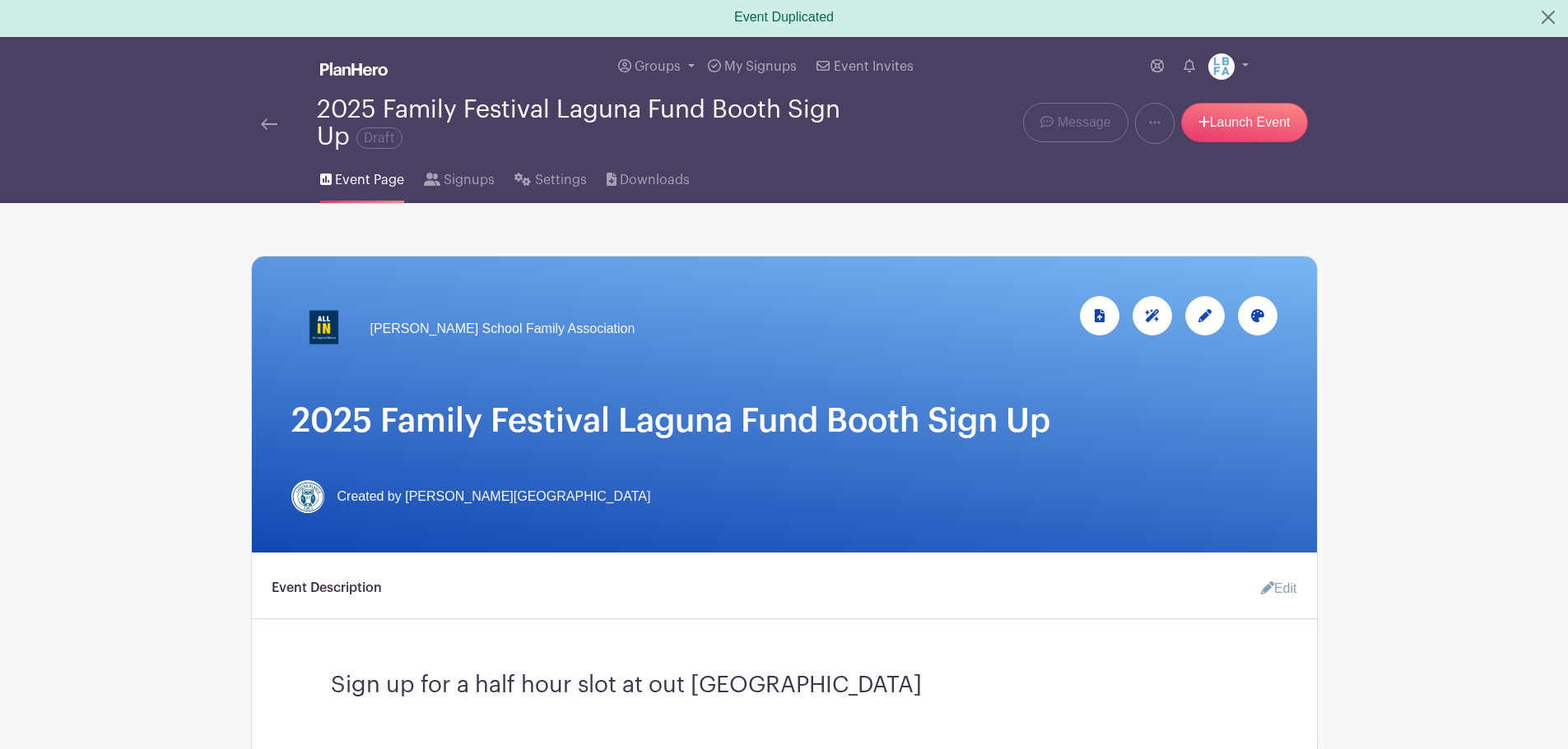
scroll to position [0, 0]
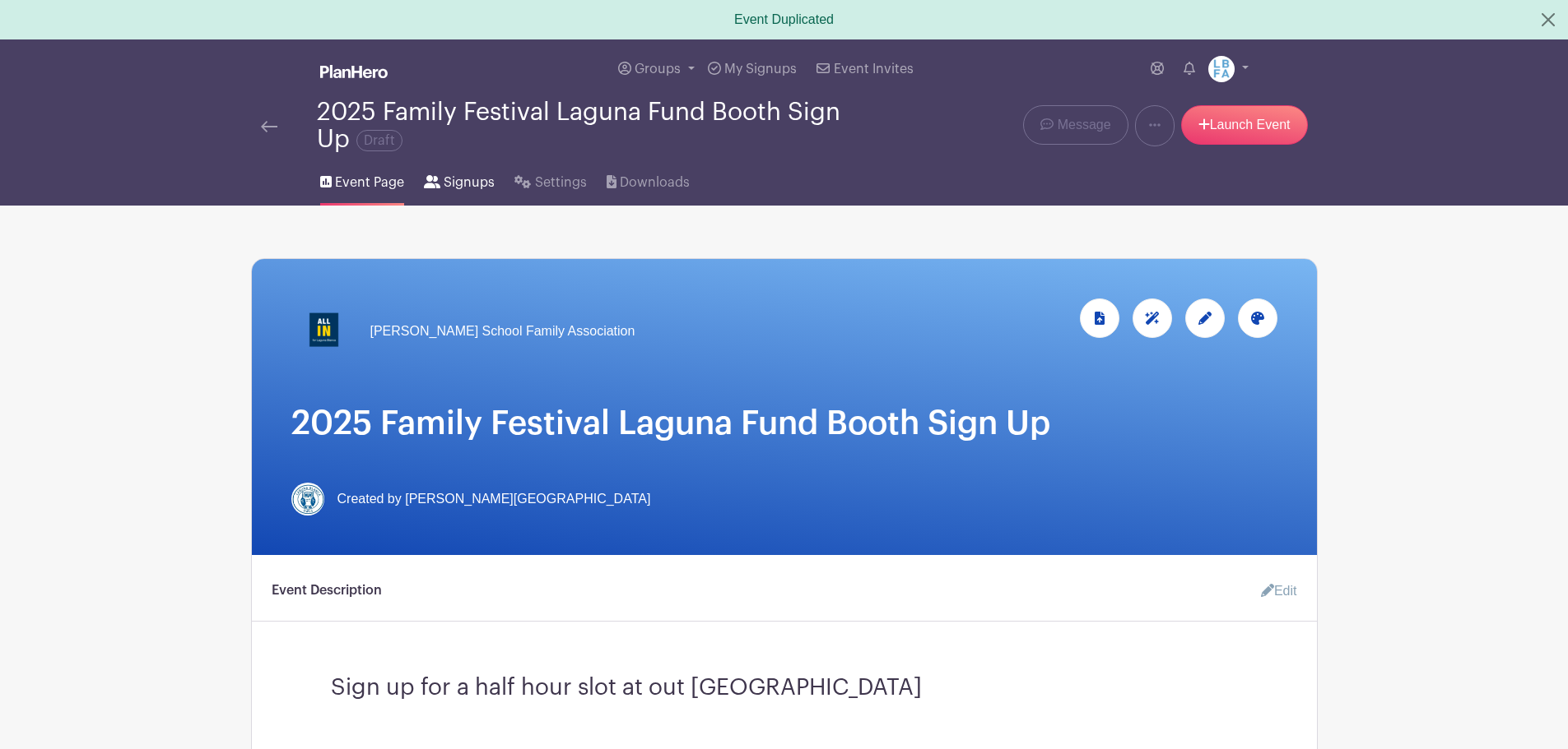
click at [477, 187] on span "Signups" at bounding box center [469, 182] width 51 height 20
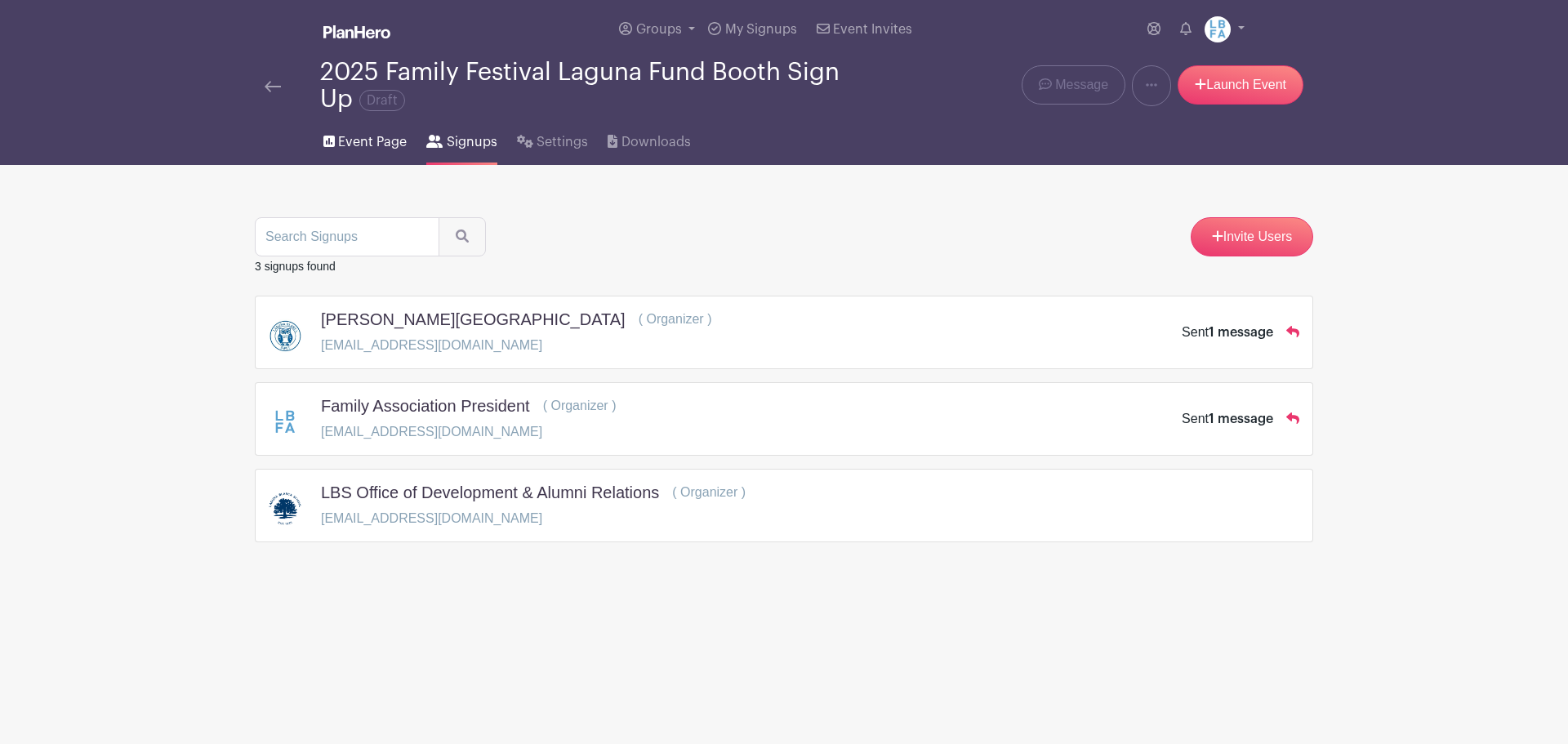
click at [375, 129] on link "Event Page" at bounding box center [365, 139] width 84 height 53
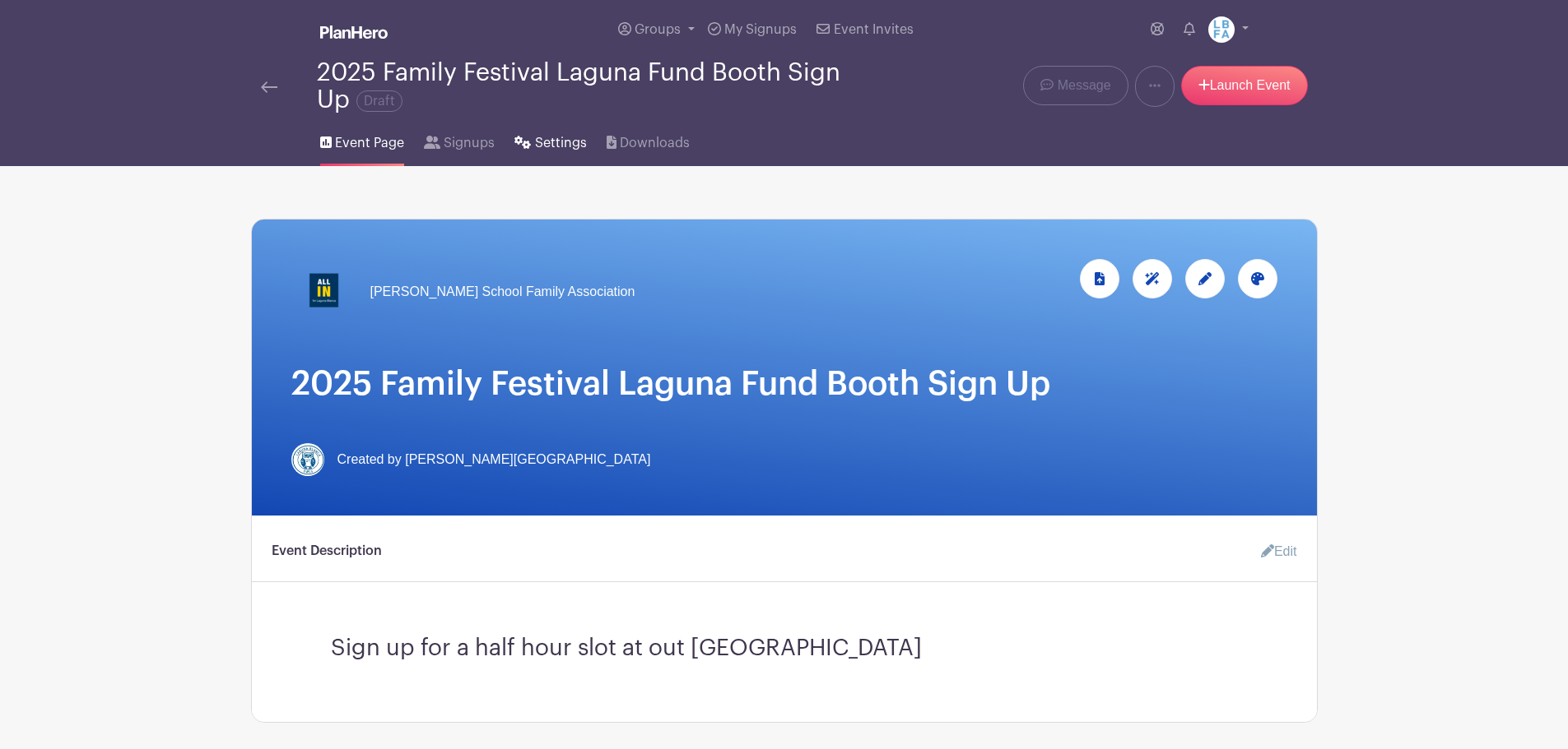
click at [536, 151] on span "Settings" at bounding box center [561, 143] width 52 height 20
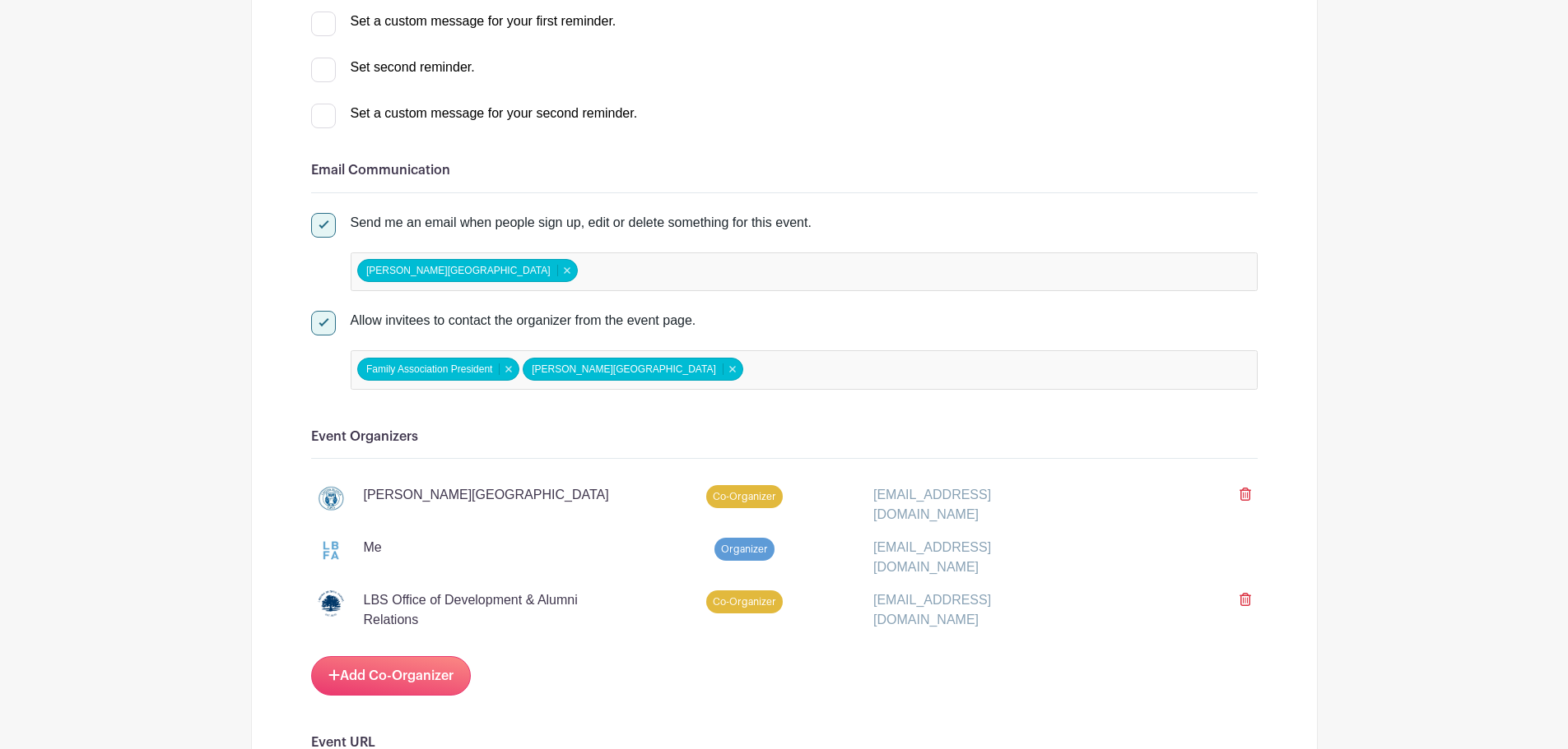
scroll to position [576, 0]
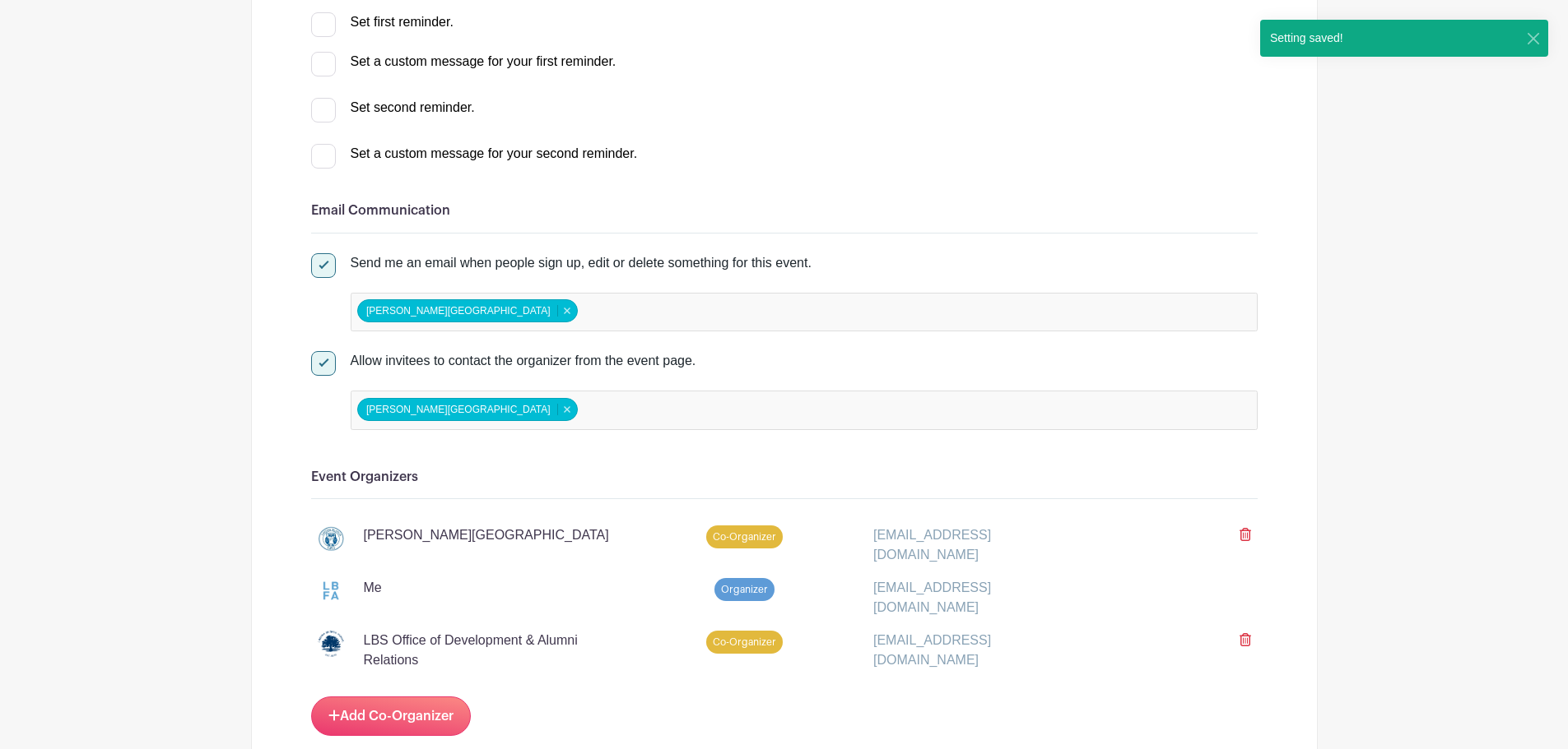
click at [561, 473] on h6 "Event Organizers" at bounding box center [784, 477] width 946 height 16
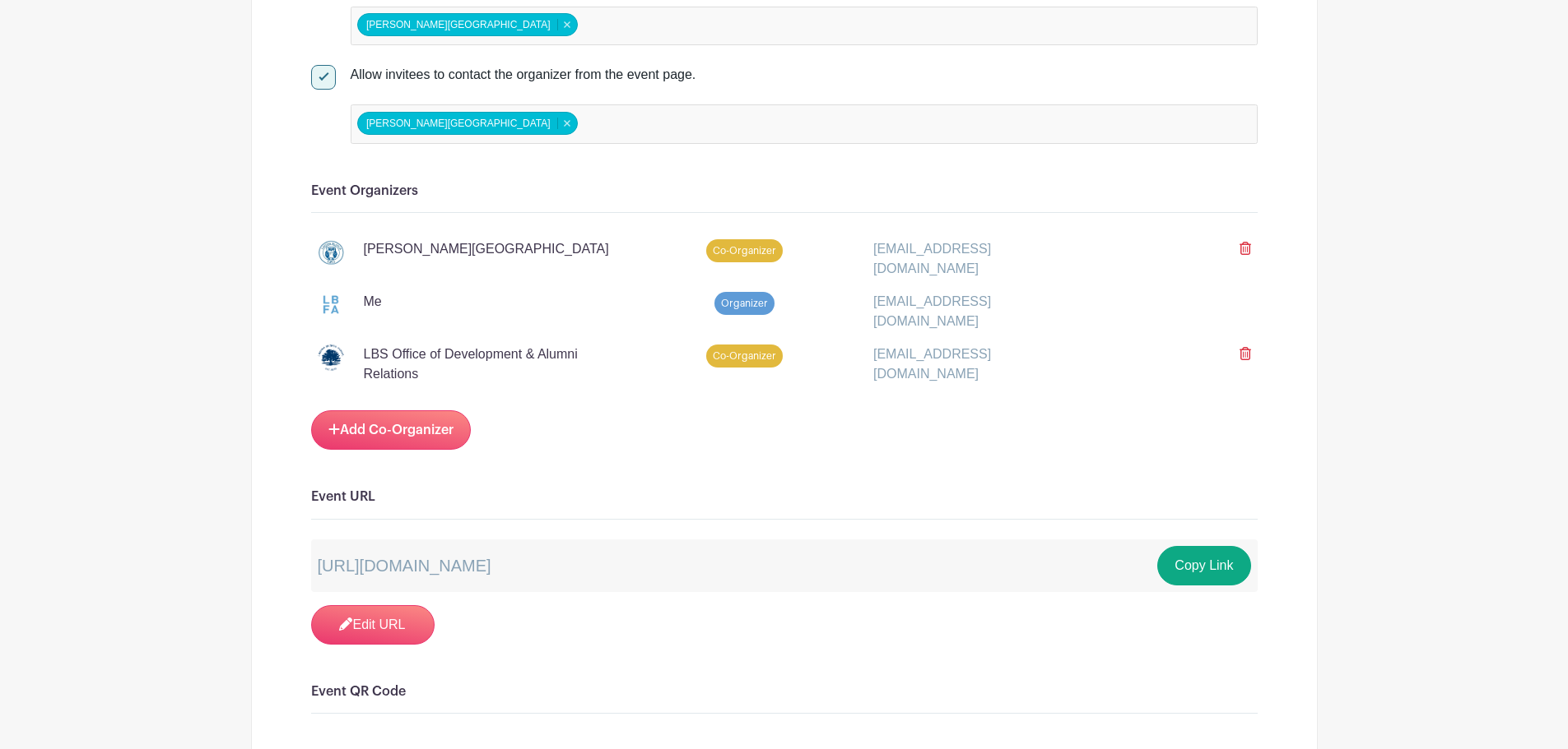
scroll to position [823, 0]
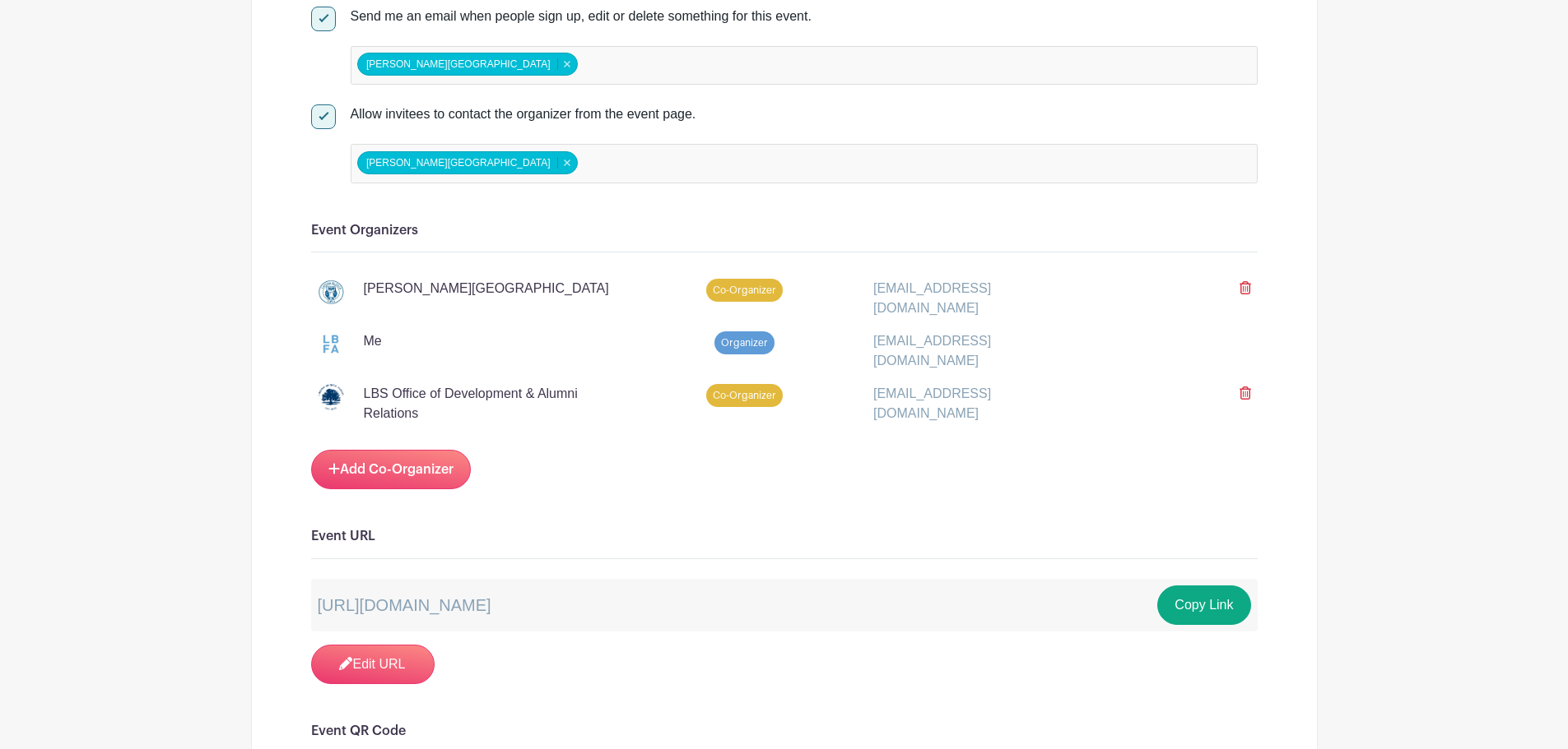
drag, startPoint x: 1239, startPoint y: 282, endPoint x: 887, endPoint y: 57, distance: 417.8
click at [1239, 282] on icon at bounding box center [1245, 288] width 11 height 13
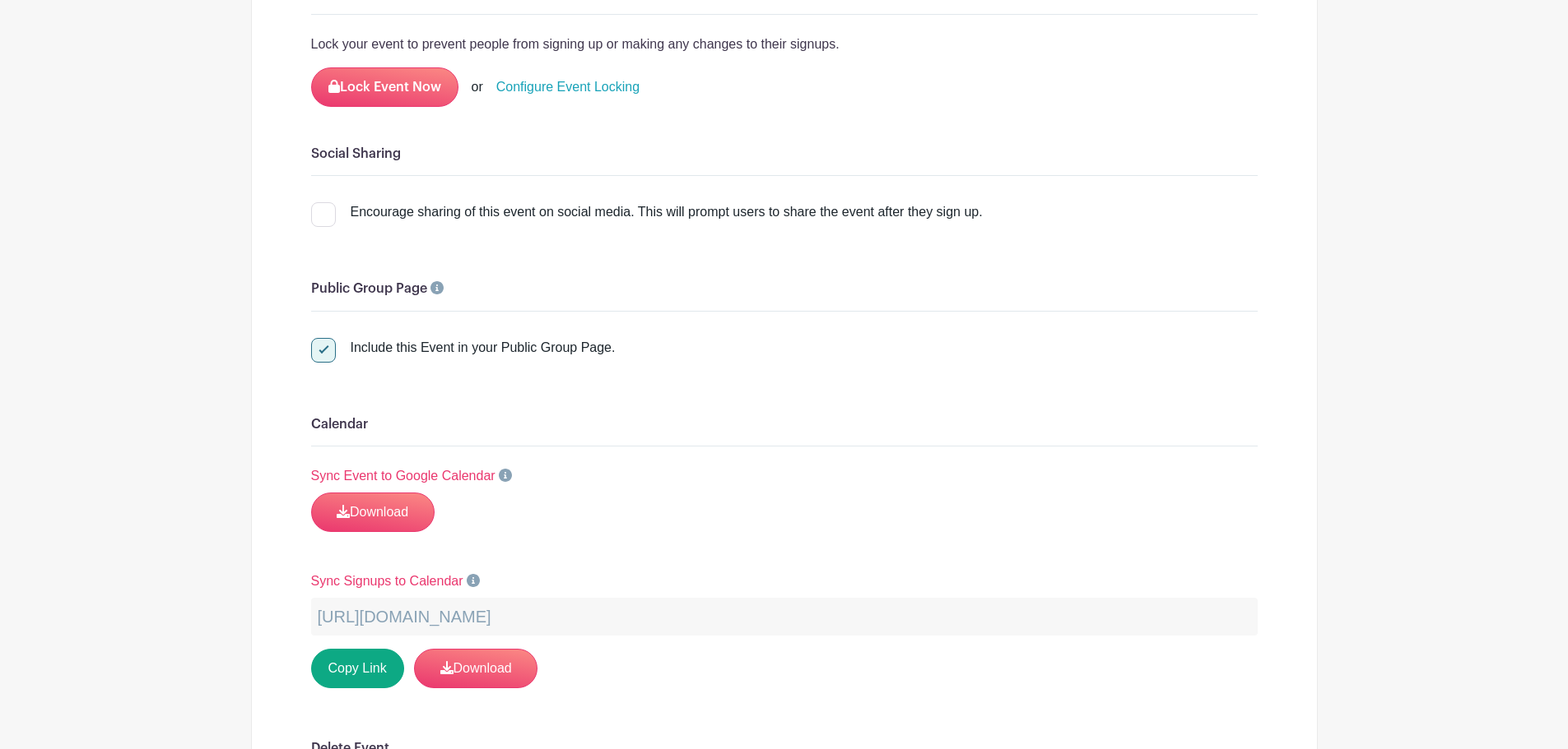
scroll to position [2139, 0]
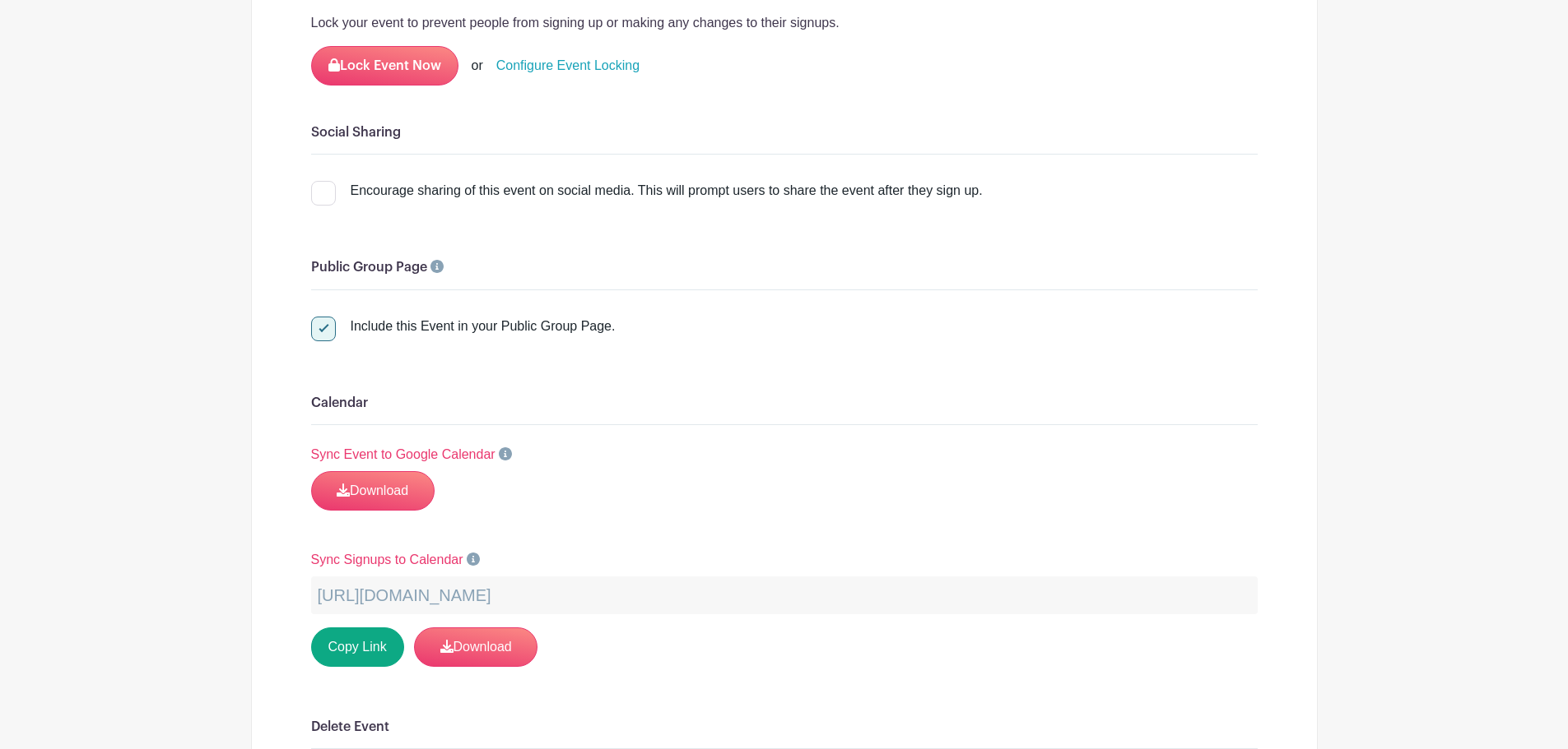
click at [558, 322] on div "Include this Event in your Public Group Page." at bounding box center [483, 326] width 265 height 20
click at [322, 322] on input "Include this Event in your Public Group Page." at bounding box center [315, 321] width 10 height 10
checkbox input "false"
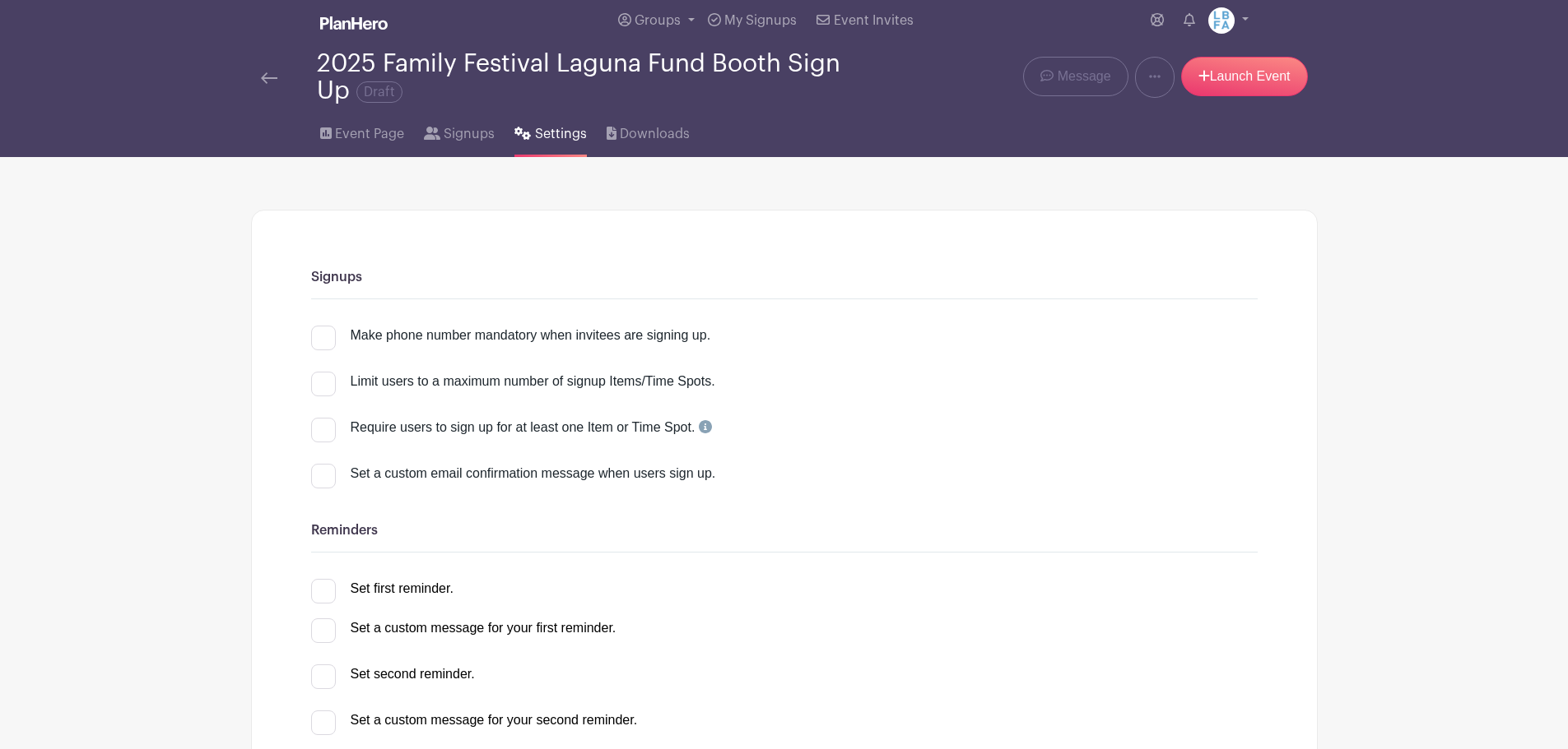
scroll to position [0, 0]
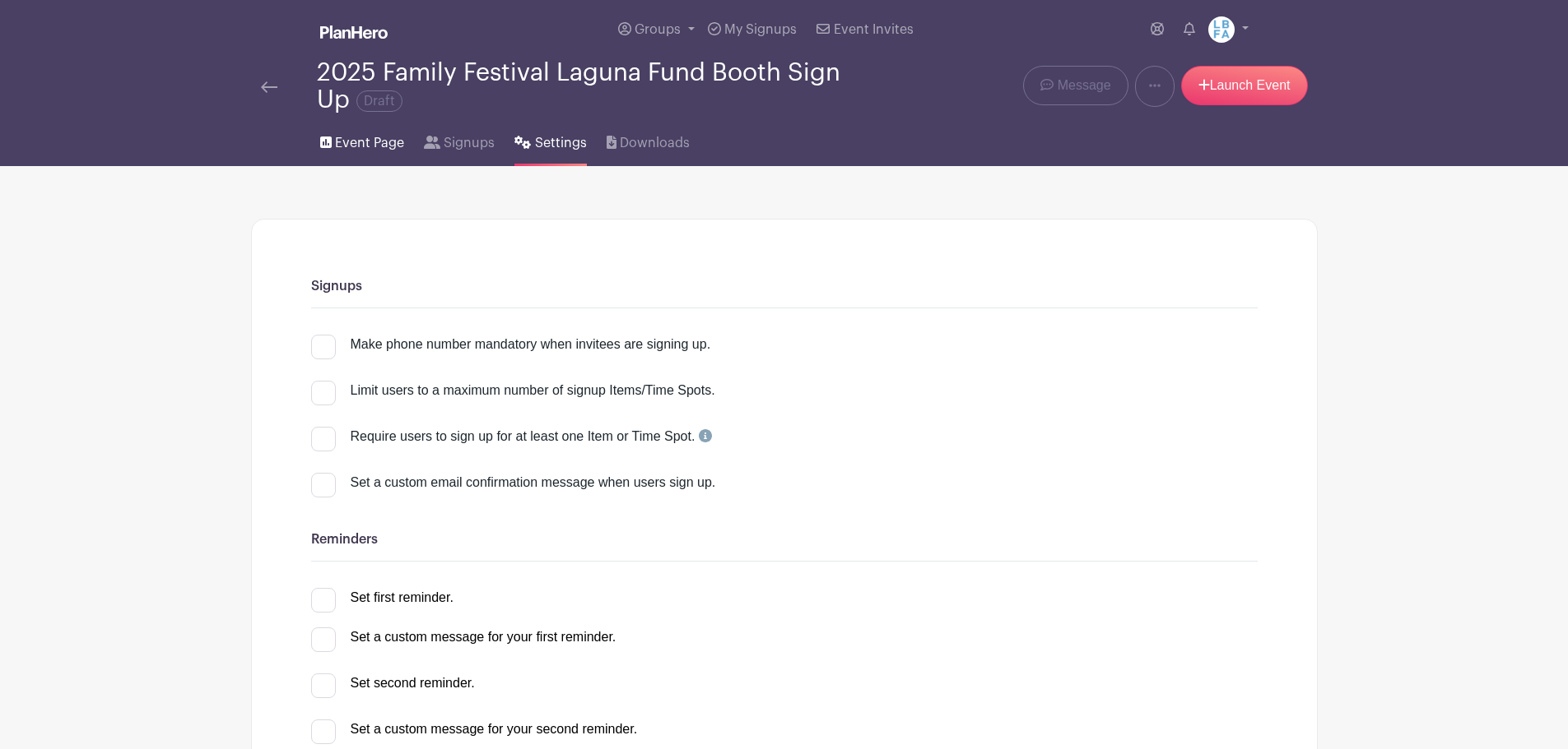
click at [380, 145] on span "Event Page" at bounding box center [369, 143] width 69 height 20
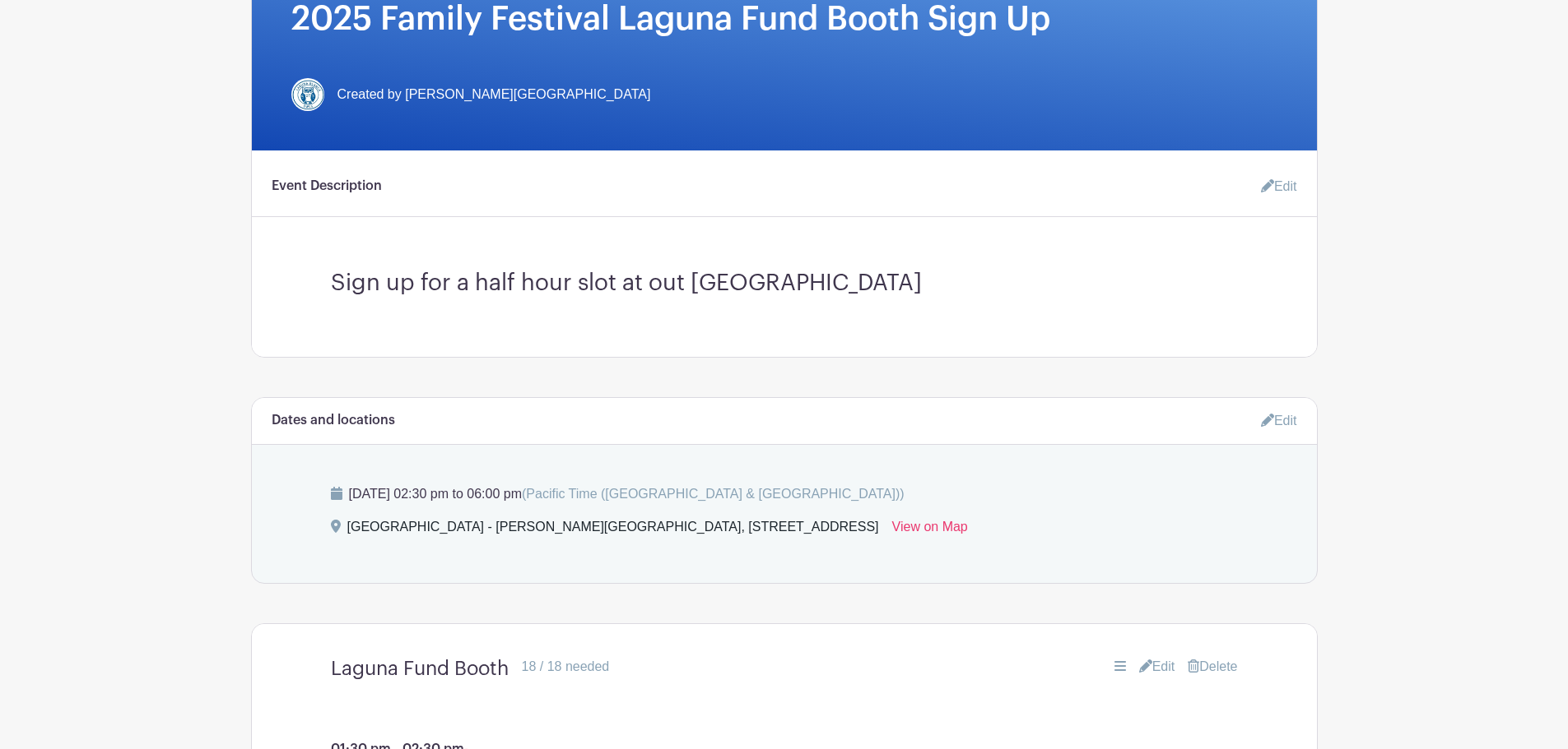
scroll to position [329, 0]
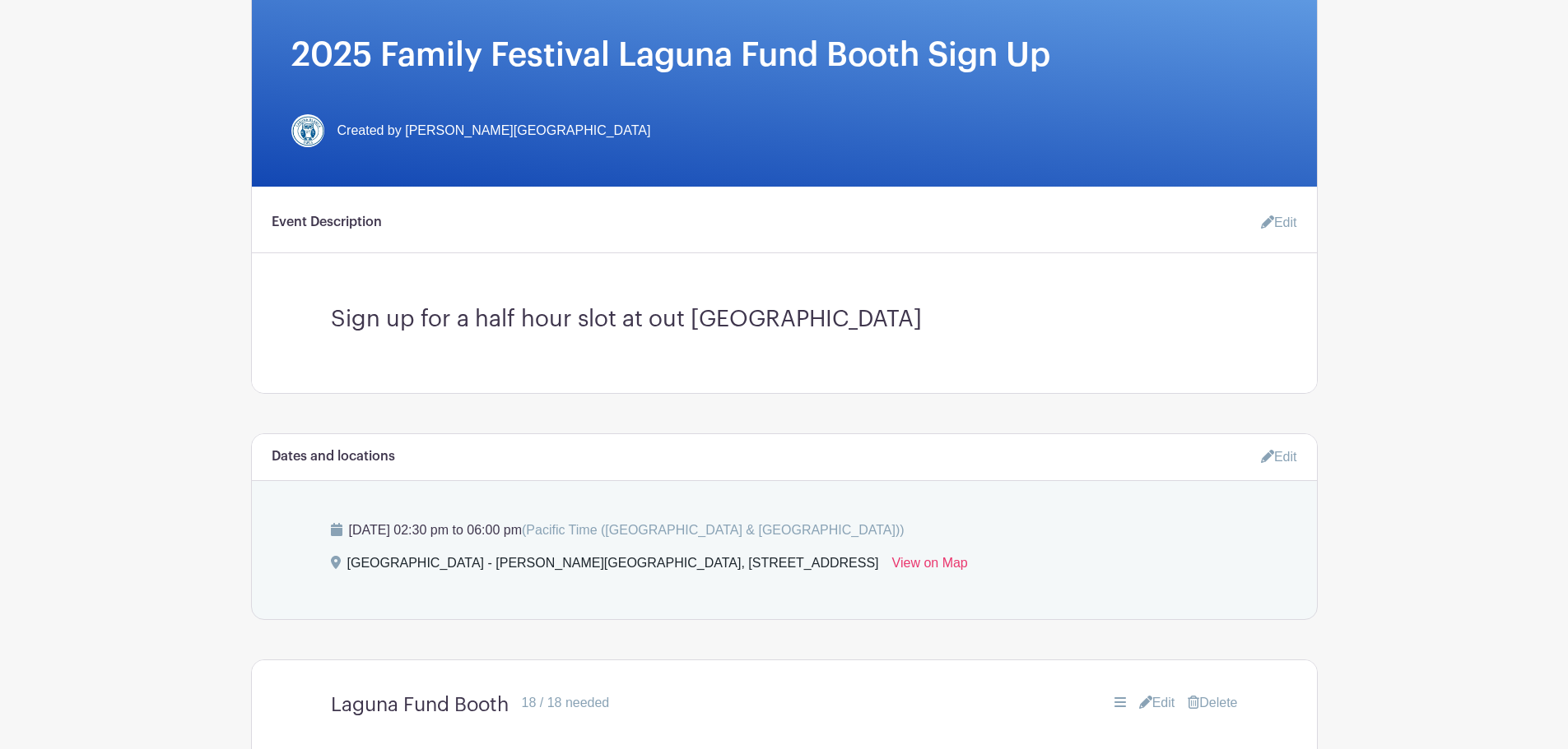
click at [1262, 224] on icon at bounding box center [1268, 223] width 13 height 13
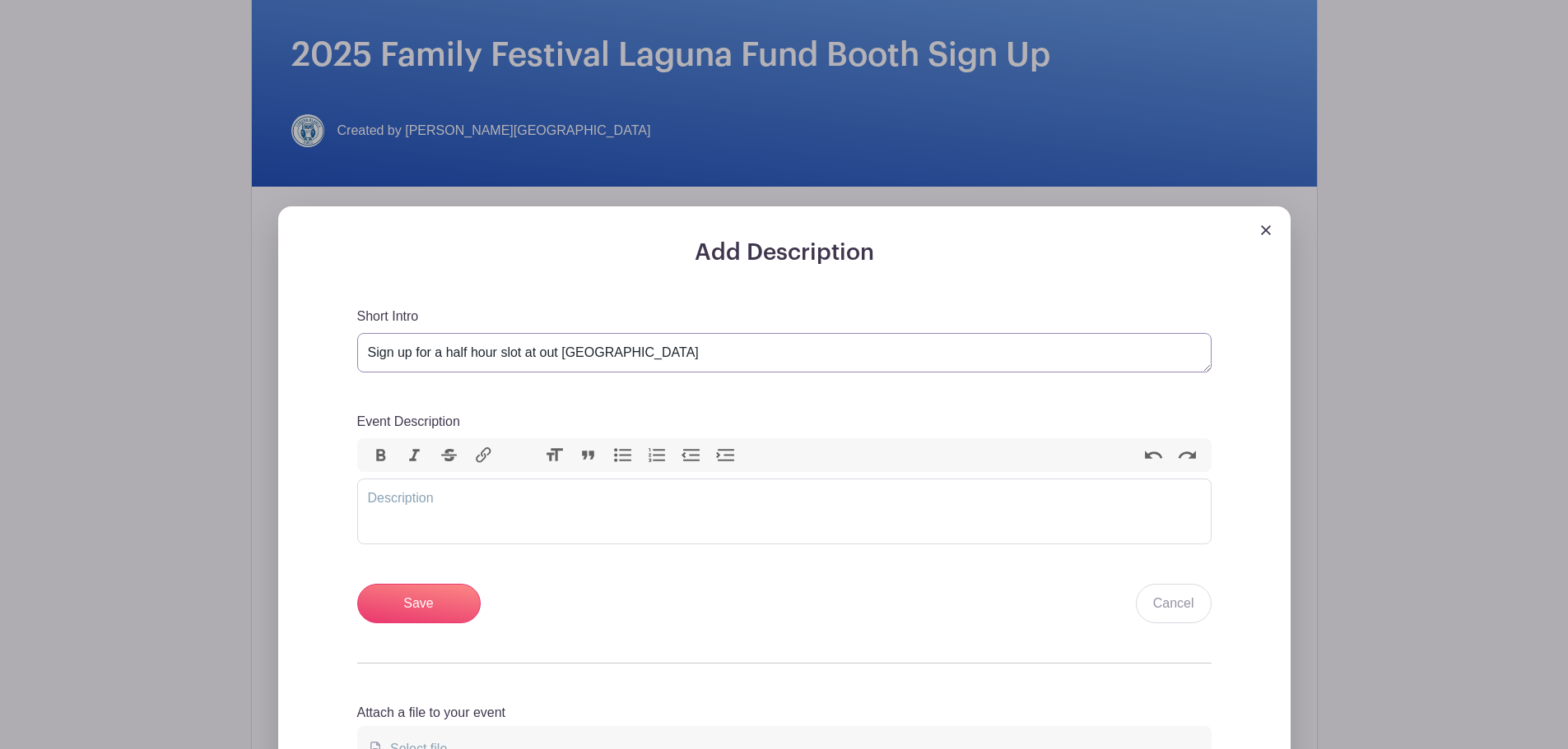
click at [559, 351] on textarea "Sign up for a half hour slot at out [GEOGRAPHIC_DATA]" at bounding box center [784, 353] width 855 height 40
type textarea "Sign up for a half hour slot at our [GEOGRAPHIC_DATA]"
click at [421, 603] on input "Save" at bounding box center [419, 604] width 123 height 40
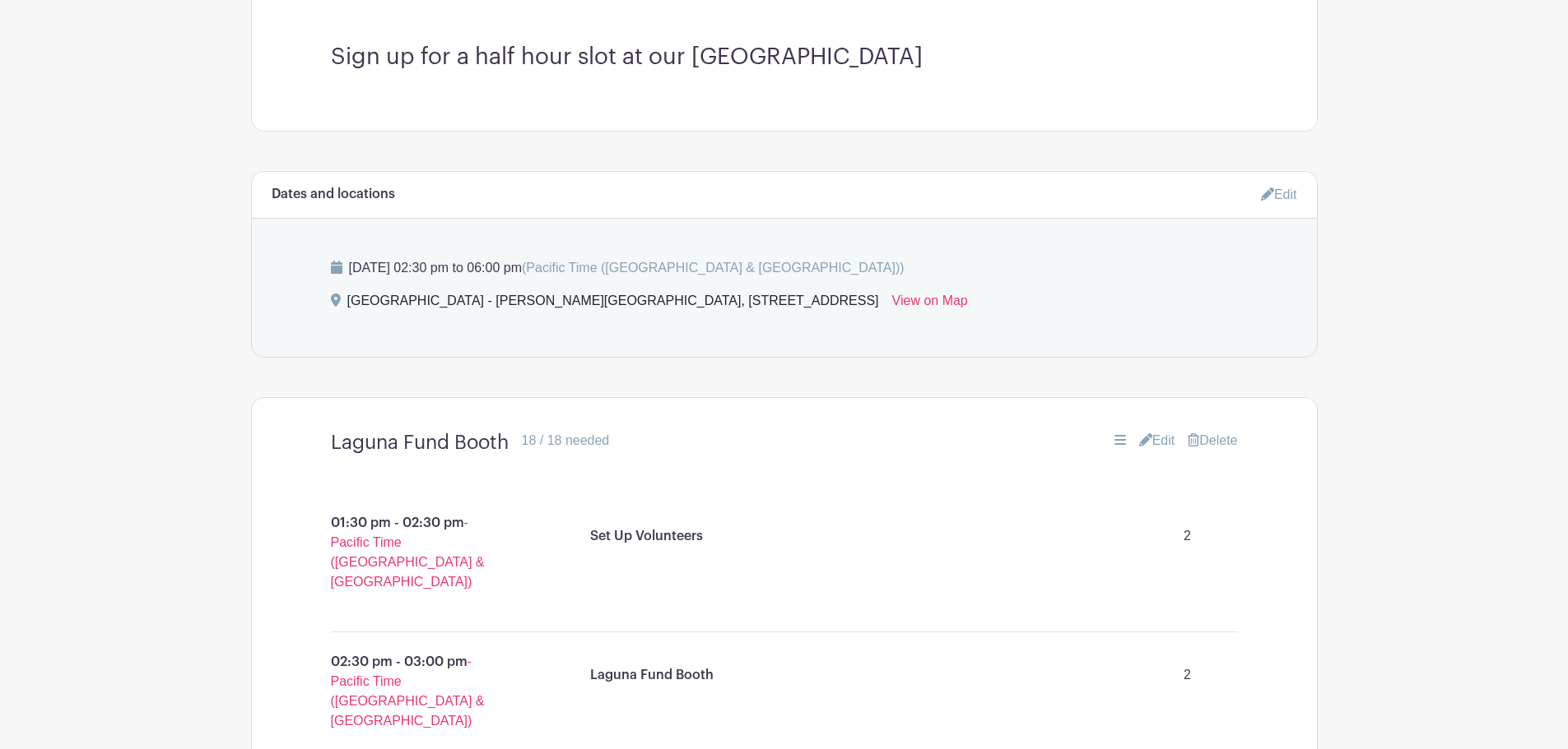
scroll to position [790, 0]
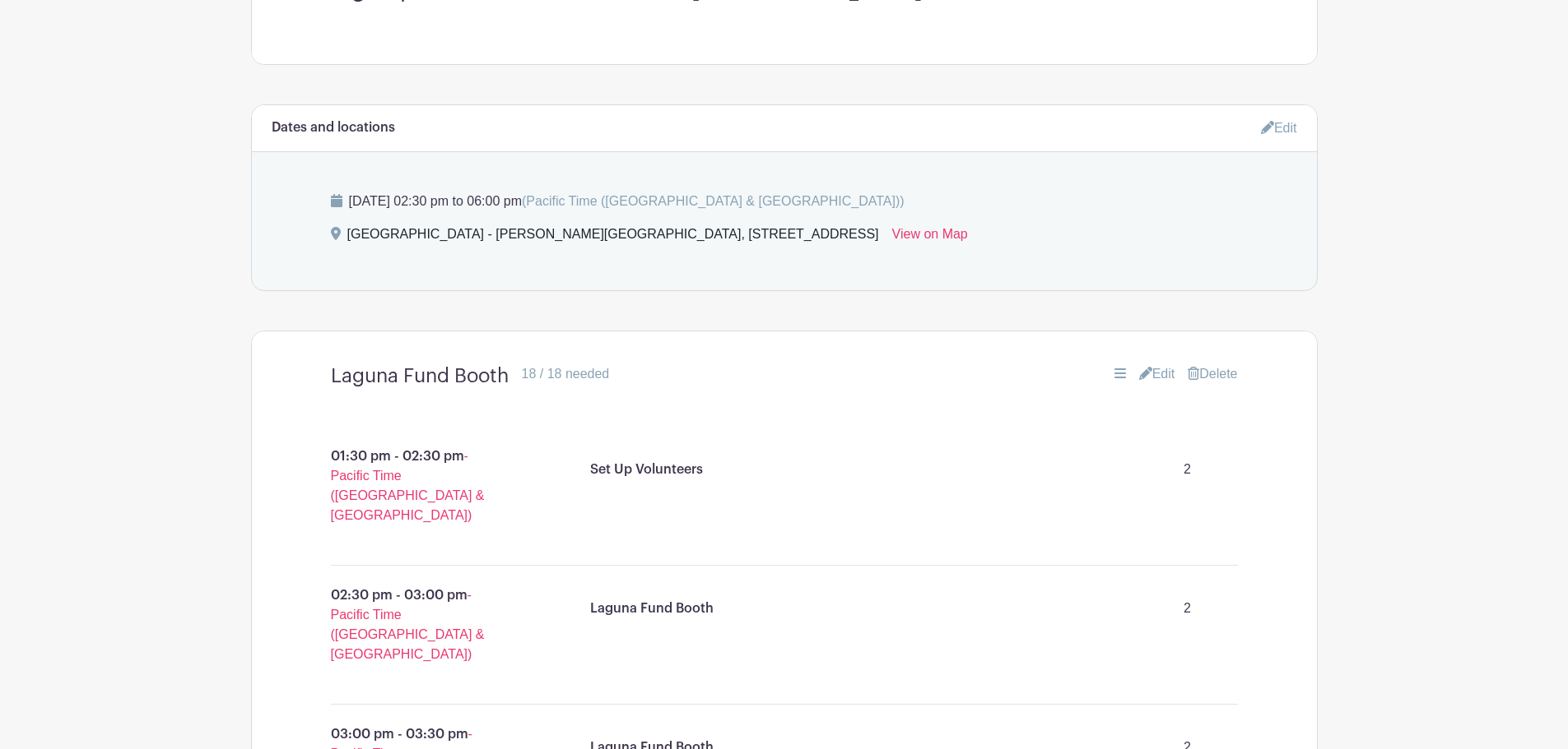
click at [1278, 126] on link "Edit" at bounding box center [1279, 128] width 36 height 27
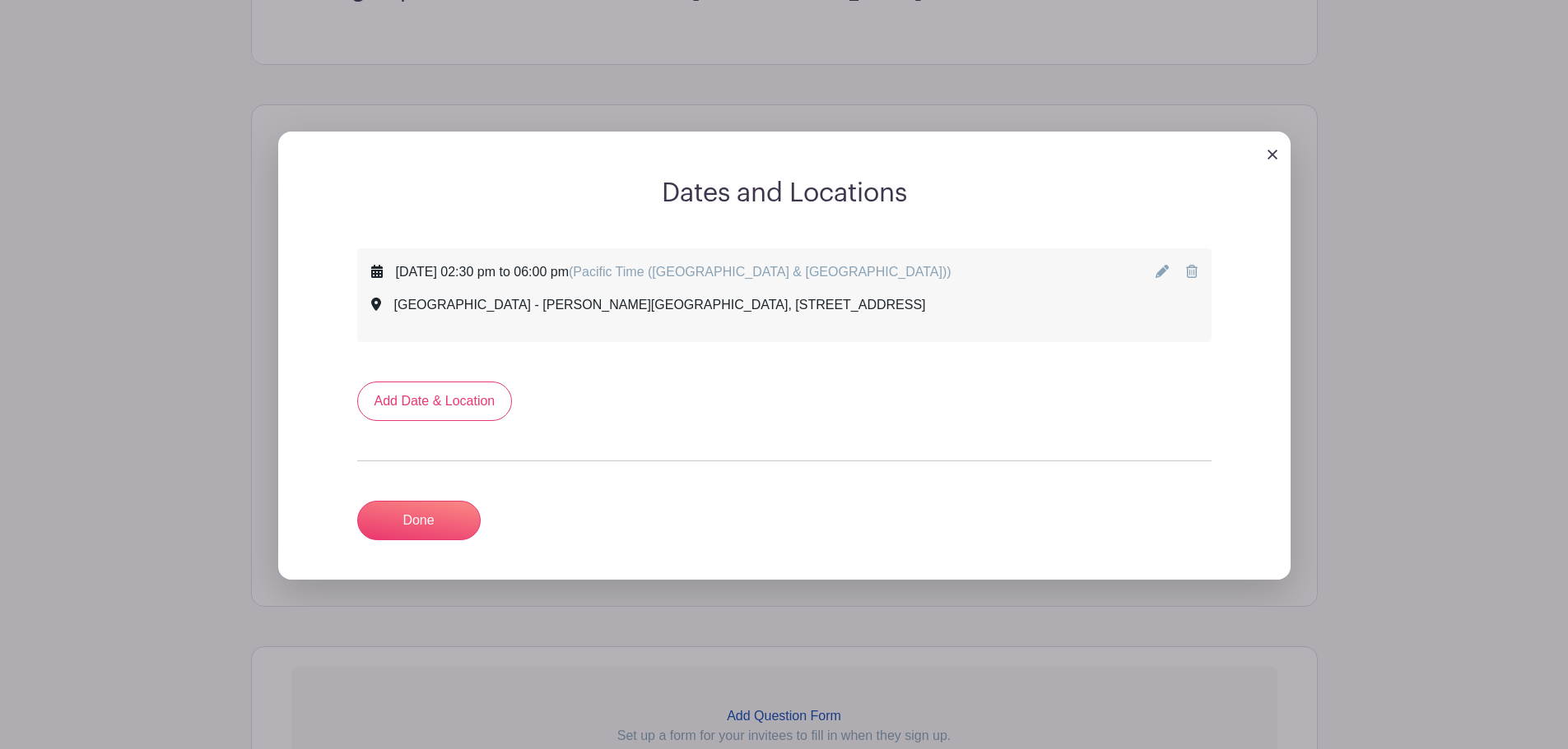
click at [1164, 267] on icon at bounding box center [1162, 272] width 13 height 13
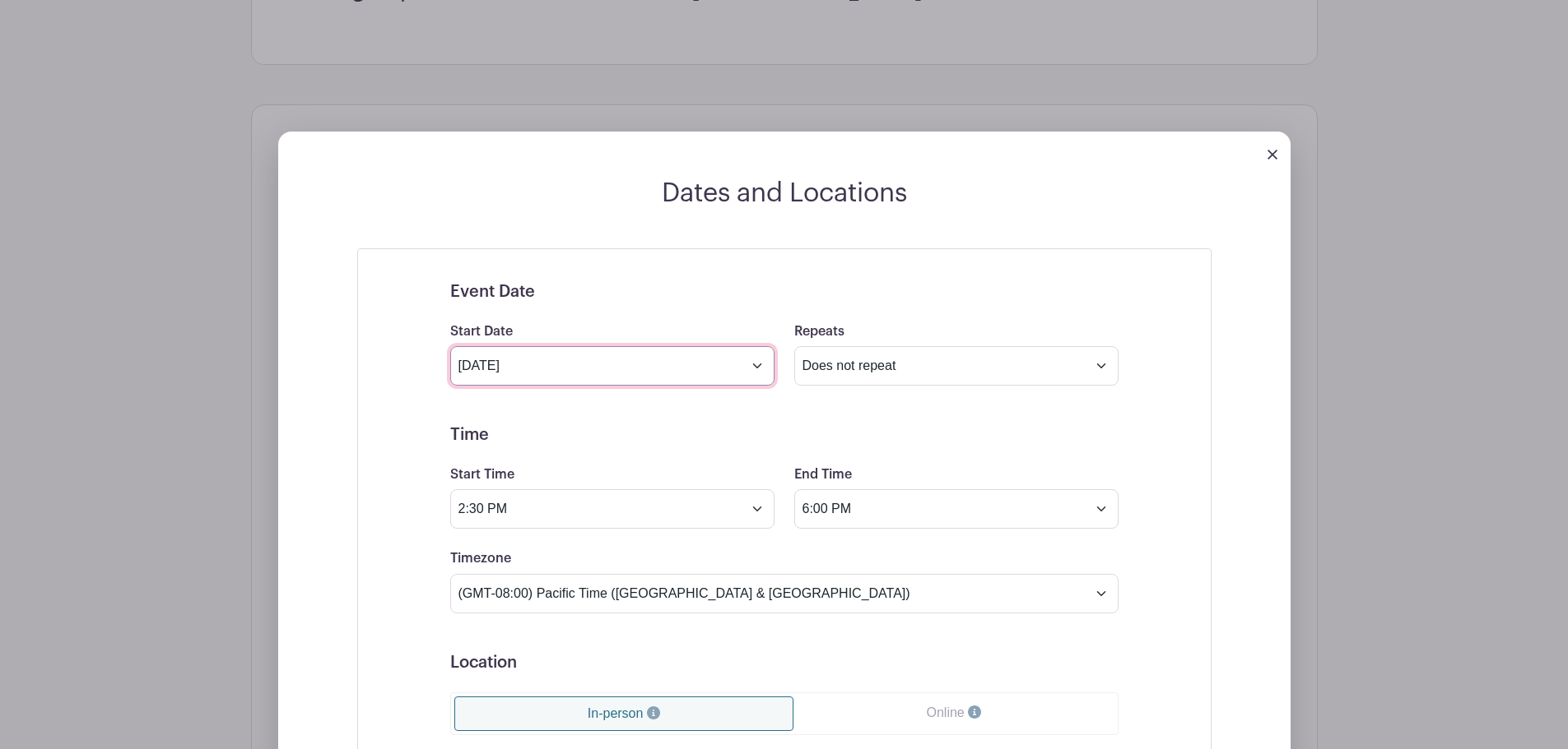
click at [637, 371] on input "[DATE]" at bounding box center [612, 366] width 324 height 40
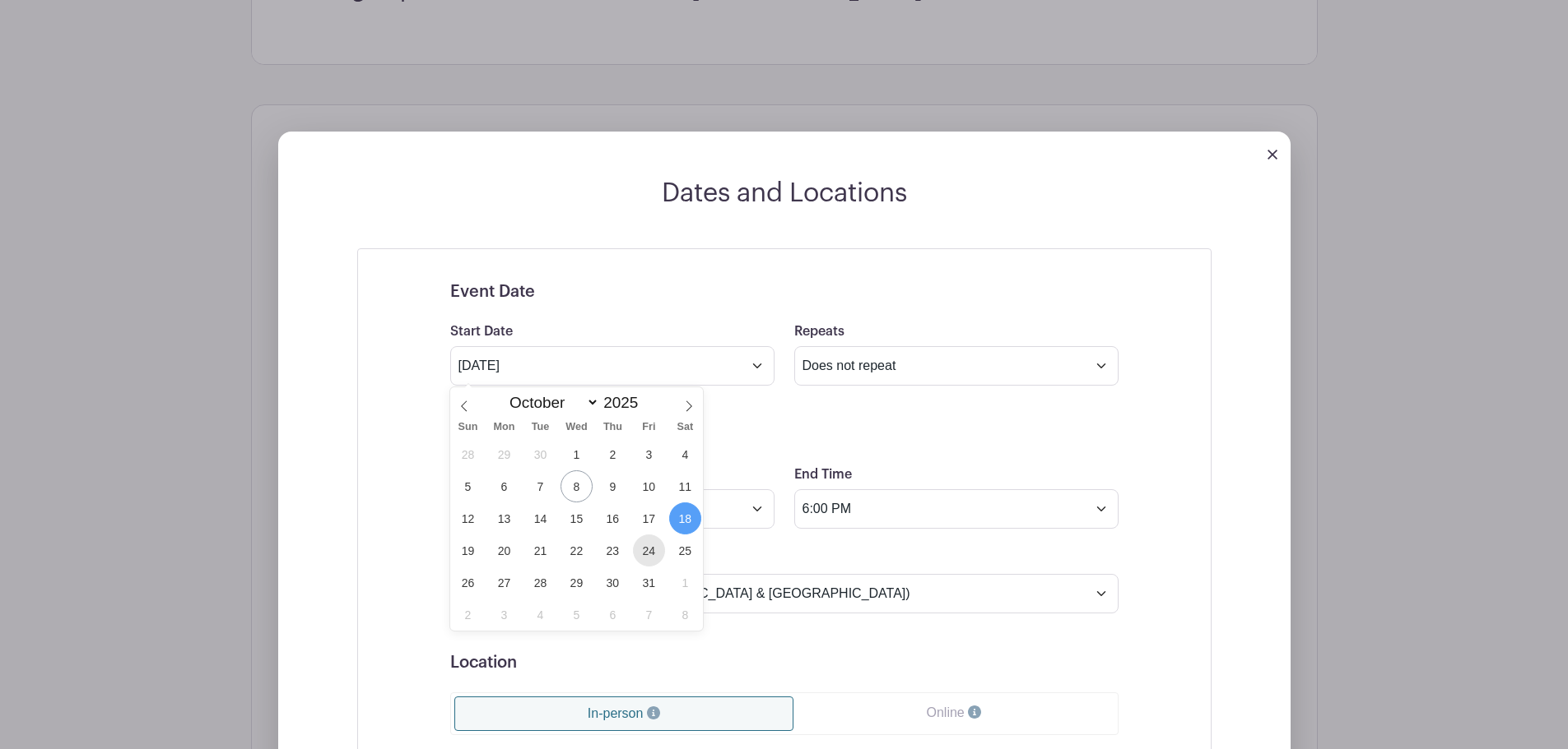
click at [651, 561] on span "24" at bounding box center [649, 551] width 32 height 32
type input "[DATE]"
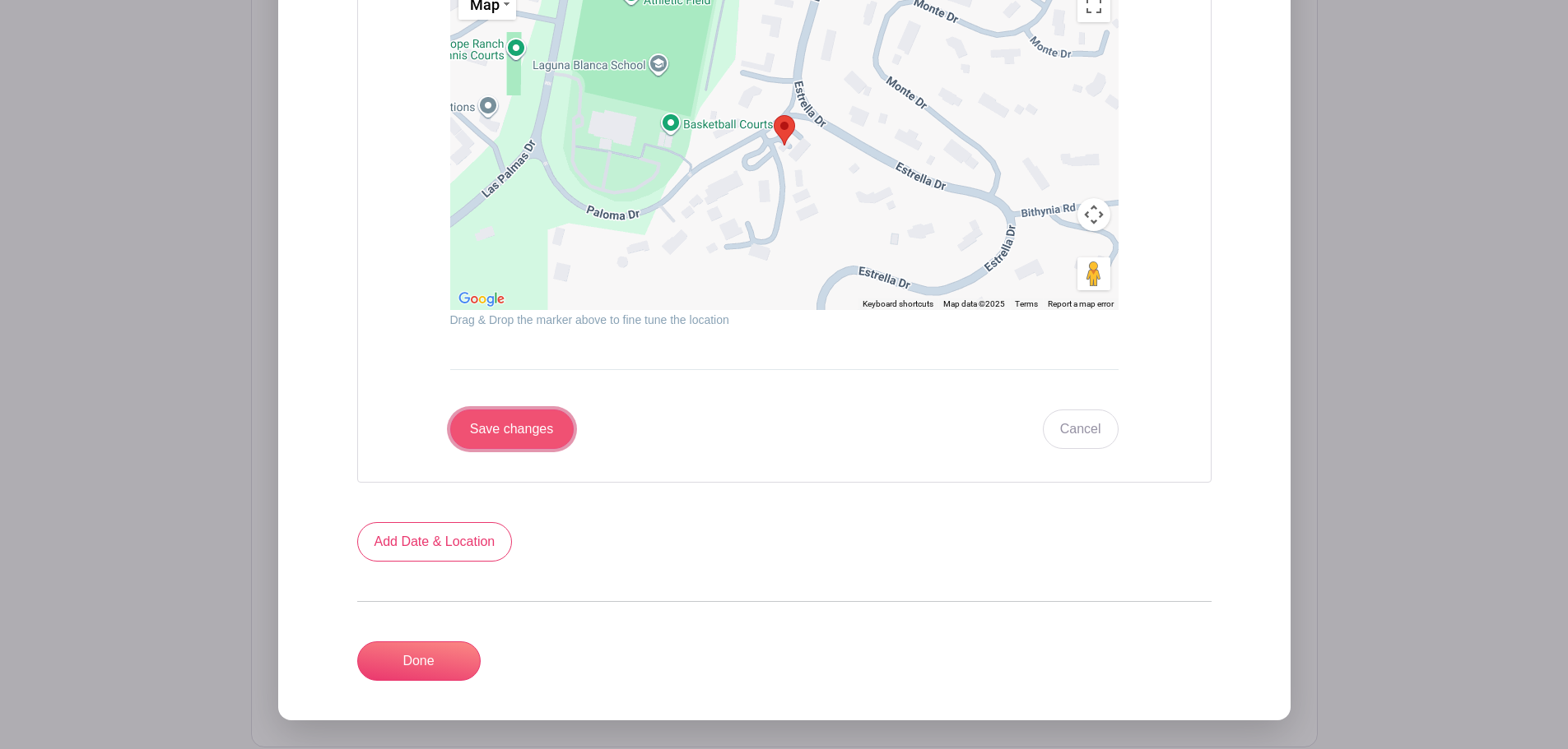
click at [532, 435] on input "Save changes" at bounding box center [512, 430] width 123 height 40
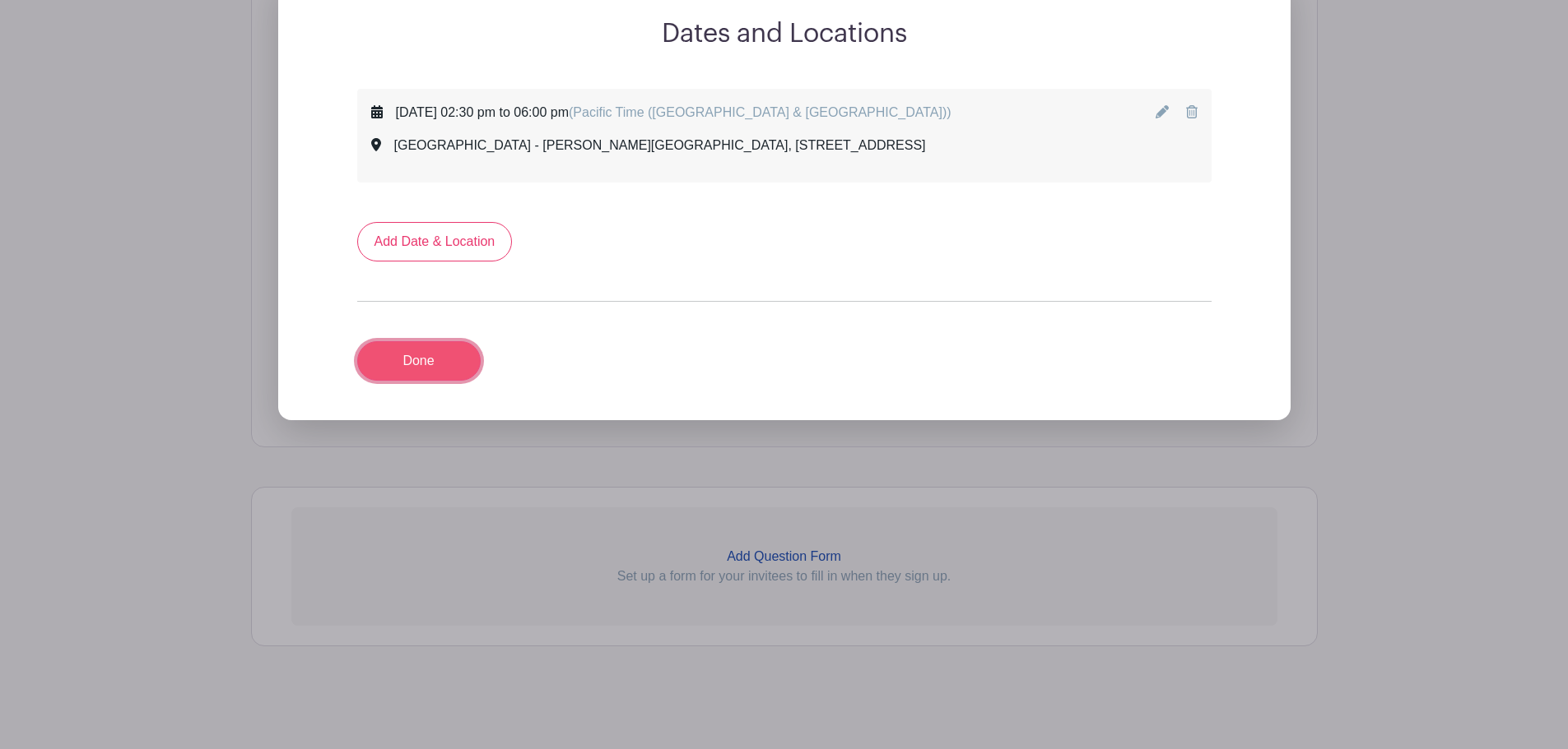
click at [450, 356] on link "Done" at bounding box center [419, 361] width 123 height 40
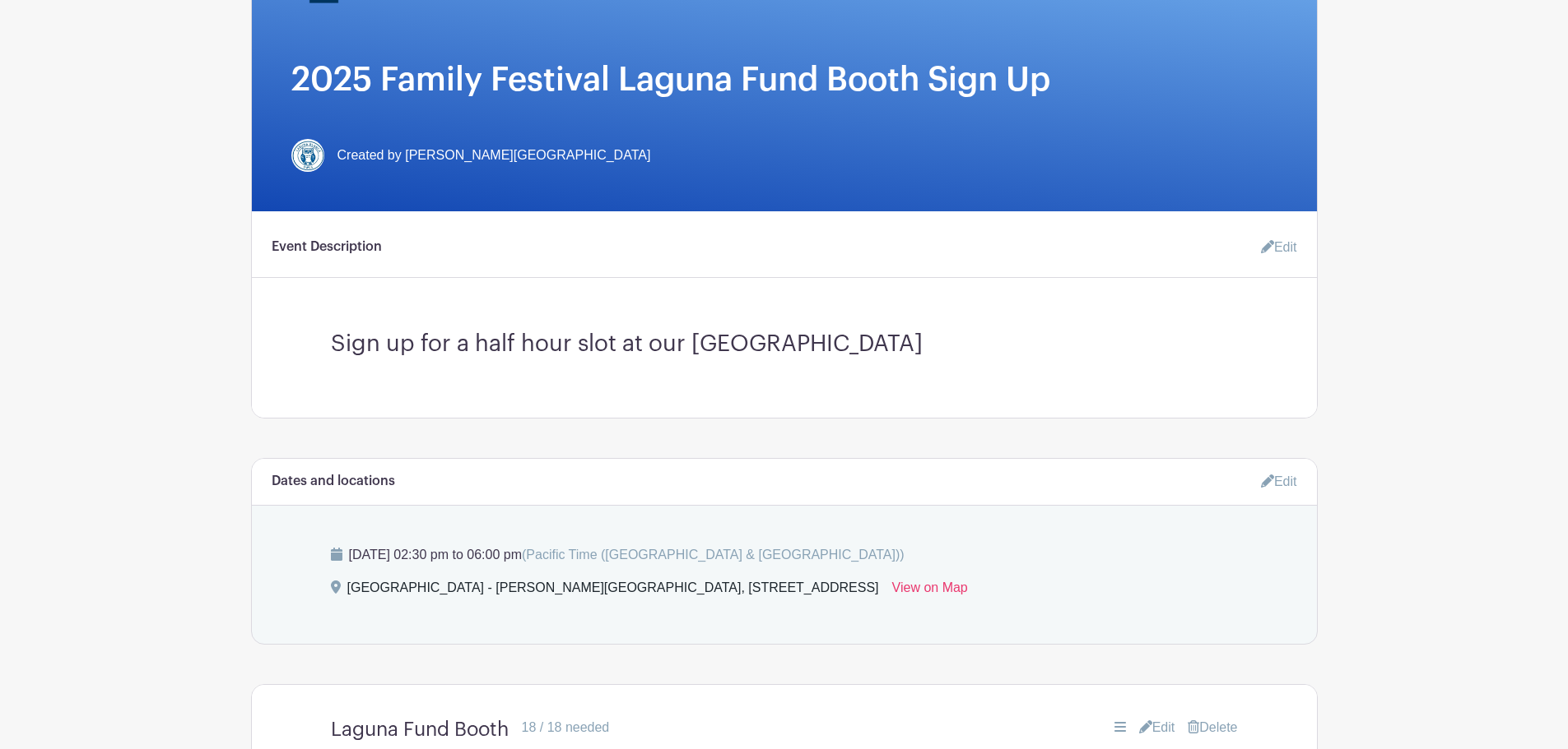
scroll to position [329, 0]
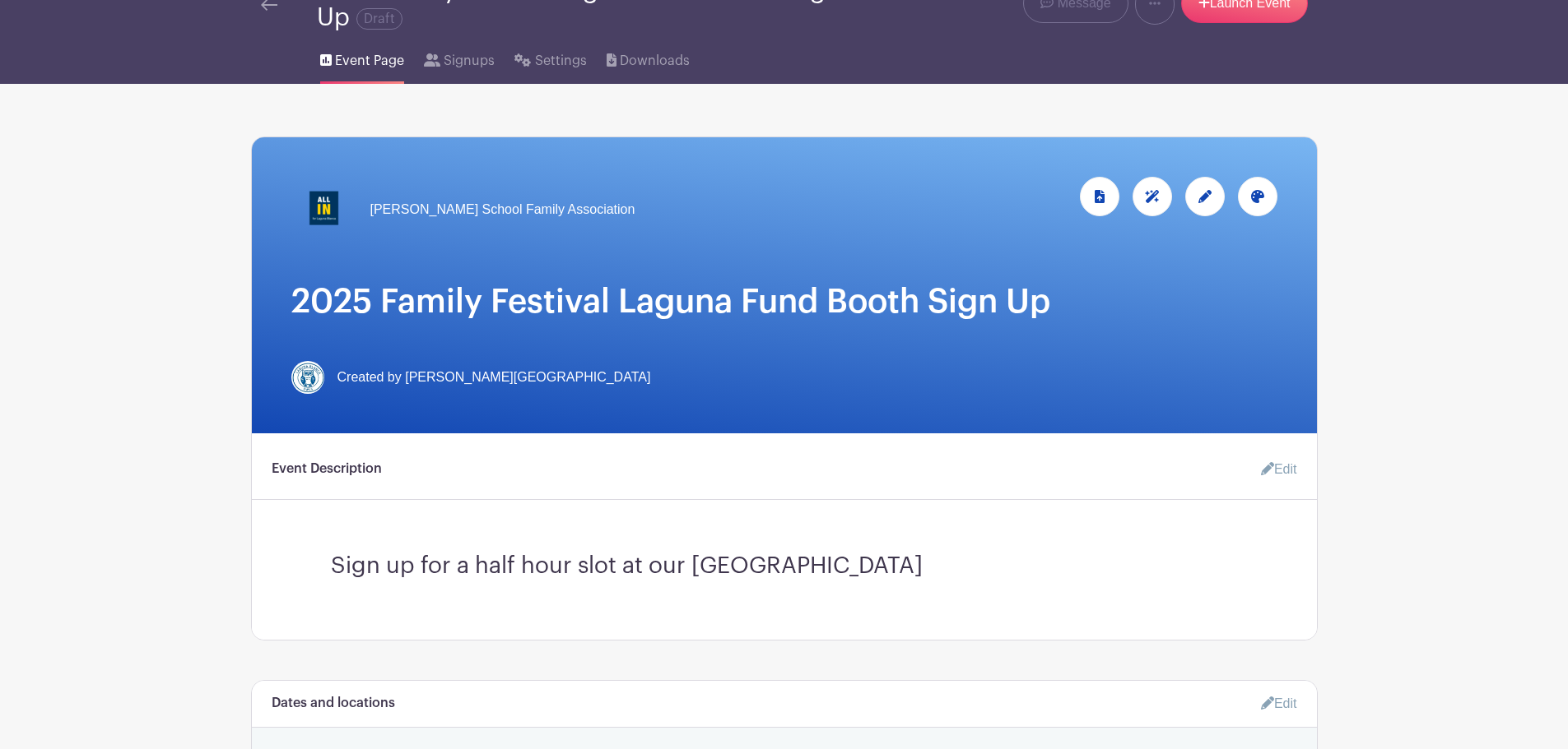
scroll to position [165, 0]
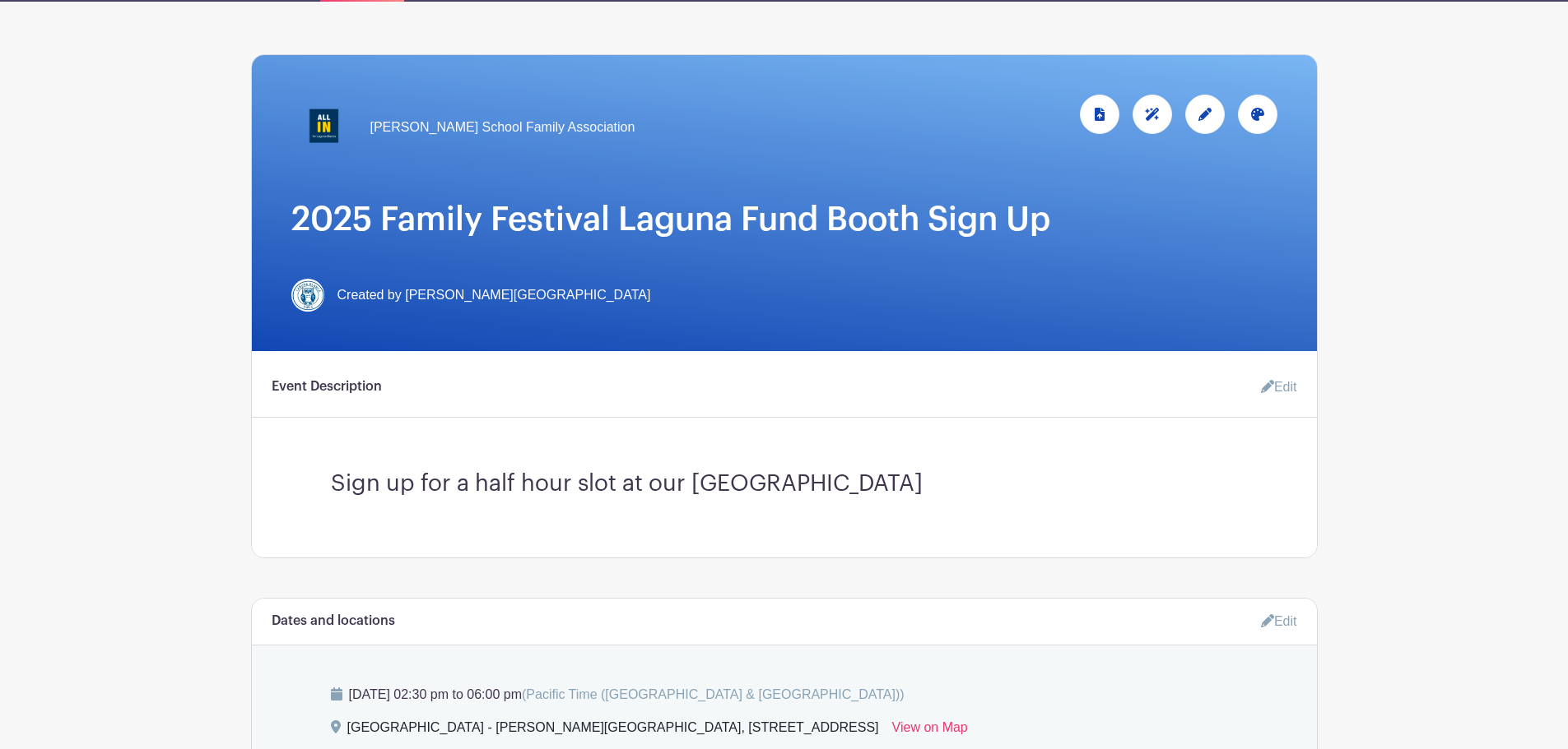
click at [1290, 383] on link "Edit" at bounding box center [1272, 387] width 49 height 33
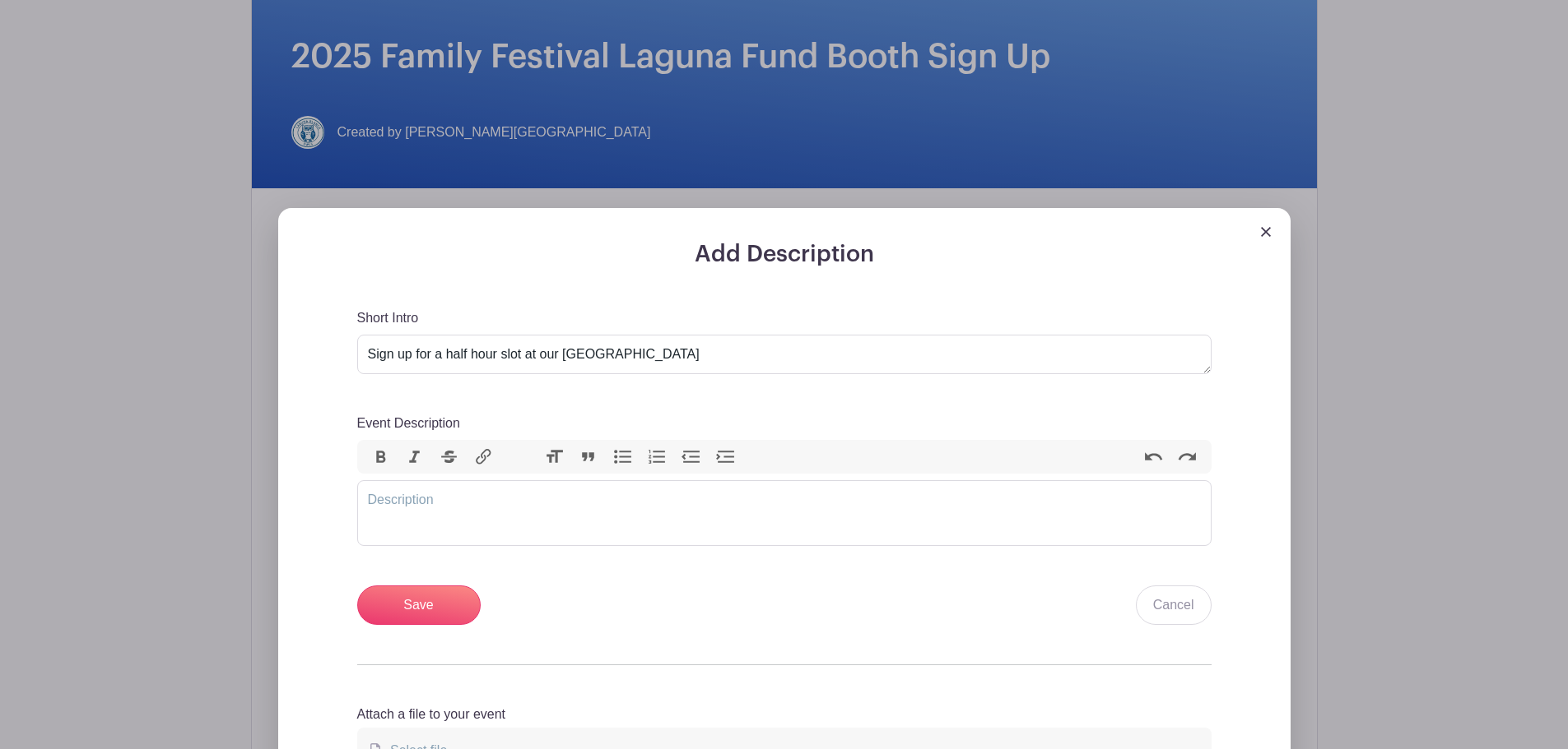
scroll to position [329, 0]
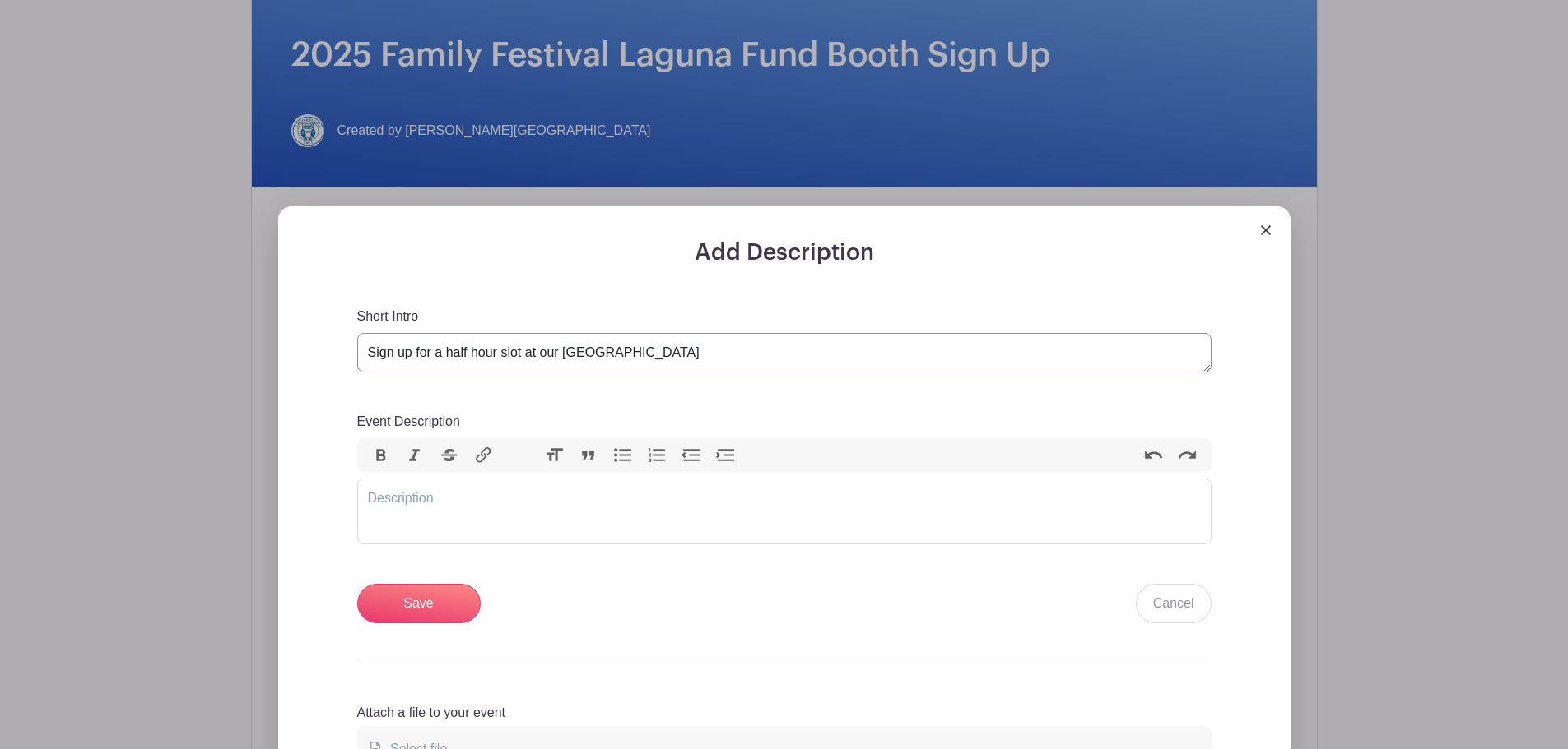
click at [669, 346] on textarea "Sign up for a half hour slot at our [GEOGRAPHIC_DATA]" at bounding box center [784, 353] width 855 height 40
paste textarea "Volunteer at the Family Festival!"
click at [426, 349] on textarea "Sign up for a half hour slot at our [GEOGRAPHIC_DATA]" at bounding box center [784, 353] width 855 height 40
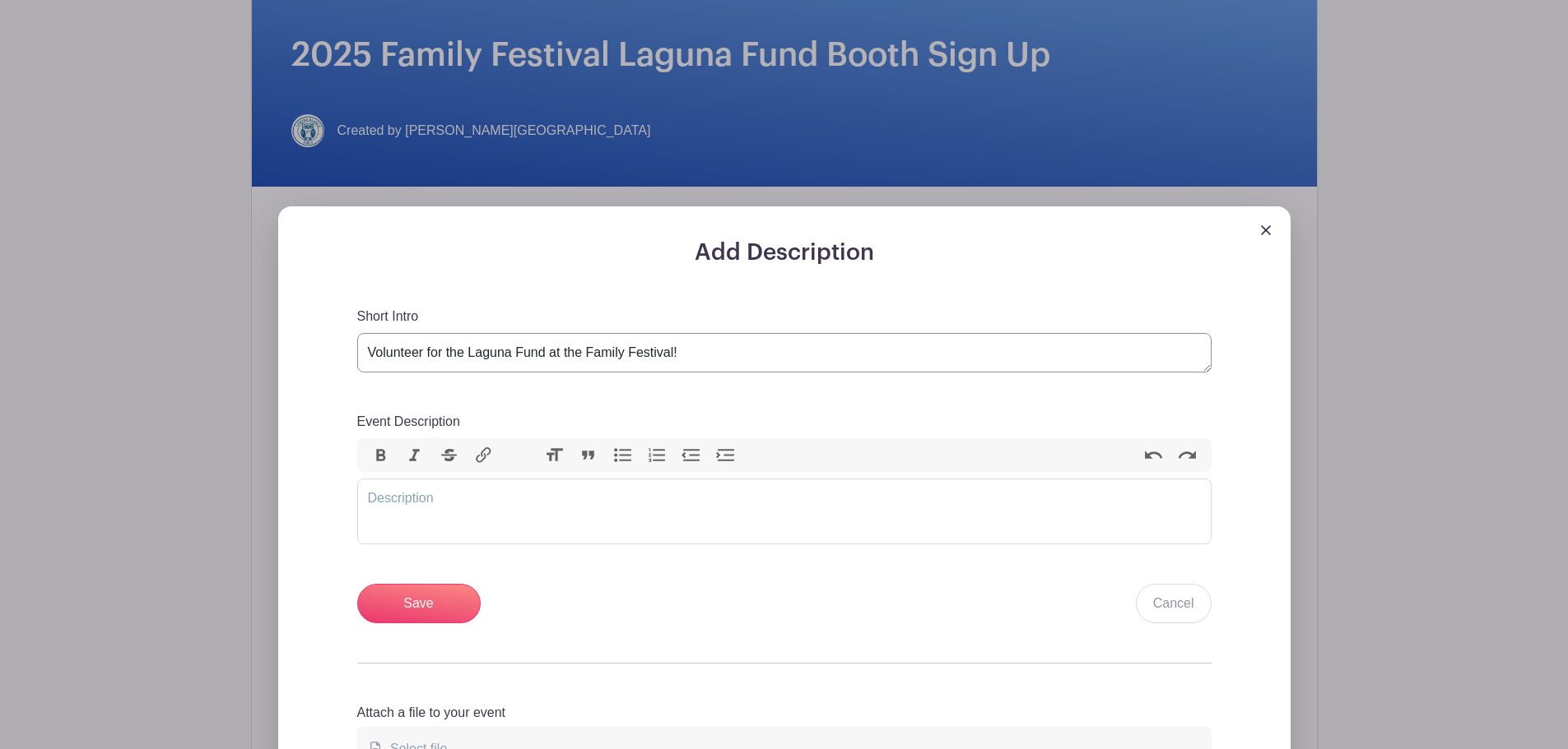
type textarea "Volunteer for the Laguna Fund at the Family Festival!"
click at [525, 500] on trix-editor "Event Description" at bounding box center [784, 511] width 855 height 65
click at [487, 513] on trix-editor "Event Description" at bounding box center [784, 511] width 855 height 65
paste trix-editor "<div>&nbsp;Help represent our class and the Laguna Fund at this year’s Family F…"
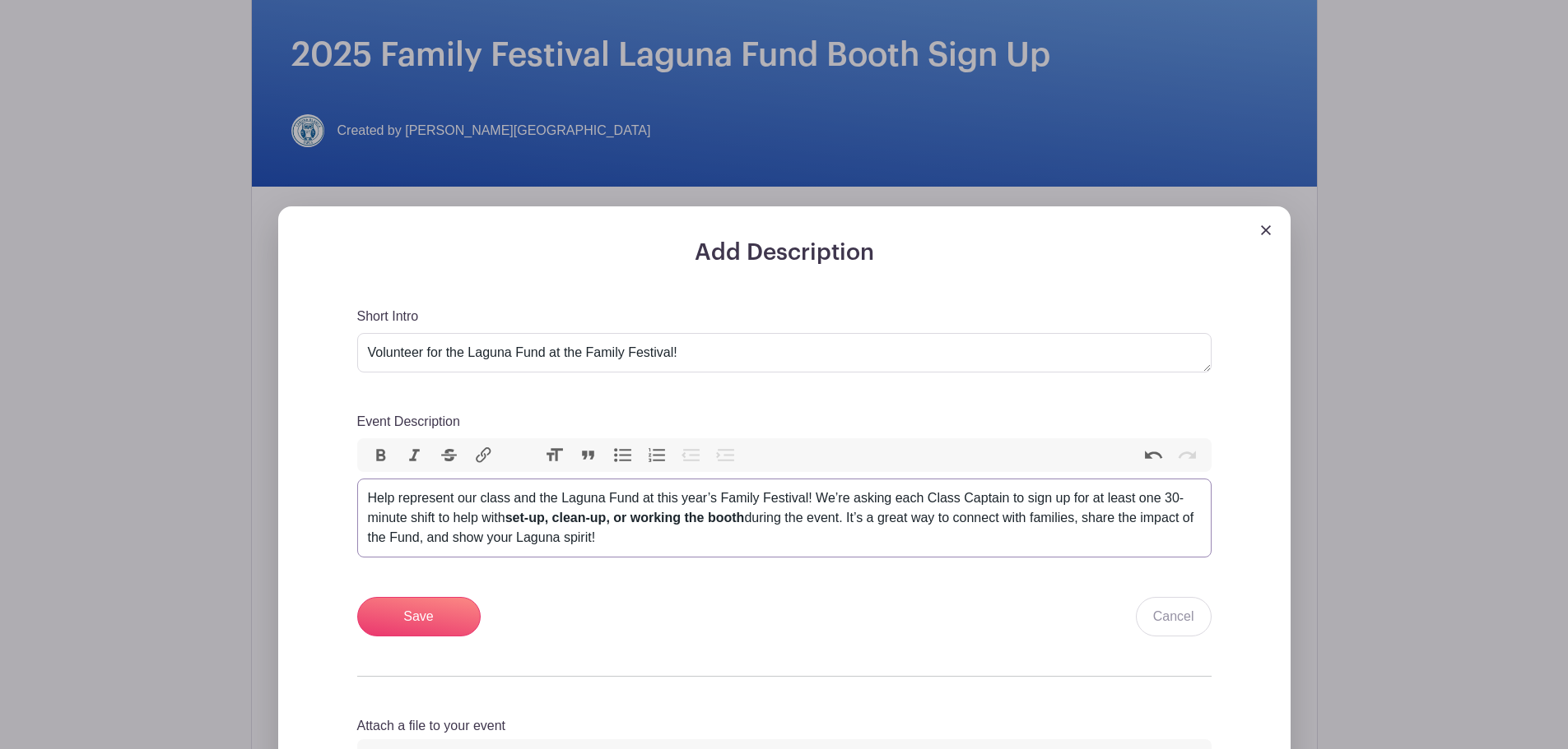
click at [369, 491] on div "Help represent our class and the Laguna Fund at this year’s Family Festival! We…" at bounding box center [784, 518] width 833 height 60
drag, startPoint x: 538, startPoint y: 498, endPoint x: 456, endPoint y: 506, distance: 82.4
click at [456, 506] on div "Help represent our class and the Laguna Fund at this year’s Family Festival! We…" at bounding box center [784, 518] width 833 height 60
click at [630, 542] on div "Help represent the Laguna Fund at this year’s Family Festival! We’re asking eac…" at bounding box center [784, 518] width 833 height 60
click at [990, 498] on div "Help represent the Laguna Fund at this year’s Family Festival! We’re asking eac…" at bounding box center [784, 518] width 833 height 60
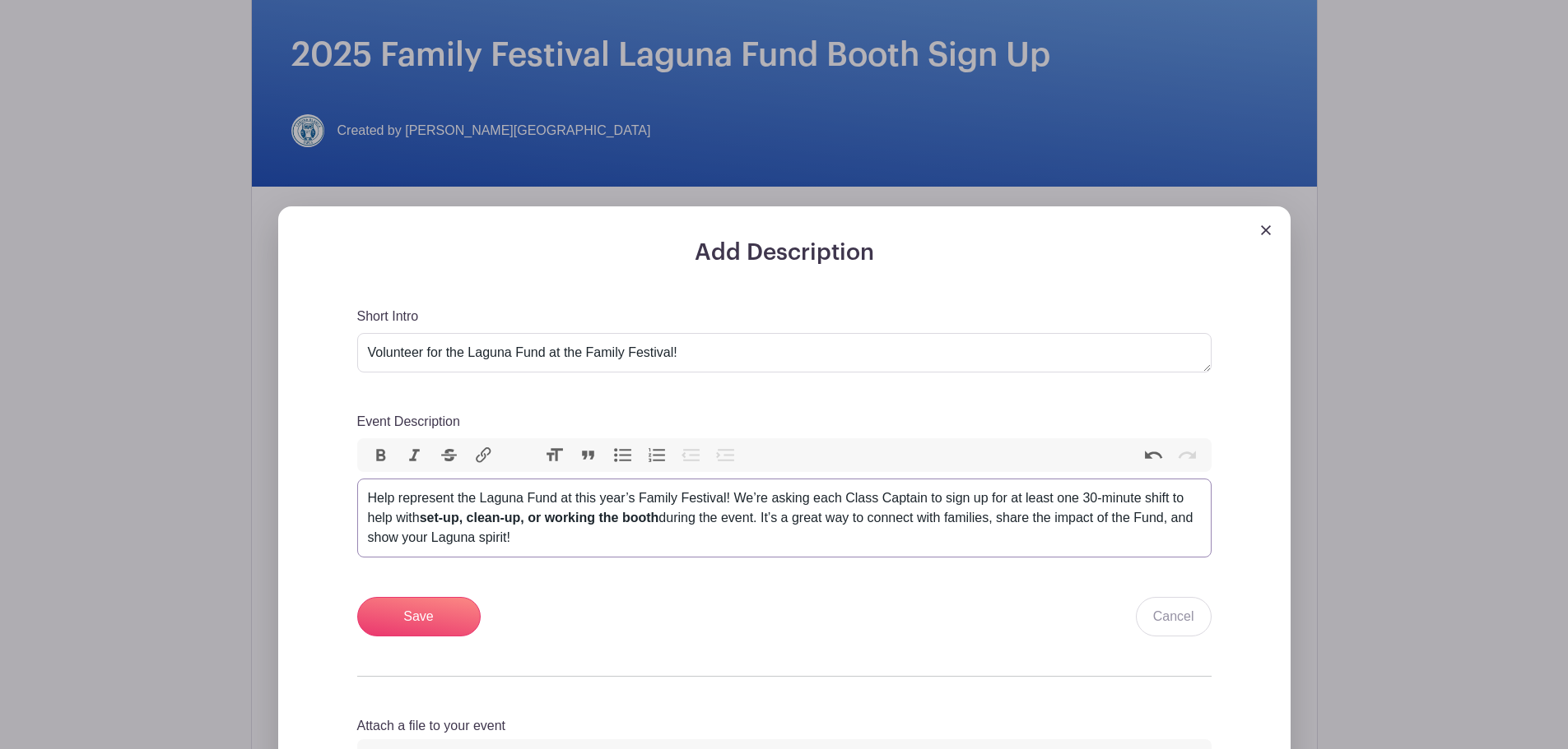
click at [1128, 498] on div "Help represent the Laguna Fund at this year’s Family Festival! We’re asking eac…" at bounding box center [784, 518] width 833 height 60
click at [609, 526] on div "Help represent the Laguna Fund at this year’s Family Festival! We’re asking eac…" at bounding box center [784, 518] width 833 height 60
click at [706, 526] on div "Help represent the Laguna Fund at this year’s Family Festival! We’re asking eac…" at bounding box center [784, 518] width 833 height 60
click at [748, 526] on div "Help represent the Laguna Fund at this year’s Family Festival! We’re asking eac…" at bounding box center [784, 518] width 833 height 60
click at [824, 525] on div "Help represent the Laguna Fund at this year’s Family Festival! We’re asking eac…" at bounding box center [784, 518] width 833 height 60
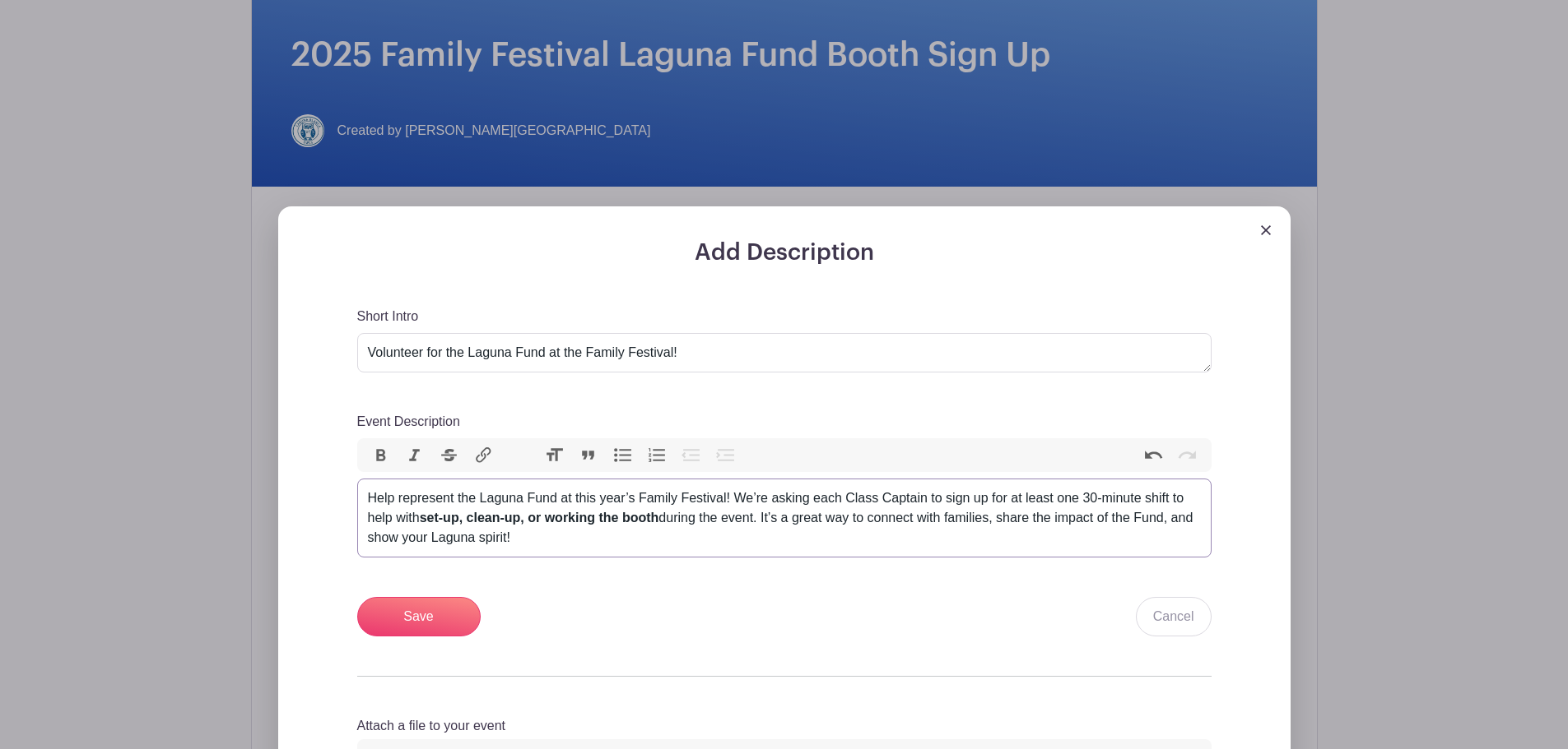
click at [829, 541] on div "Help represent the Laguna Fund at this year’s Family Festival! We’re asking eac…" at bounding box center [784, 518] width 833 height 60
drag, startPoint x: 736, startPoint y: 493, endPoint x: 747, endPoint y: 502, distance: 14.2
click at [747, 502] on div "Help represent the Laguna Fund at this year’s Family Festival! We’re asking eac…" at bounding box center [784, 518] width 833 height 60
drag, startPoint x: 946, startPoint y: 492, endPoint x: 738, endPoint y: 500, distance: 208.2
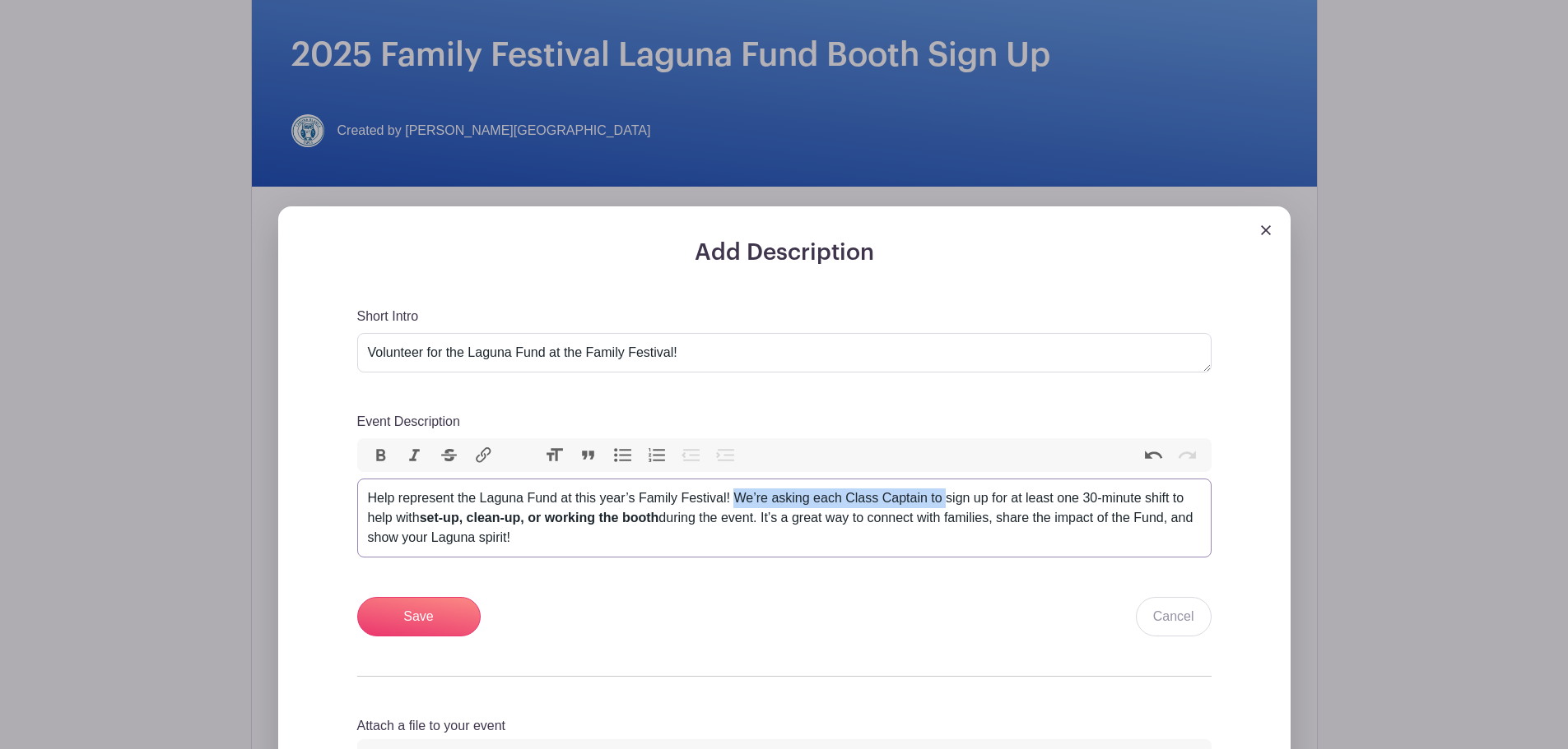
click at [738, 500] on div "Help represent the Laguna Fund at this year’s Family Festival! We’re asking eac…" at bounding box center [784, 518] width 833 height 60
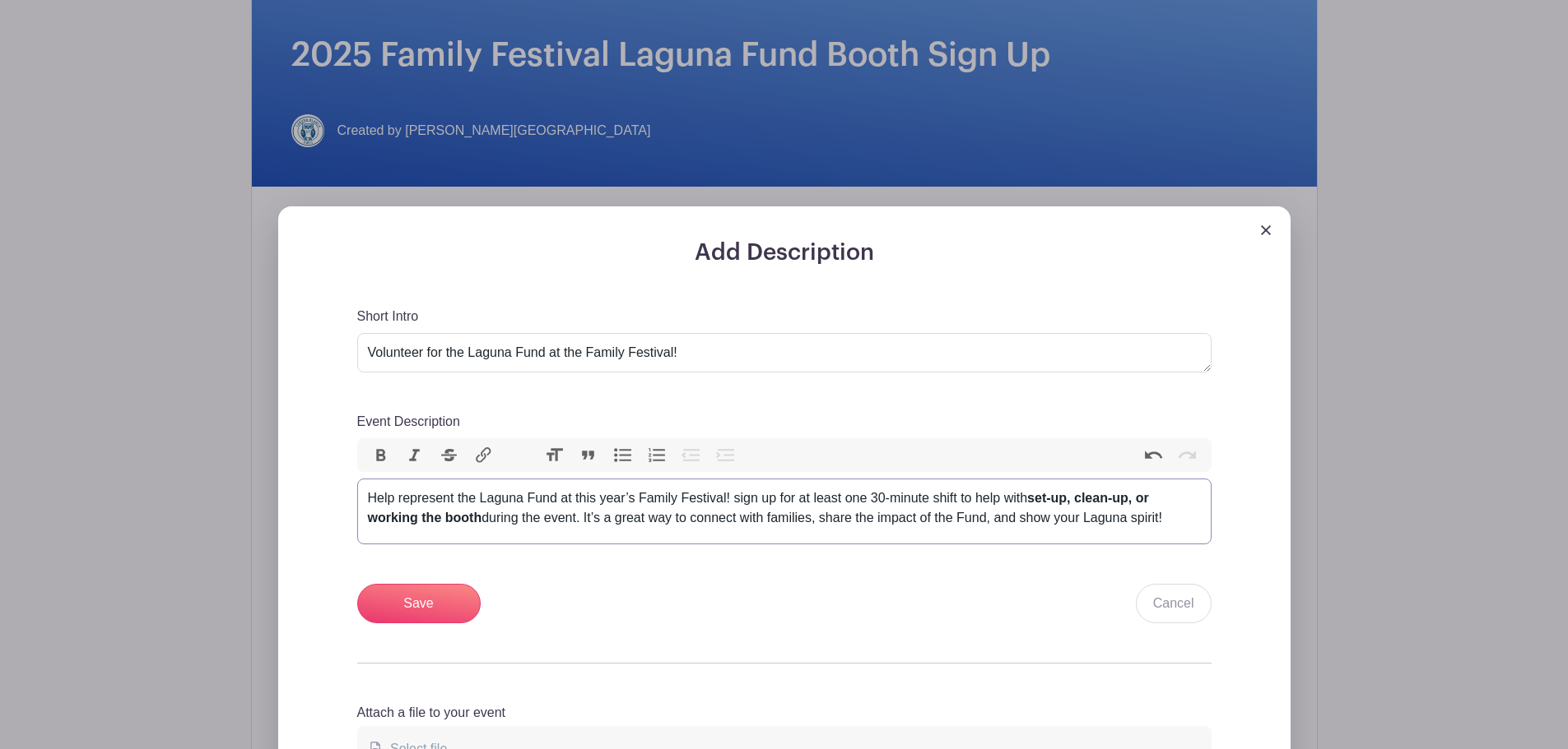
click at [736, 495] on div "Help represent the Laguna Fund at this year’s Family Festival! sign up for at l…" at bounding box center [784, 508] width 833 height 40
drag, startPoint x: 802, startPoint y: 491, endPoint x: 931, endPoint y: 504, distance: 129.7
click at [931, 504] on div "Help represent the Laguna Fund at this year’s Family Festival! Sign up for at l…" at bounding box center [784, 508] width 833 height 40
type trix-editor "<div>Help represent the Laguna Fund at this year’s Family Festival! Sign up for…"
click at [887, 501] on div "Help represent the Laguna Fund at this year’s Family Festival! Sign up for a sh…" at bounding box center [784, 508] width 833 height 40
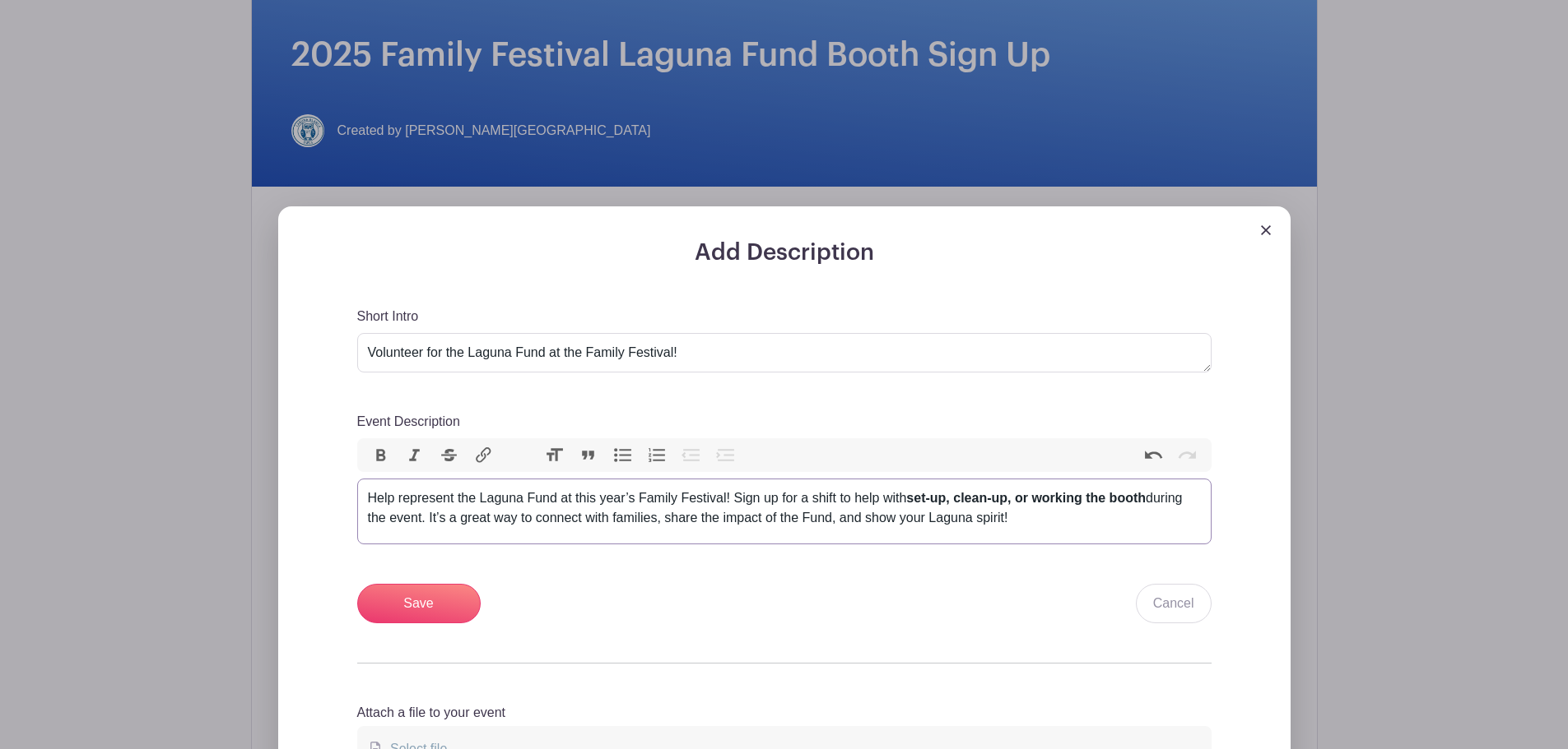
click at [759, 523] on div "Help represent the Laguna Fund at this year’s Family Festival! Sign up for a sh…" at bounding box center [784, 508] width 833 height 40
click at [1064, 528] on div "Help represent the Laguna Fund at this year’s Family Festival! Sign up for a sh…" at bounding box center [784, 508] width 833 height 40
click at [432, 597] on input "Save" at bounding box center [419, 604] width 123 height 40
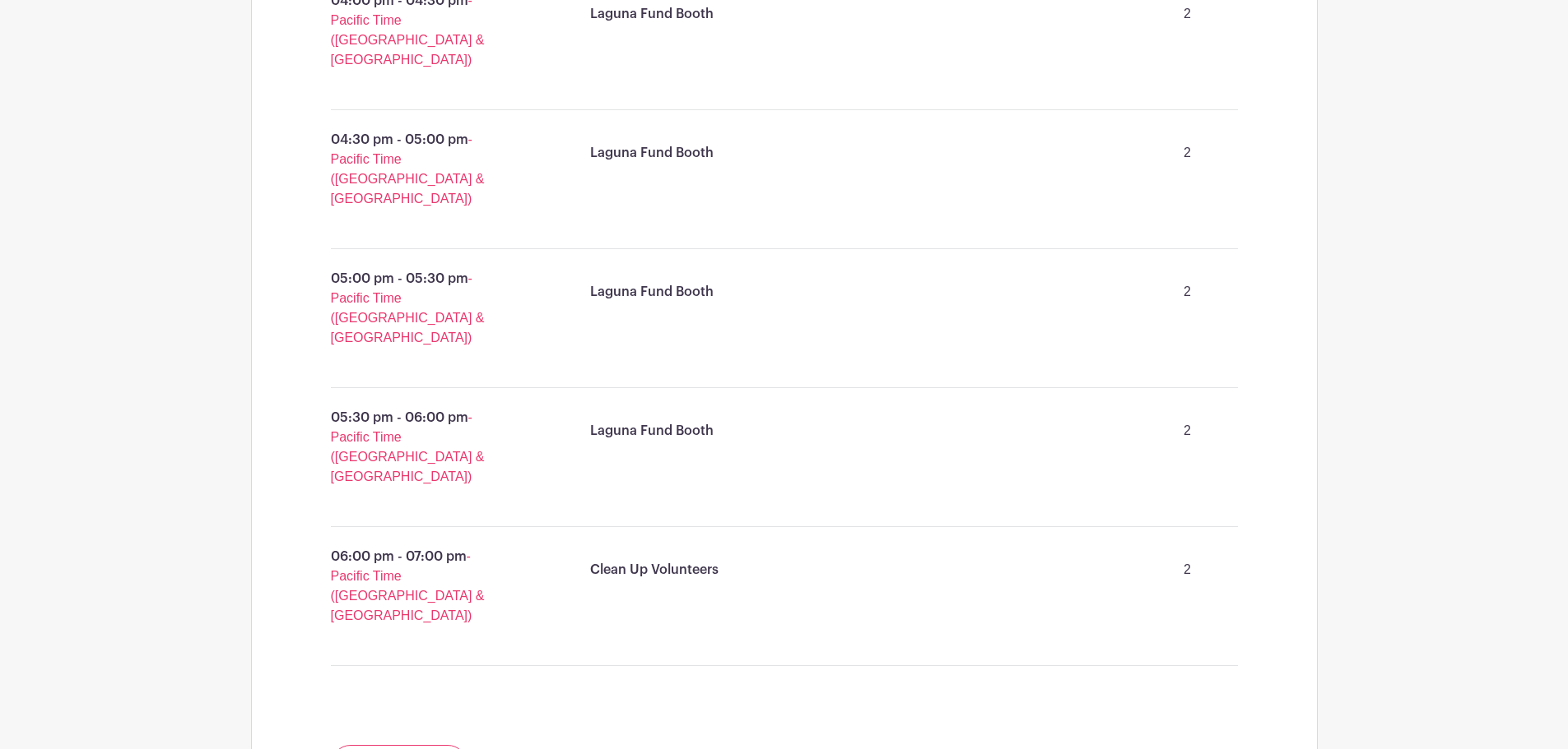
scroll to position [1859, 0]
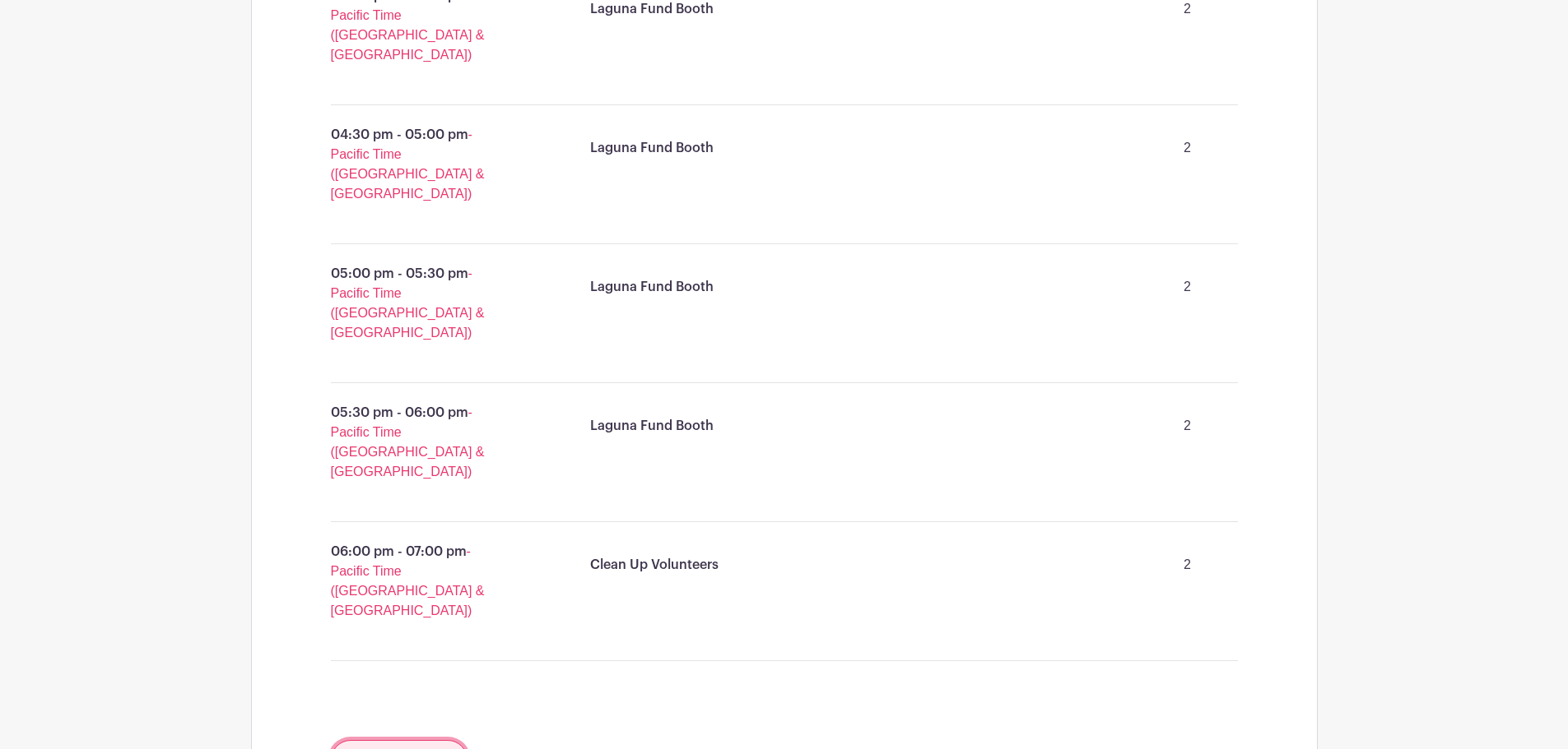
click at [407, 740] on link "+ Add Signup List" at bounding box center [399, 760] width 137 height 40
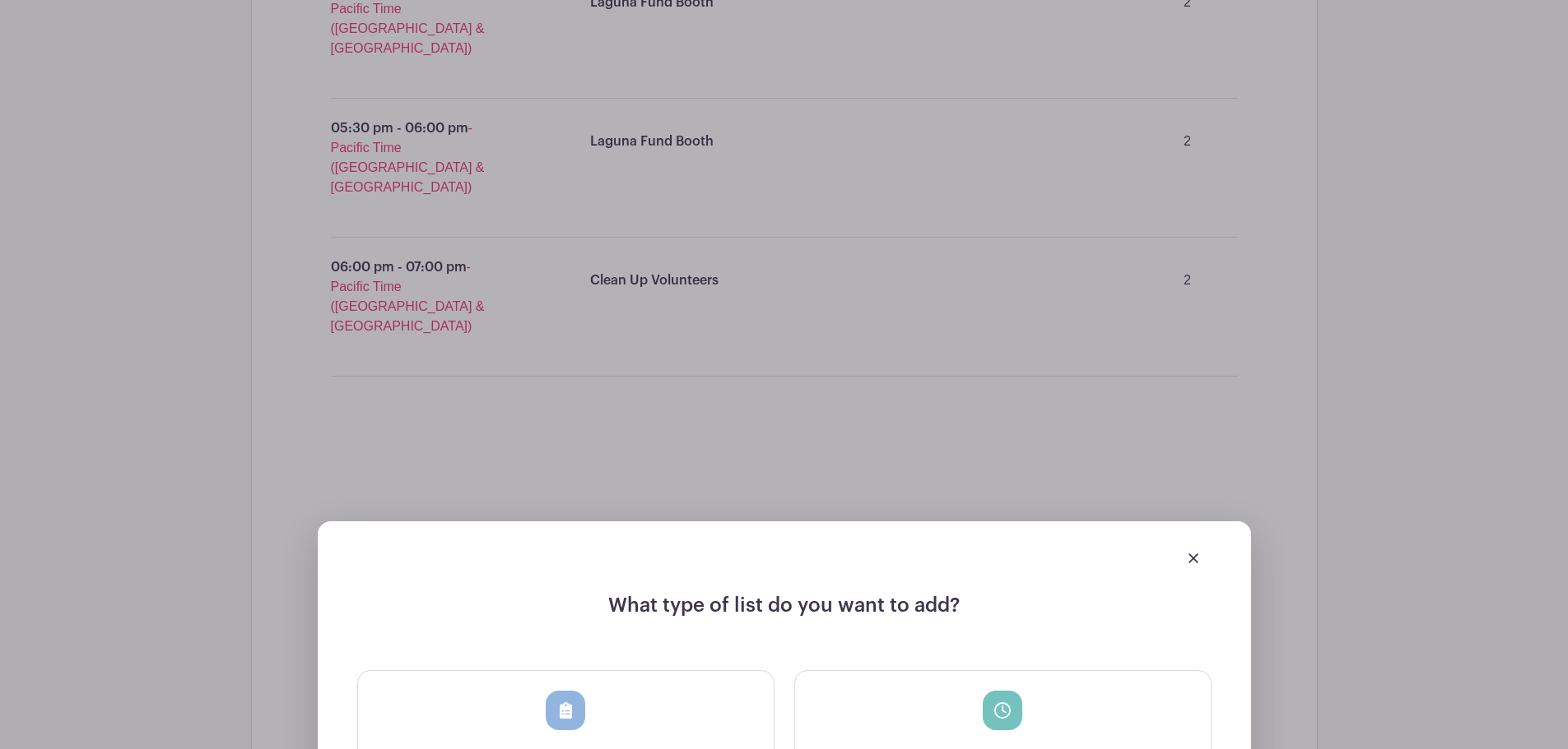
scroll to position [2271, 0]
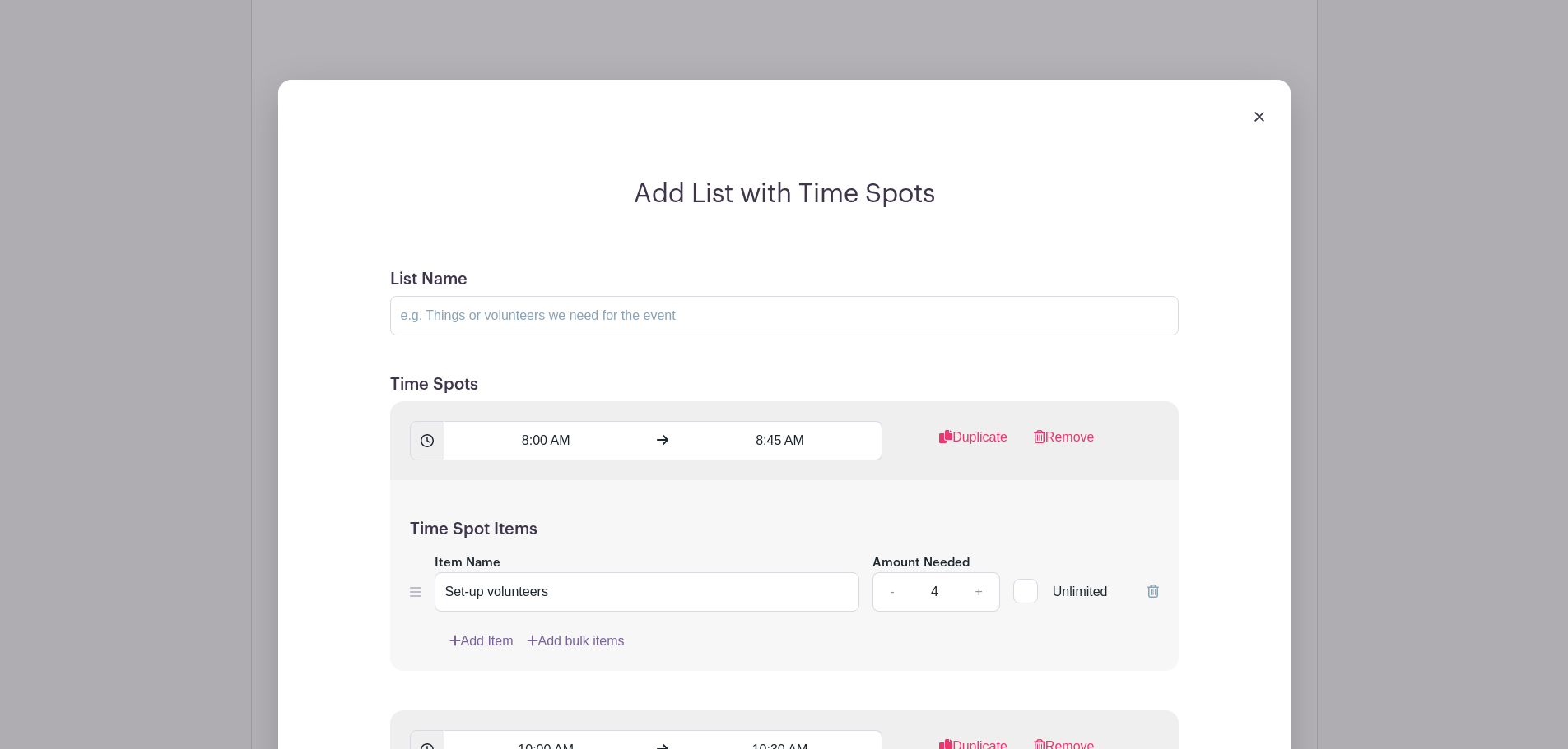
scroll to position [2517, 0]
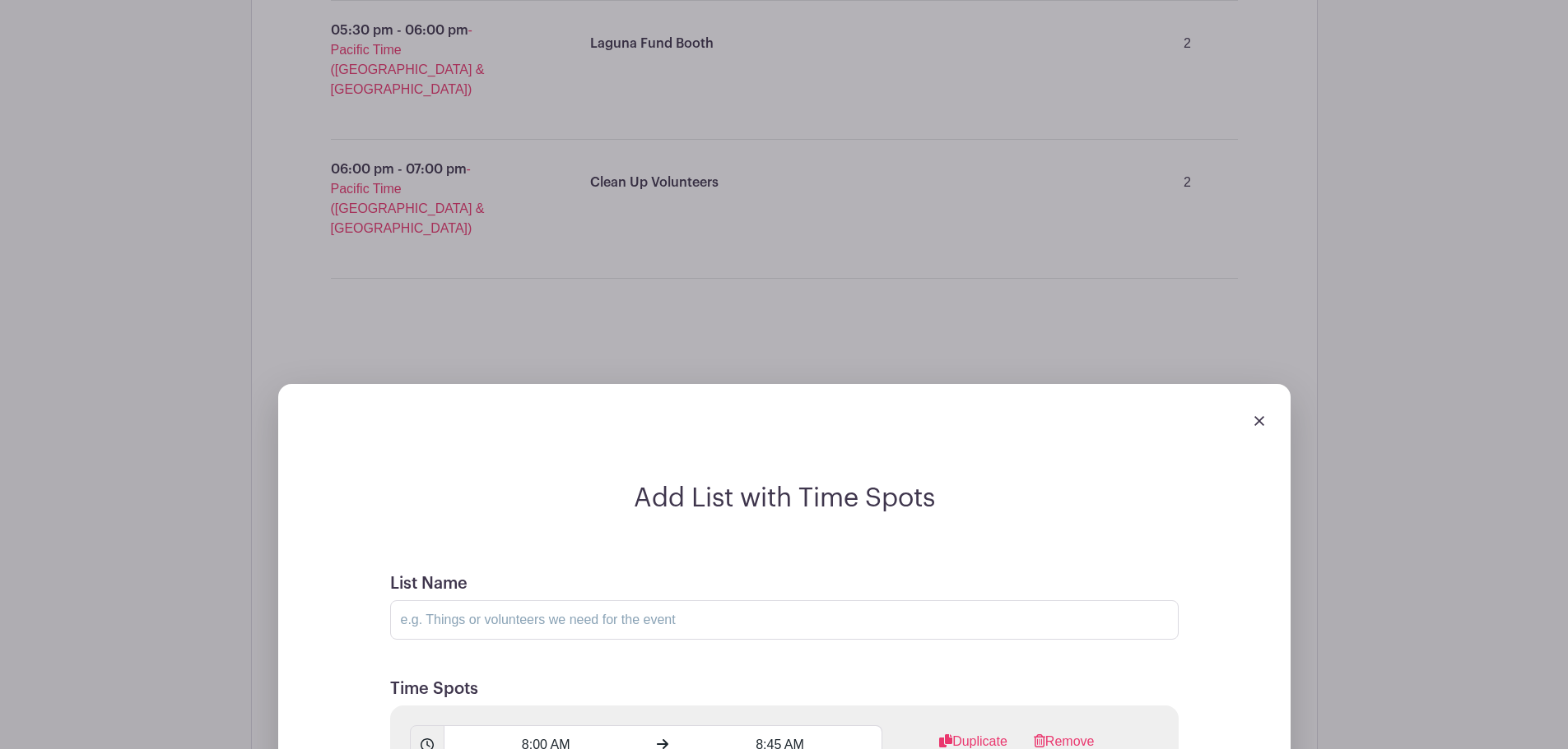
scroll to position [2271, 0]
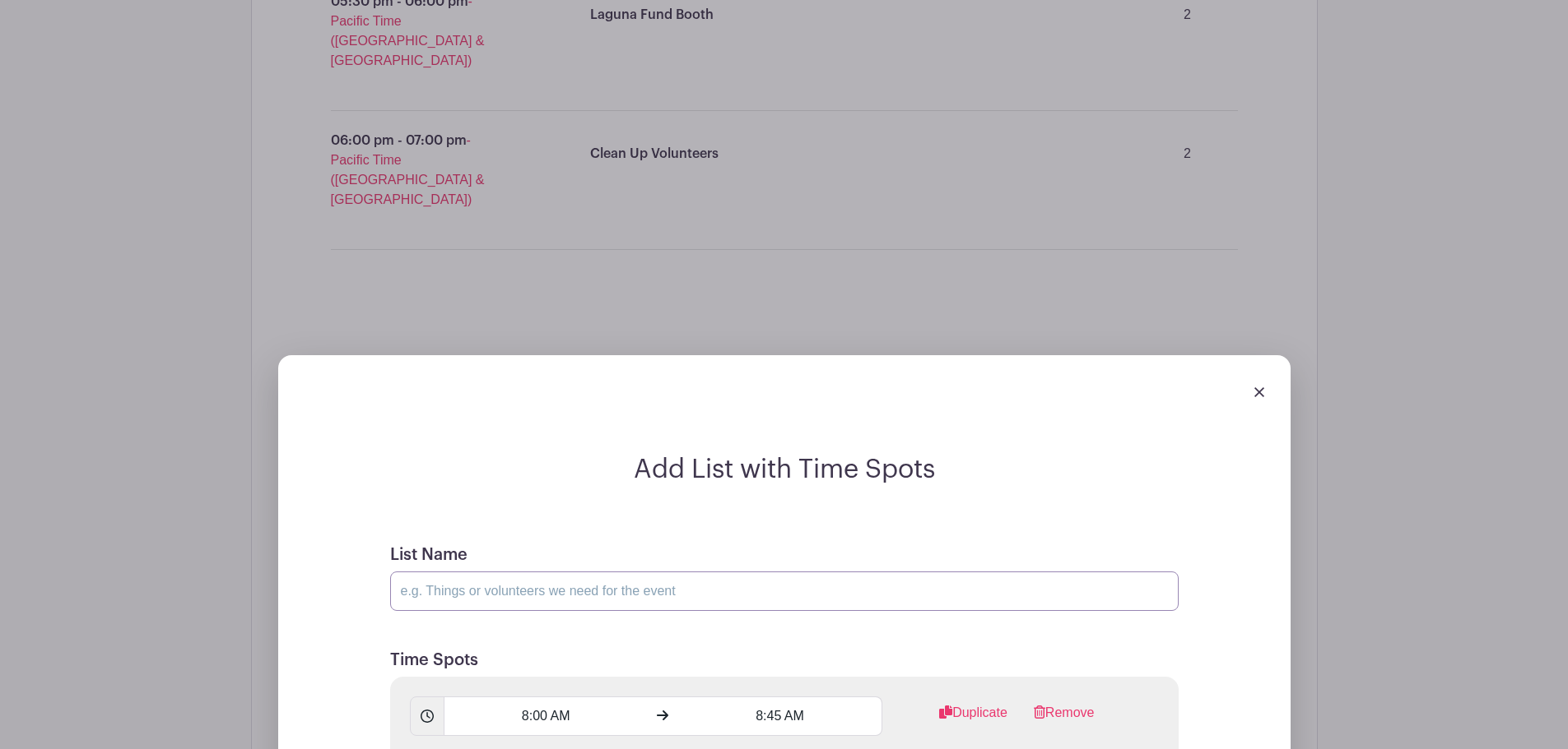
click at [594, 572] on input "List Name" at bounding box center [784, 592] width 788 height 40
type input "Clean Up Crew"
click at [568, 697] on input "8:00 AM" at bounding box center [545, 717] width 204 height 40
click at [467, 431] on div "08" at bounding box center [474, 434] width 53 height 31
click at [596, 436] on div "06" at bounding box center [596, 434] width 55 height 31
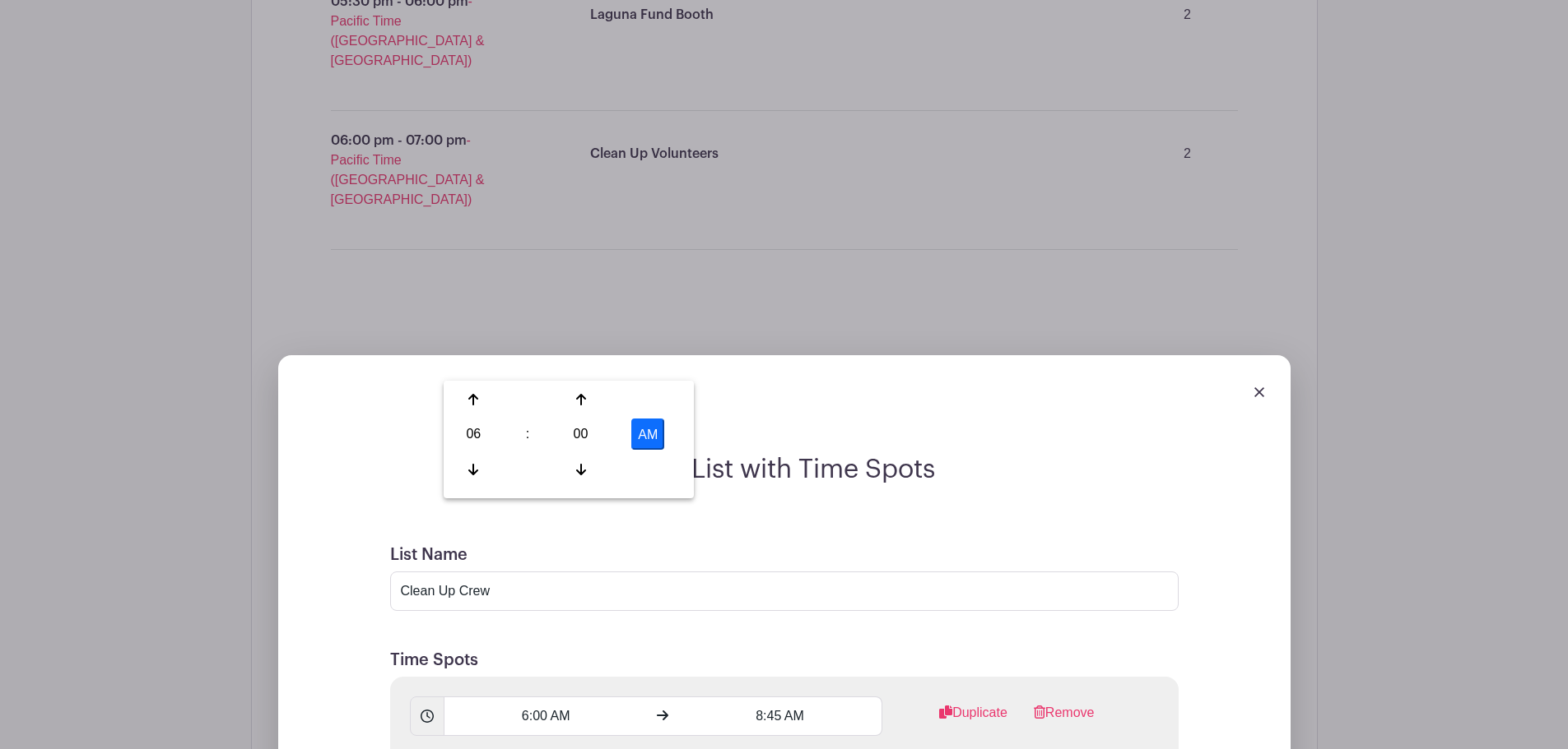
click at [649, 437] on button "AM" at bounding box center [647, 434] width 33 height 31
type input "6:00 PM"
click at [792, 697] on input "8:45 AM" at bounding box center [780, 717] width 204 height 40
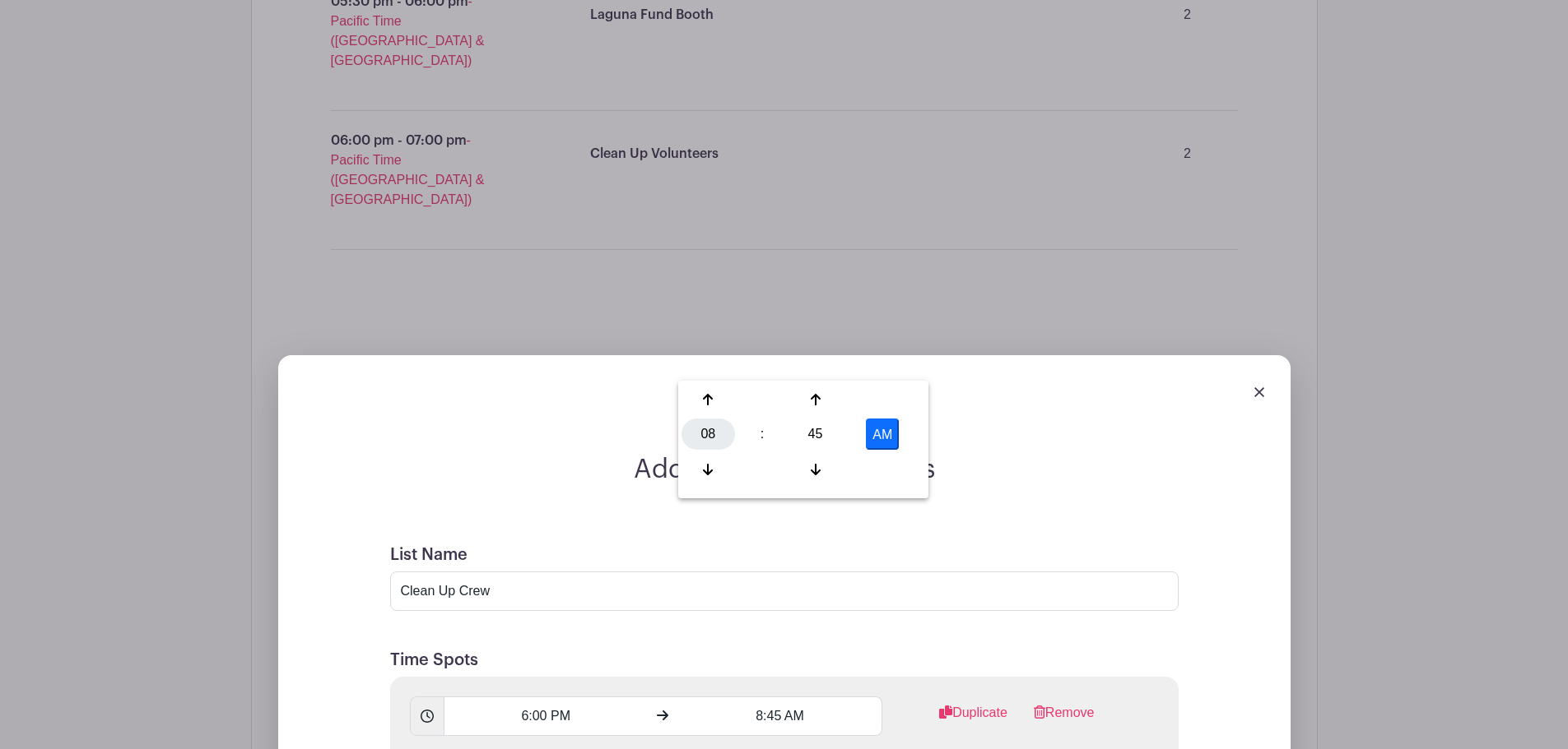
click at [704, 424] on div "08" at bounding box center [708, 434] width 53 height 31
click at [883, 426] on div "07" at bounding box center [892, 434] width 55 height 31
click at [824, 431] on div "45" at bounding box center [815, 434] width 53 height 31
click at [727, 401] on div "00" at bounding box center [709, 400] width 55 height 31
click at [897, 435] on button "AM" at bounding box center [882, 434] width 33 height 31
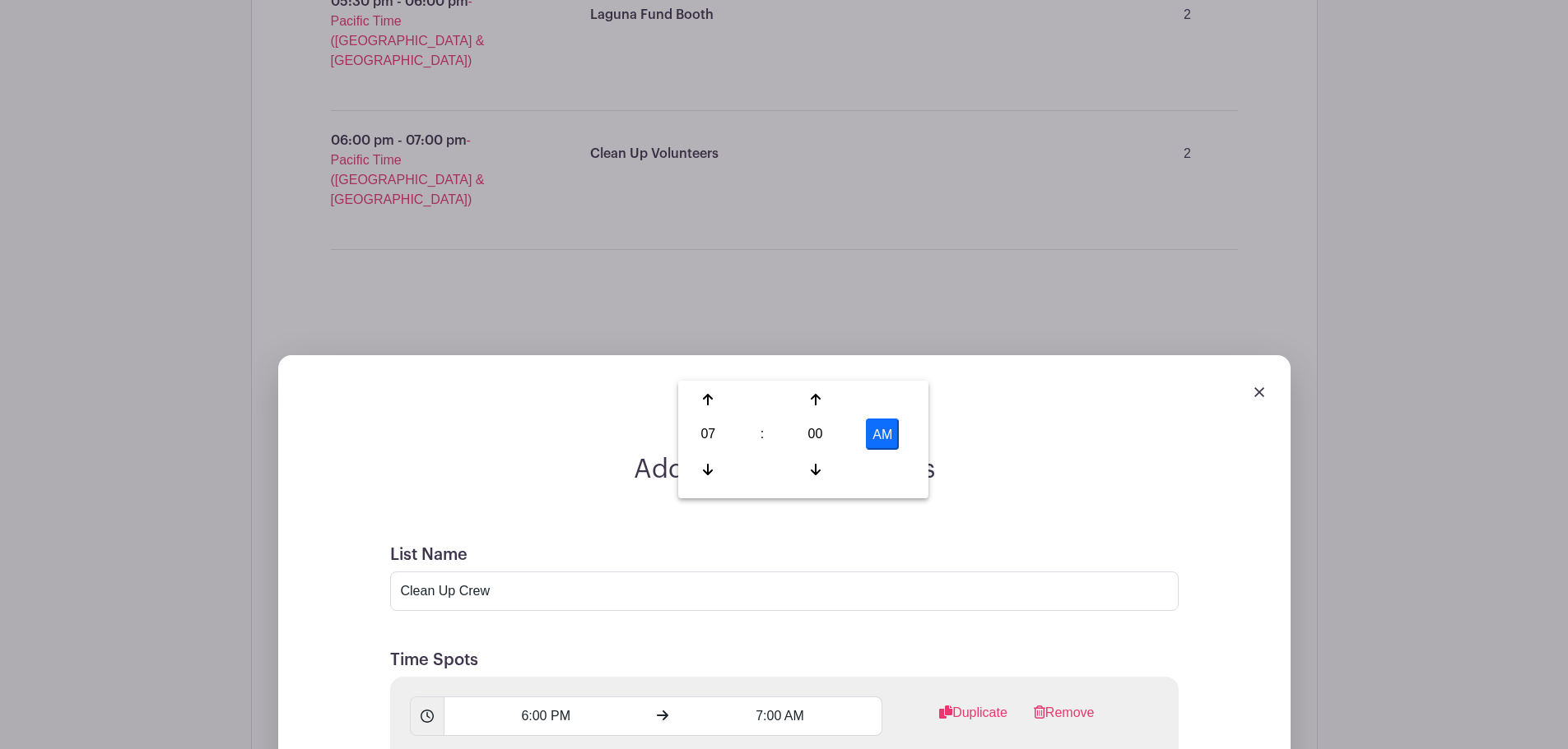
type input "7:00 PM"
click at [889, 677] on div "6:00 PM 7:00 PM Duplicate Remove" at bounding box center [784, 716] width 788 height 79
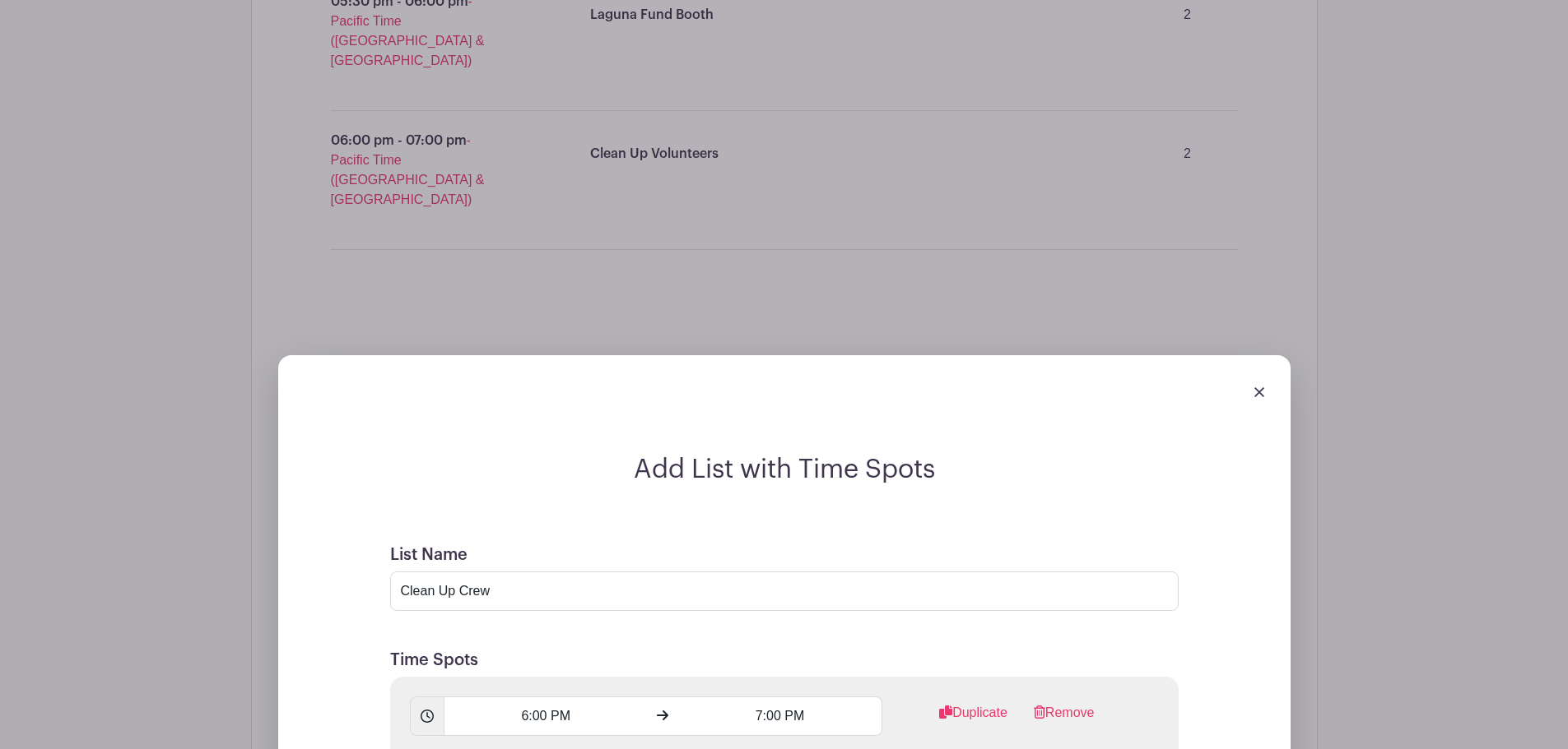
type input "C"
type input "Break-down volunteers"
type input "2"
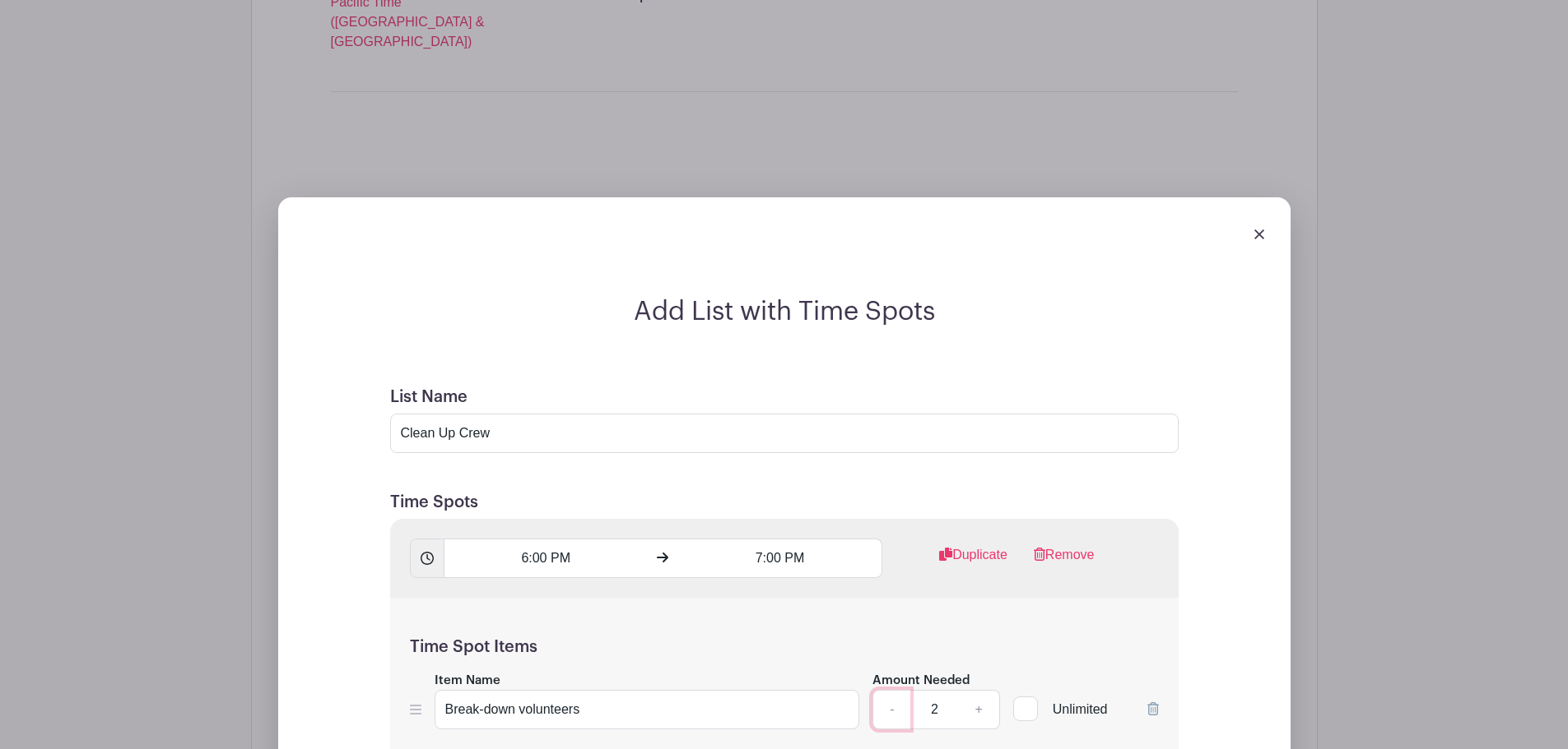
scroll to position [2517, 0]
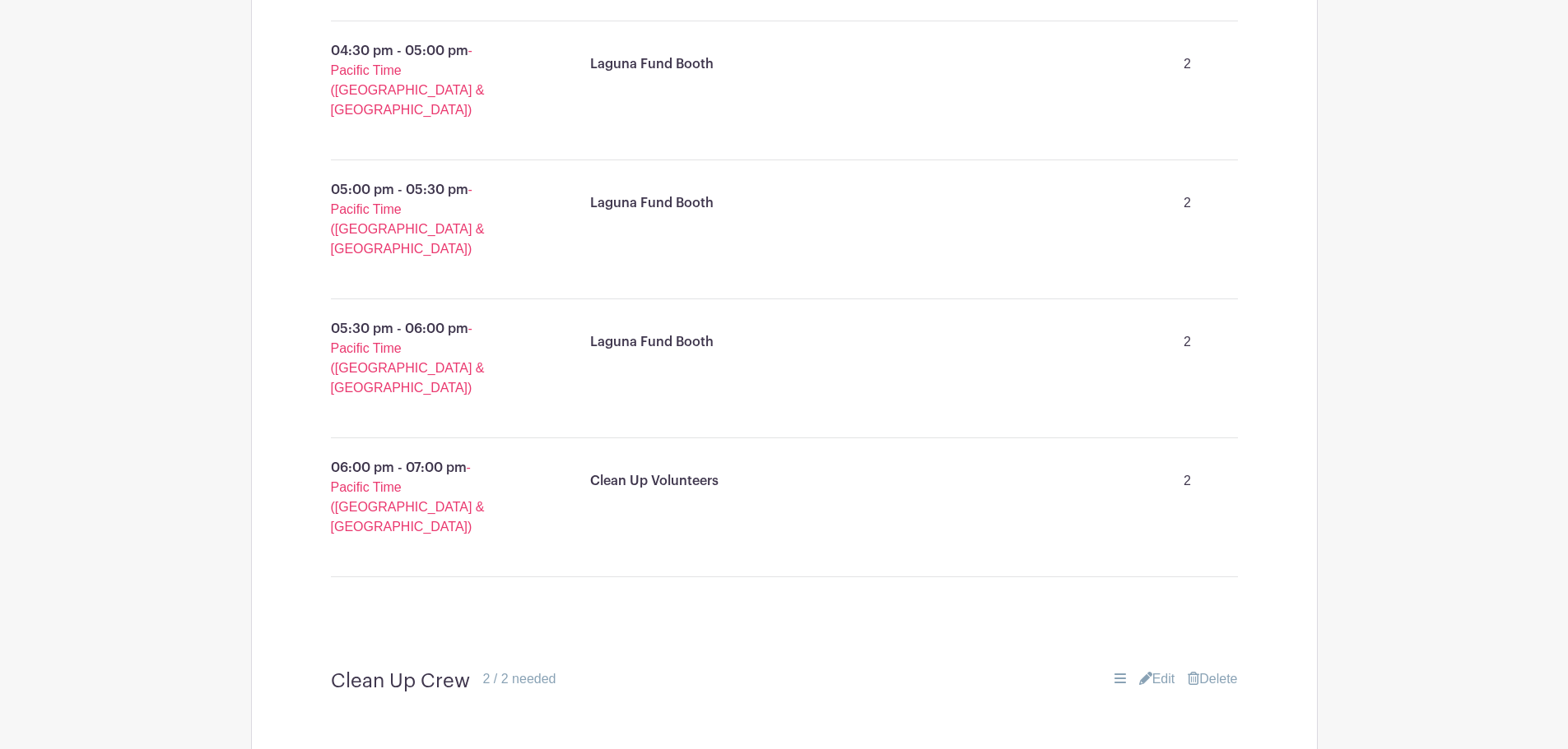
scroll to position [1917, 0]
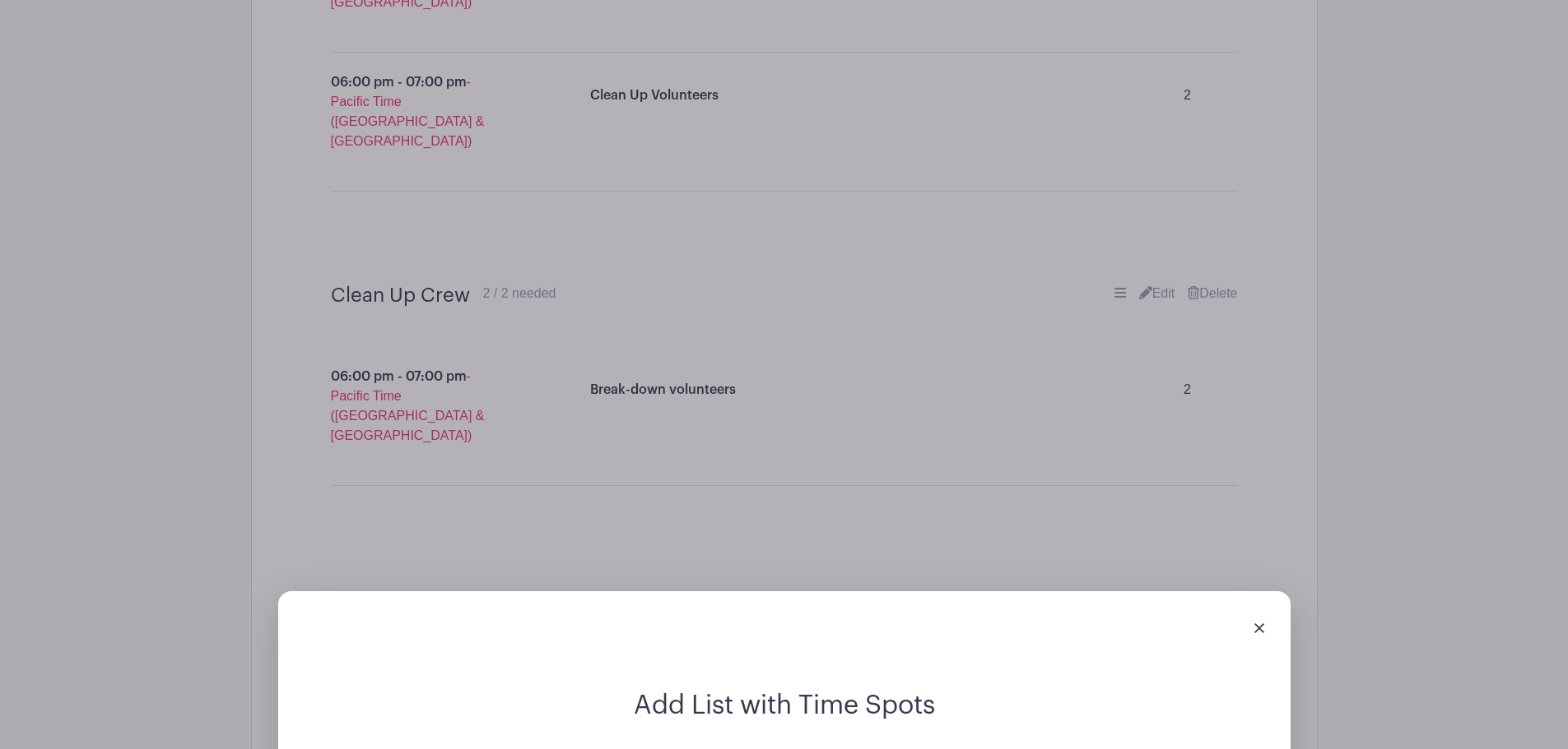
scroll to position [2460, 0]
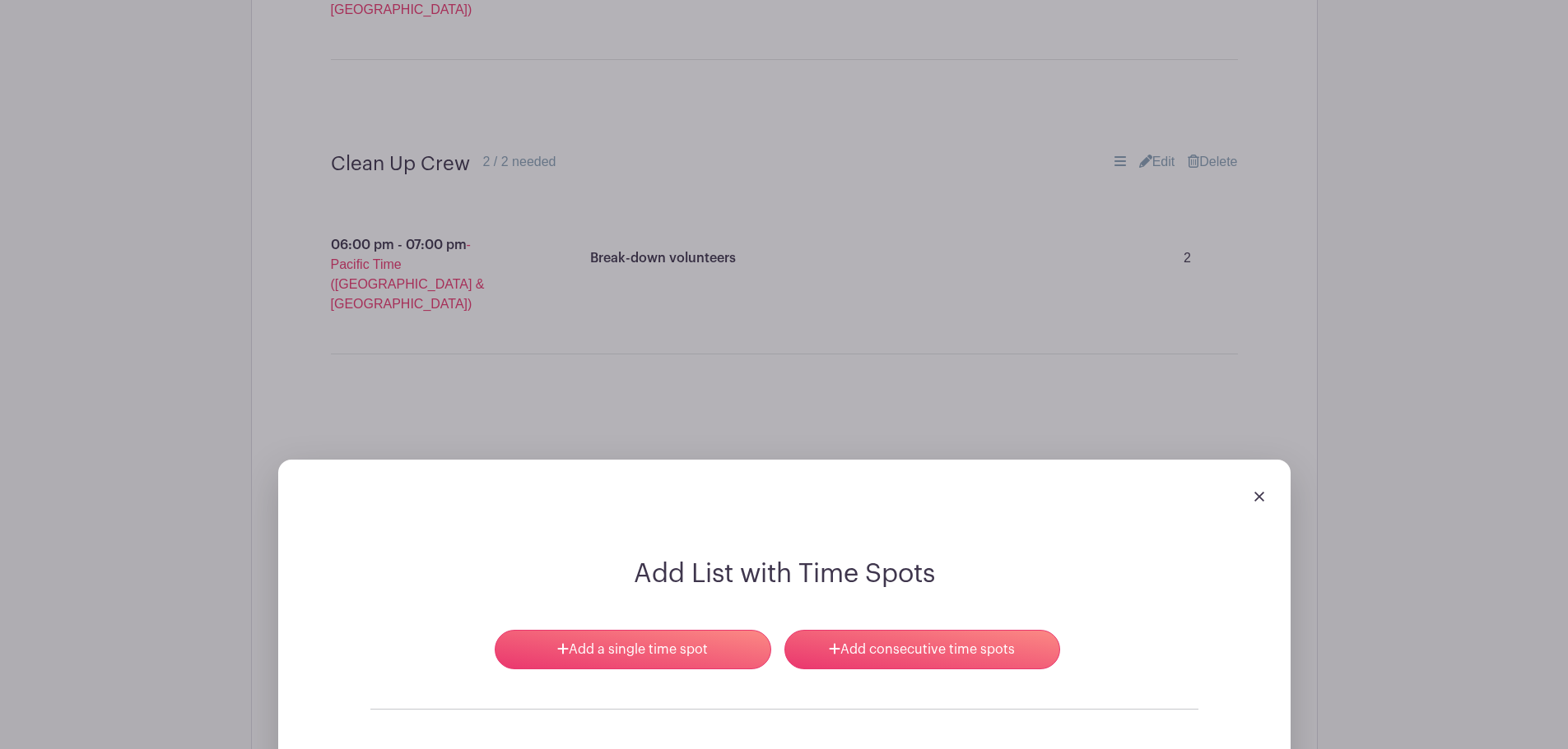
click at [1256, 491] on img at bounding box center [1259, 496] width 9 height 9
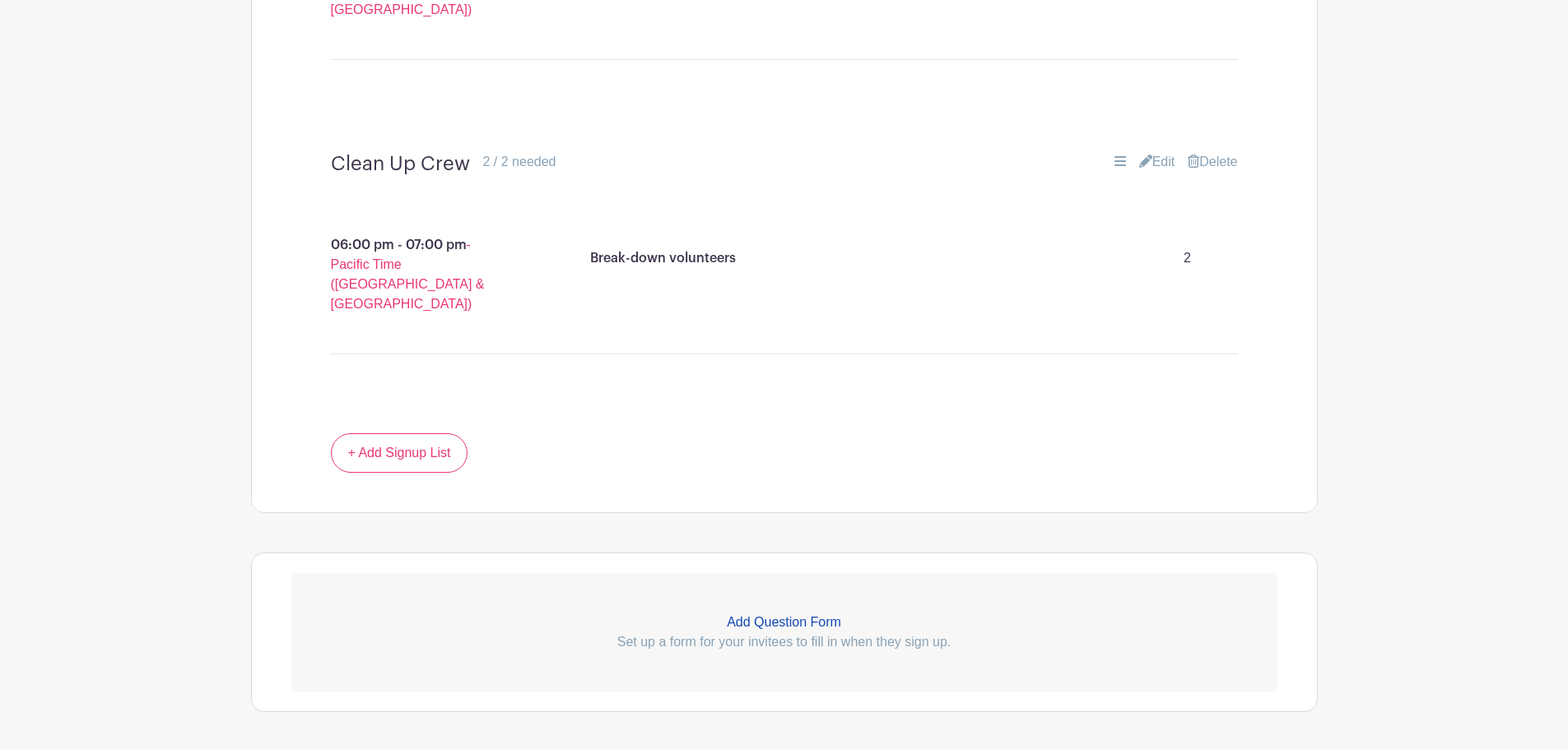
scroll to position [2131, 0]
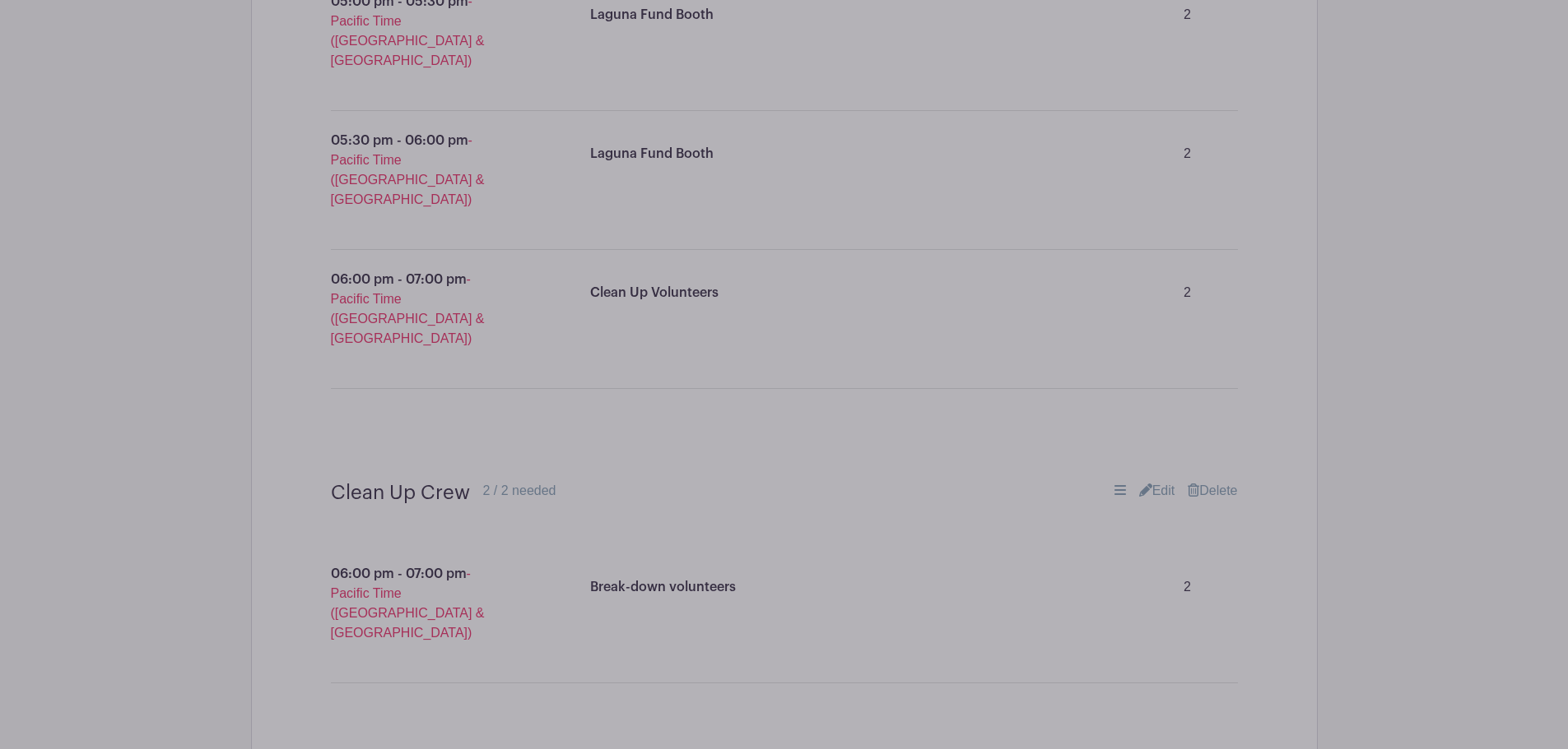
scroll to position [2460, 0]
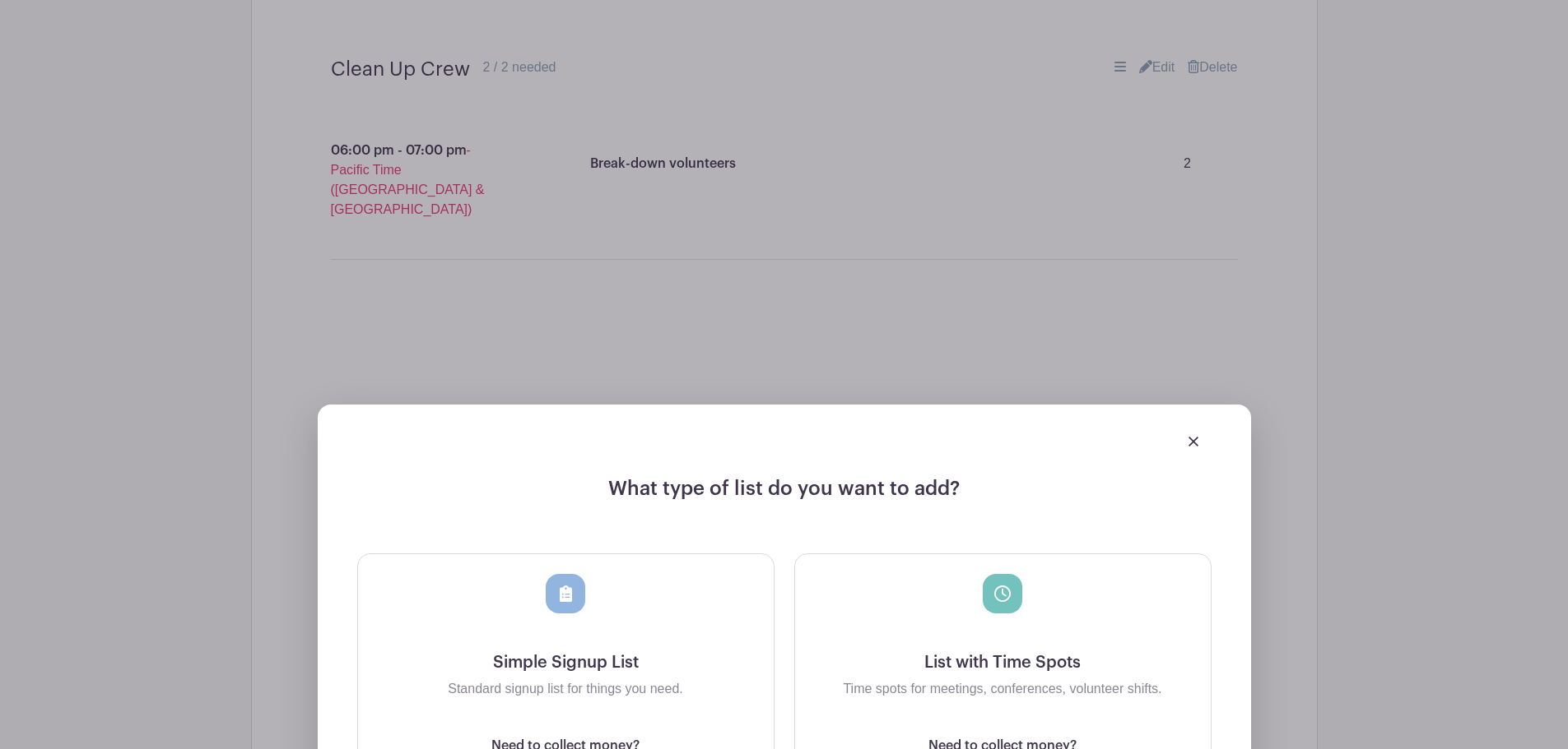
scroll to position [2542, 0]
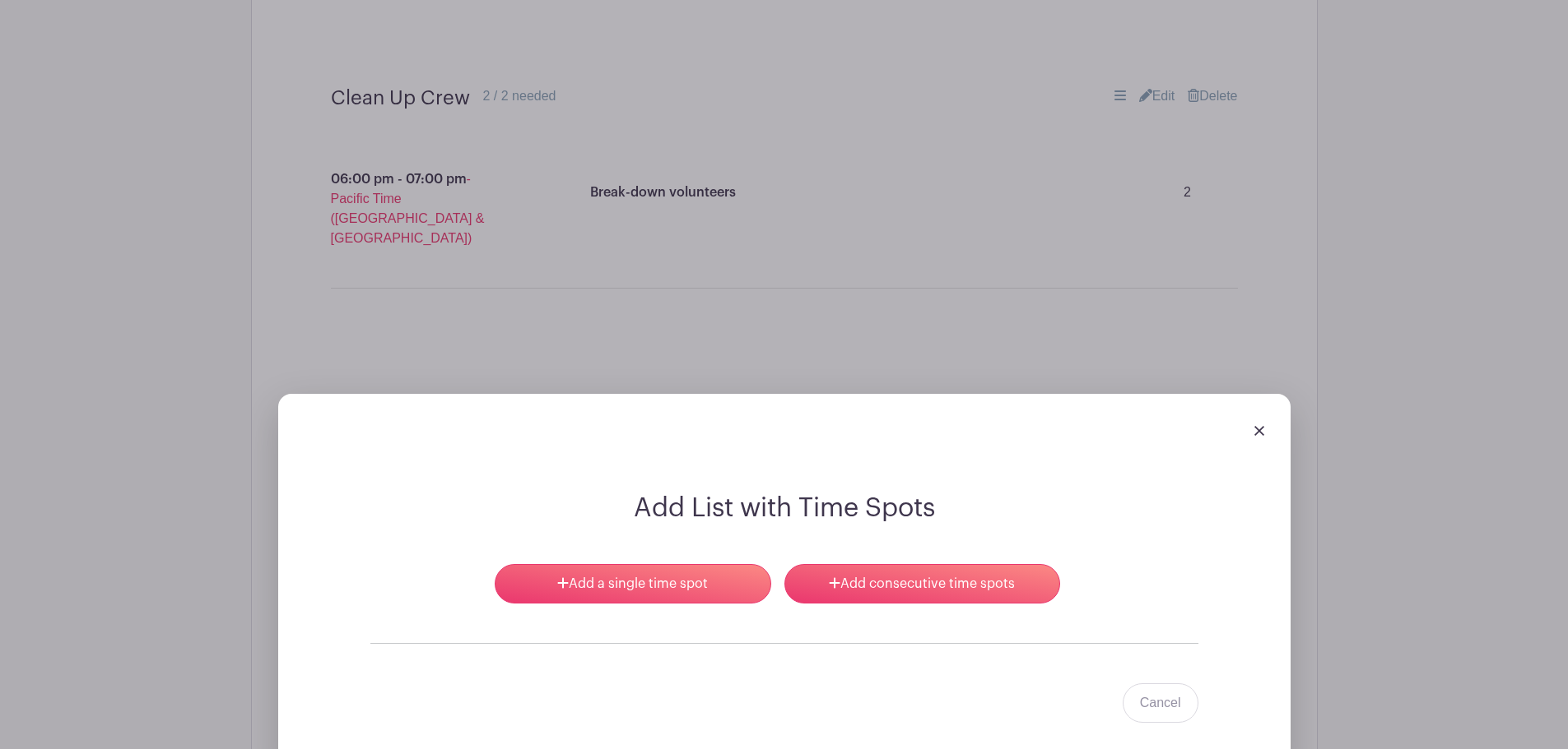
scroll to position [2444, 0]
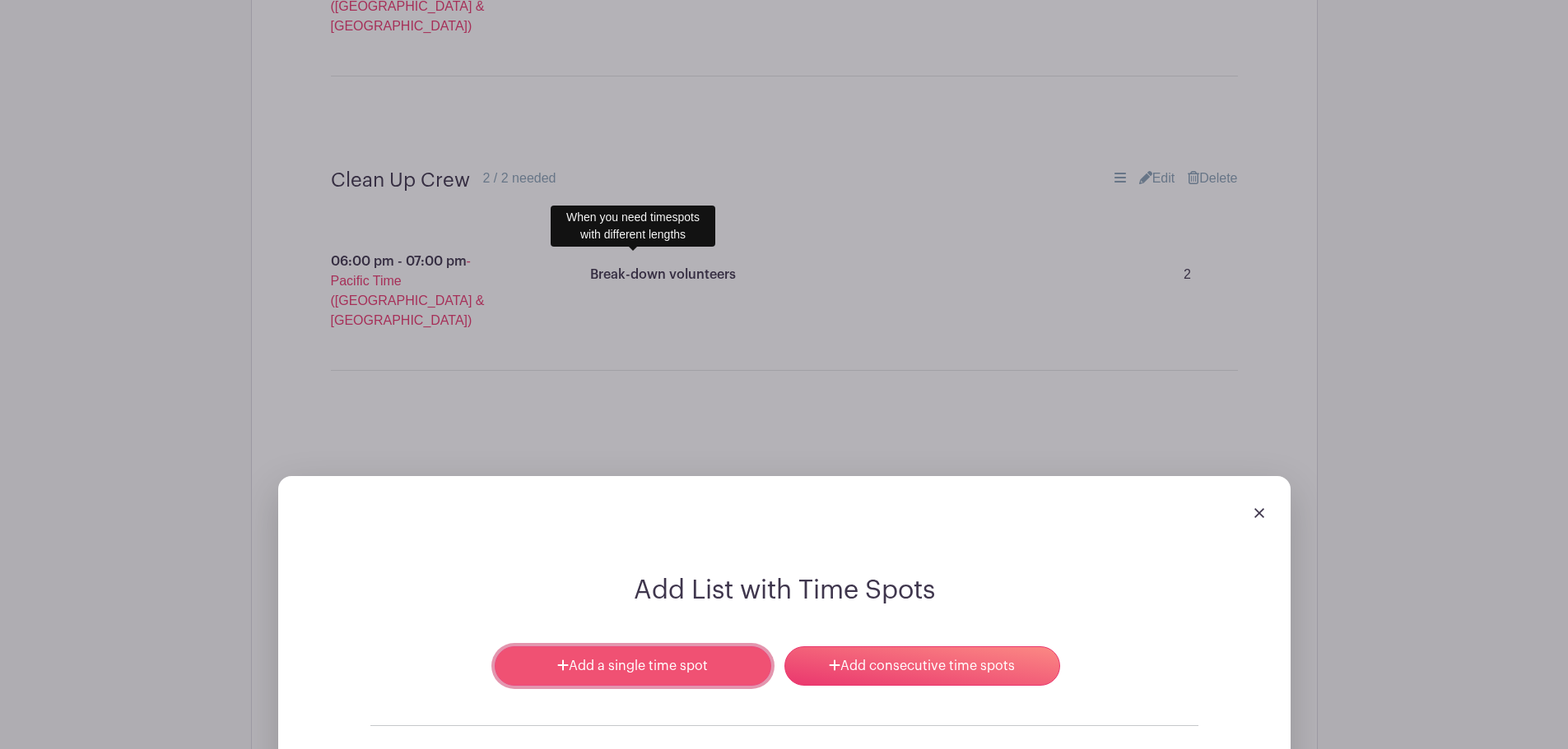
click at [687, 647] on link "Add a single time spot" at bounding box center [632, 667] width 276 height 40
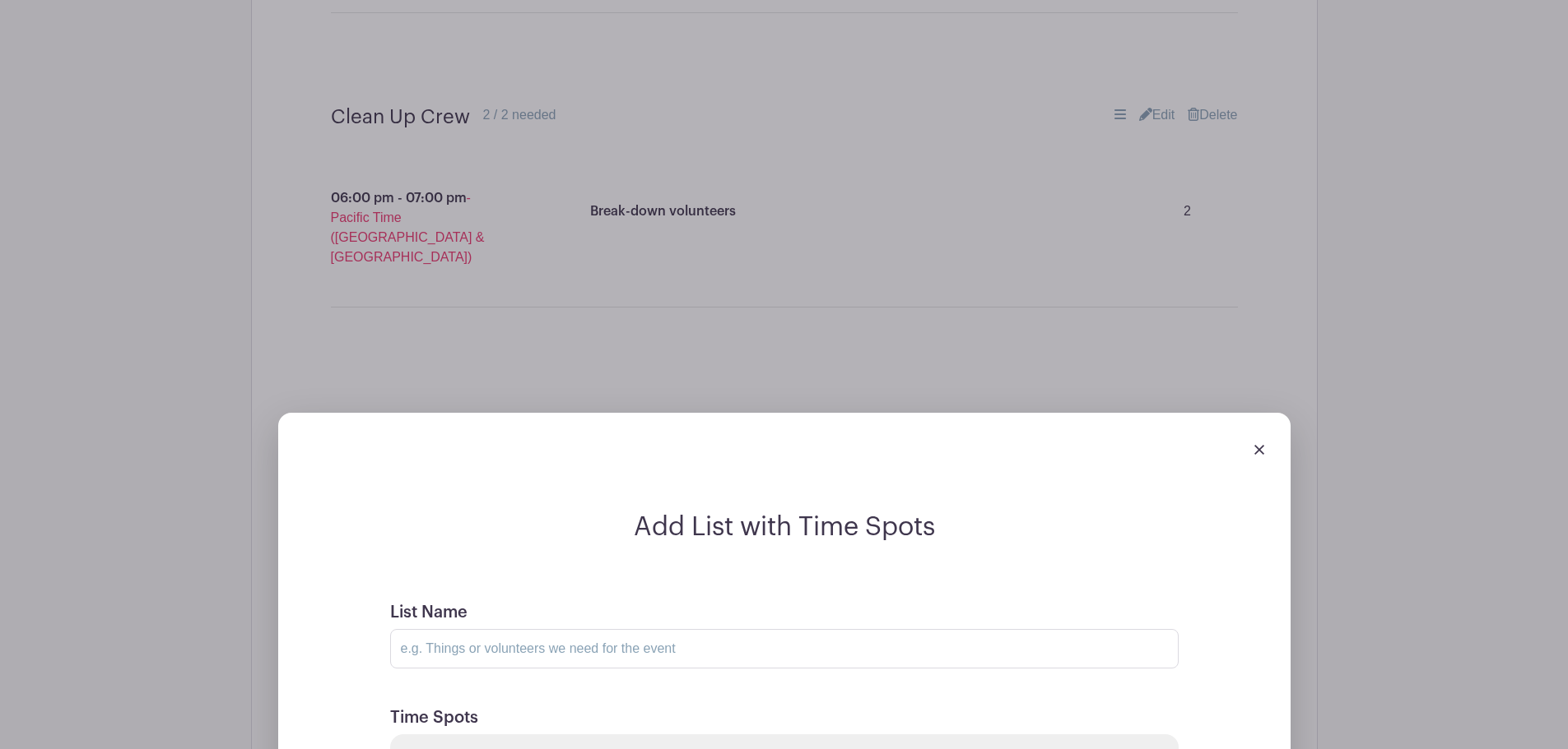
scroll to position [2526, 0]
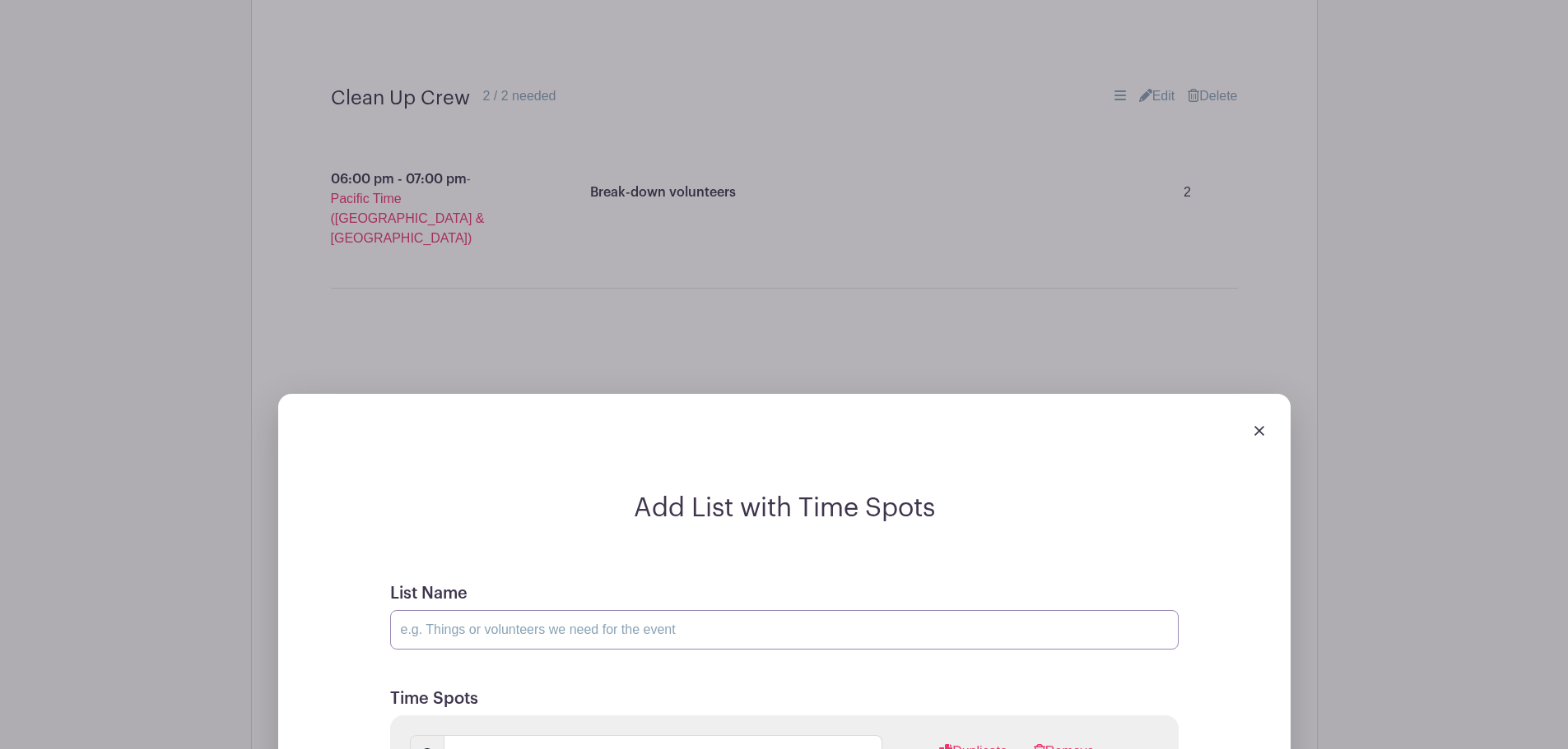
click at [607, 611] on input "List Name" at bounding box center [784, 631] width 788 height 40
type input "Set Up Crew"
click at [612, 736] on input "text" at bounding box center [545, 756] width 204 height 40
type input "10:48 AM"
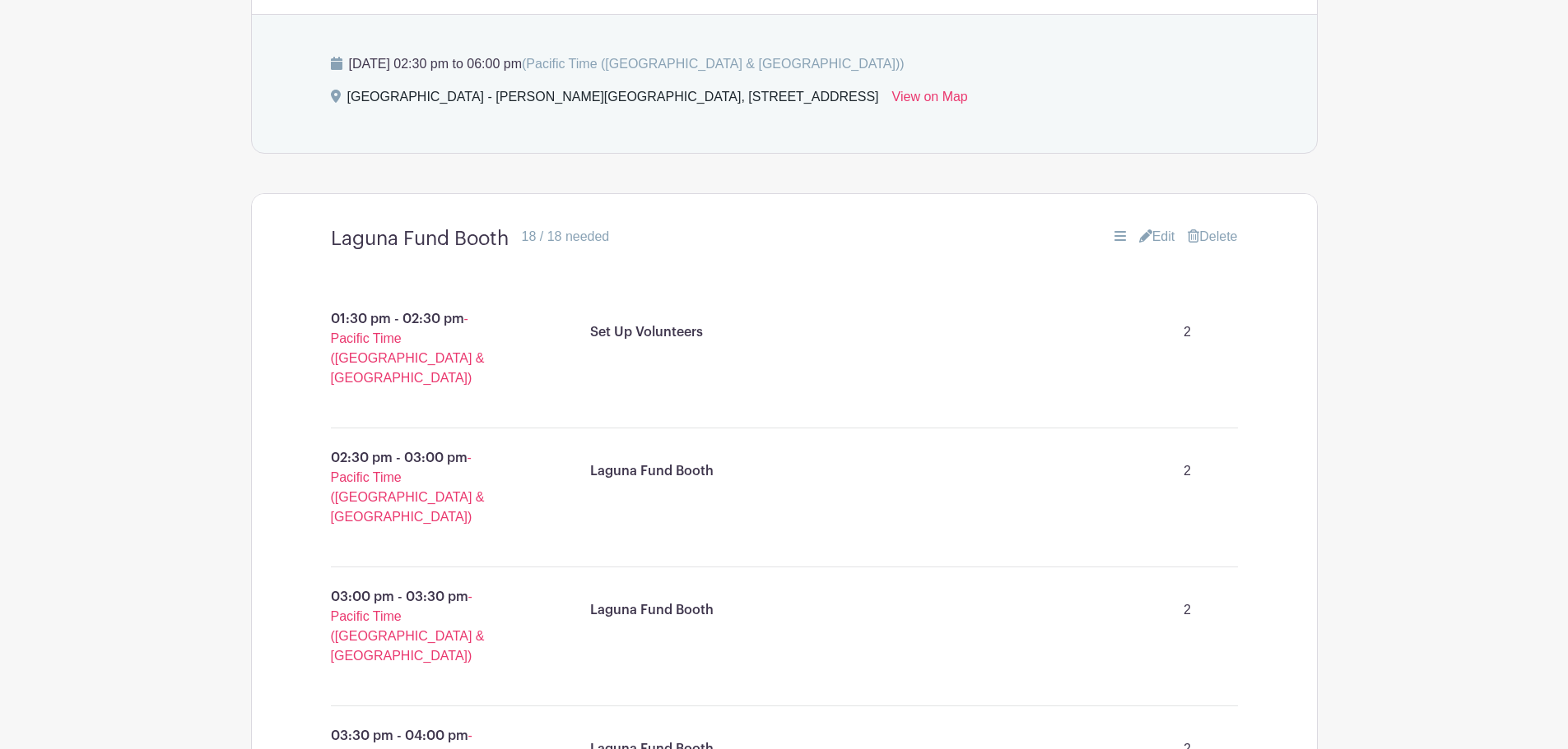
scroll to position [898, 0]
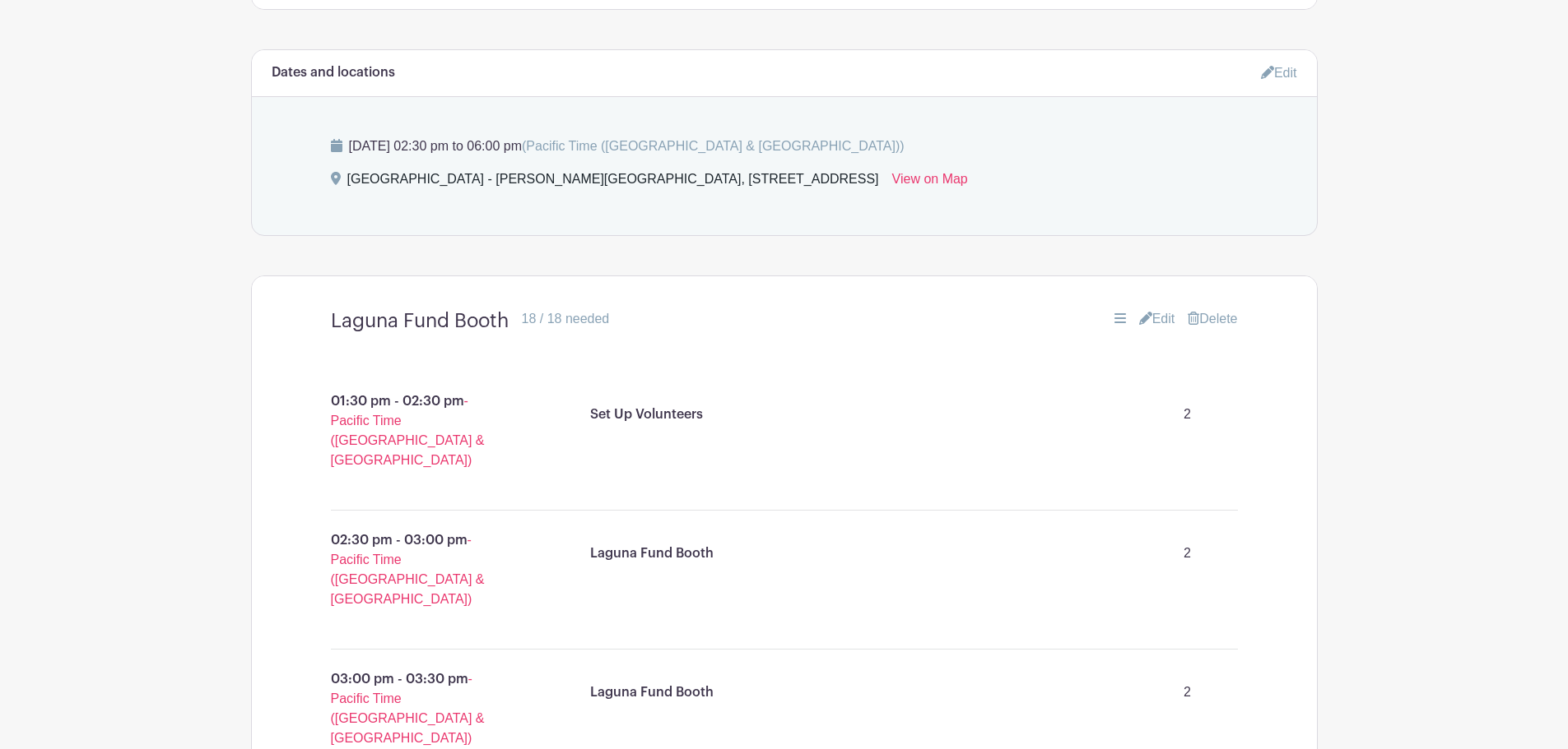
click at [1156, 324] on link "Edit" at bounding box center [1157, 319] width 36 height 20
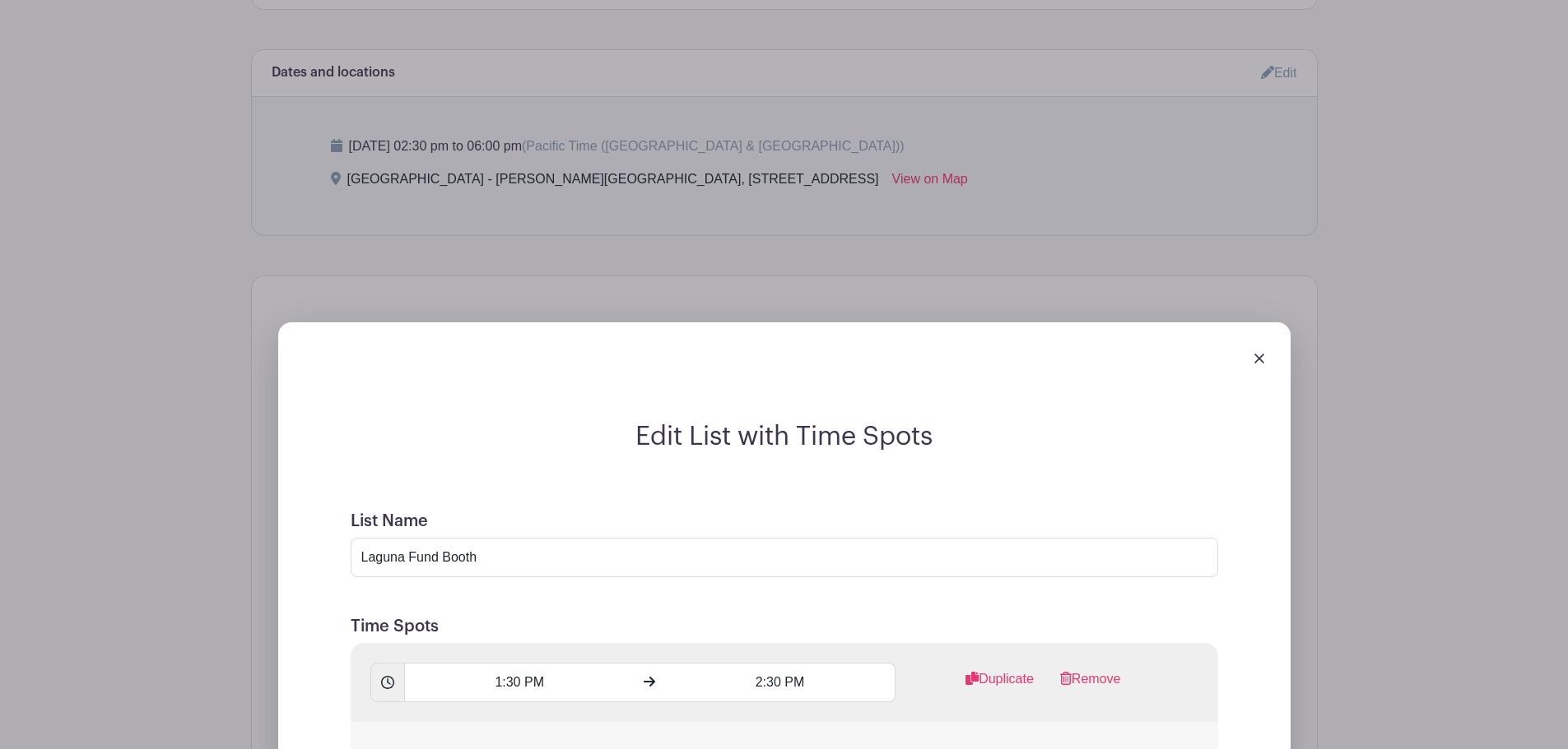
scroll to position [1226, 0]
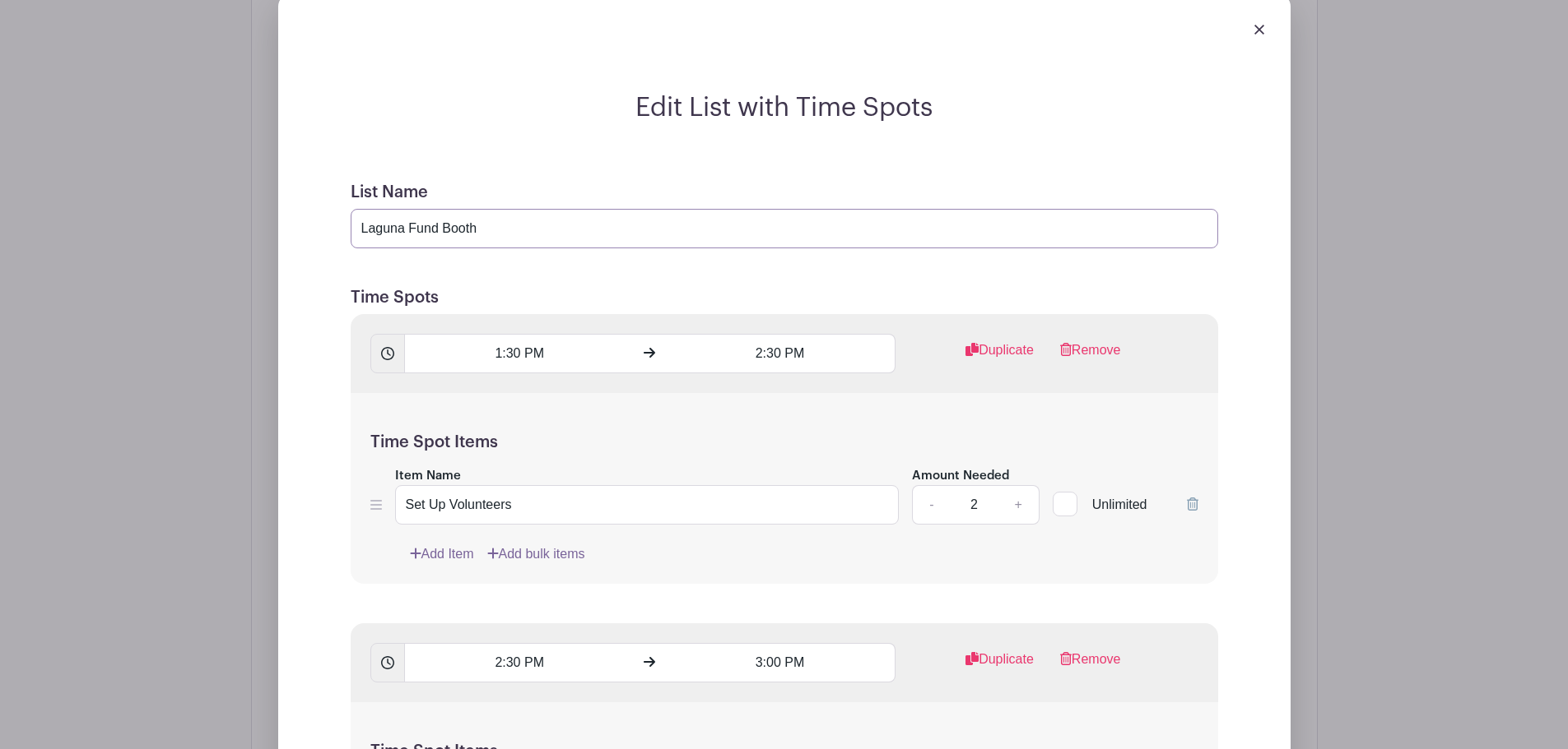
click at [499, 223] on input "Laguna Fund Booth" at bounding box center [784, 229] width 868 height 40
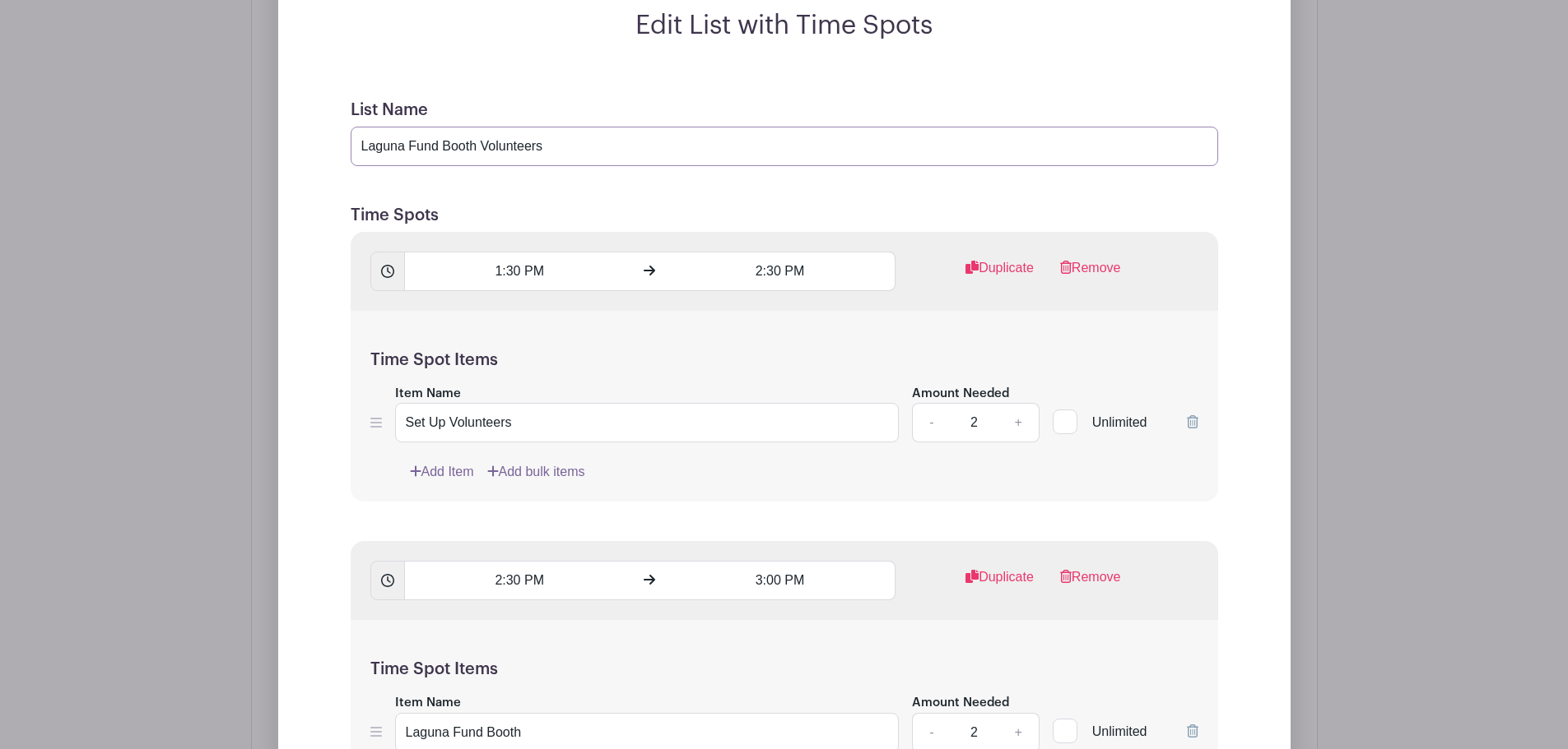
type input "Laguna Fund Booth Volunteers"
click at [1194, 421] on icon at bounding box center [1193, 422] width 11 height 13
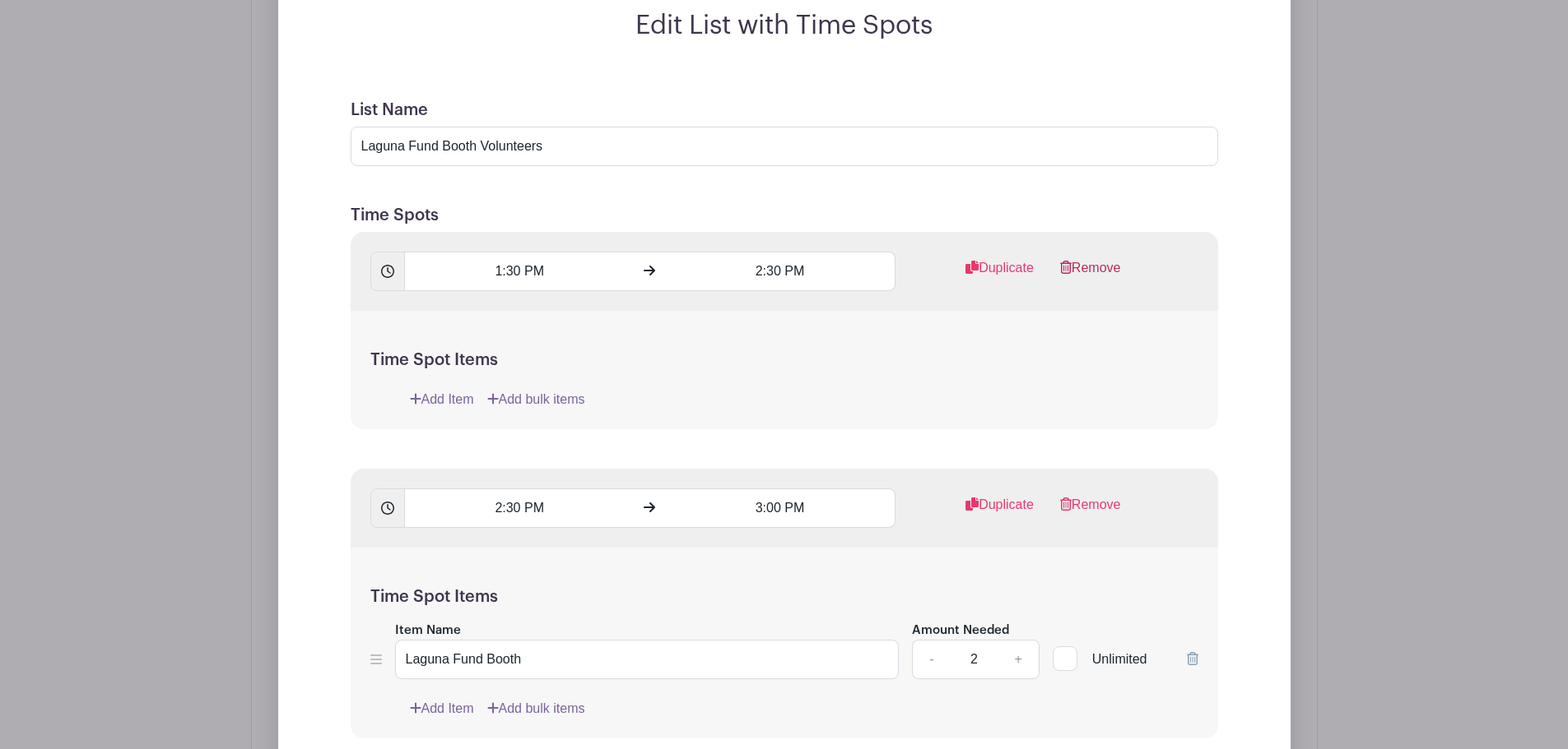
click at [1118, 266] on link "Remove" at bounding box center [1090, 275] width 61 height 33
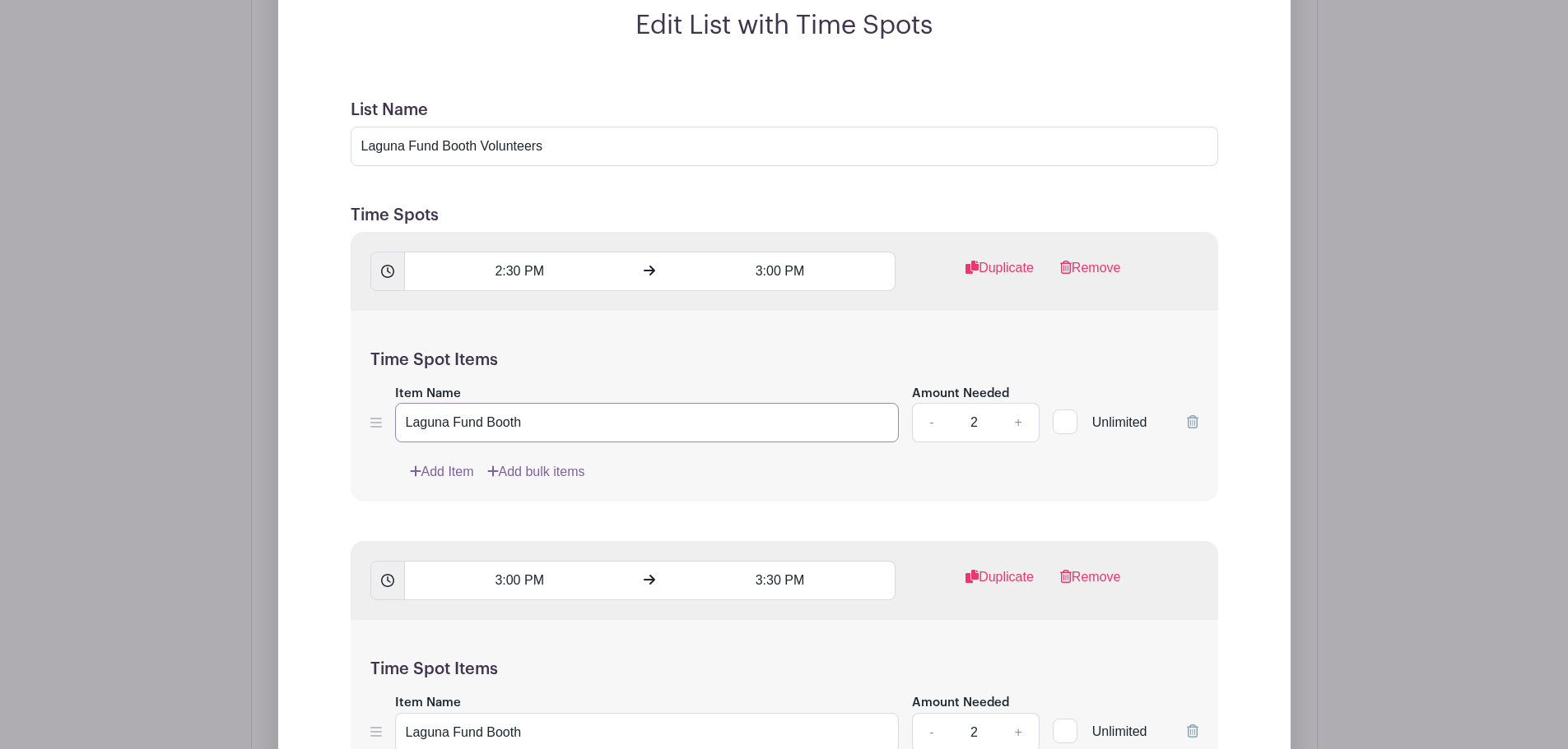
click at [640, 432] on input "Laguna Fund Booth" at bounding box center [647, 423] width 504 height 40
click at [560, 420] on input "Laguna Fund Booth" at bounding box center [647, 423] width 504 height 40
click at [566, 420] on input "Laguna Fund Booth" at bounding box center [647, 423] width 504 height 40
click at [550, 422] on input "Laguna Fund Booth Volunteer" at bounding box center [647, 423] width 504 height 40
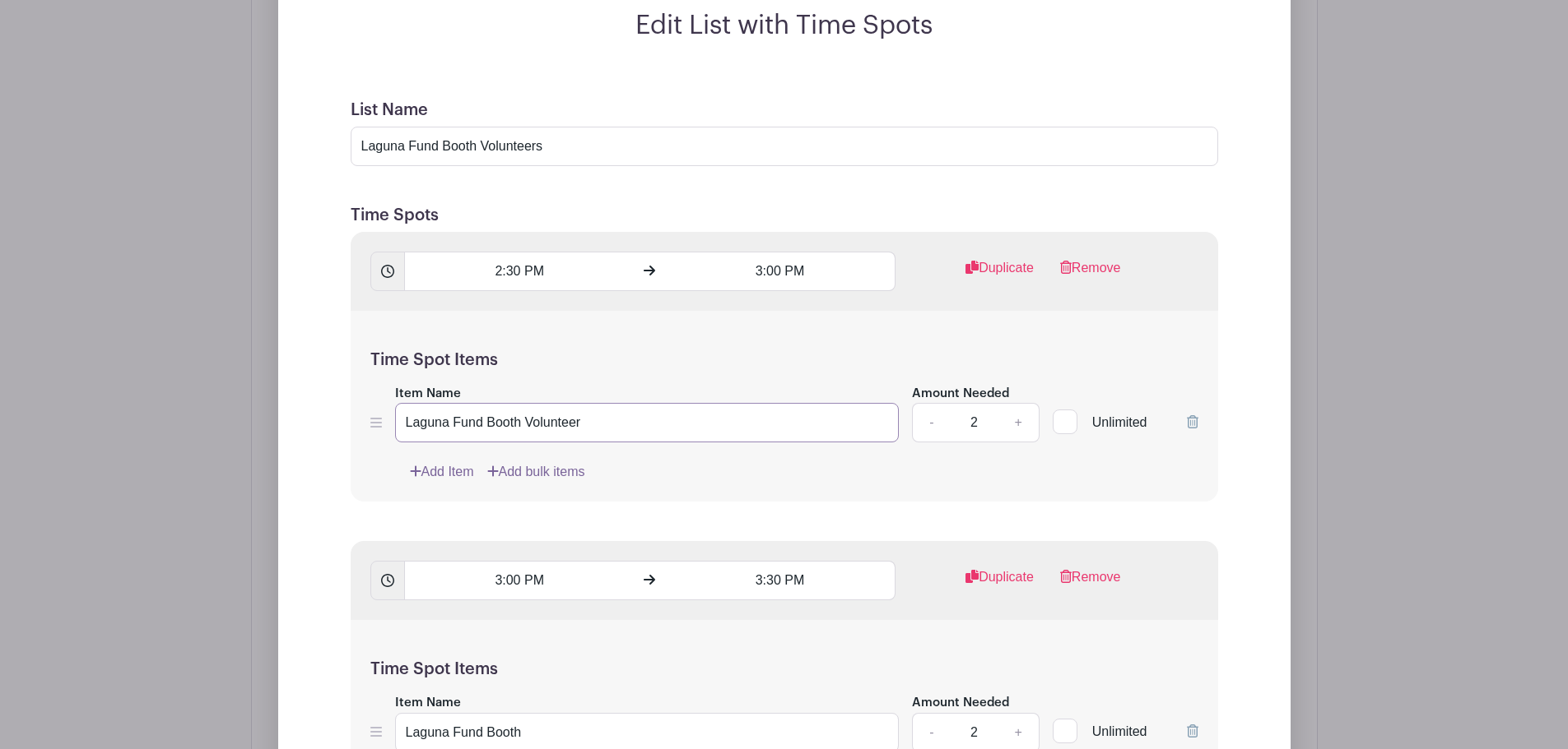
click at [550, 422] on input "Laguna Fund Booth Volunteer" at bounding box center [647, 423] width 504 height 40
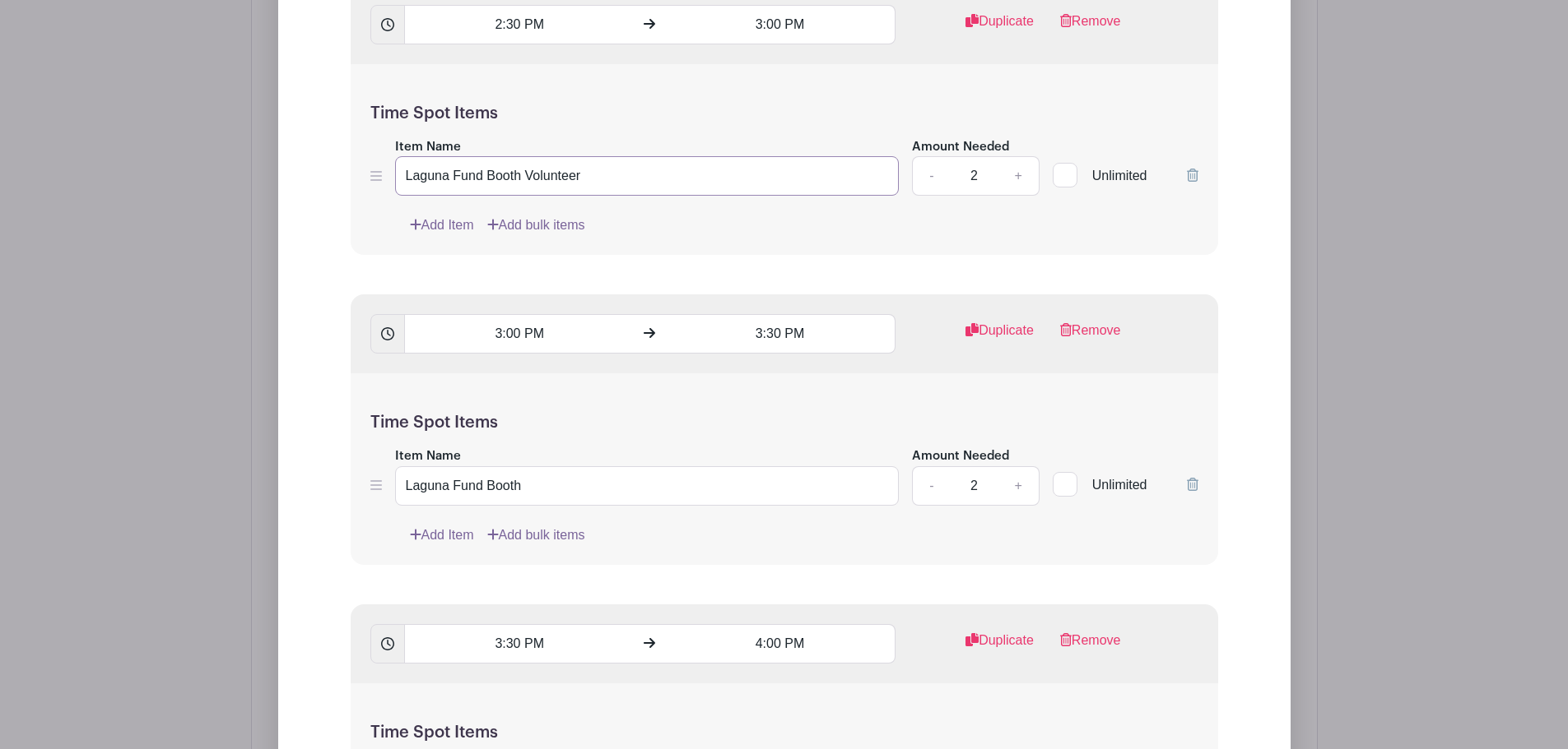
type input "Laguna Fund Booth Volunteer"
click at [514, 479] on input "Laguna Fund Booth" at bounding box center [647, 487] width 504 height 40
paste input "Volunteer"
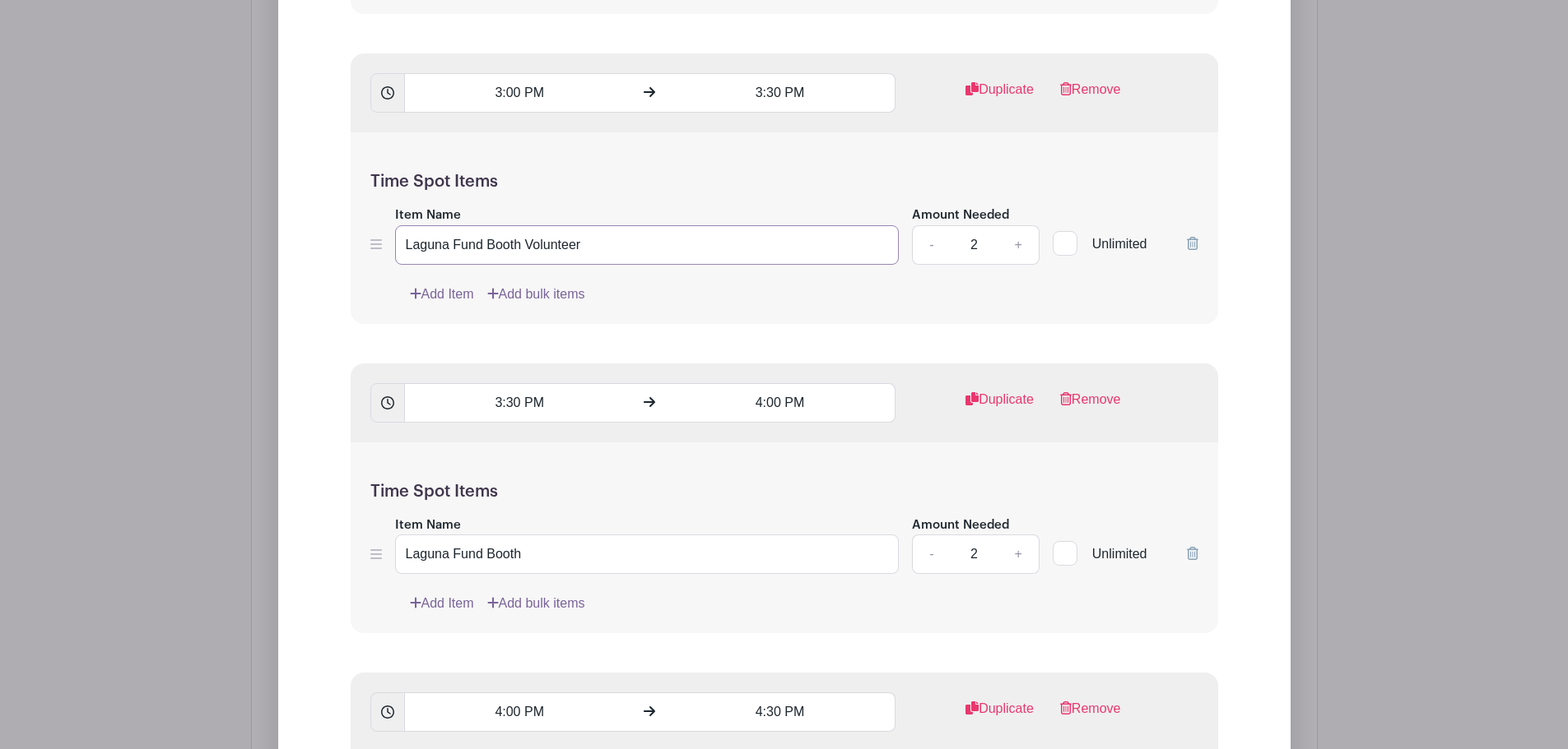
scroll to position [1884, 0]
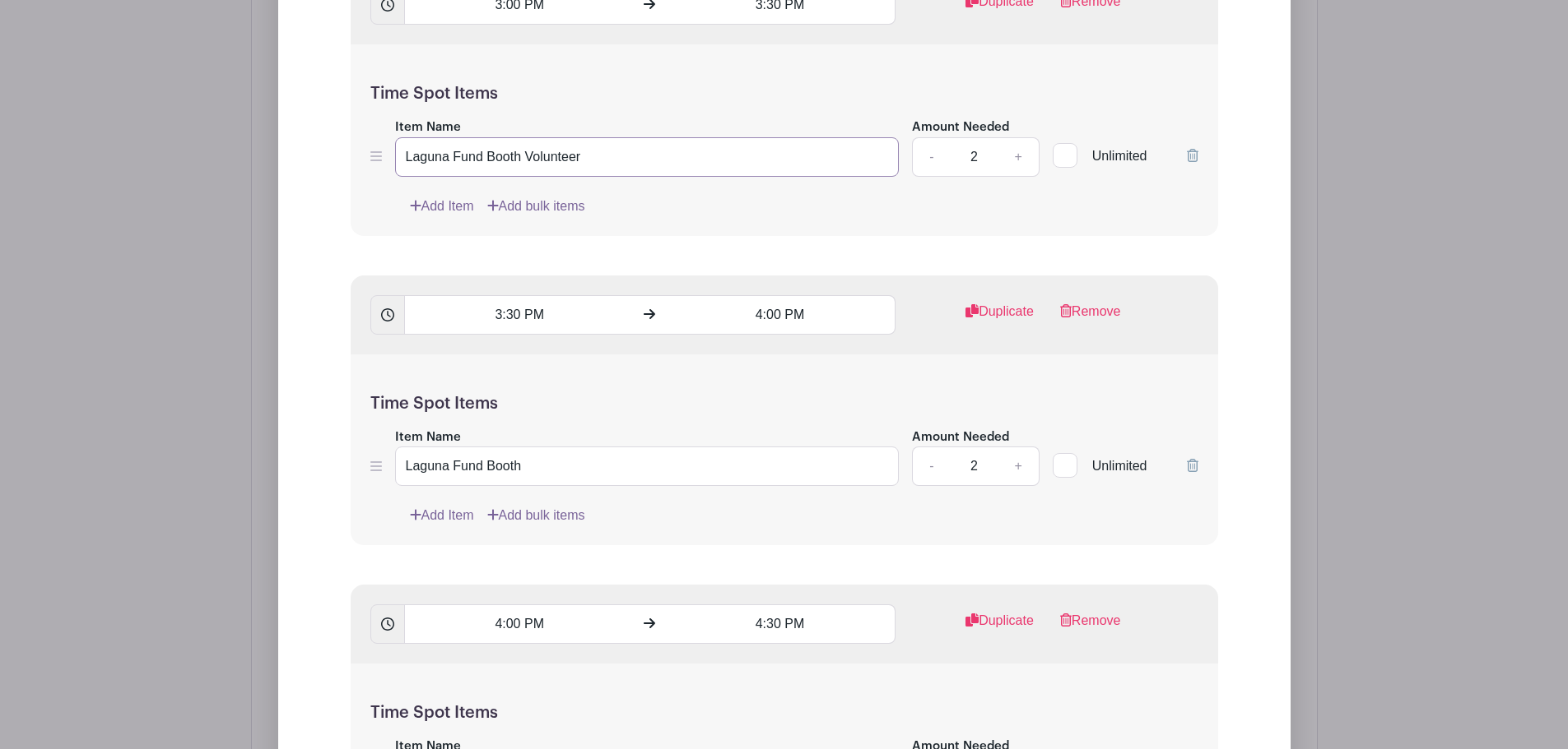
type input "Laguna Fund Booth Volunteer"
click at [514, 473] on input "Laguna Fund Booth" at bounding box center [647, 467] width 504 height 40
paste input "Volunteer"
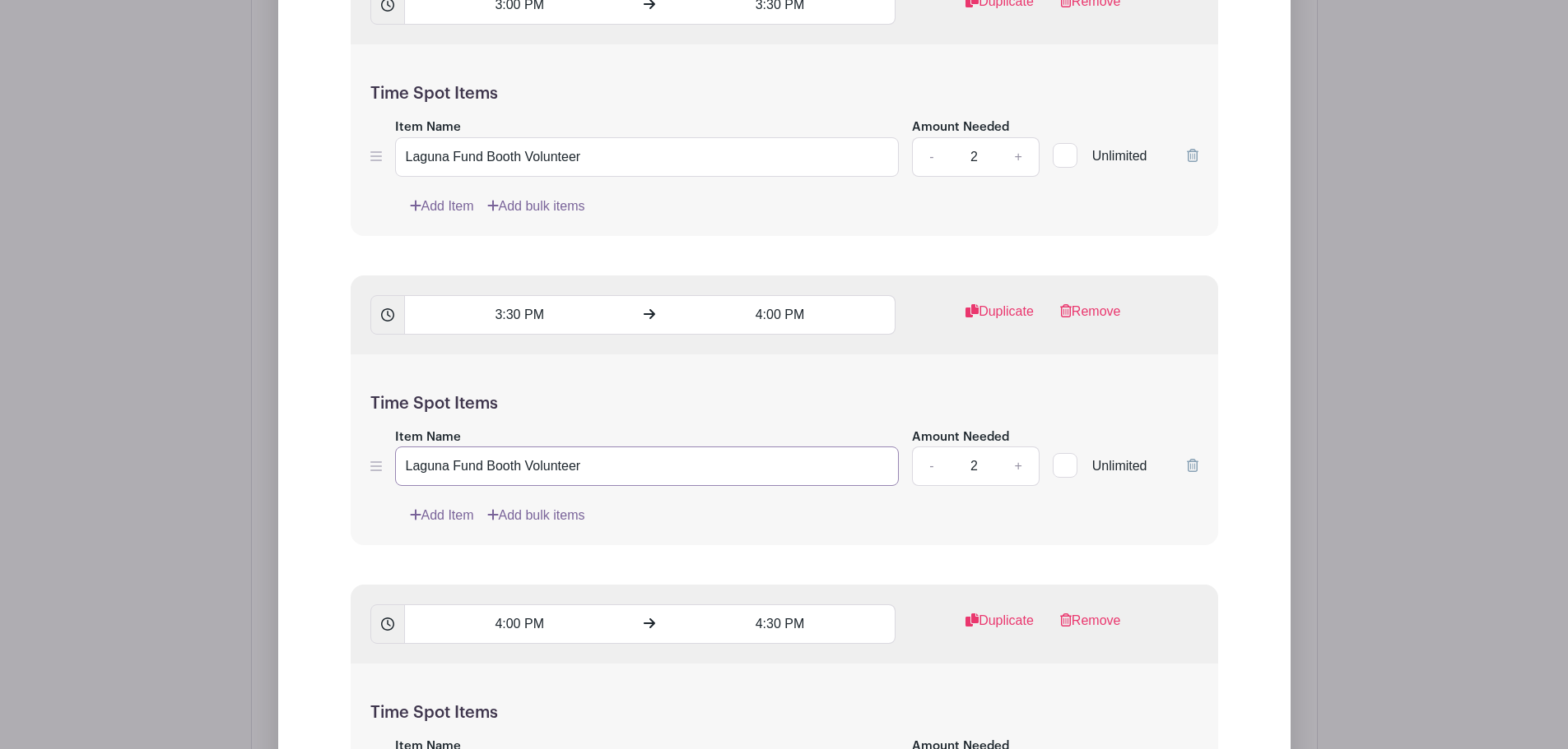
scroll to position [2214, 0]
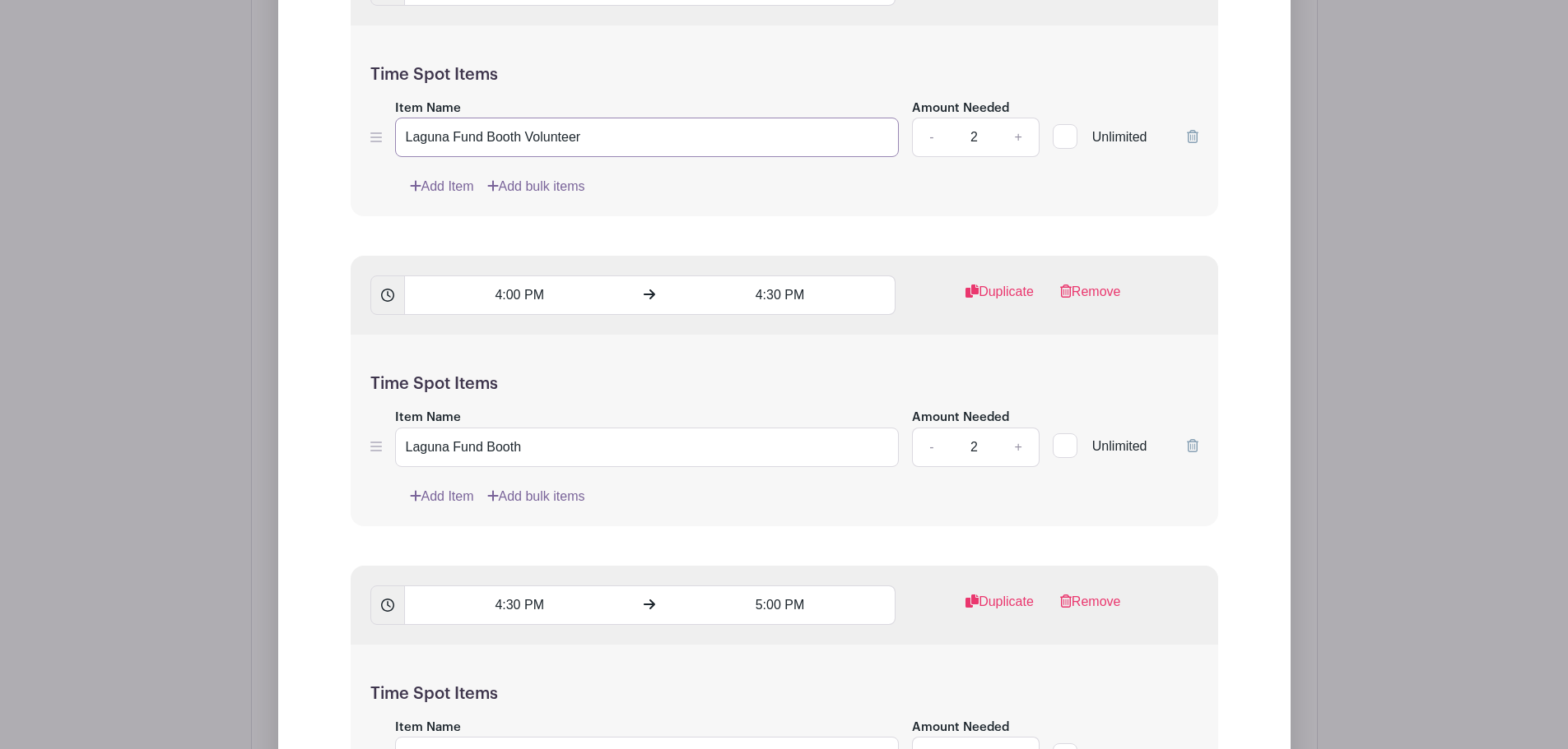
type input "Laguna Fund Booth Volunteer"
click at [496, 455] on input "Laguna Fund Booth" at bounding box center [647, 448] width 504 height 40
paste input "Volunteer"
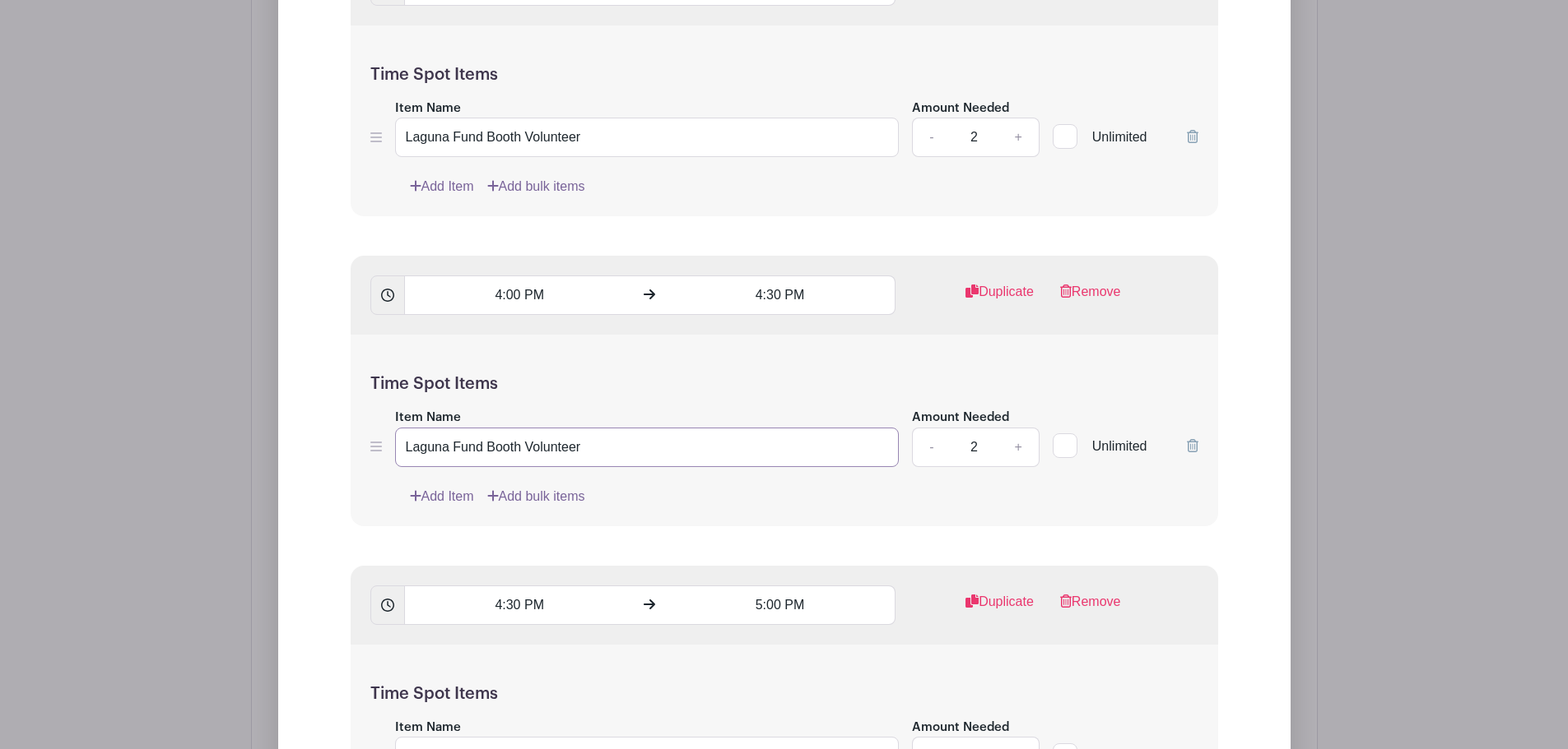
scroll to position [2542, 0]
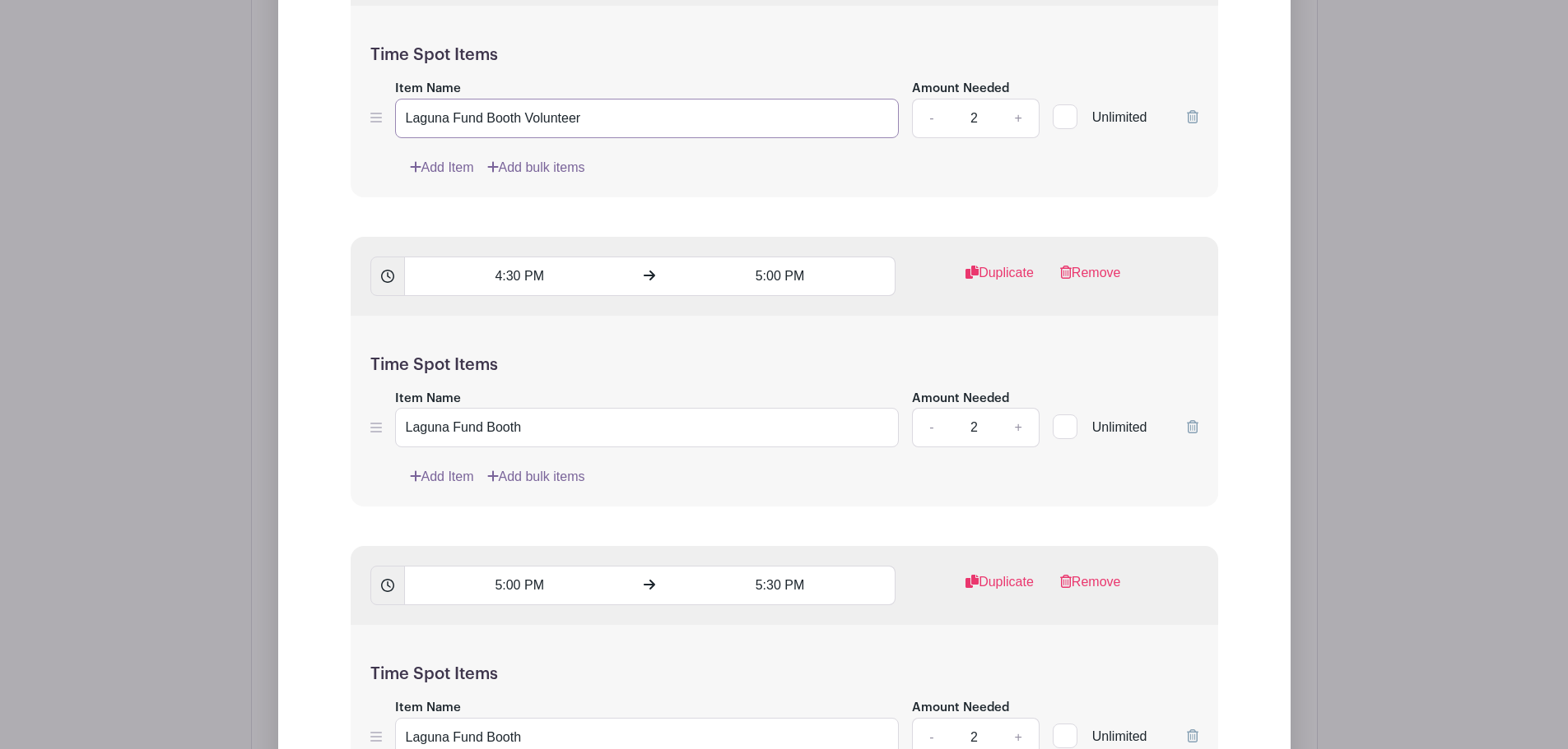
type input "Laguna Fund Booth Volunteer"
click at [496, 429] on input "Laguna Fund Booth" at bounding box center [647, 428] width 504 height 40
paste input "Volunteer"
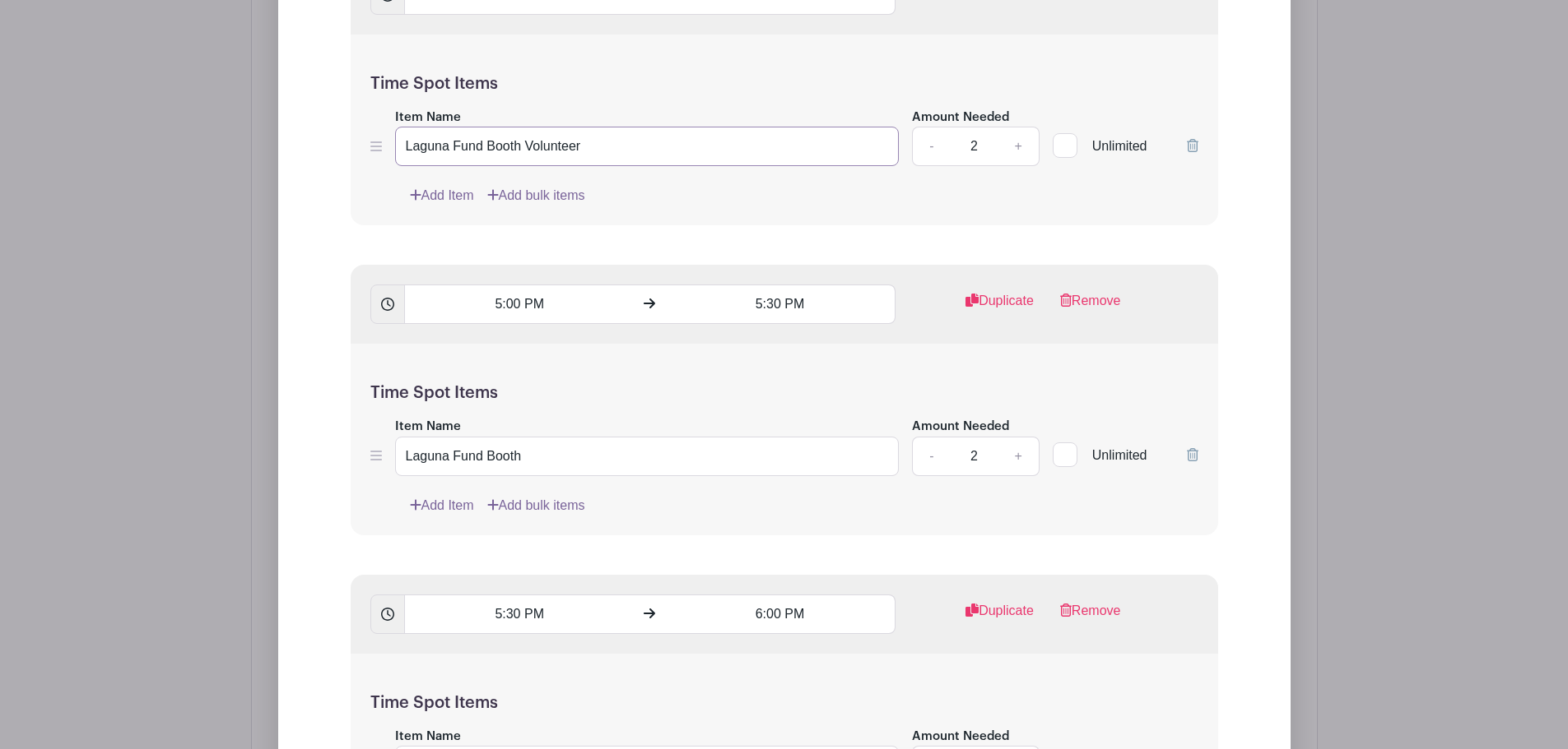
scroll to position [2872, 0]
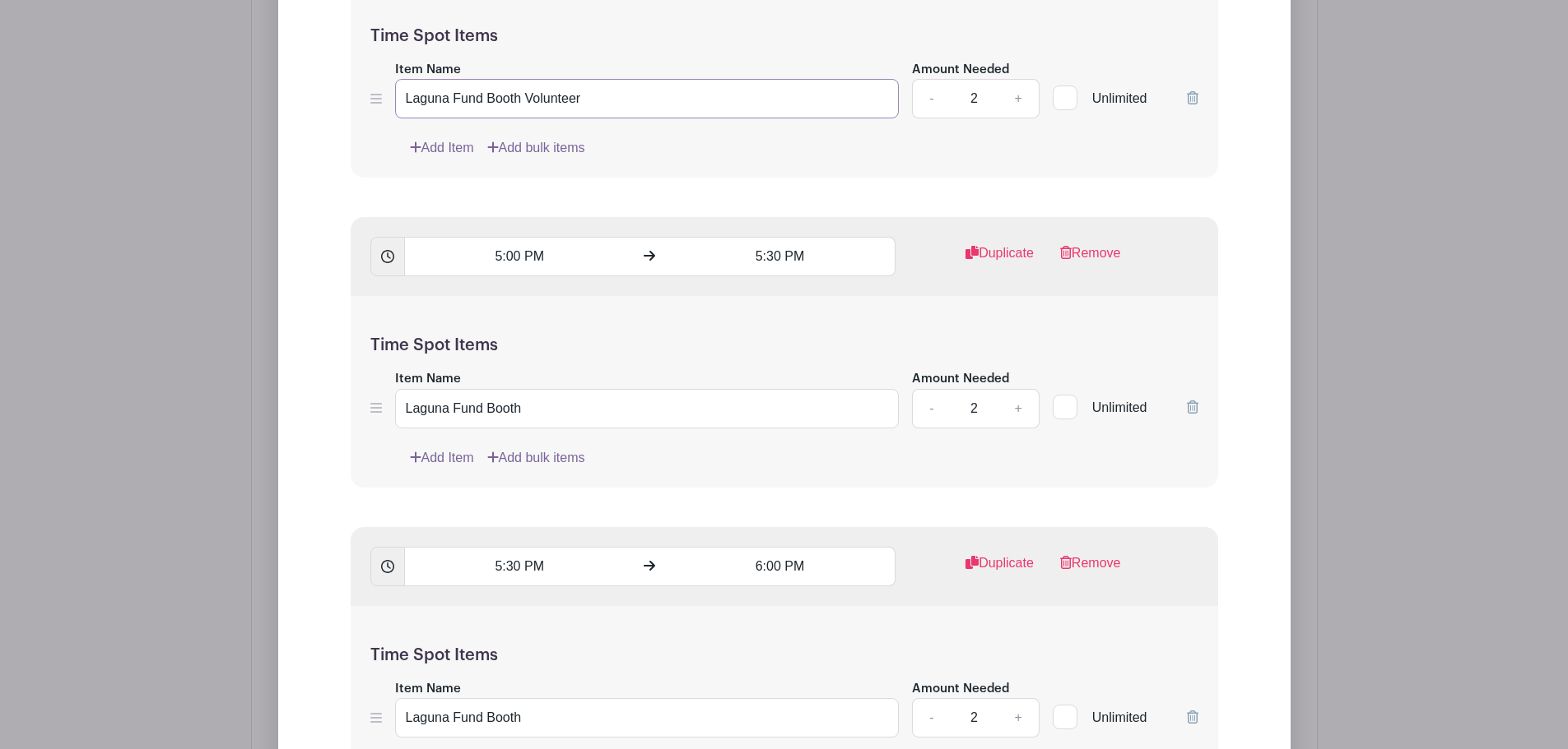
type input "Laguna Fund Booth Volunteer"
click at [497, 421] on input "Laguna Fund Booth" at bounding box center [647, 409] width 504 height 40
paste input "Volunteer"
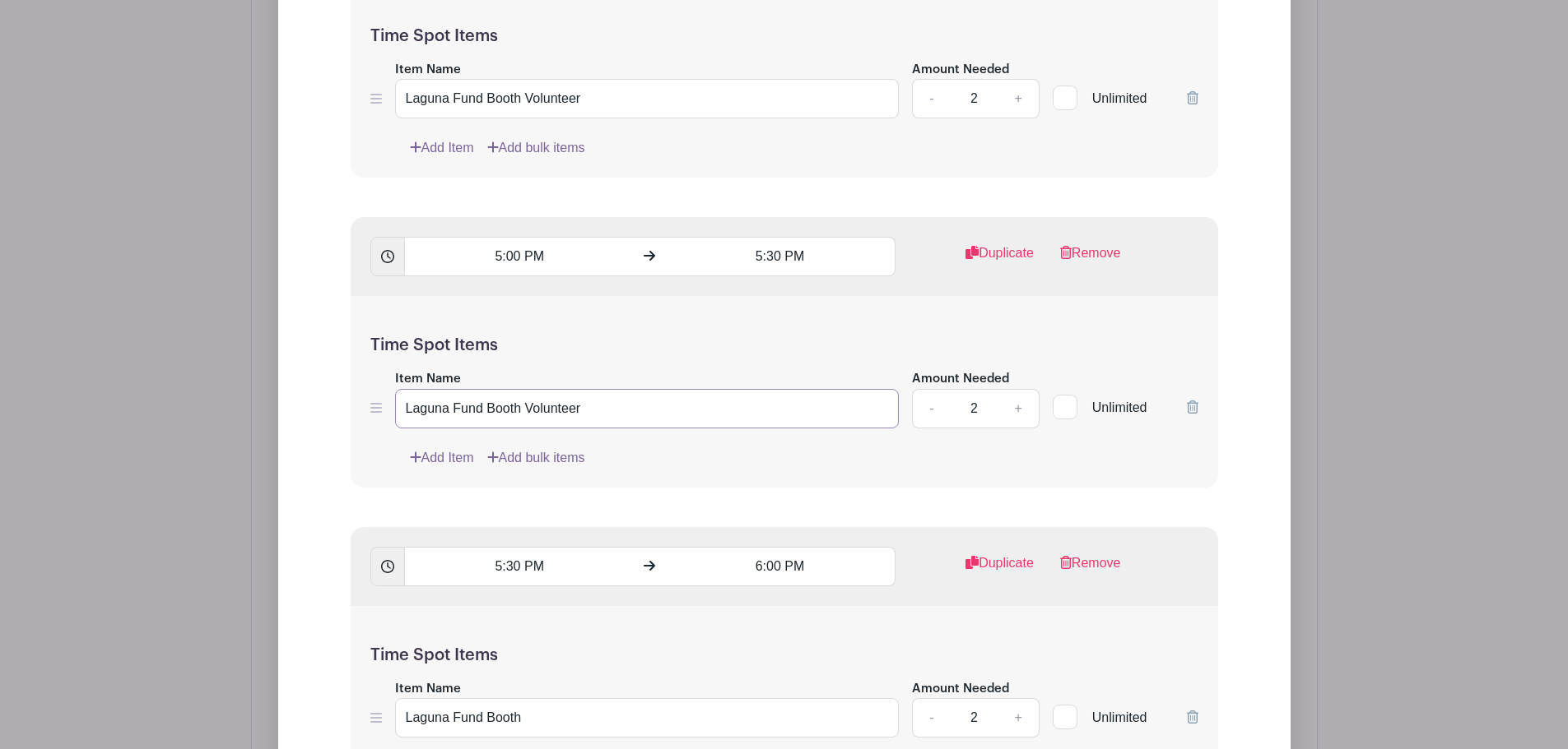
scroll to position [3201, 0]
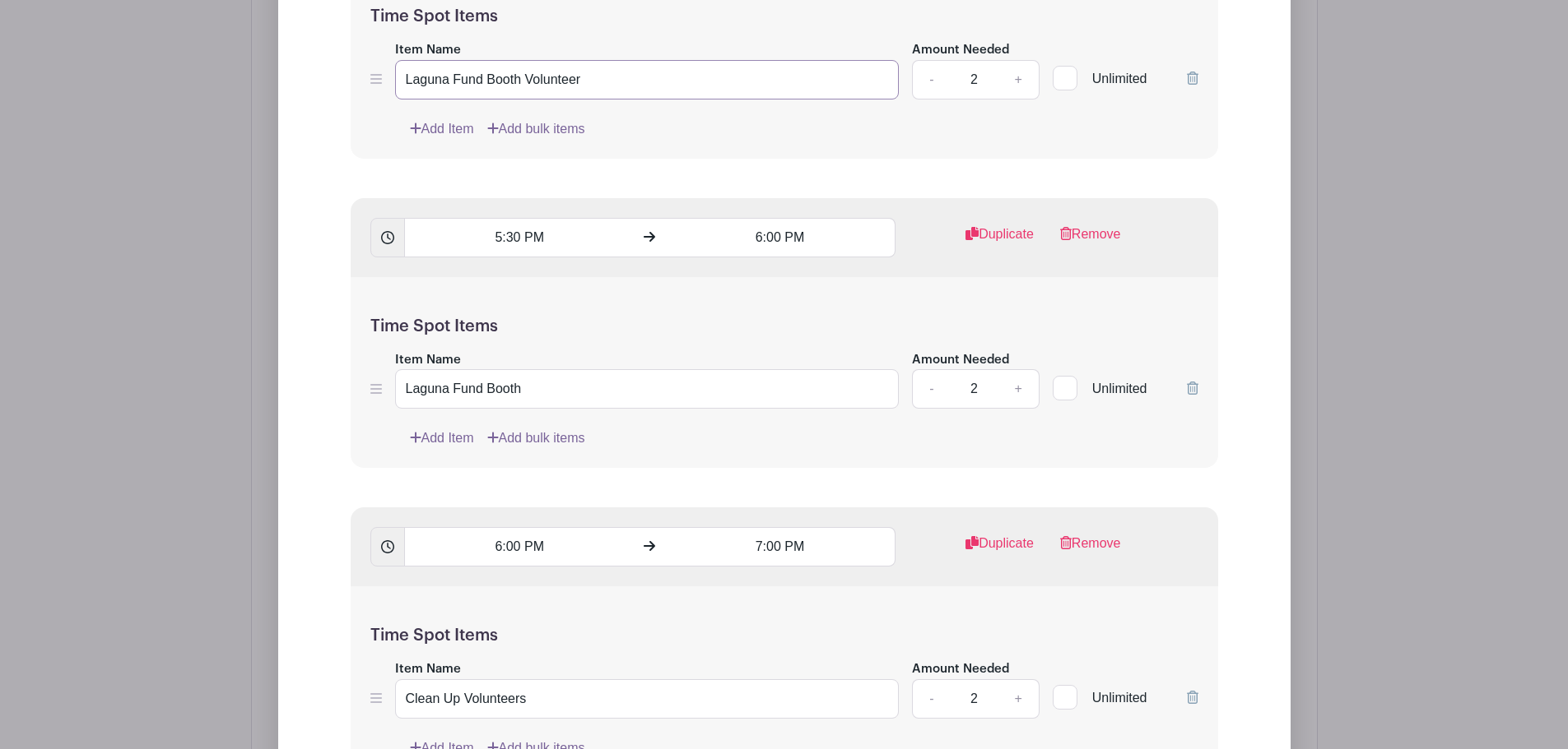
type input "Laguna Fund Booth Volunteer"
click at [509, 387] on input "Laguna Fund Booth" at bounding box center [647, 389] width 504 height 40
paste input "Volunteer"
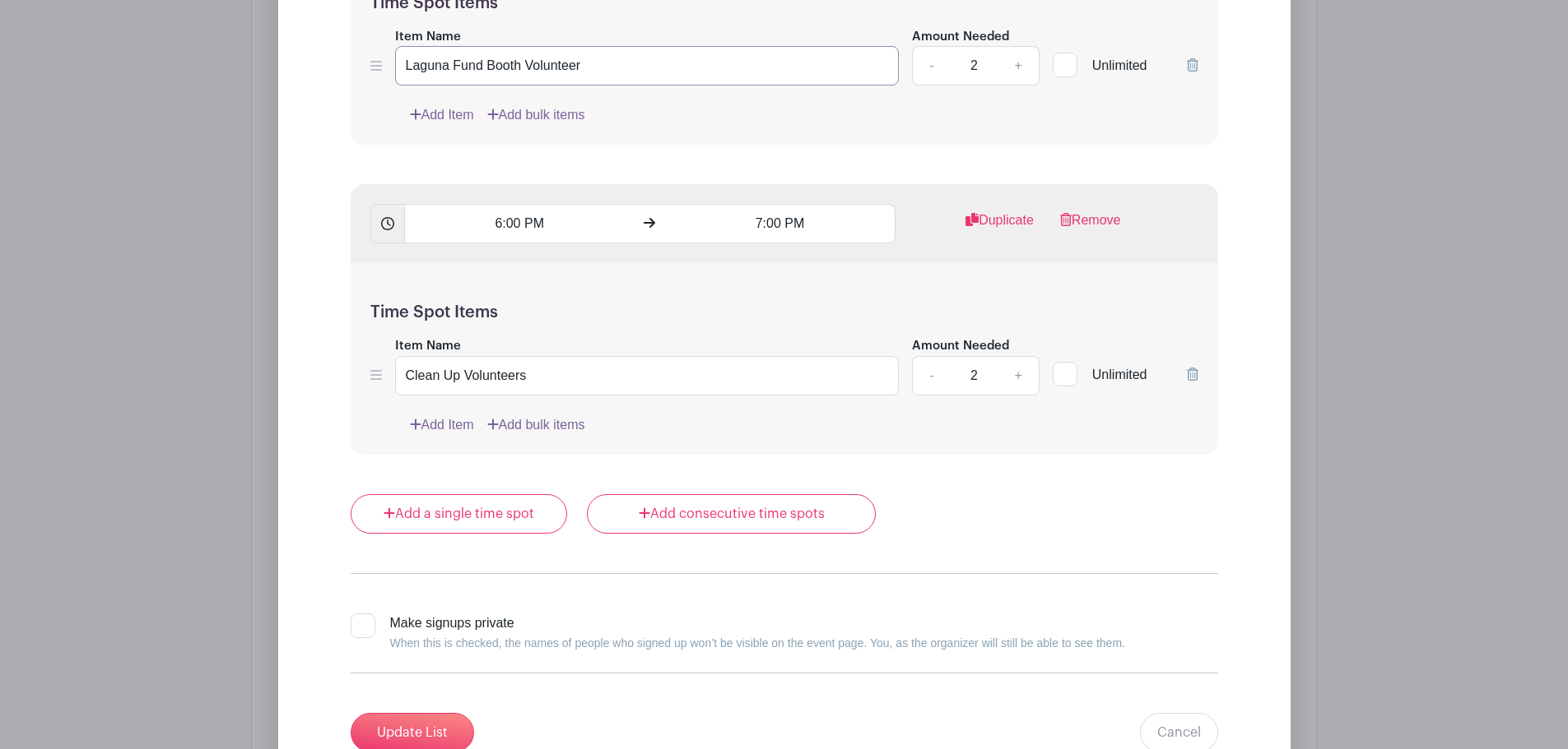
scroll to position [3529, 0]
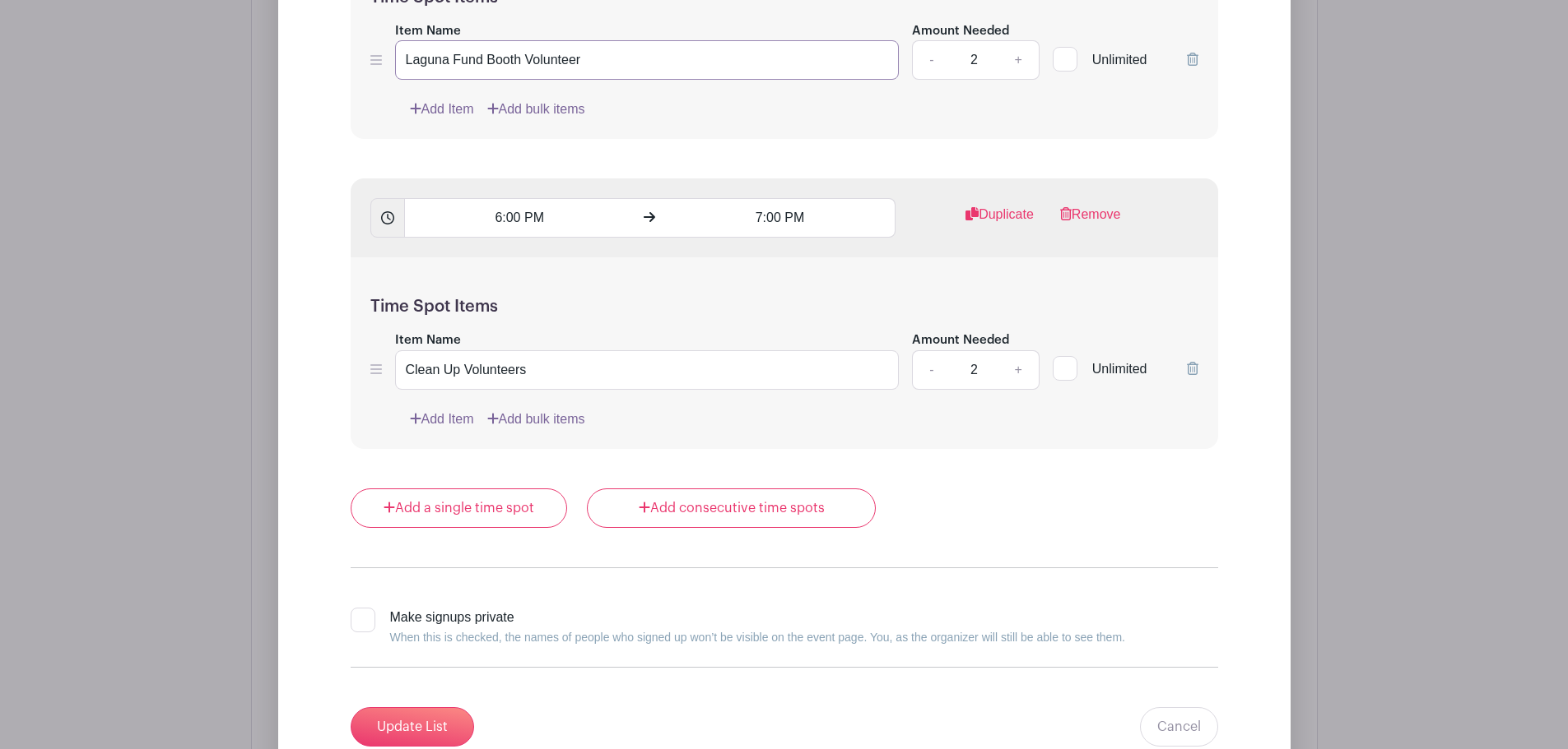
type input "Laguna Fund Booth Volunteer"
click at [498, 371] on input "Clean Up Volunteers" at bounding box center [647, 370] width 504 height 40
click at [1184, 357] on div "Unlimited" at bounding box center [1126, 359] width 146 height 60
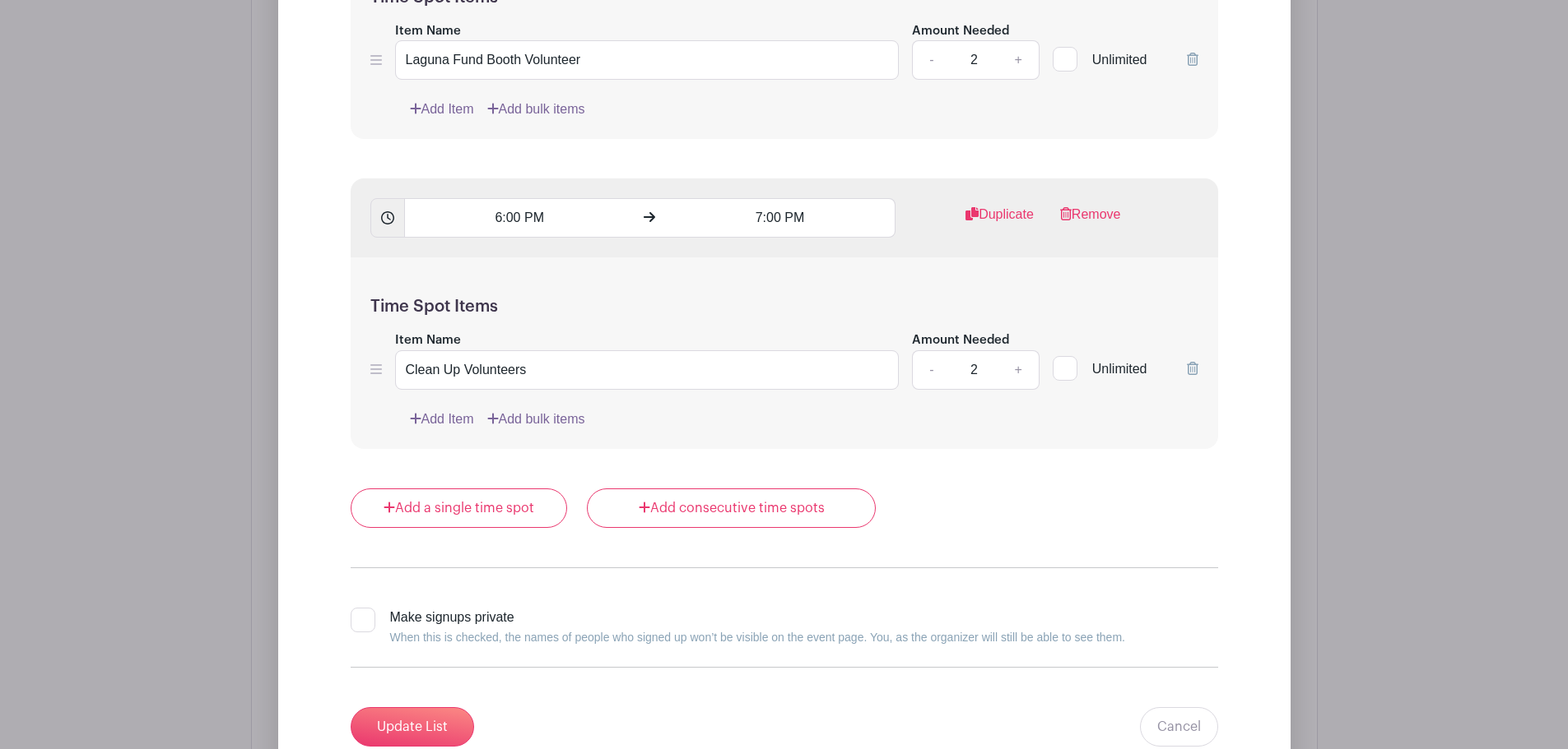
click at [1188, 369] on icon at bounding box center [1193, 368] width 11 height 13
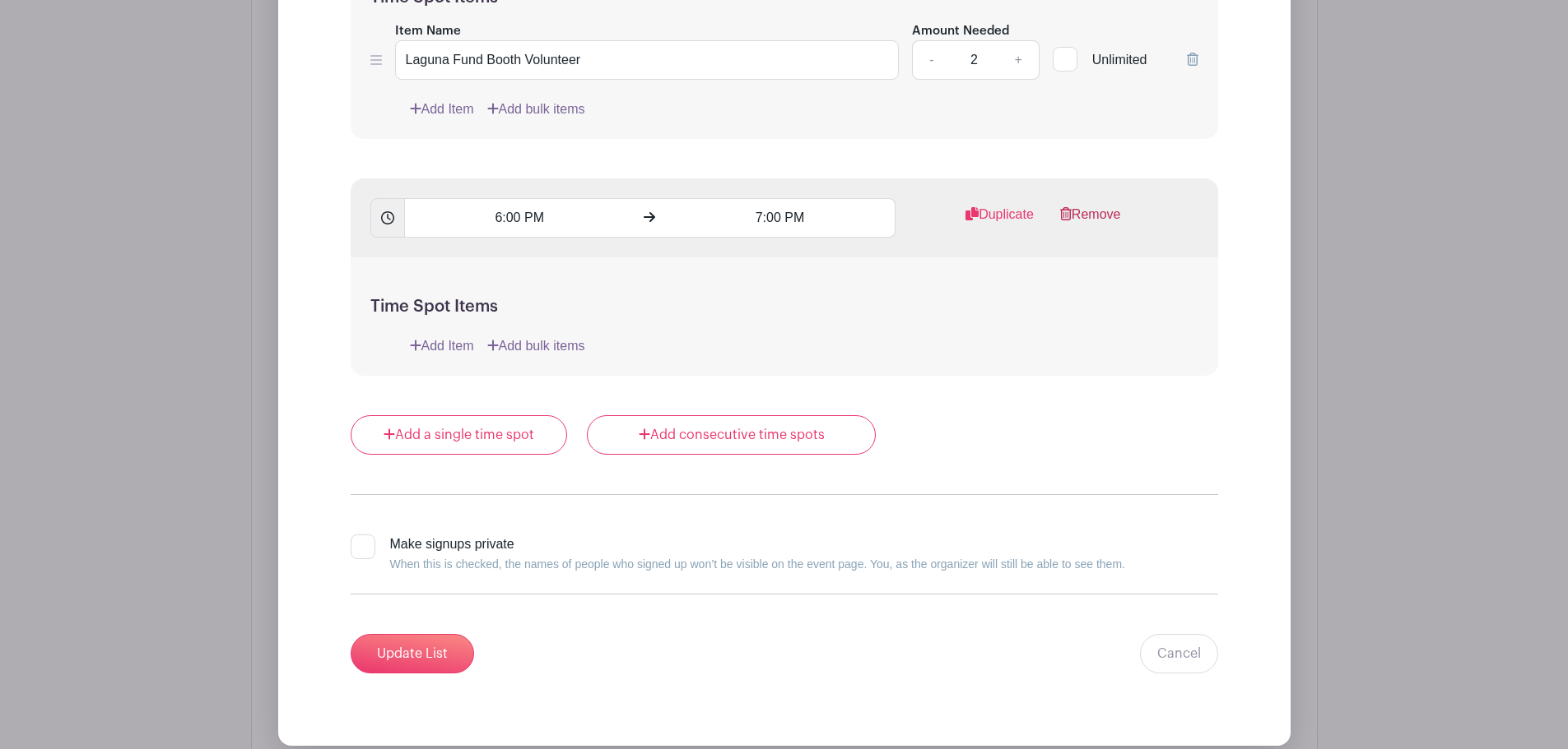
click at [1101, 218] on link "Remove" at bounding box center [1090, 221] width 61 height 33
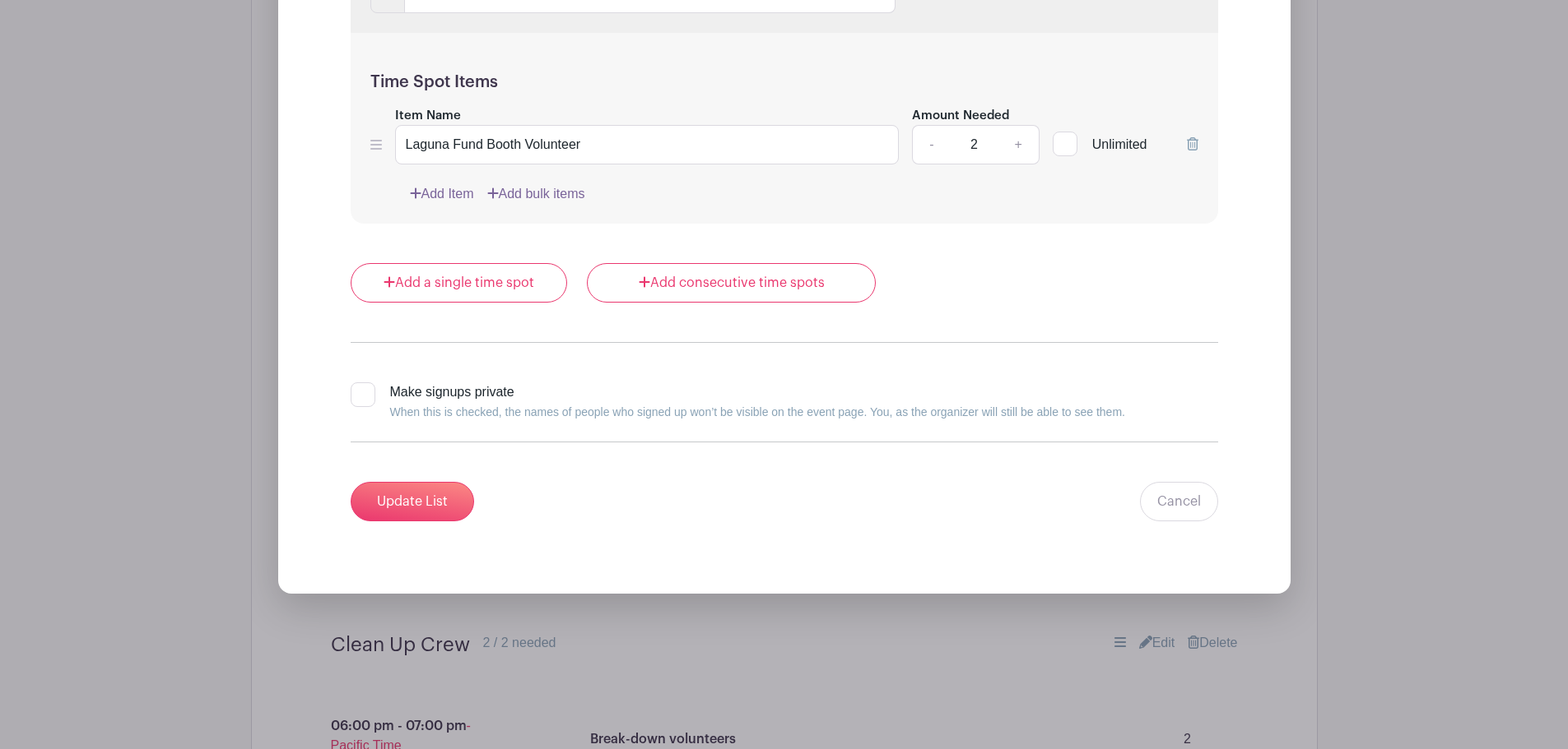
scroll to position [3365, 0]
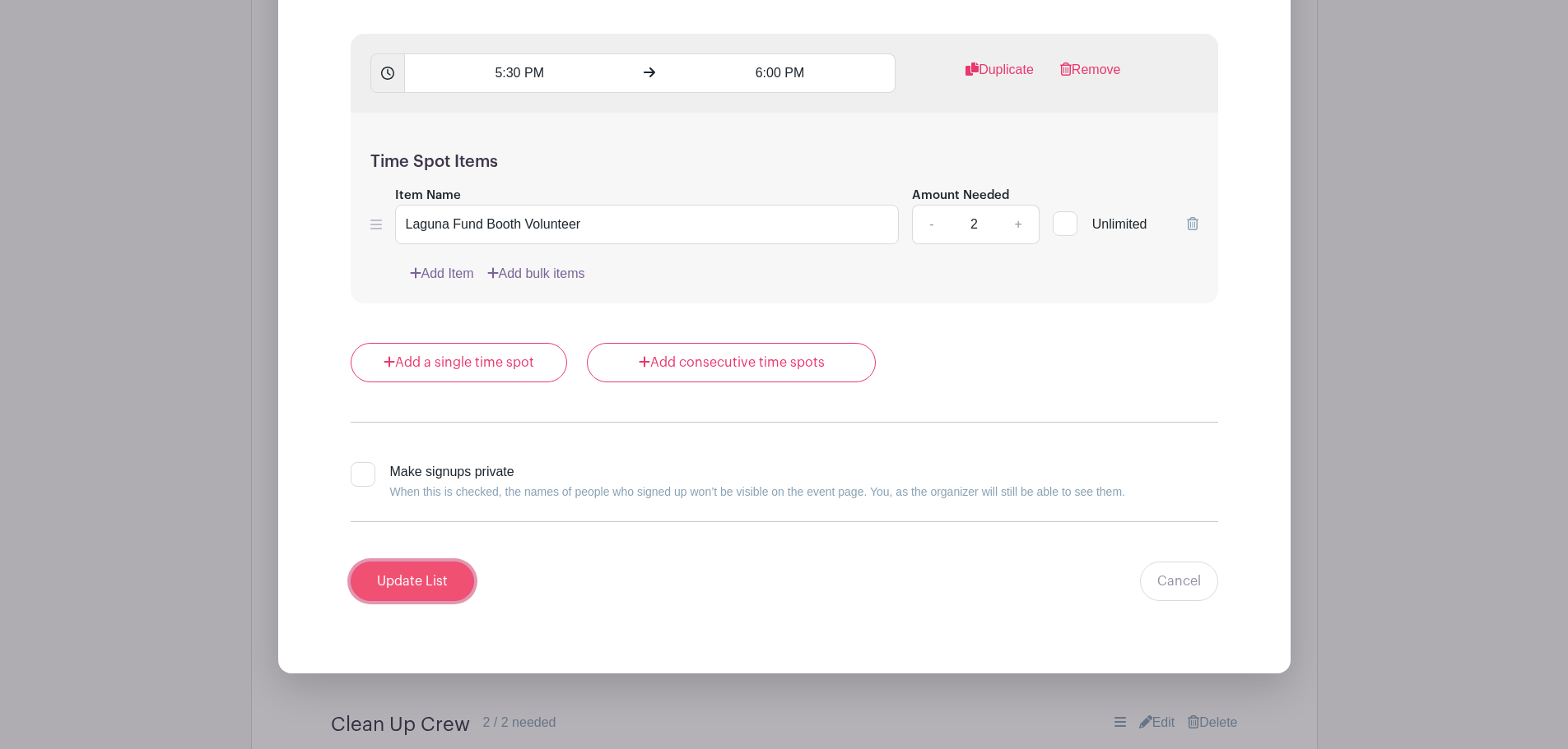
click at [429, 575] on input "Update List" at bounding box center [412, 581] width 123 height 40
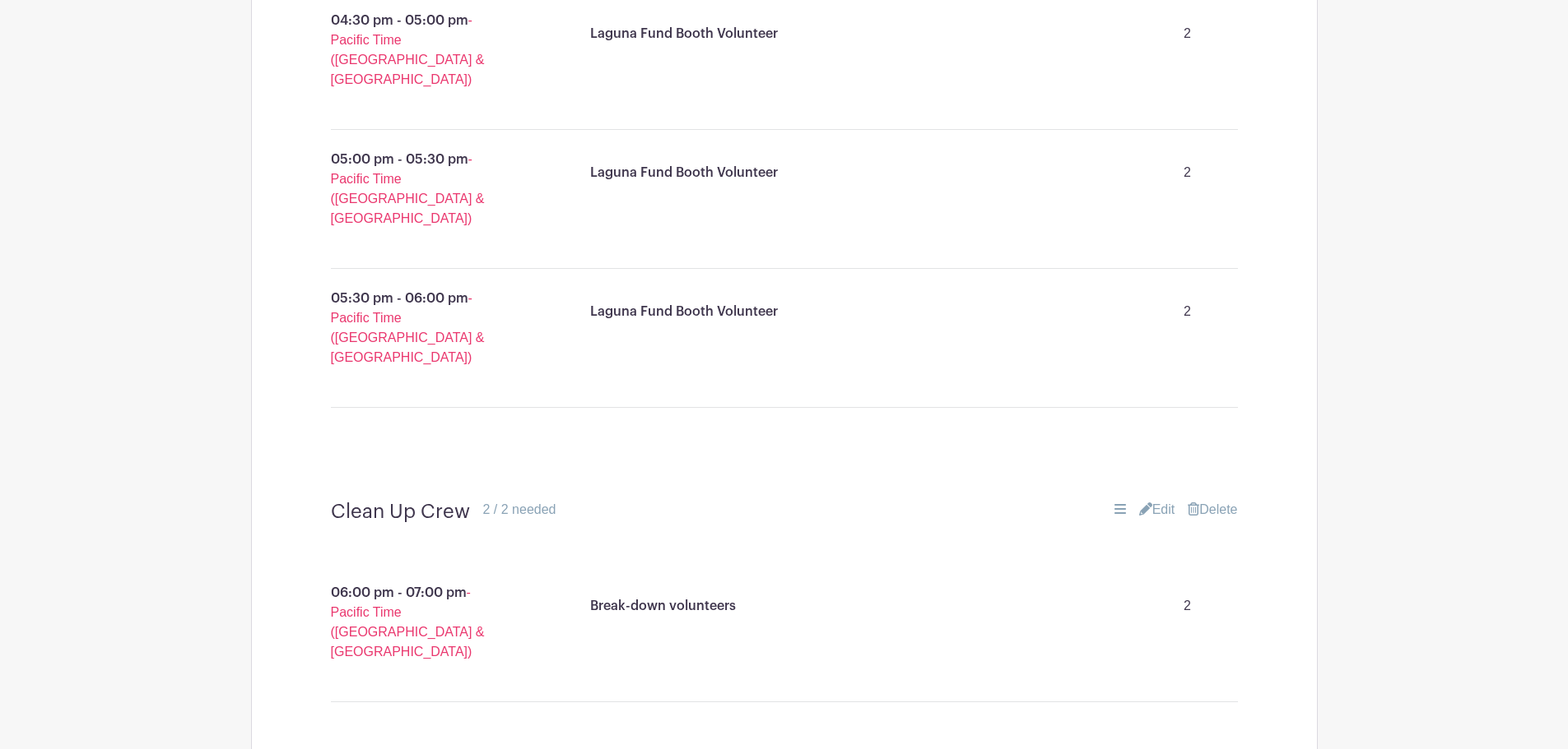
scroll to position [1554, 0]
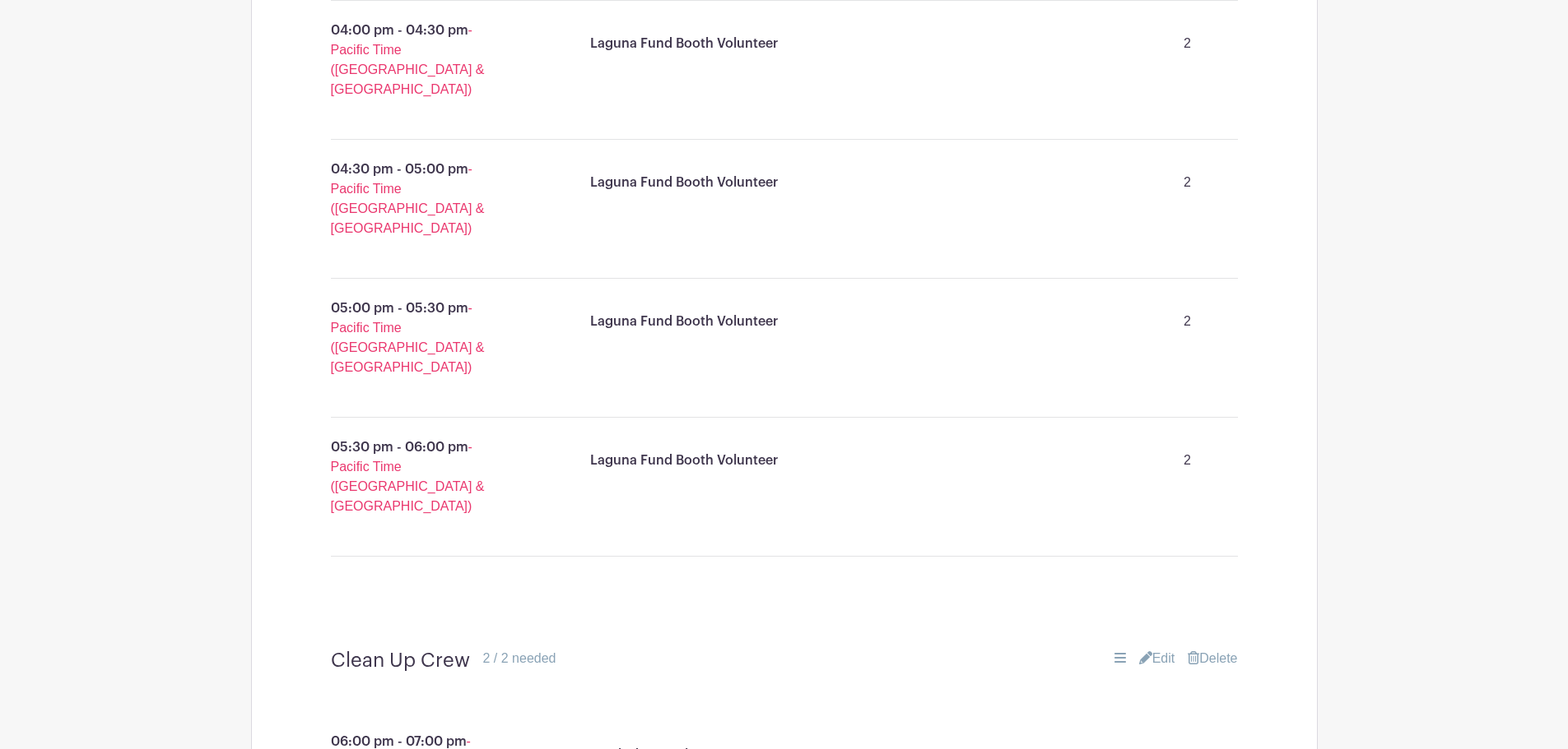
click at [1159, 649] on link "Edit" at bounding box center [1157, 658] width 36 height 20
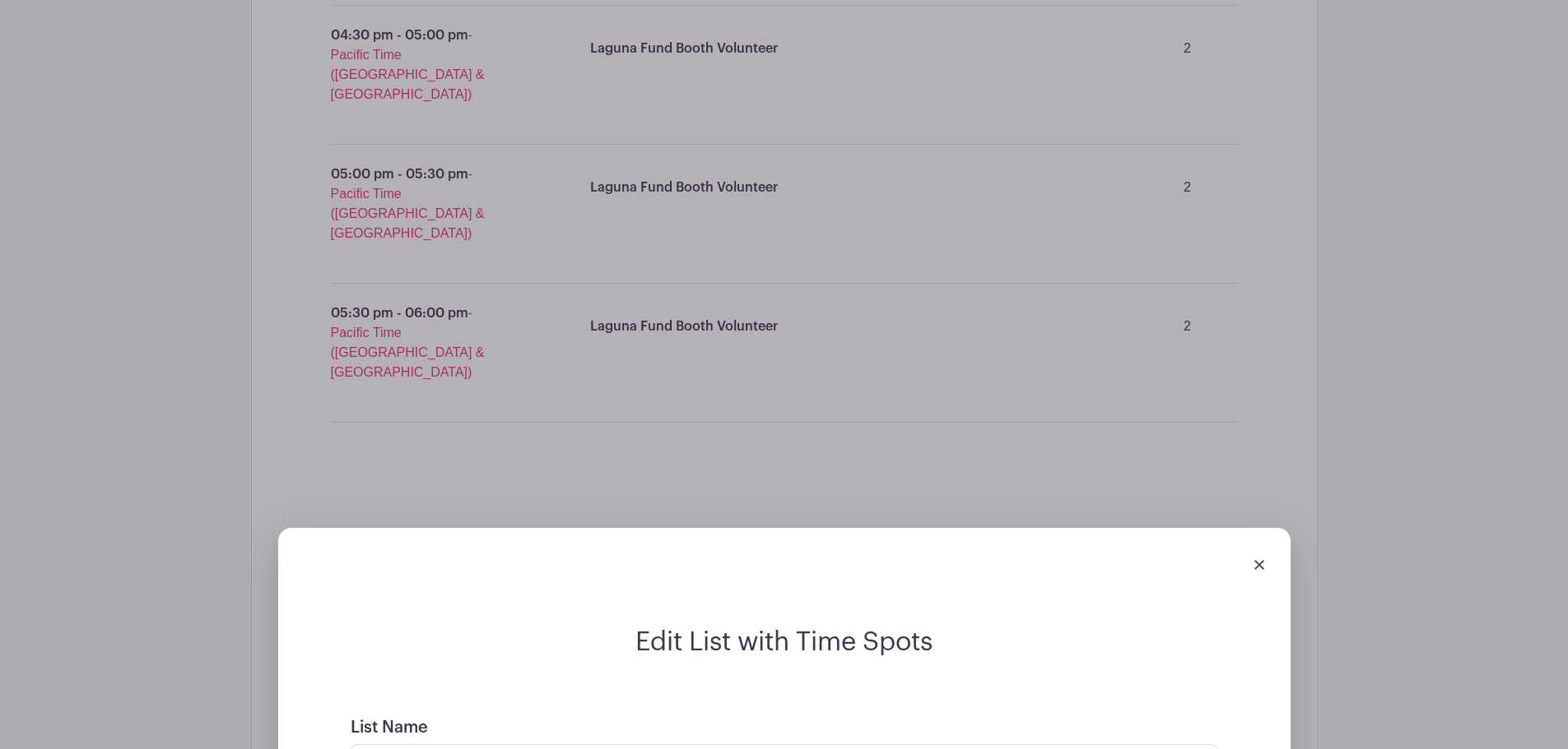
scroll to position [1801, 0]
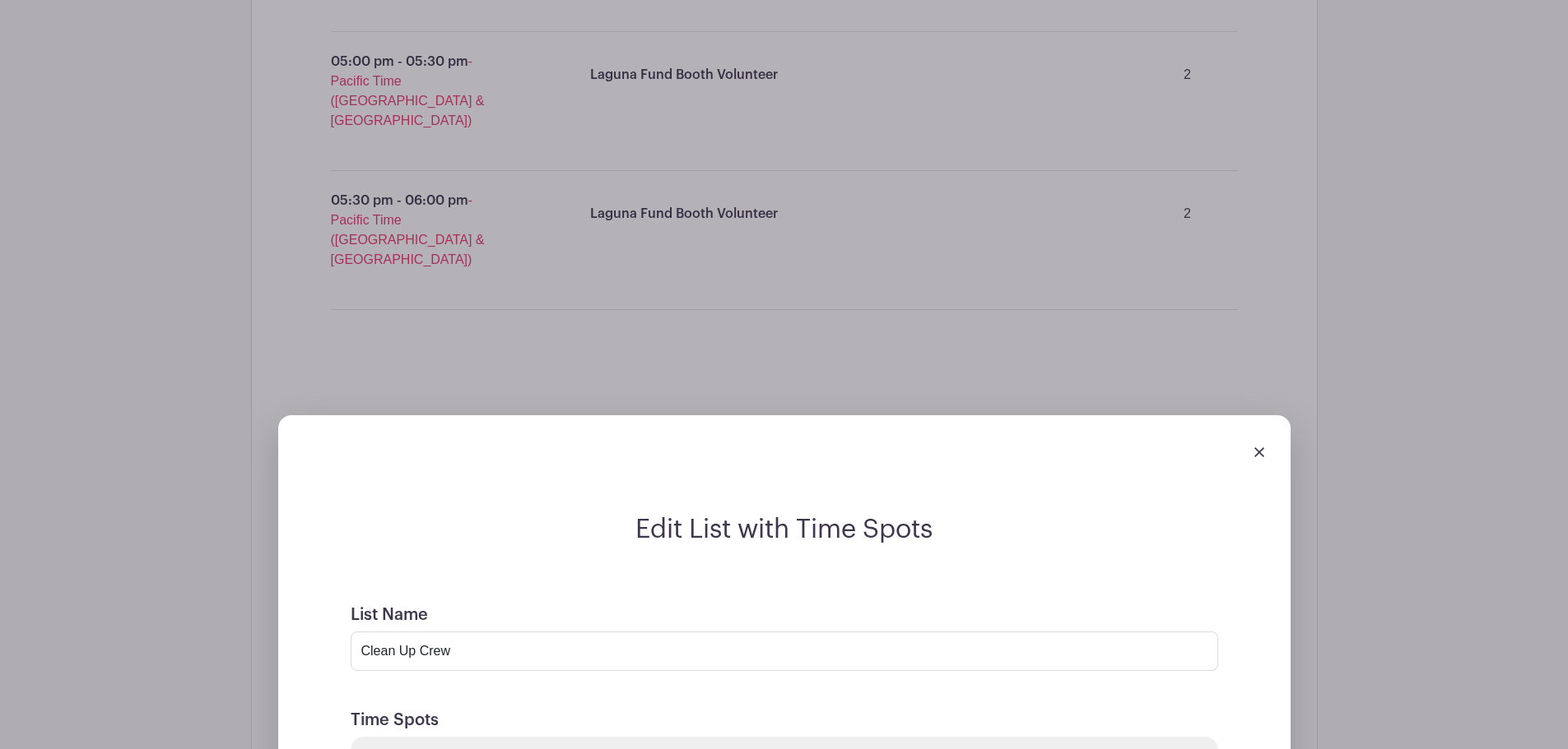
click at [702, 572] on div "07" at bounding box center [694, 573] width 53 height 31
click at [814, 577] on div "06" at bounding box center [818, 573] width 55 height 31
click at [816, 564] on div "00" at bounding box center [802, 573] width 53 height 31
click at [880, 540] on div "15" at bounding box center [878, 538] width 55 height 31
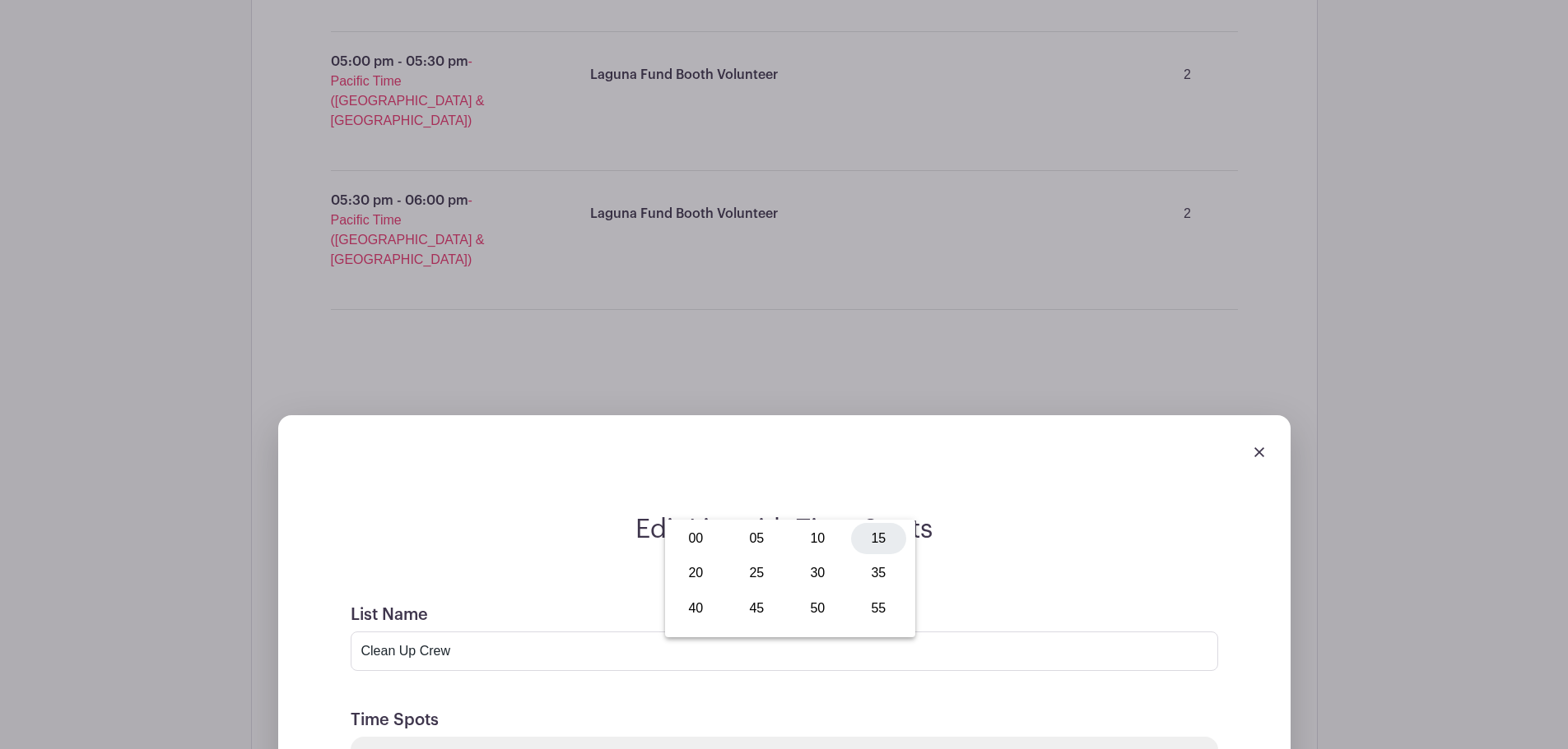
type input "6:15 PM"
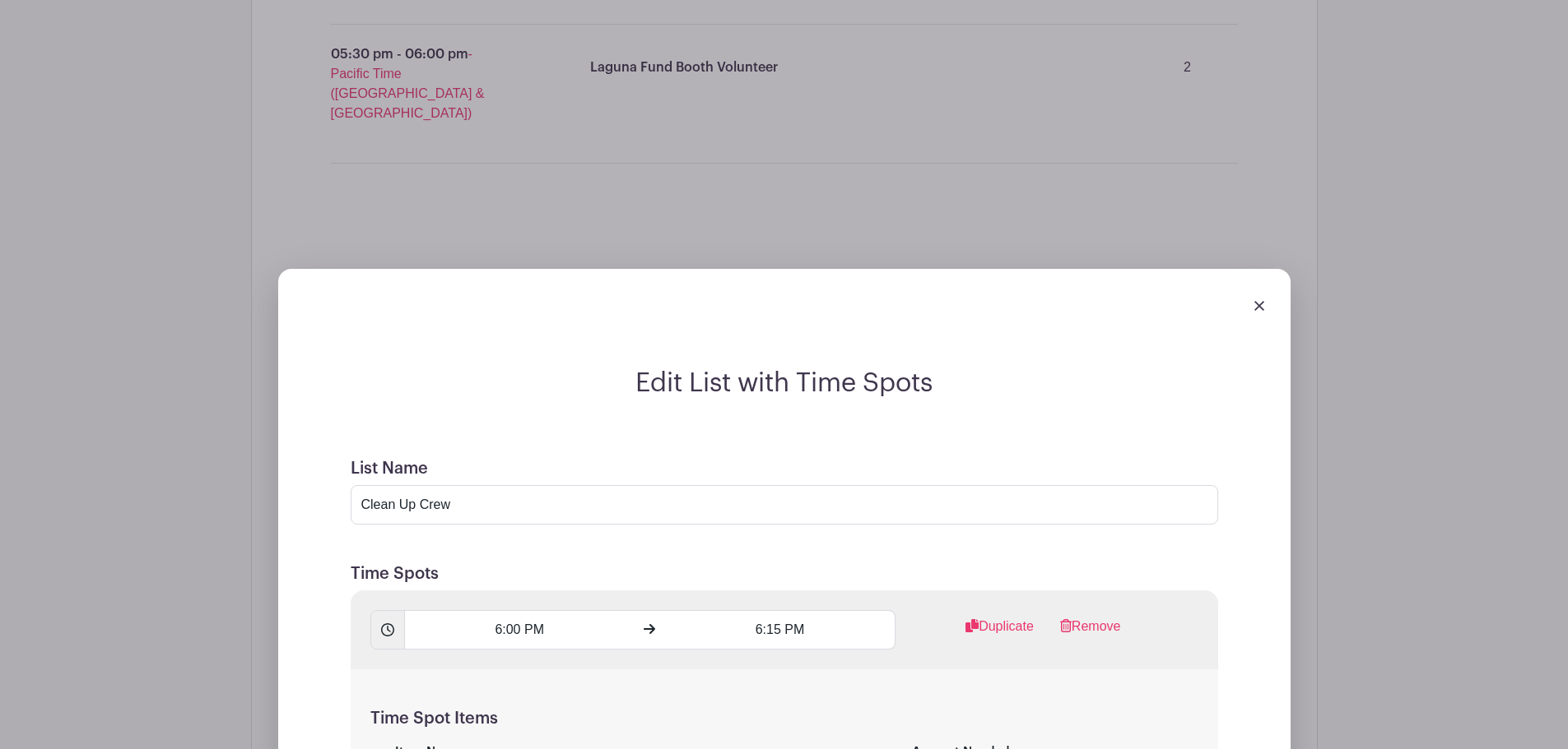
scroll to position [1965, 0]
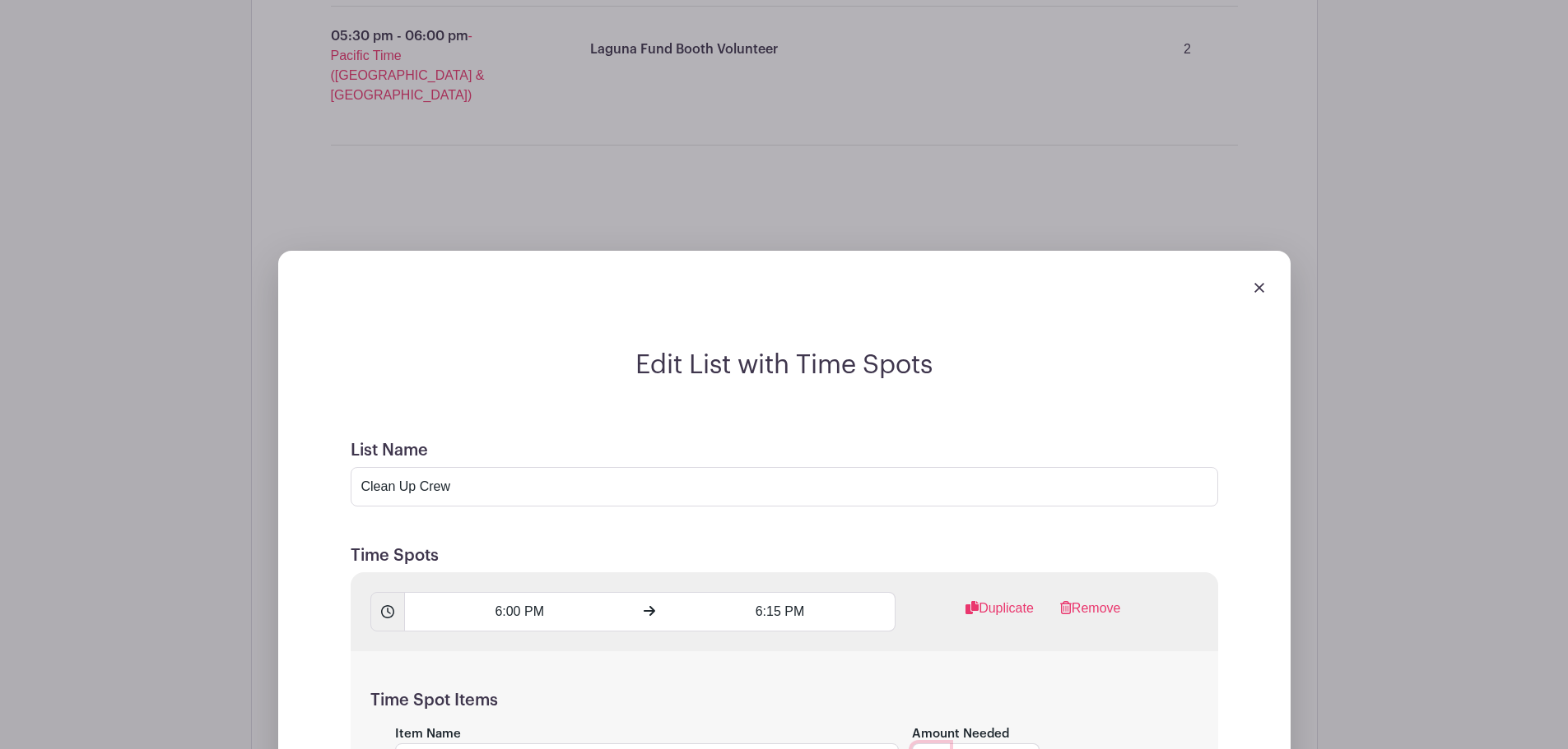
click at [926, 743] on link "-" at bounding box center [930, 763] width 38 height 40
type input "1"
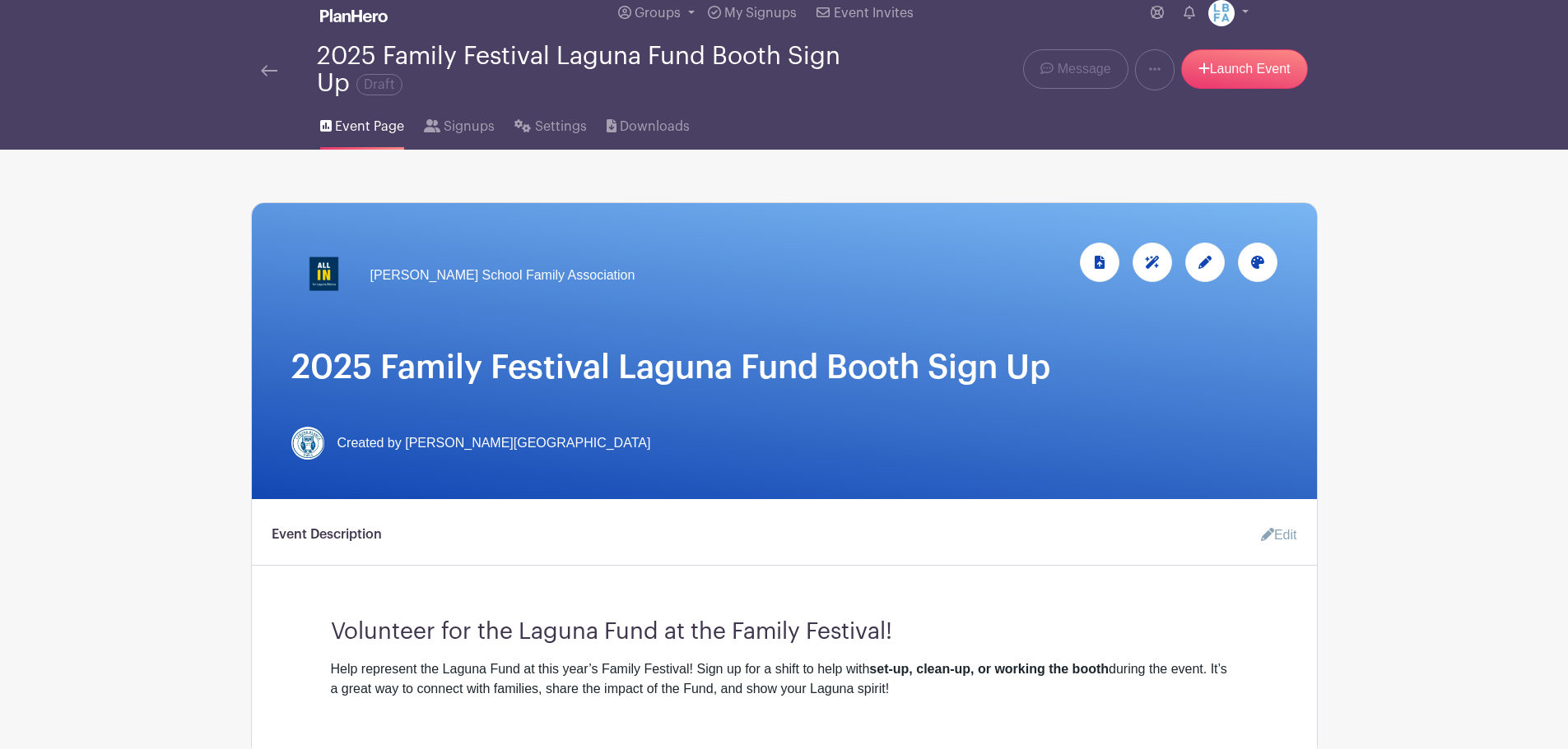
scroll to position [0, 0]
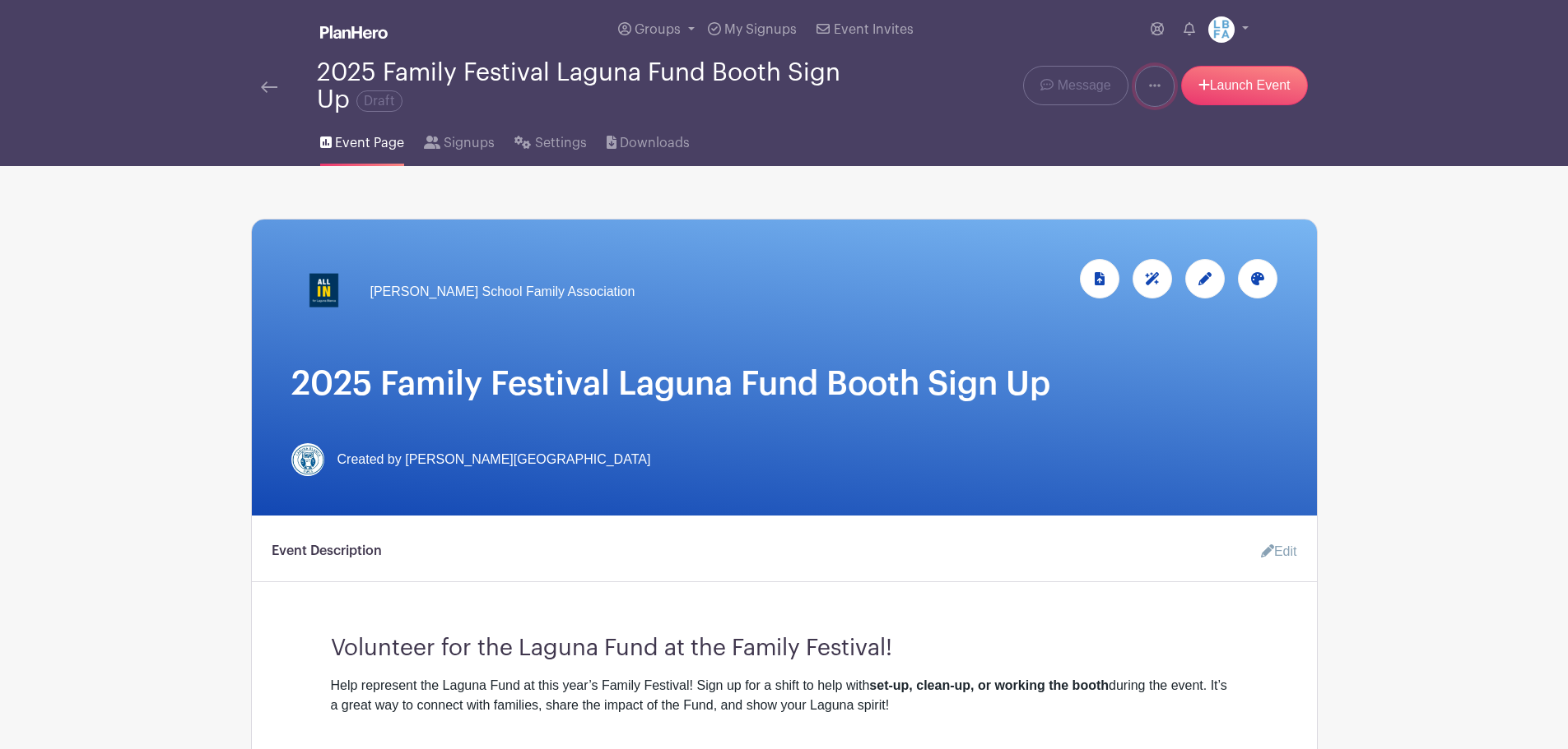
click at [1139, 83] on link at bounding box center [1155, 85] width 40 height 41
click at [1108, 84] on link "Message" at bounding box center [1075, 85] width 104 height 40
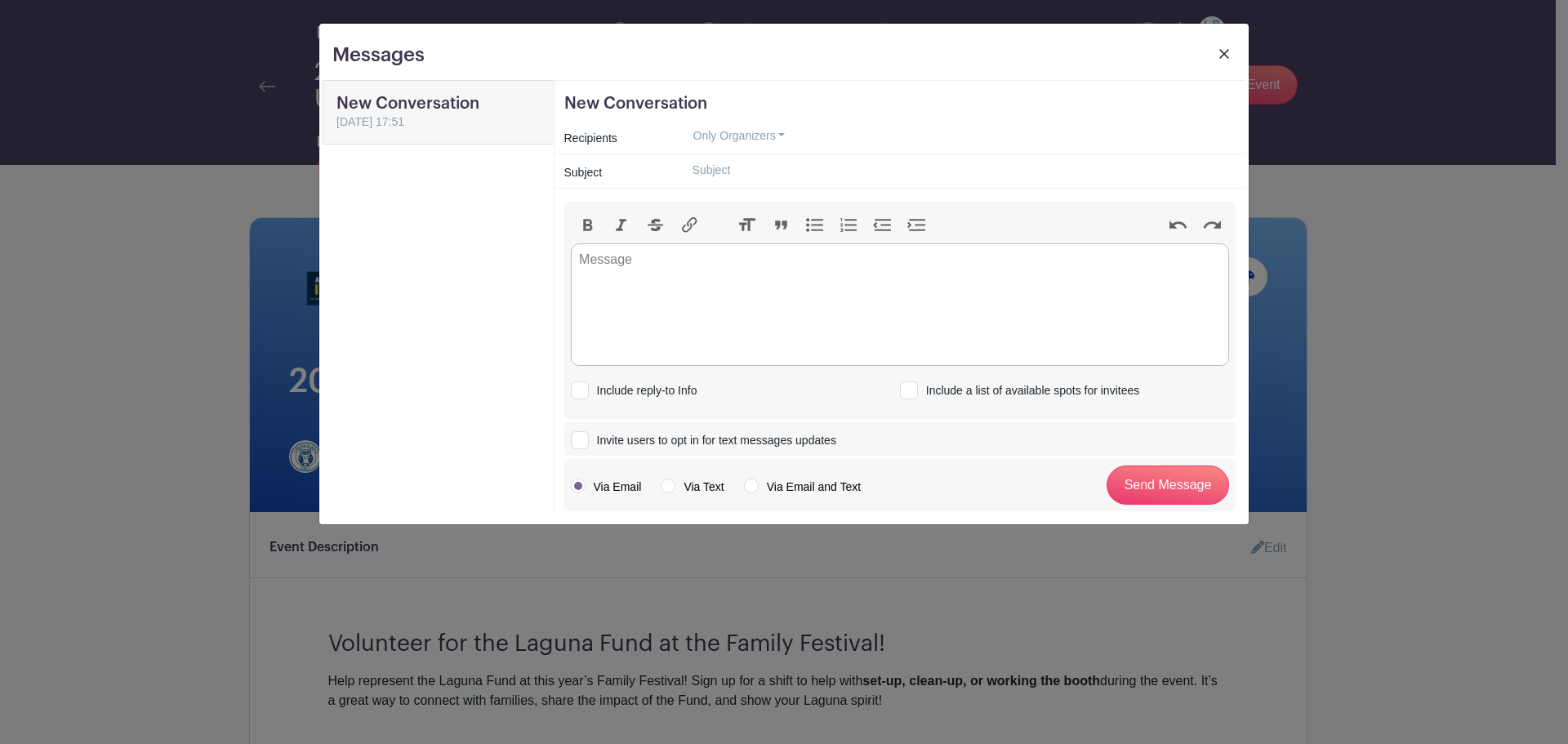
click at [1226, 53] on img at bounding box center [1224, 54] width 9 height 9
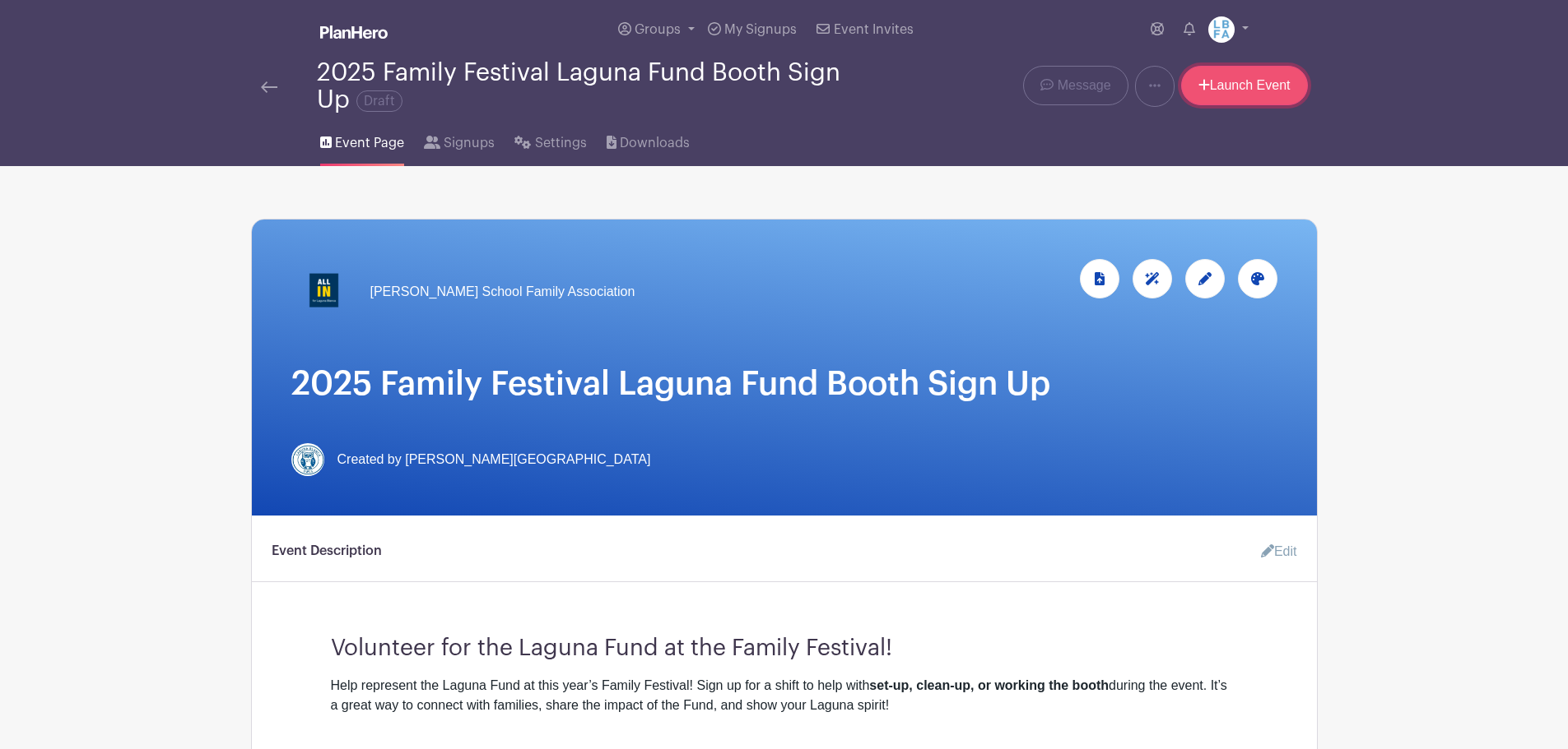
click at [1230, 94] on link "Launch Event" at bounding box center [1245, 85] width 127 height 40
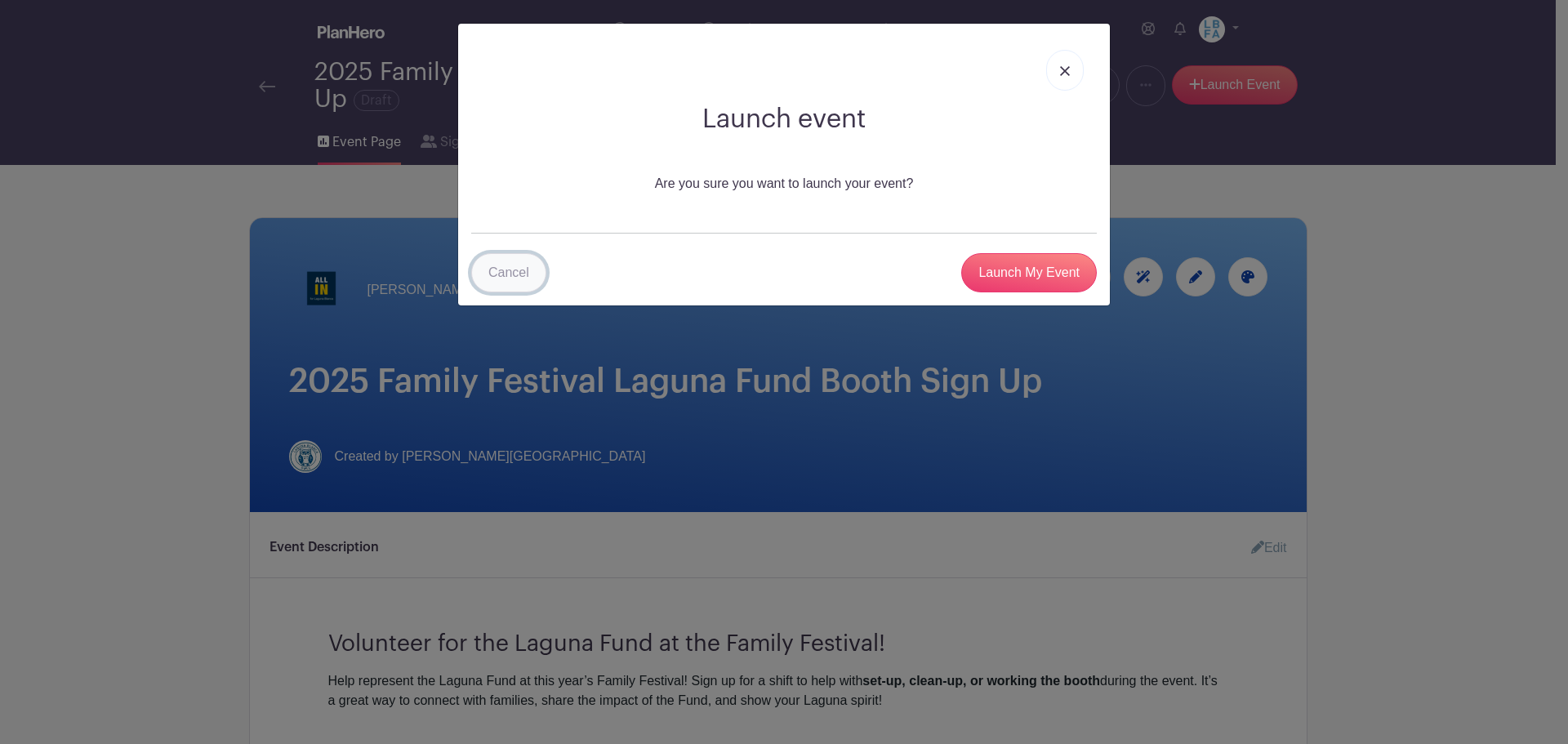
click at [537, 269] on link "Cancel" at bounding box center [509, 273] width 75 height 40
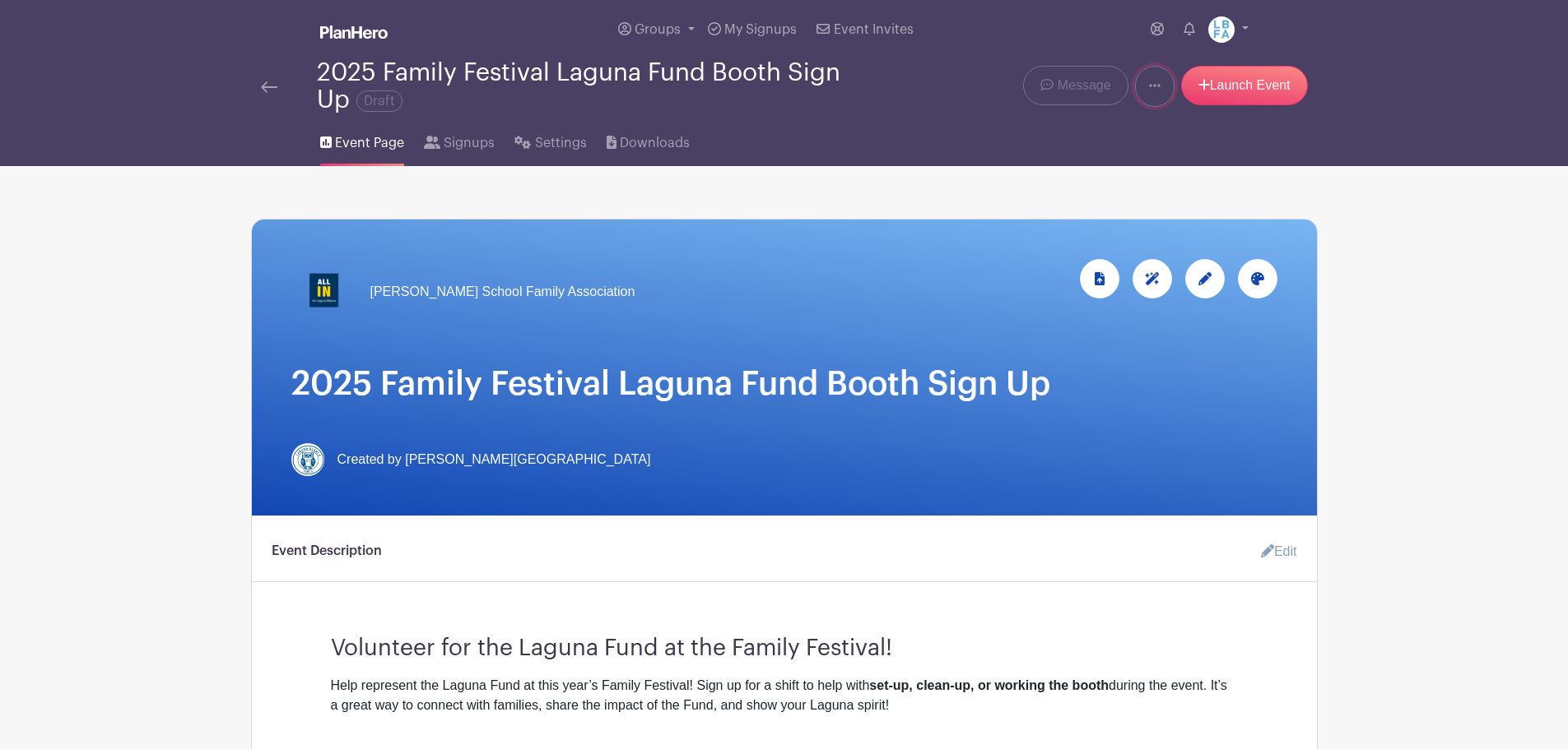
click at [1159, 80] on link at bounding box center [1155, 85] width 40 height 41
click at [396, 101] on span "Draft" at bounding box center [379, 101] width 46 height 22
click at [580, 141] on span "Settings" at bounding box center [561, 143] width 52 height 20
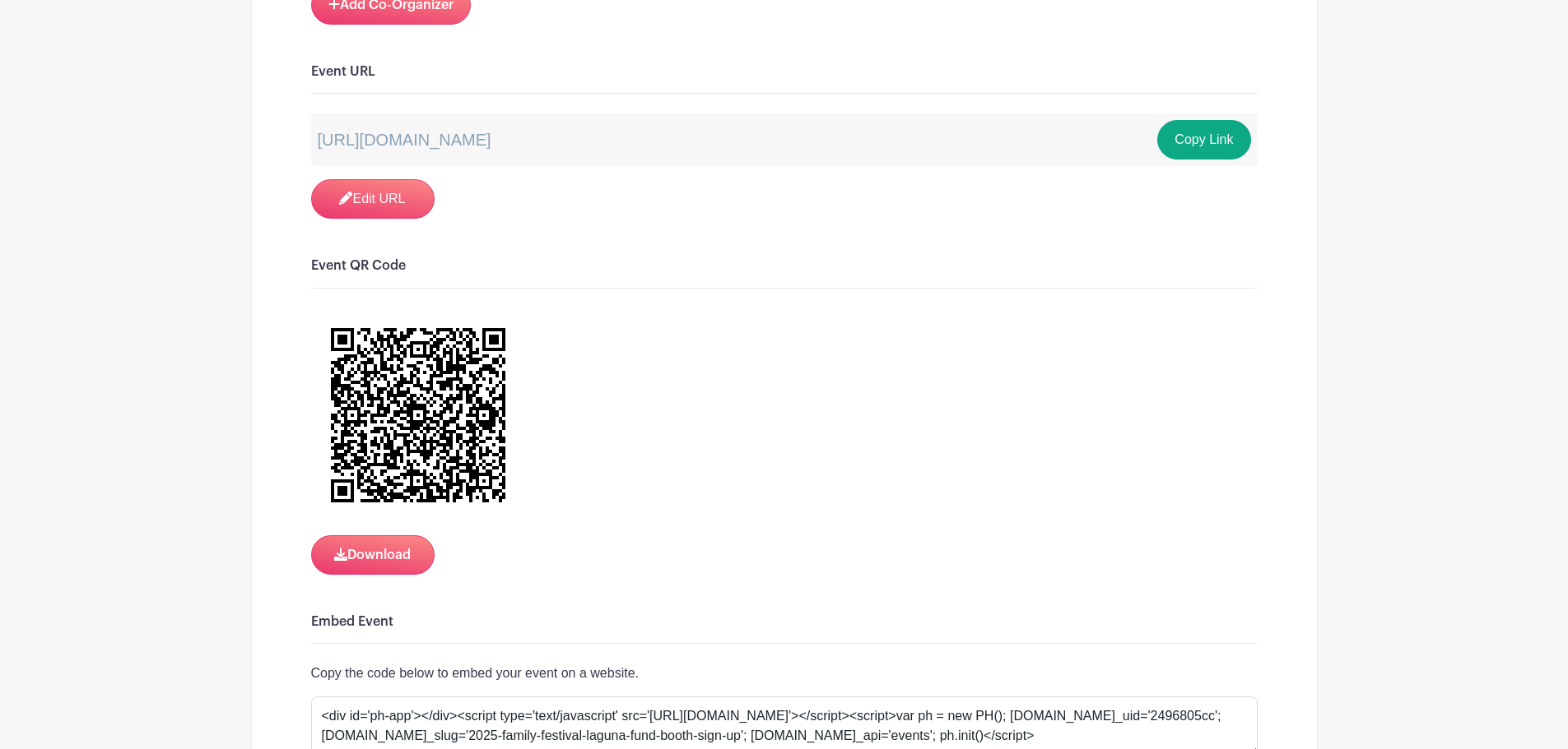
scroll to position [1151, 0]
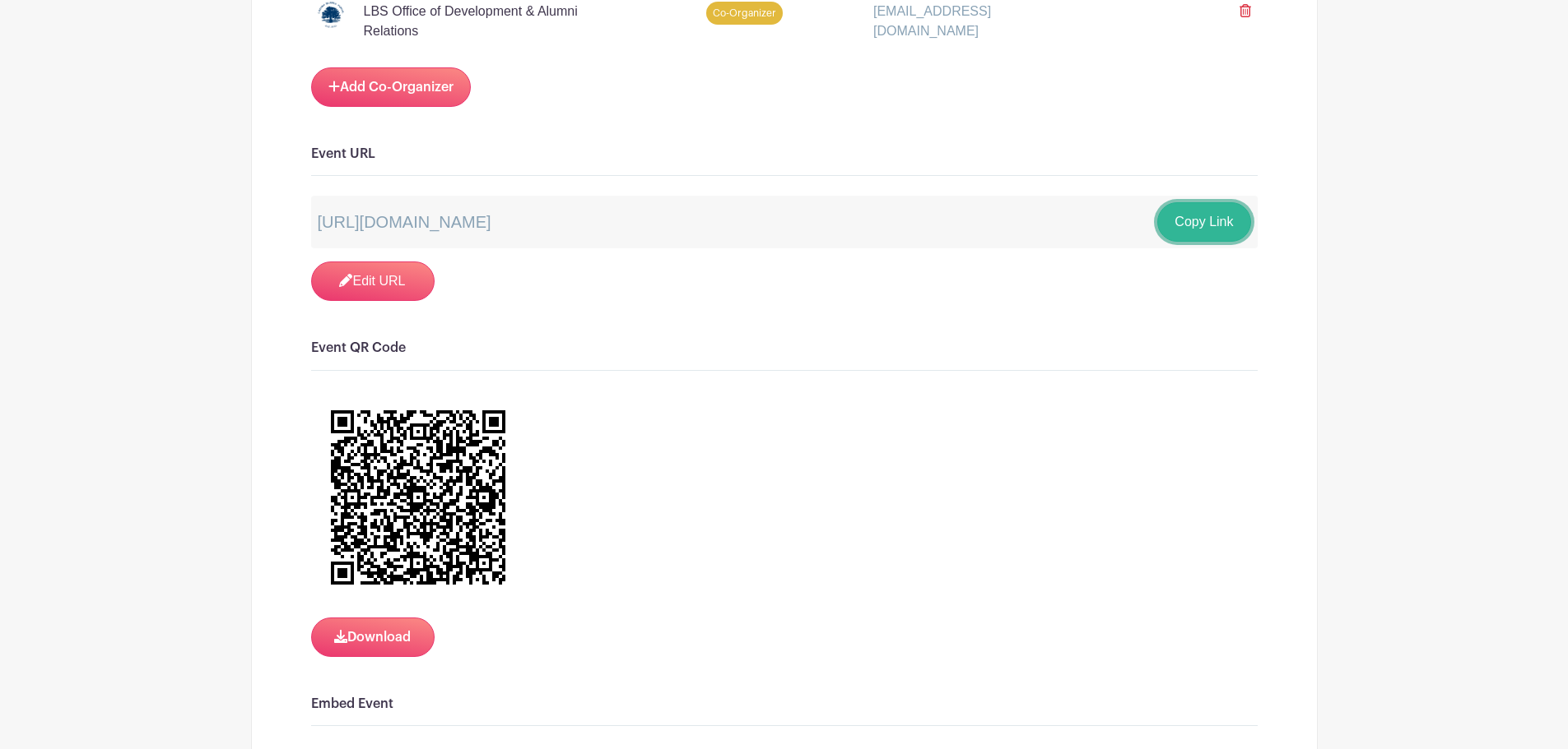
click at [1217, 214] on button "Copy Link" at bounding box center [1203, 223] width 93 height 40
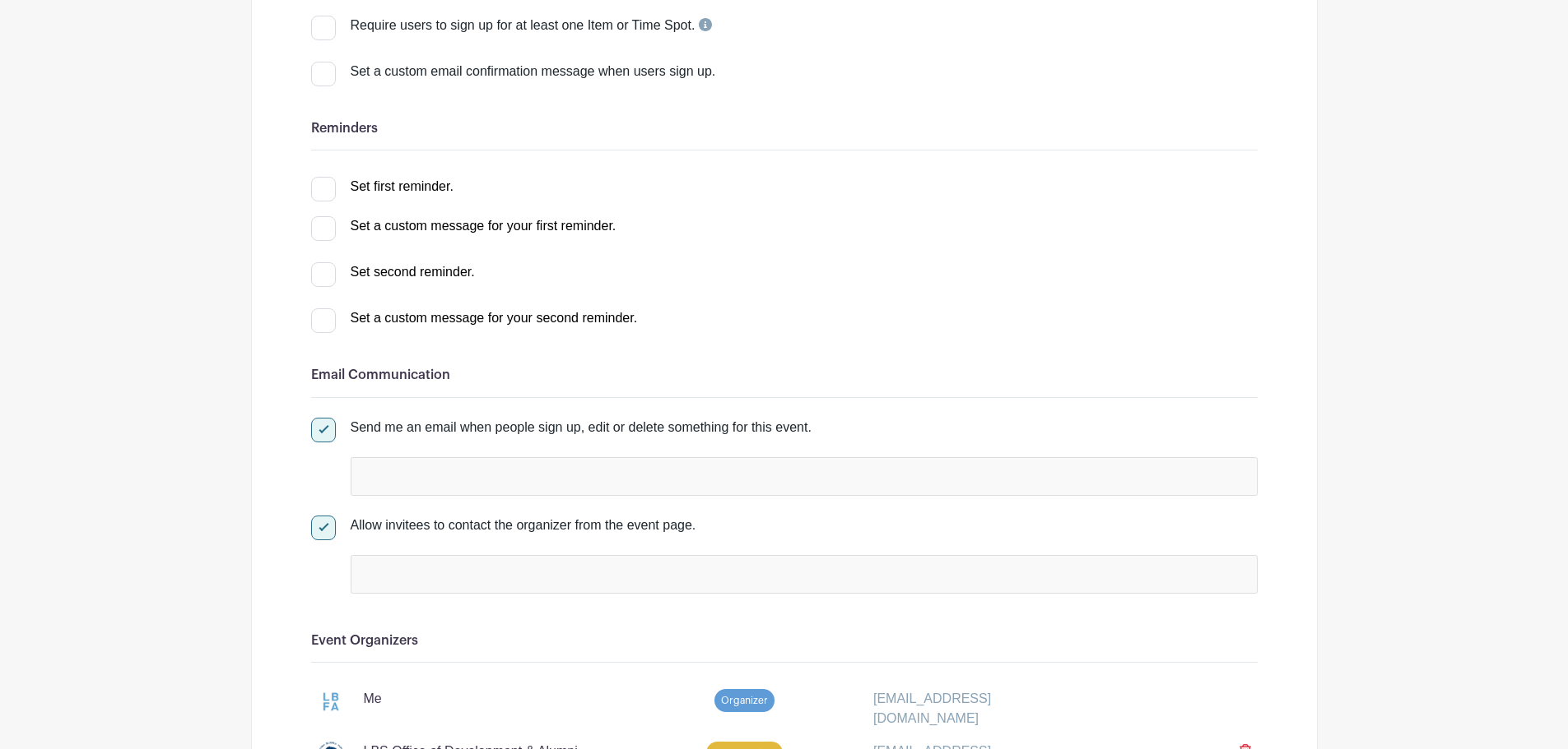
scroll to position [0, 0]
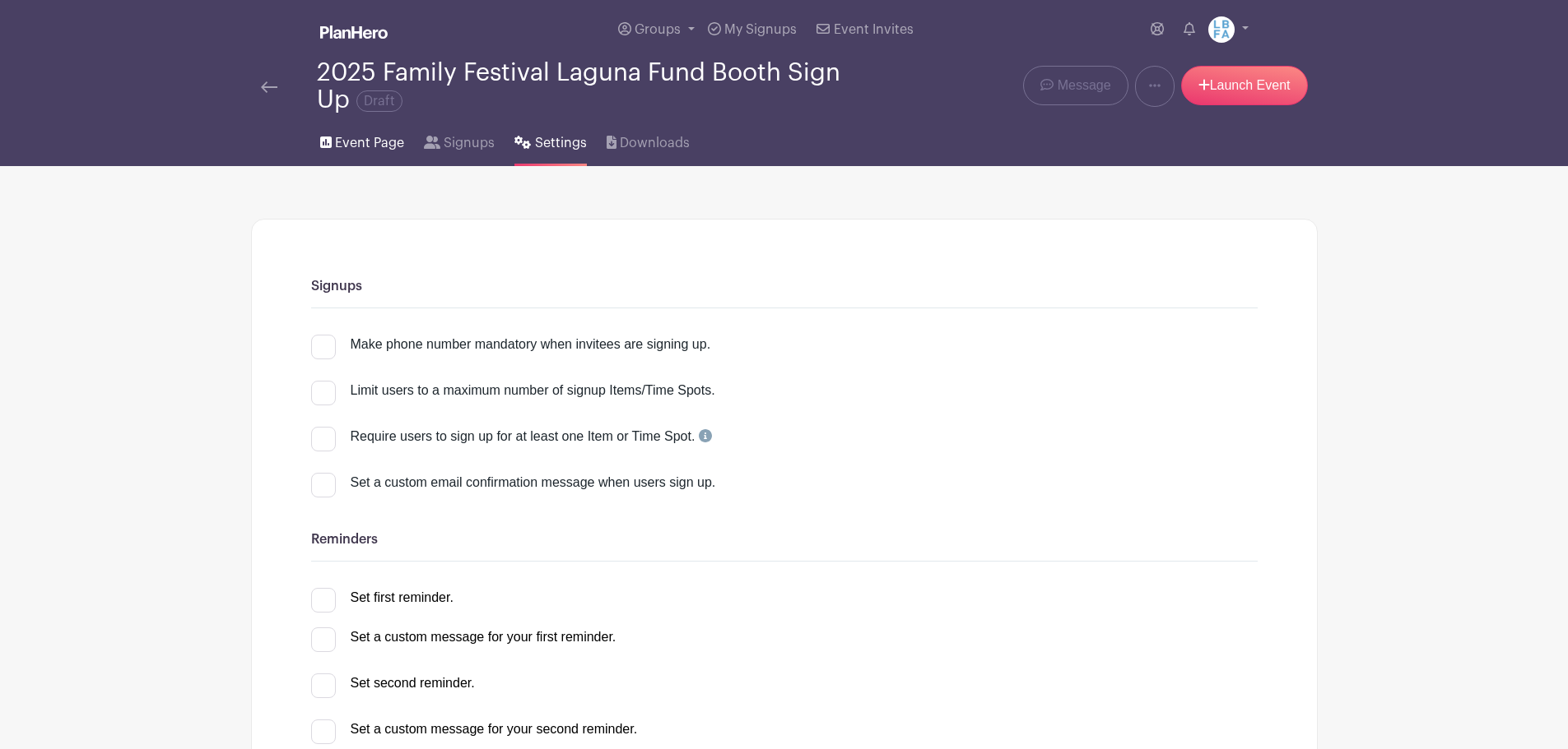
click at [352, 140] on span "Event Page" at bounding box center [369, 143] width 69 height 20
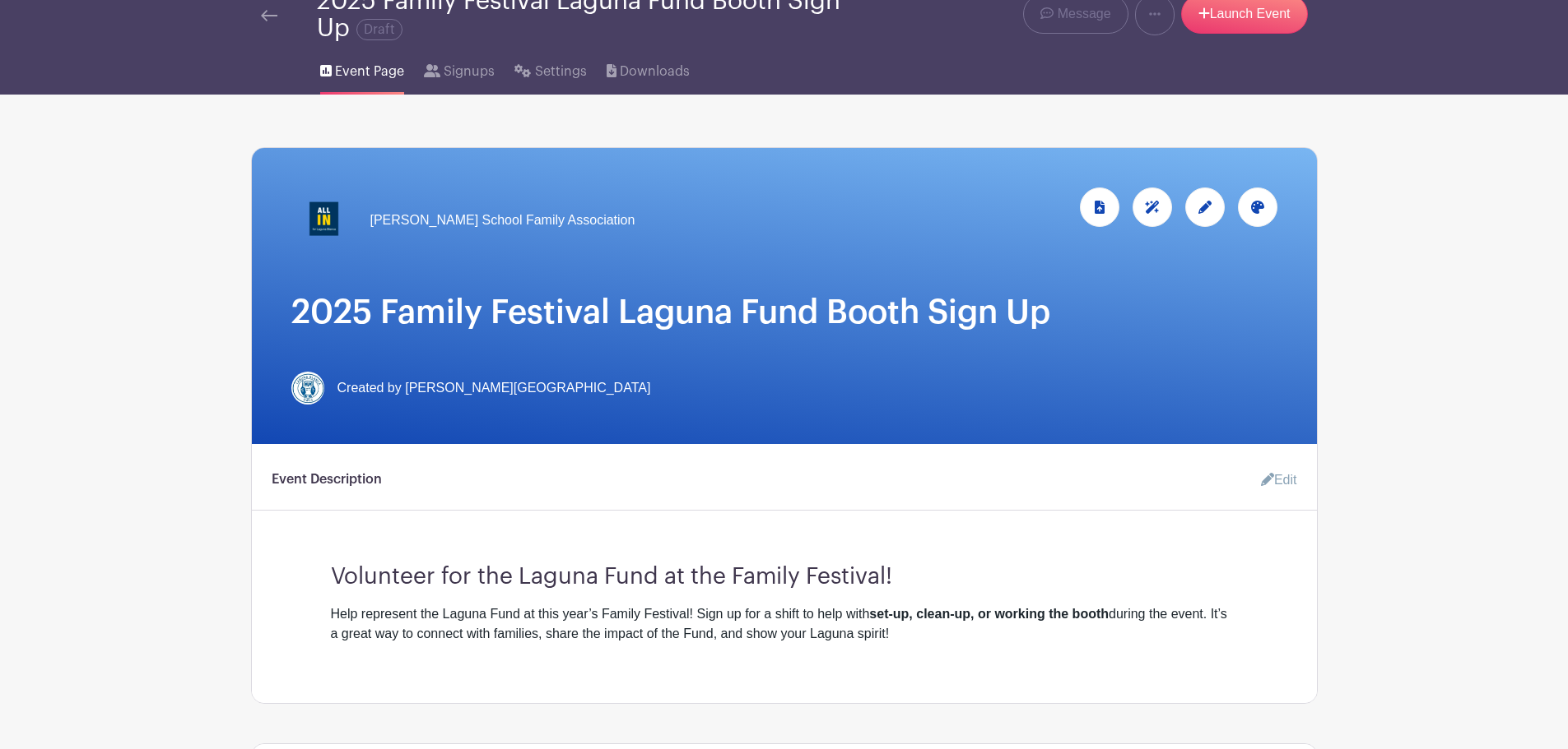
scroll to position [165, 0]
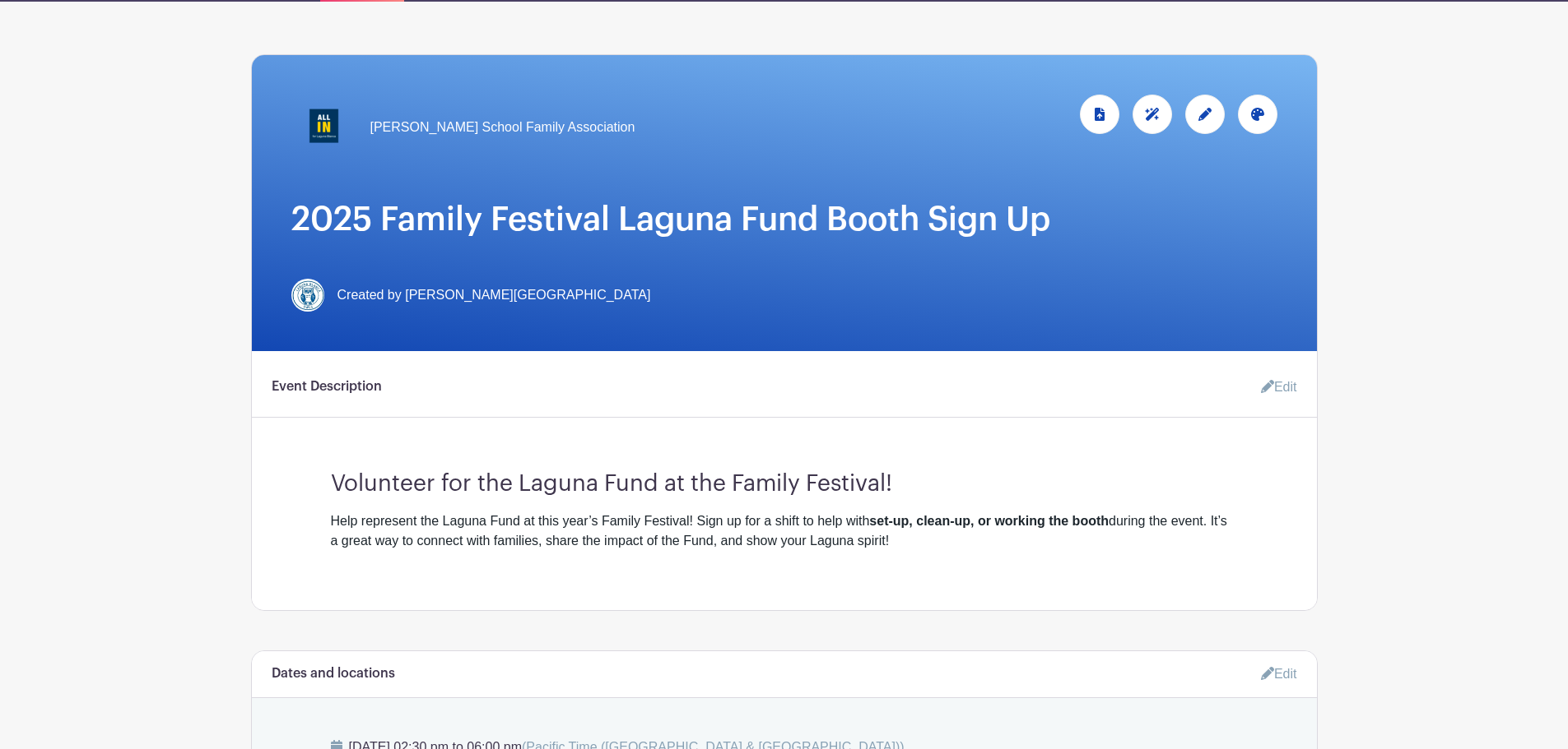
click at [1283, 373] on link "Edit" at bounding box center [1272, 387] width 49 height 33
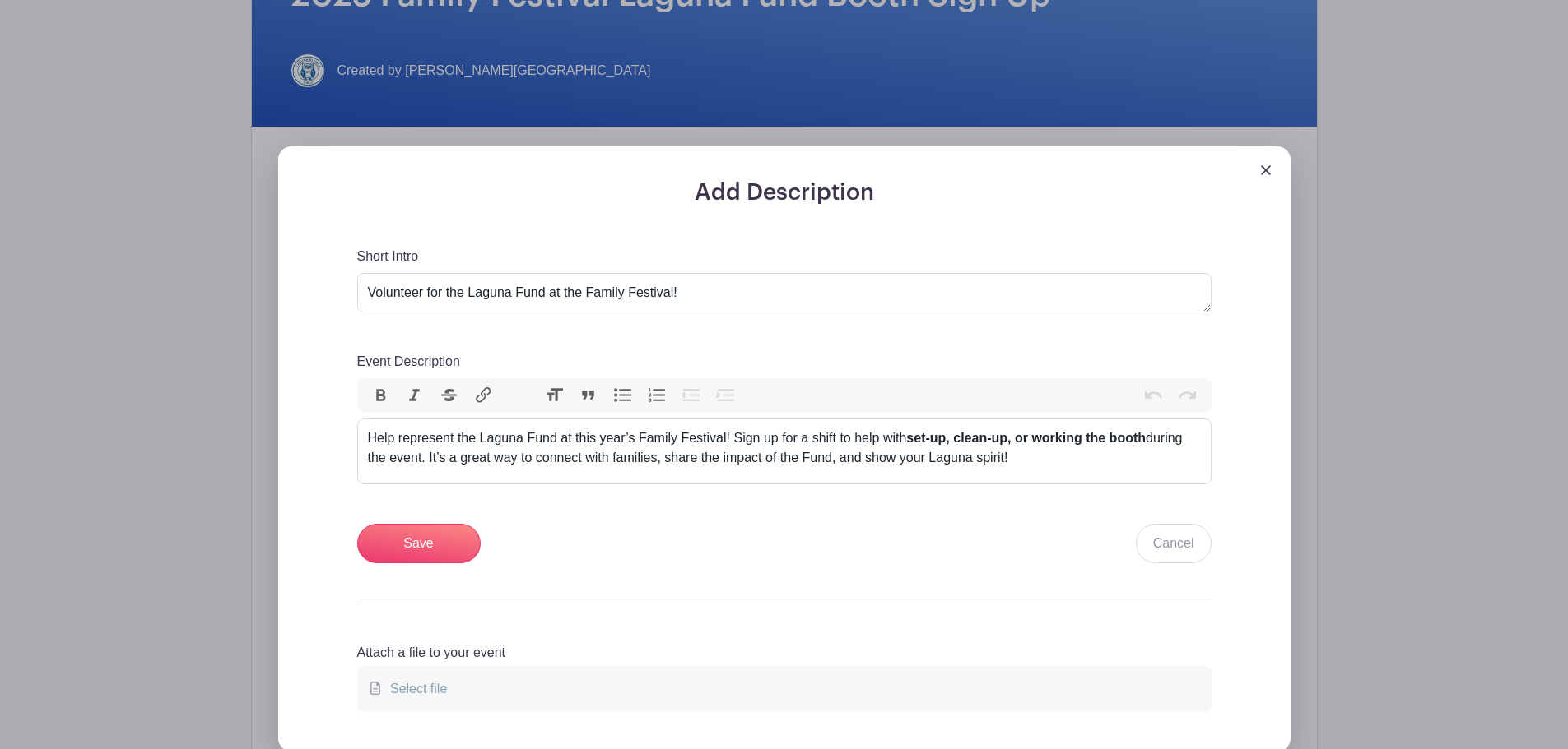
scroll to position [411, 0]
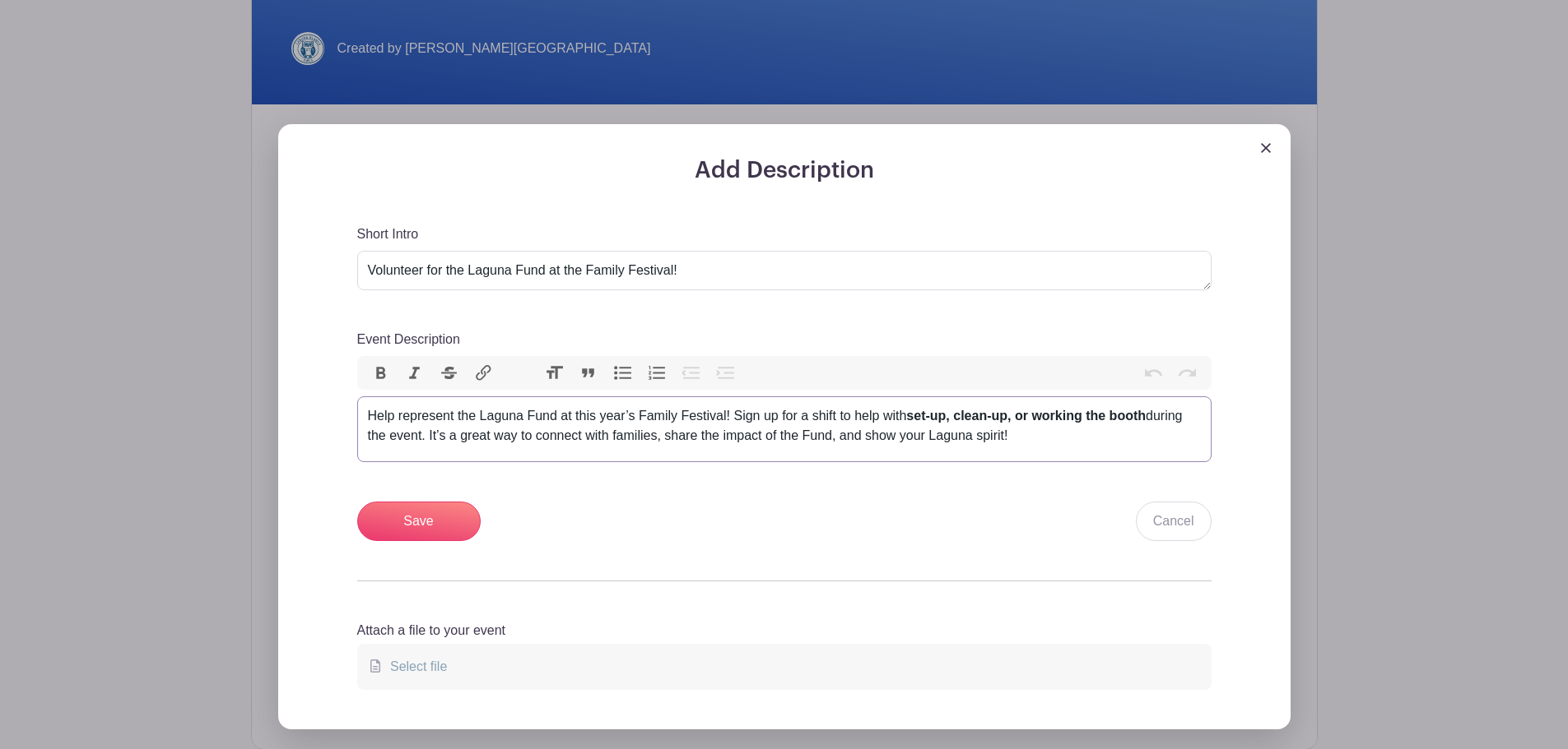
click at [845, 435] on div "Help represent the Laguna Fund at this year’s Family Festival! Sign up for a sh…" at bounding box center [784, 426] width 833 height 40
drag, startPoint x: 881, startPoint y: 412, endPoint x: 1034, endPoint y: 419, distance: 153.2
click at [1034, 419] on div "Help represent the Laguna Fund at this year’s Family Festival! Sign up for a sh…" at bounding box center [784, 426] width 833 height 40
click at [932, 417] on strong "working the booth" at bounding box center [936, 416] width 115 height 14
type trix-editor "<div>Help represent the Laguna Fund at this year’s Family Festival! Sign up for…"
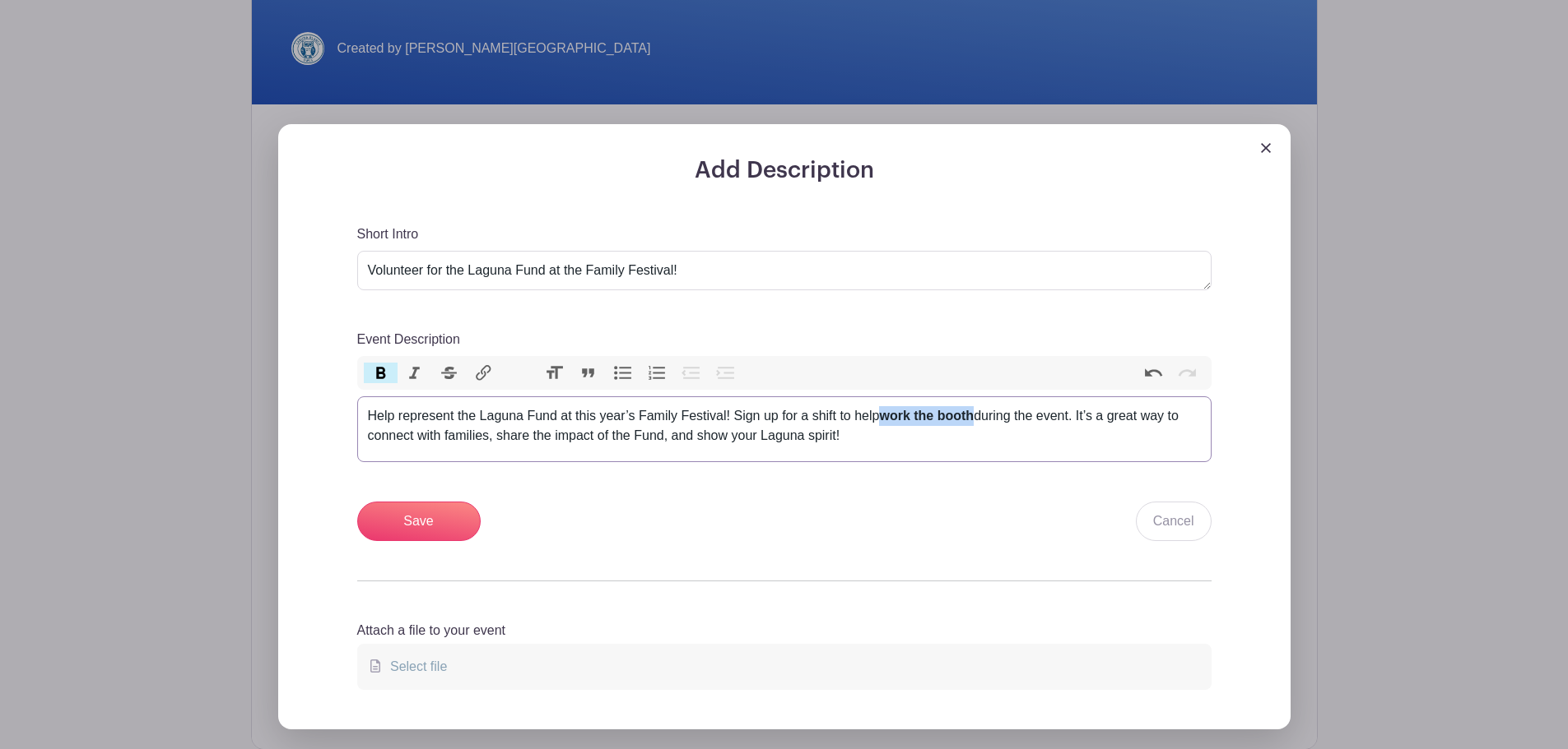
drag, startPoint x: 978, startPoint y: 419, endPoint x: 885, endPoint y: 421, distance: 93.0
click at [885, 421] on div "Help represent the Laguna Fund at this year’s Family Festival! Sign up for a sh…" at bounding box center [784, 426] width 833 height 40
click at [387, 366] on button "Bold" at bounding box center [381, 373] width 34 height 22
click at [891, 442] on div "Help represent the Laguna Fund at this year’s Family Festival! Sign up for a sh…" at bounding box center [784, 426] width 833 height 40
click at [401, 529] on input "Save" at bounding box center [419, 522] width 123 height 40
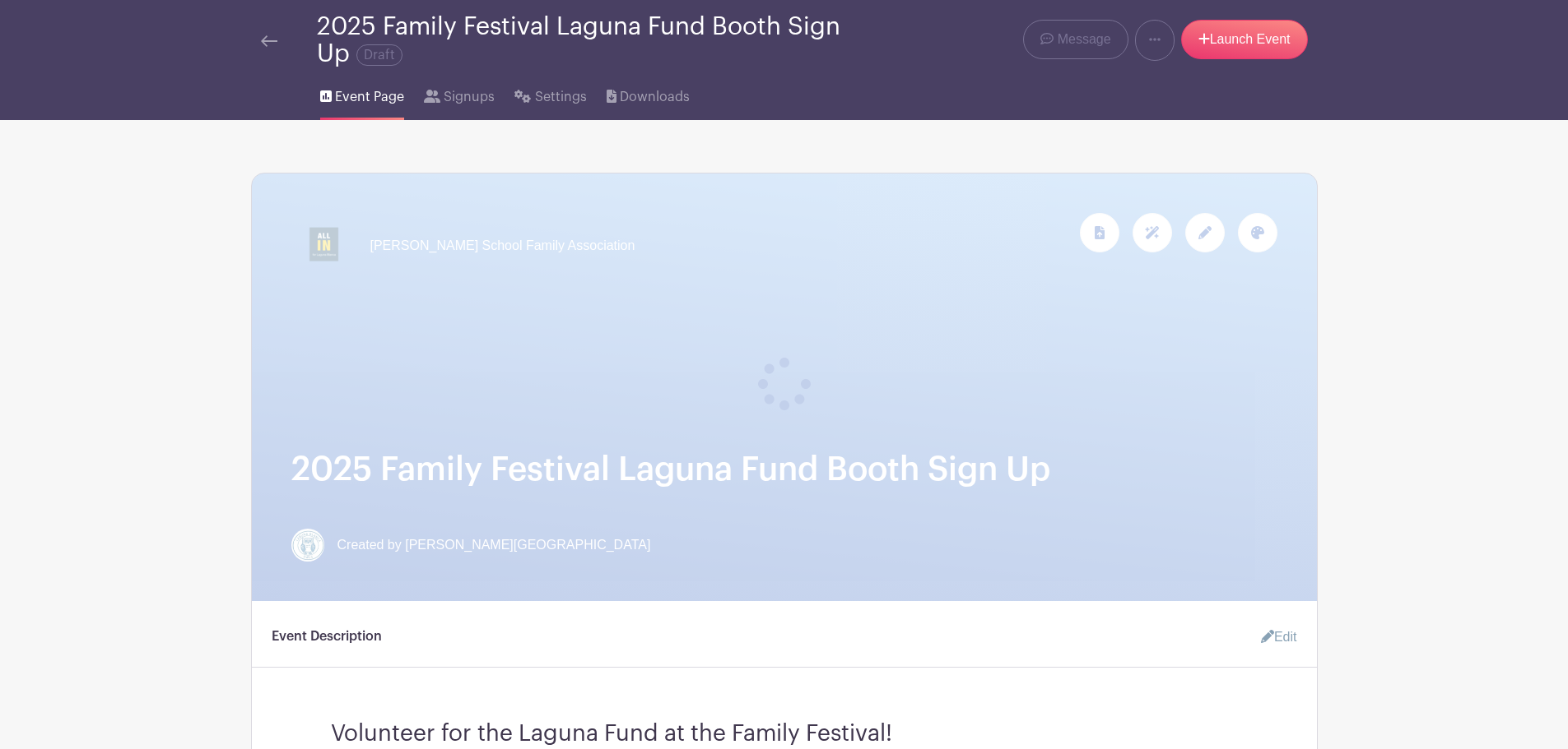
scroll to position [0, 0]
